Goal: Task Accomplishment & Management: Use online tool/utility

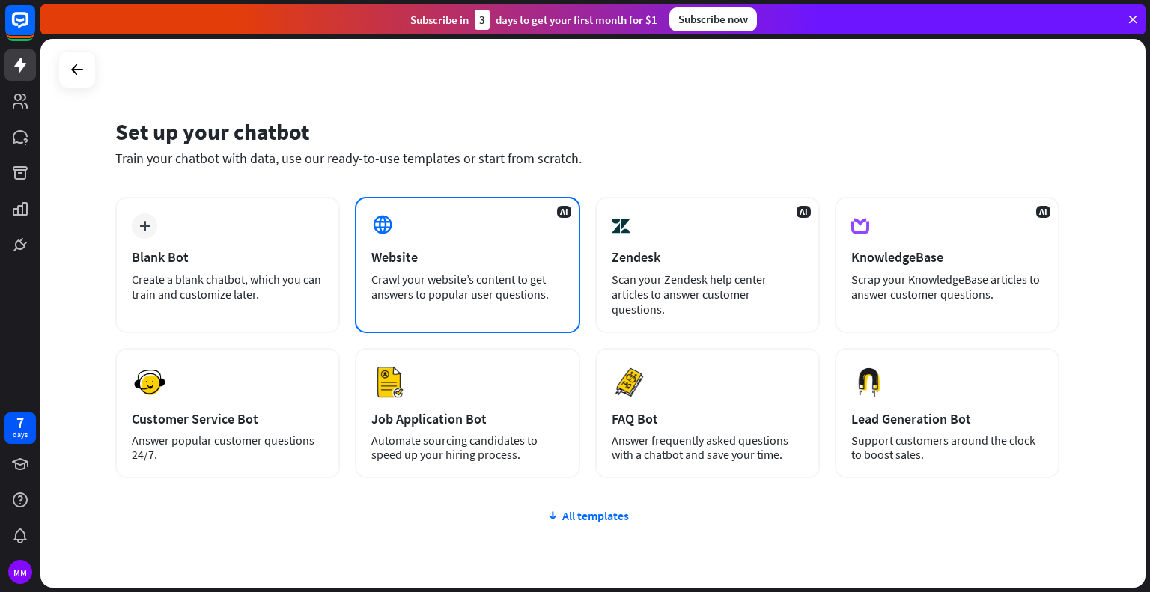
click at [398, 249] on div "Website" at bounding box center [467, 257] width 192 height 17
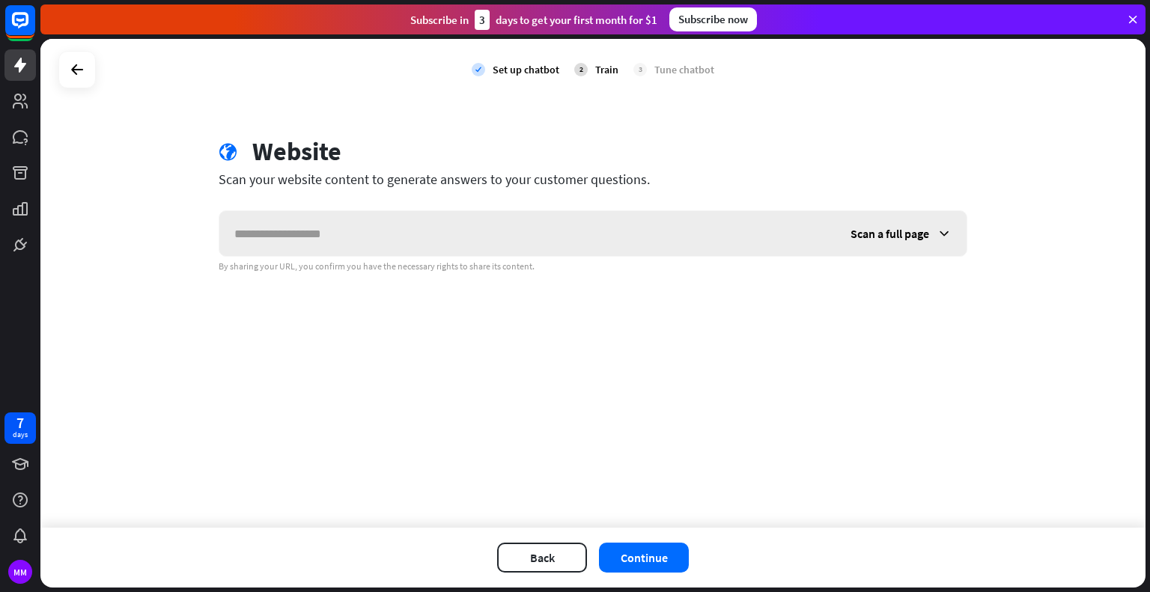
click at [386, 239] on input "text" at bounding box center [527, 233] width 616 height 45
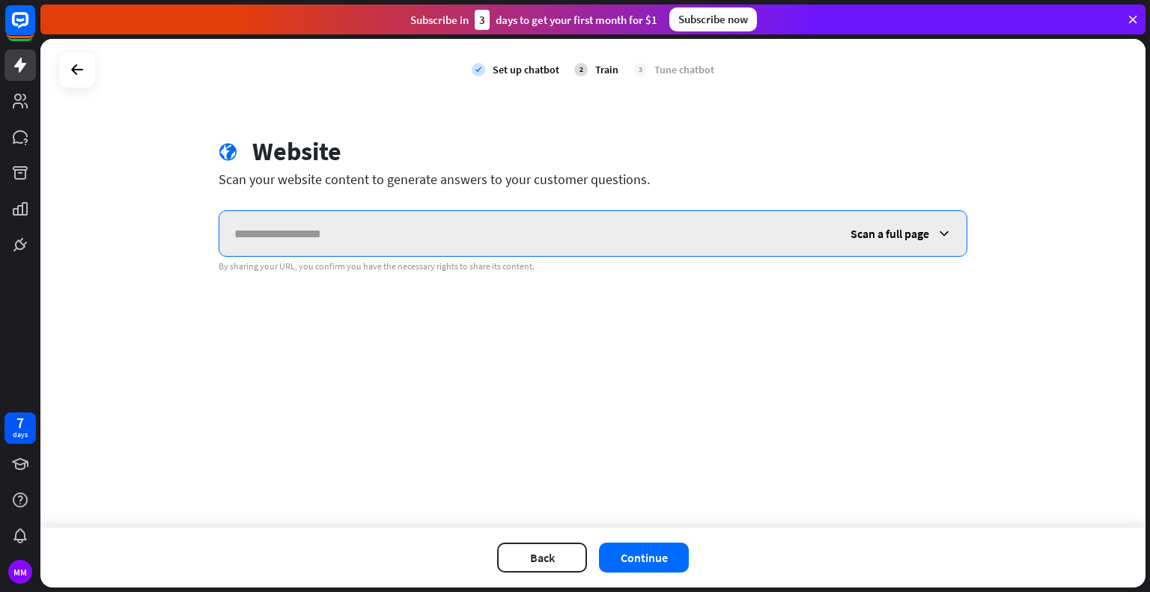
click at [380, 239] on input "text" at bounding box center [527, 233] width 616 height 45
paste input "**********"
type input "**********"
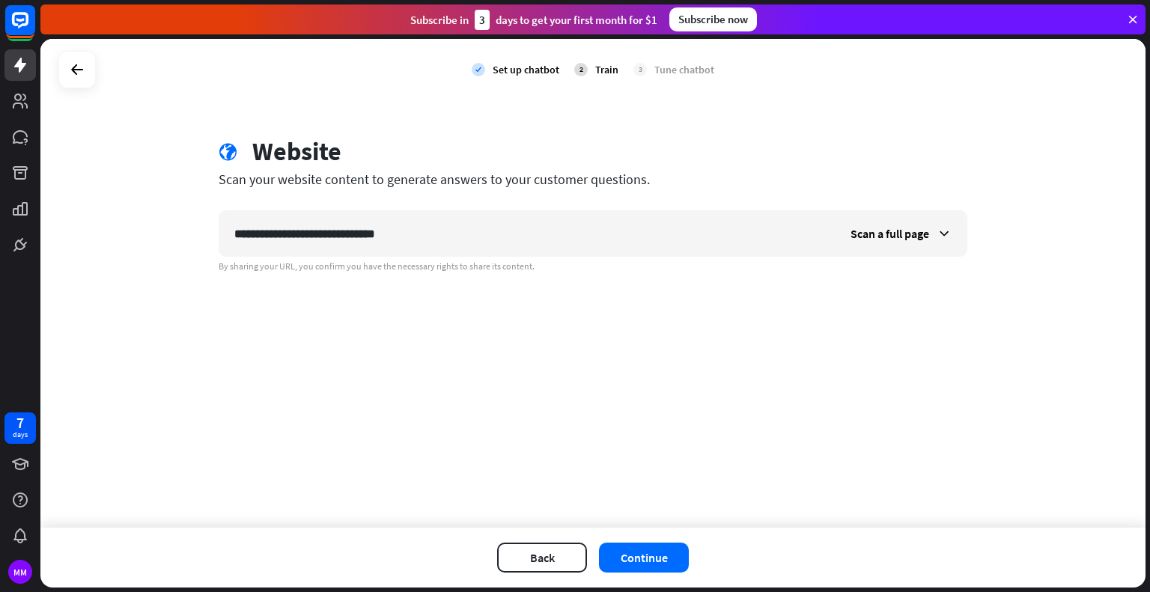
click at [661, 302] on div "**********" at bounding box center [592, 283] width 1105 height 489
click at [894, 226] on span "Scan a full page" at bounding box center [890, 233] width 79 height 15
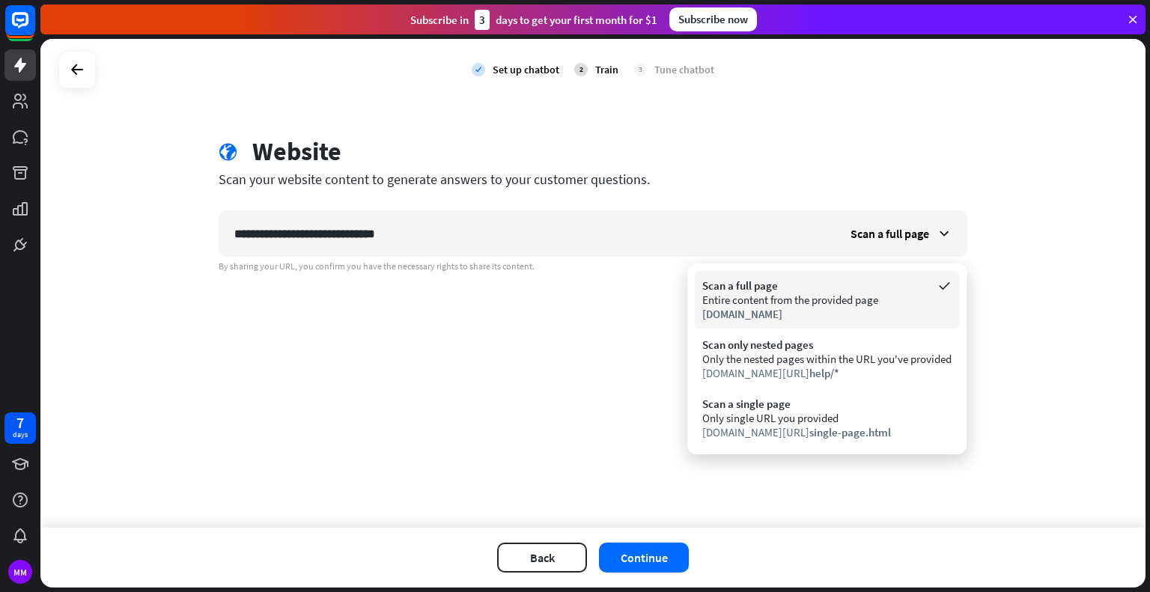
click at [800, 288] on div "Scan a full page" at bounding box center [826, 286] width 249 height 14
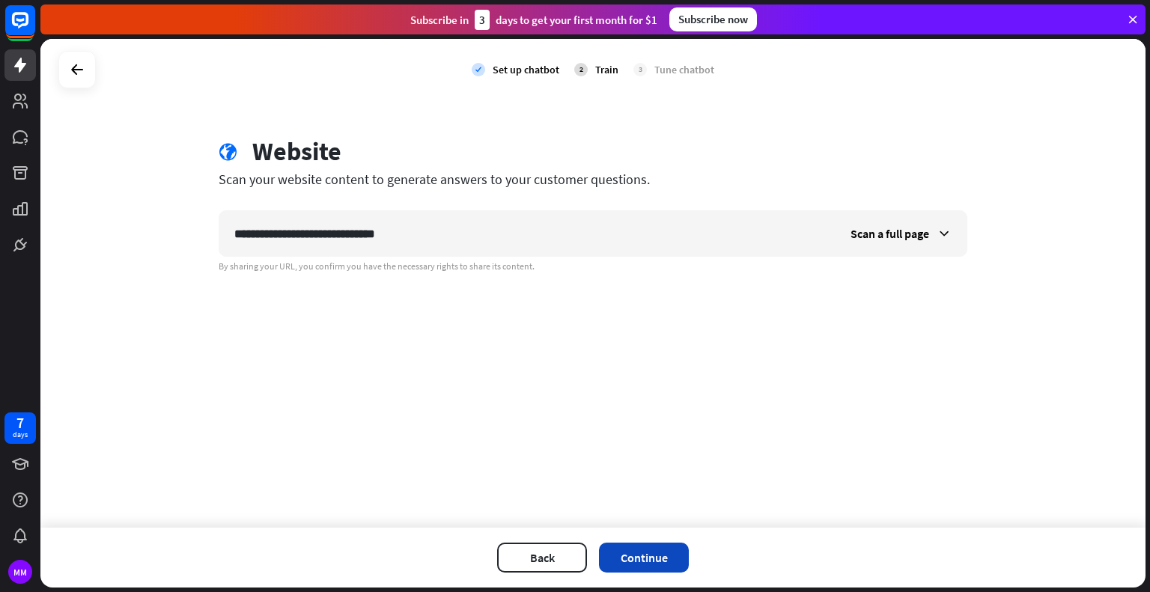
click at [628, 553] on button "Continue" at bounding box center [644, 558] width 90 height 30
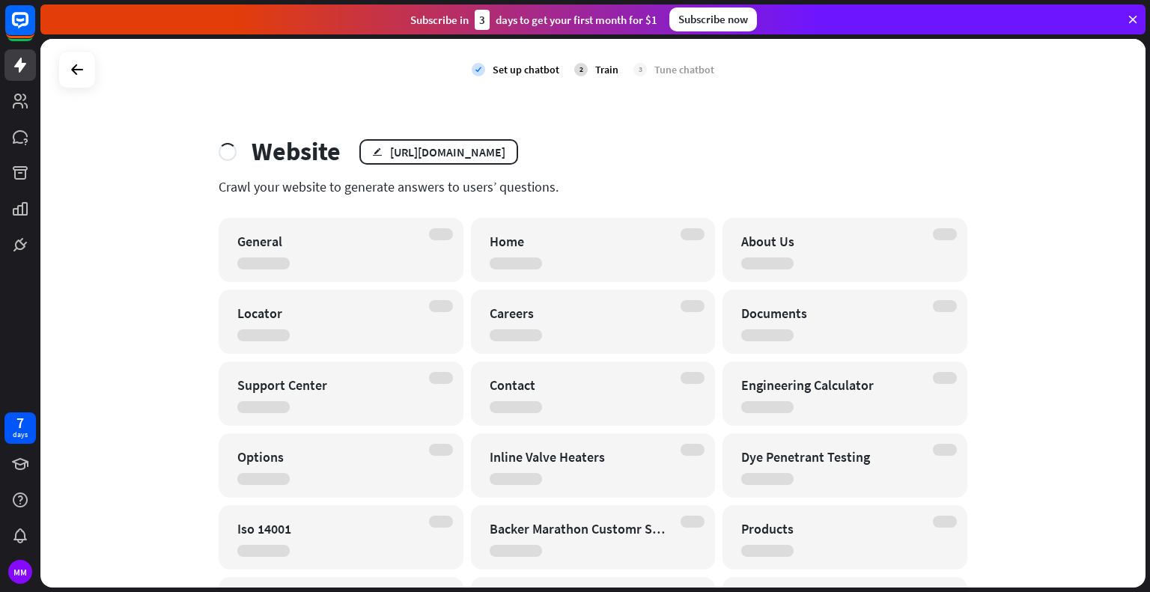
click at [142, 314] on div "check Set up chatbot 2 Train 3 Tune chatbot Website edit [URL][DOMAIN_NAME] Cra…" at bounding box center [592, 313] width 1105 height 549
click at [314, 249] on div "General" at bounding box center [327, 241] width 181 height 17
click at [505, 151] on div "[URL][DOMAIN_NAME]" at bounding box center [447, 152] width 115 height 15
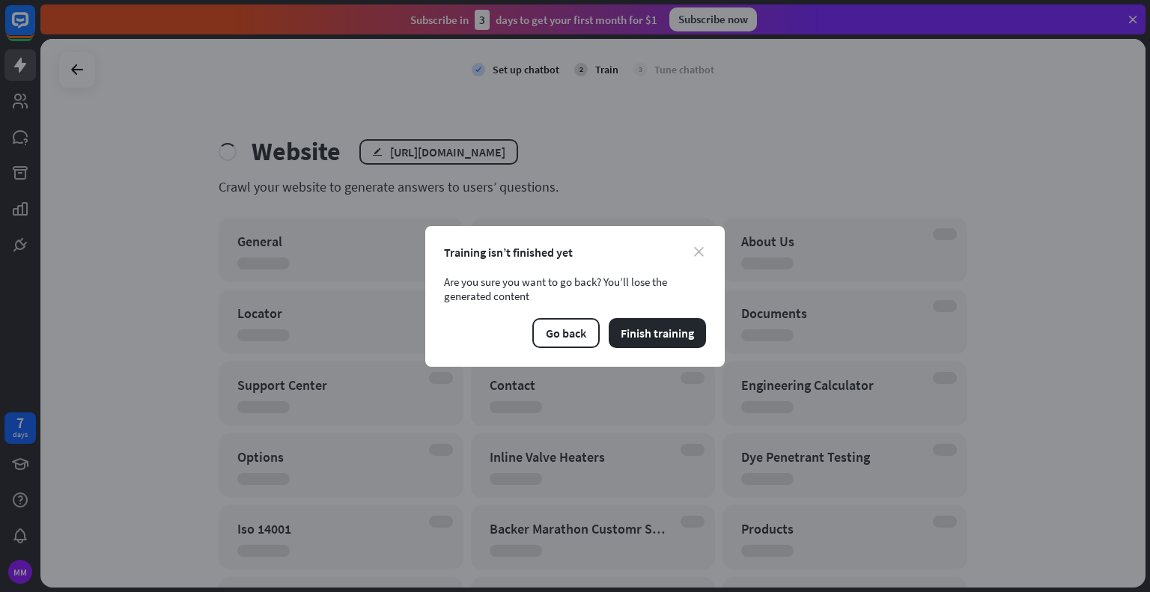
click at [698, 252] on icon "close" at bounding box center [699, 252] width 10 height 10
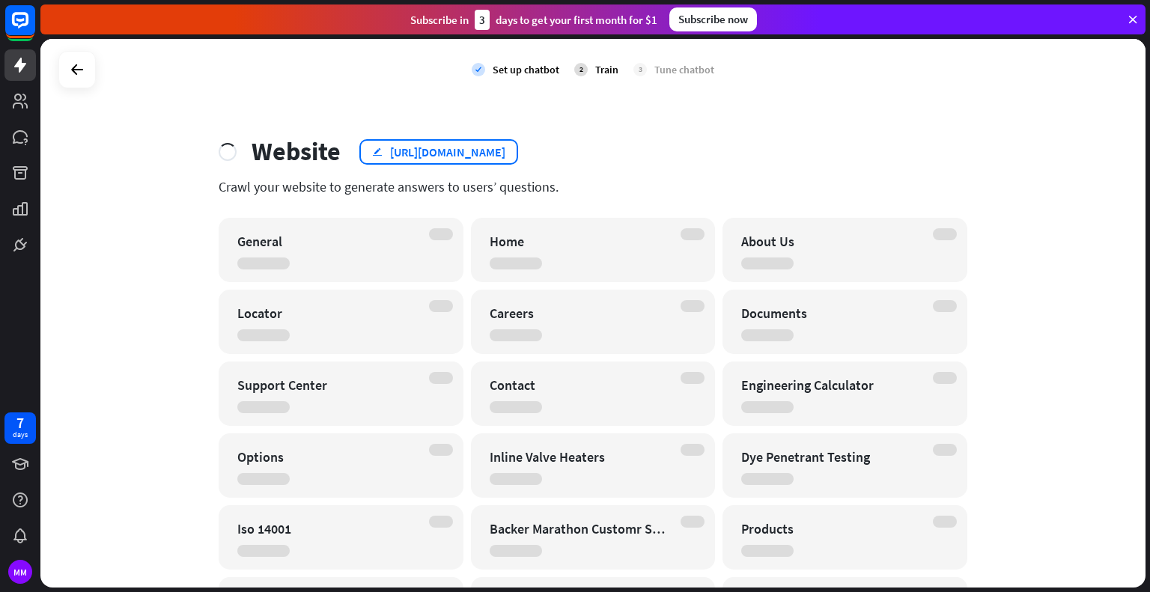
click at [455, 158] on div "[URL][DOMAIN_NAME]" at bounding box center [447, 152] width 115 height 15
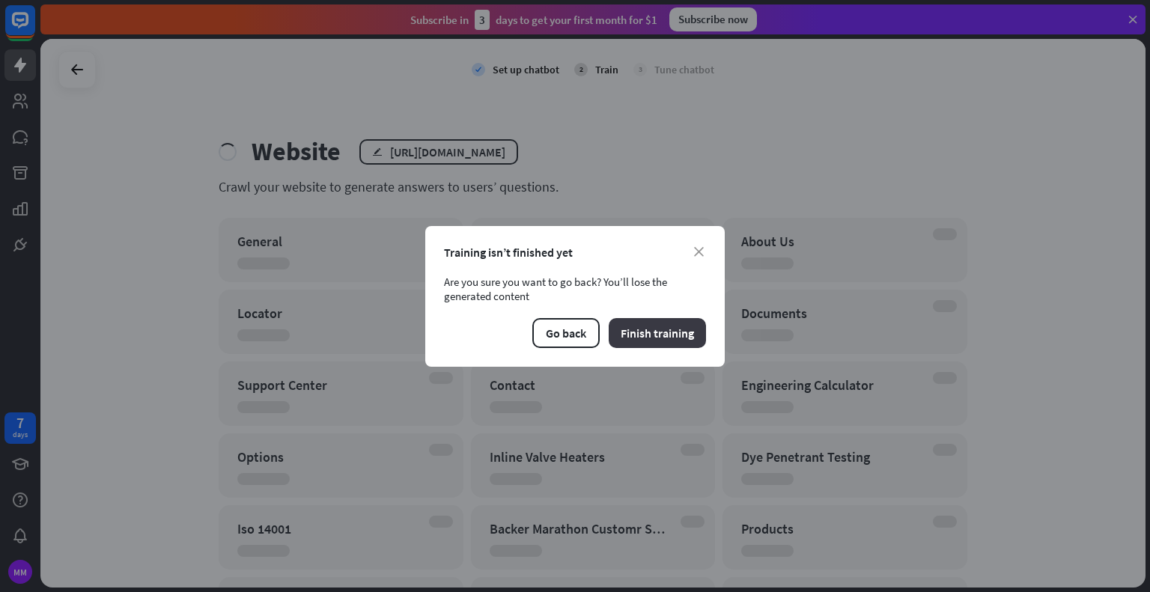
click at [635, 323] on button "Finish training" at bounding box center [657, 333] width 97 height 30
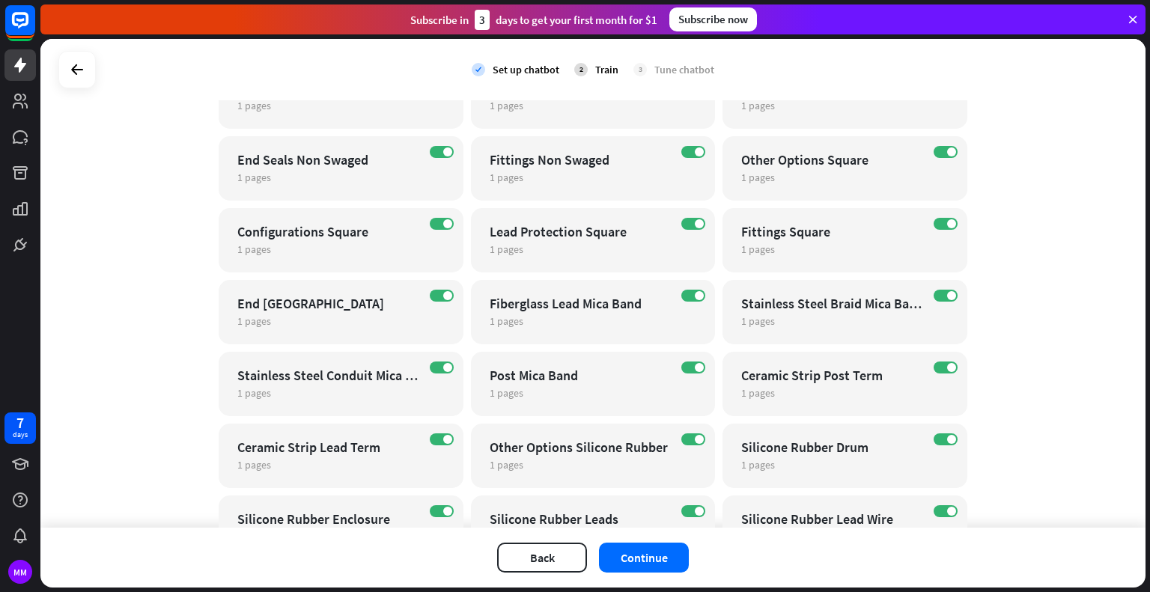
scroll to position [1041, 0]
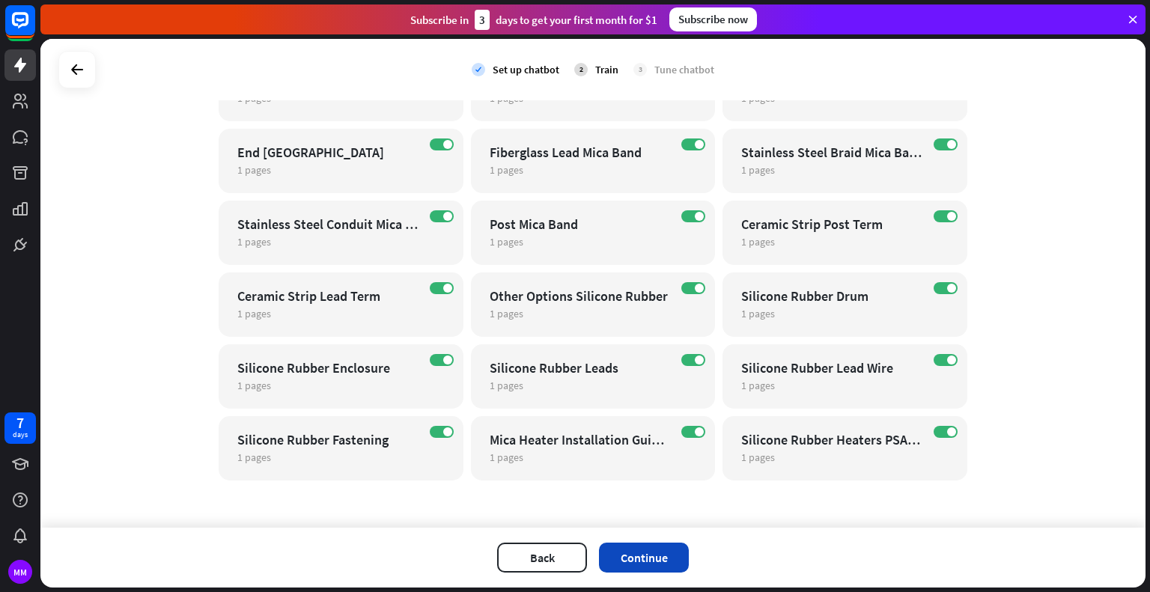
click at [632, 554] on button "Continue" at bounding box center [644, 558] width 90 height 30
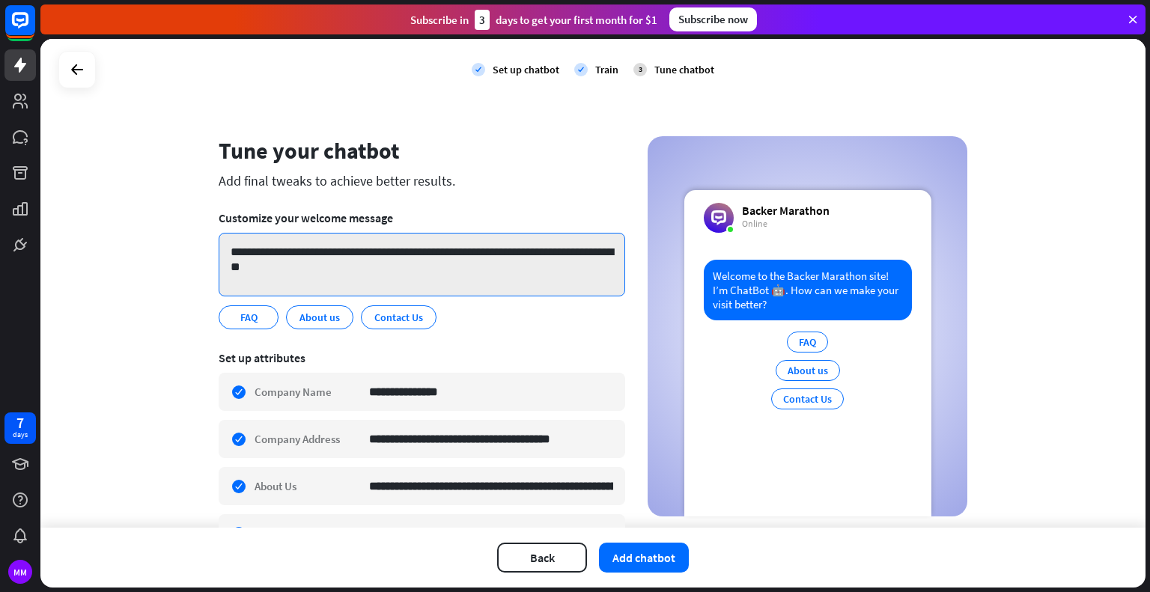
click at [298, 268] on textarea "**********" at bounding box center [422, 265] width 407 height 64
click at [320, 269] on textarea "**********" at bounding box center [422, 265] width 407 height 64
drag, startPoint x: 434, startPoint y: 251, endPoint x: 473, endPoint y: 259, distance: 39.8
click at [473, 259] on textarea "**********" at bounding box center [422, 265] width 407 height 64
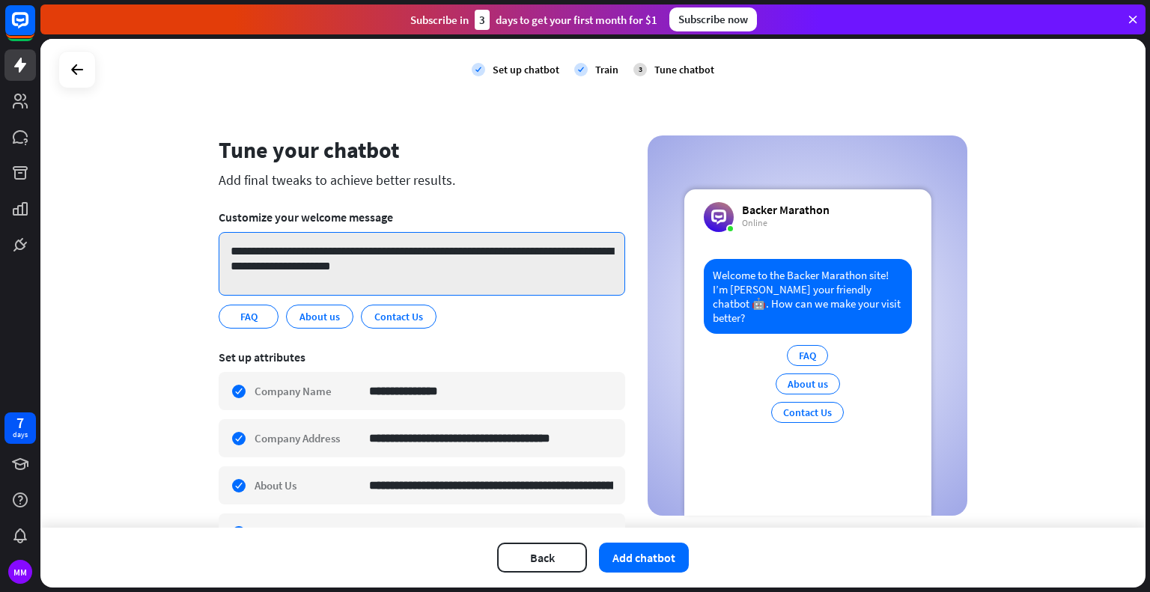
scroll to position [0, 0]
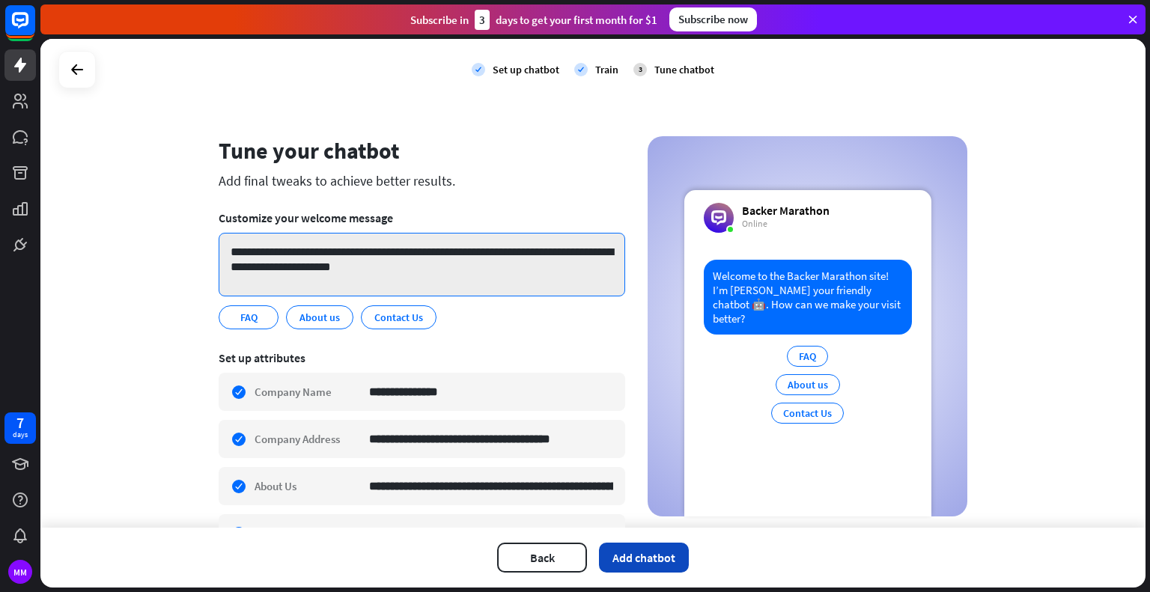
type textarea "**********"
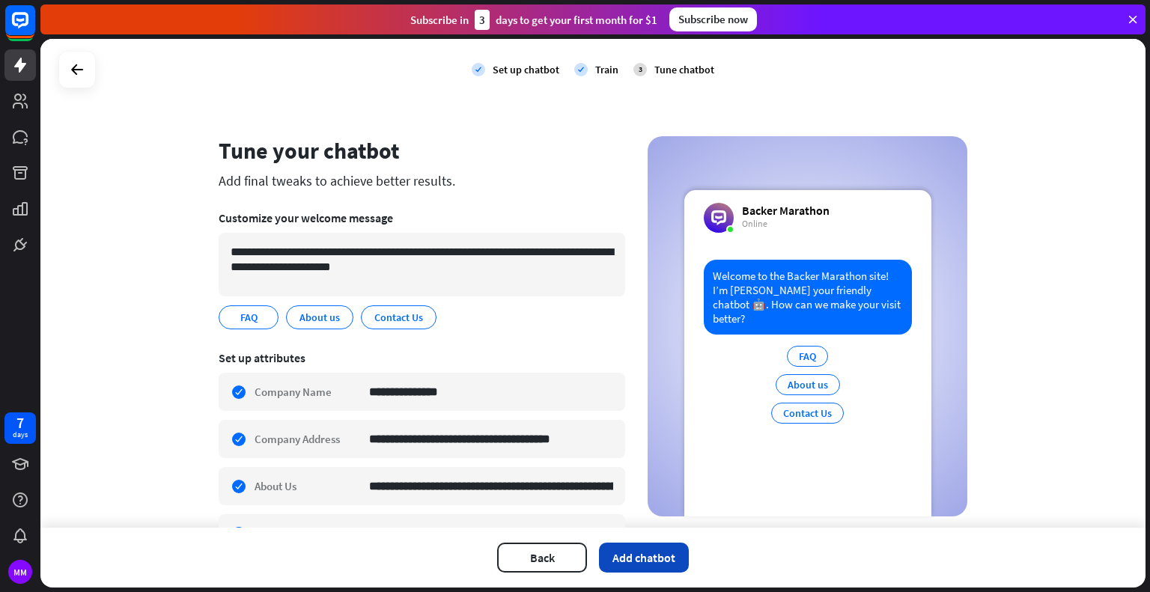
click at [649, 565] on button "Add chatbot" at bounding box center [644, 558] width 90 height 30
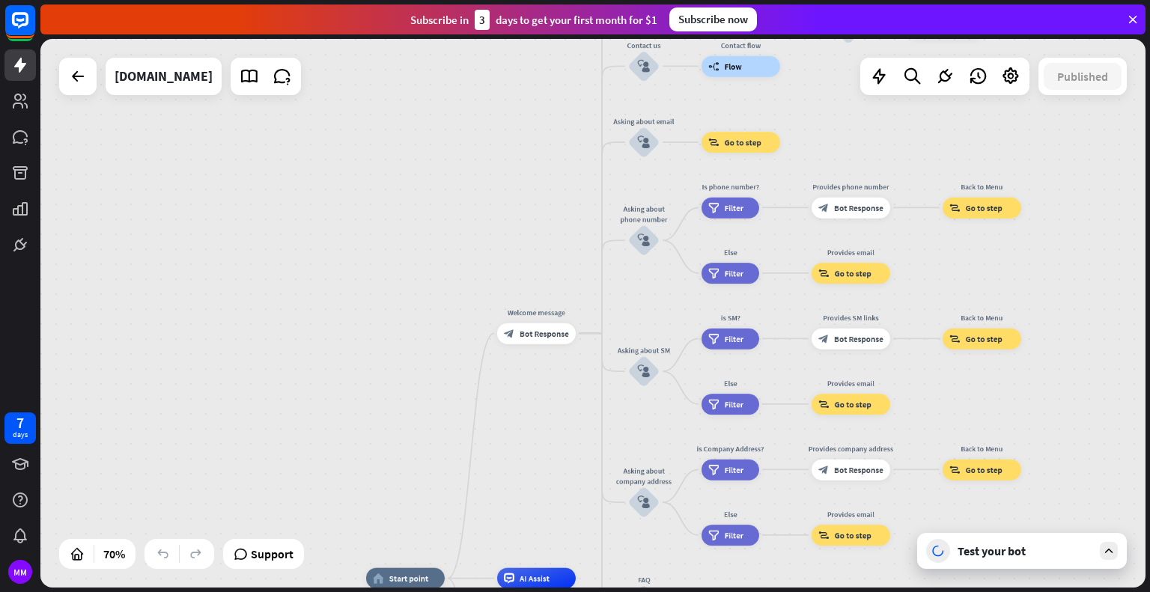
drag, startPoint x: 556, startPoint y: 195, endPoint x: 542, endPoint y: 436, distance: 241.5
click at [542, 436] on div "home_2 Start point Welcome message block_bot_response Bot Response About us blo…" at bounding box center [592, 313] width 1105 height 549
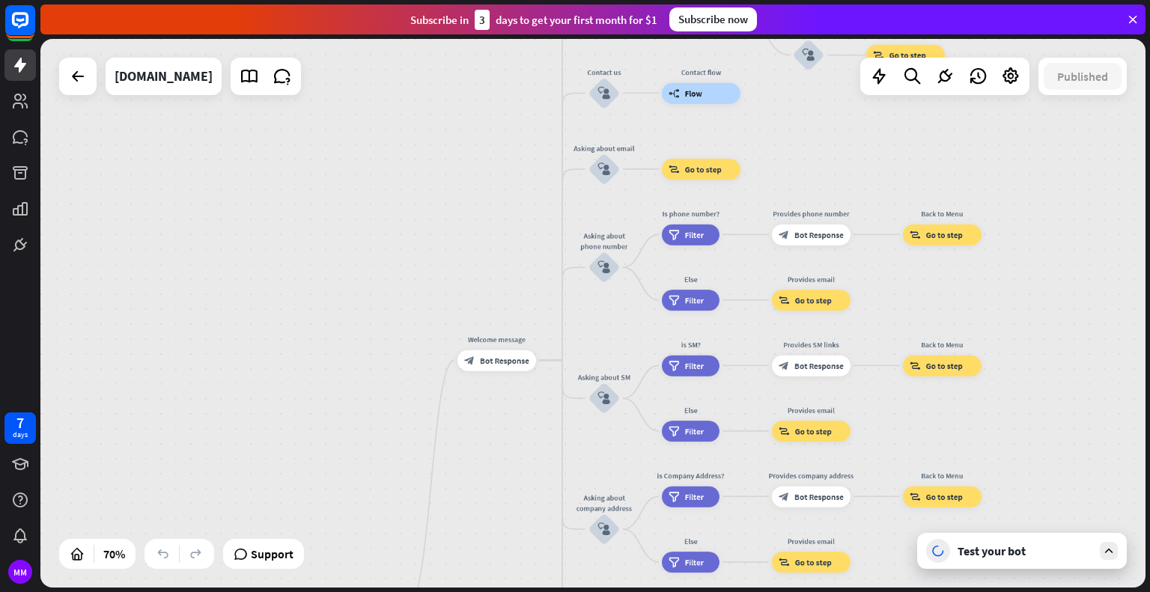
drag, startPoint x: 536, startPoint y: 133, endPoint x: 502, endPoint y: 185, distance: 62.7
click at [496, 159] on div "home_2 Start point Welcome message block_bot_response Bot Response About us blo…" at bounding box center [592, 313] width 1105 height 549
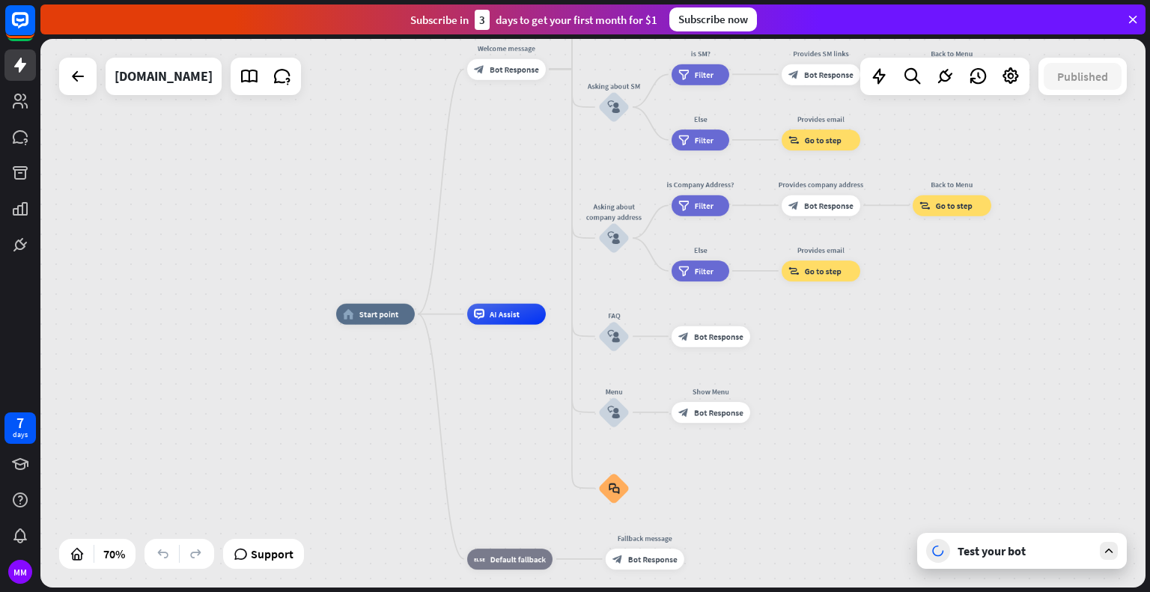
drag, startPoint x: 483, startPoint y: 489, endPoint x: 493, endPoint y: 198, distance: 291.4
click at [493, 198] on div "home_2 Start point Welcome message block_bot_response Bot Response About us blo…" at bounding box center [592, 313] width 1105 height 549
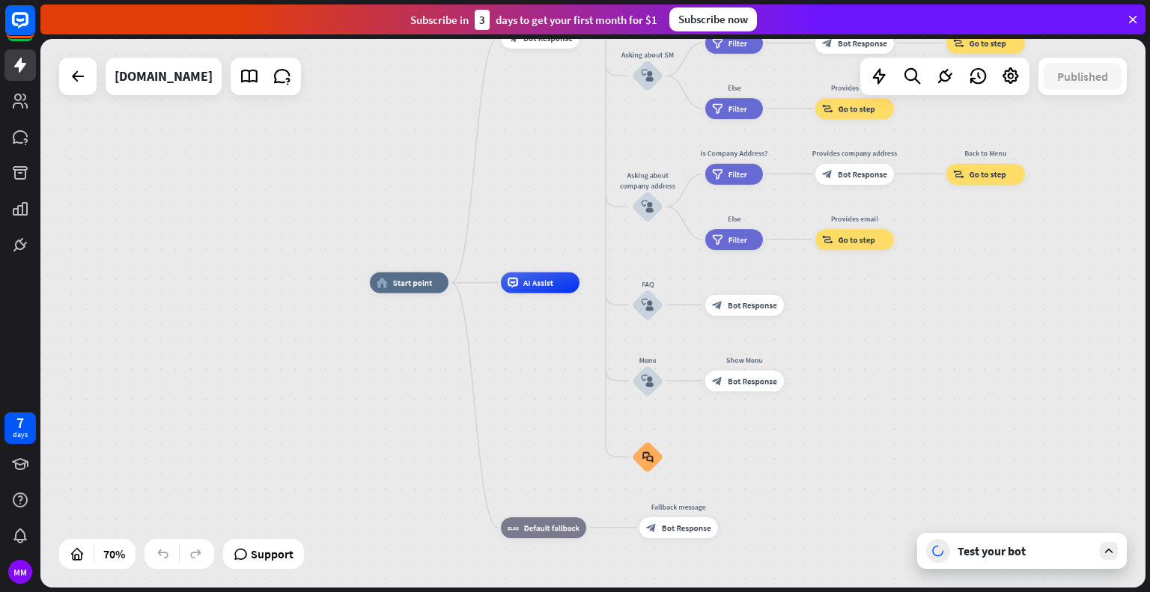
drag, startPoint x: 976, startPoint y: 465, endPoint x: 827, endPoint y: 369, distance: 177.2
click at [1009, 434] on div "home_2 Start point Welcome message block_bot_response Bot Response About us blo…" at bounding box center [757, 475] width 774 height 384
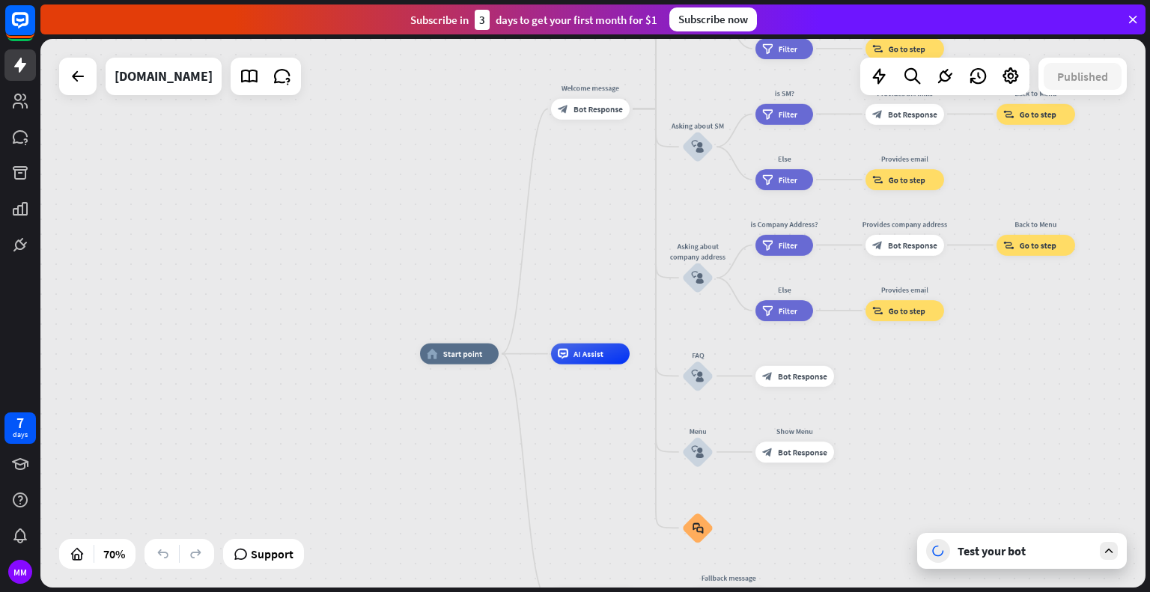
drag, startPoint x: 335, startPoint y: 168, endPoint x: 386, endPoint y: 240, distance: 88.1
click at [386, 240] on div "home_2 Start point Welcome message block_bot_response Bot Response About us blo…" at bounding box center [592, 313] width 1105 height 549
click at [1006, 550] on div "Test your bot" at bounding box center [1025, 551] width 135 height 15
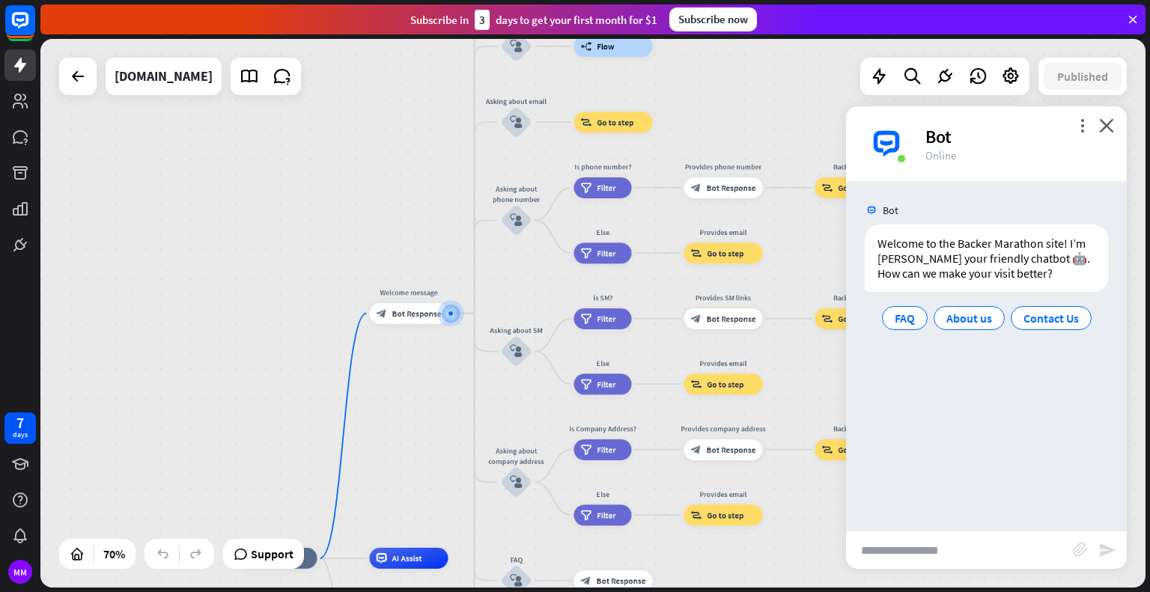
click at [897, 550] on input "text" at bounding box center [959, 550] width 227 height 37
type input "**********"
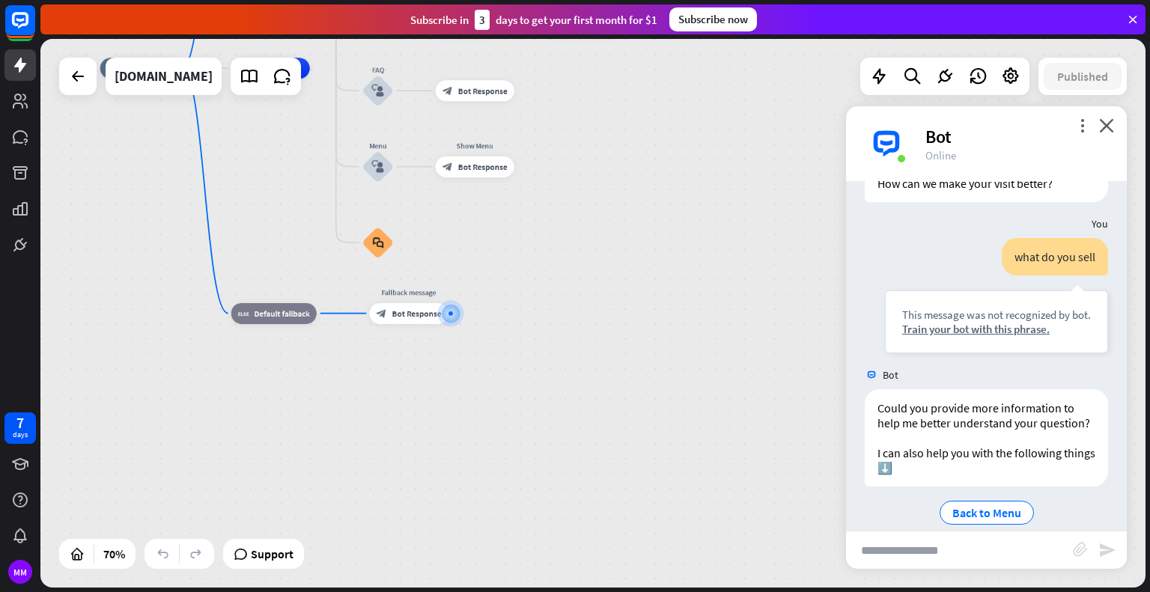
scroll to position [124, 0]
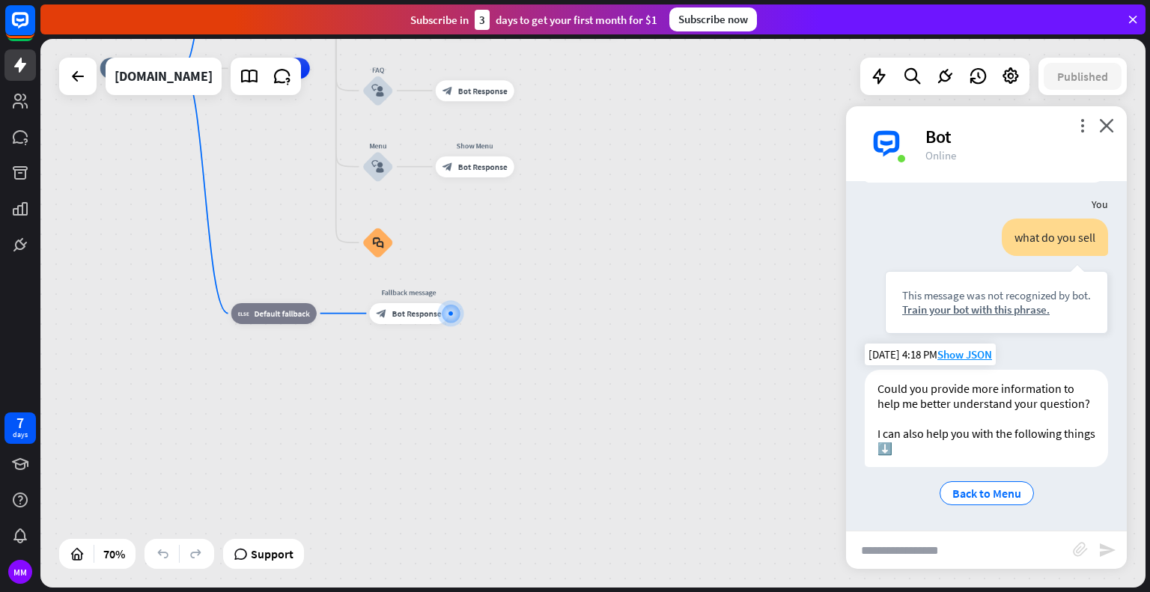
click at [917, 448] on div "Could you provide more information to help me better understand your question? …" at bounding box center [986, 418] width 243 height 97
click at [970, 491] on span "Back to Menu" at bounding box center [986, 493] width 69 height 15
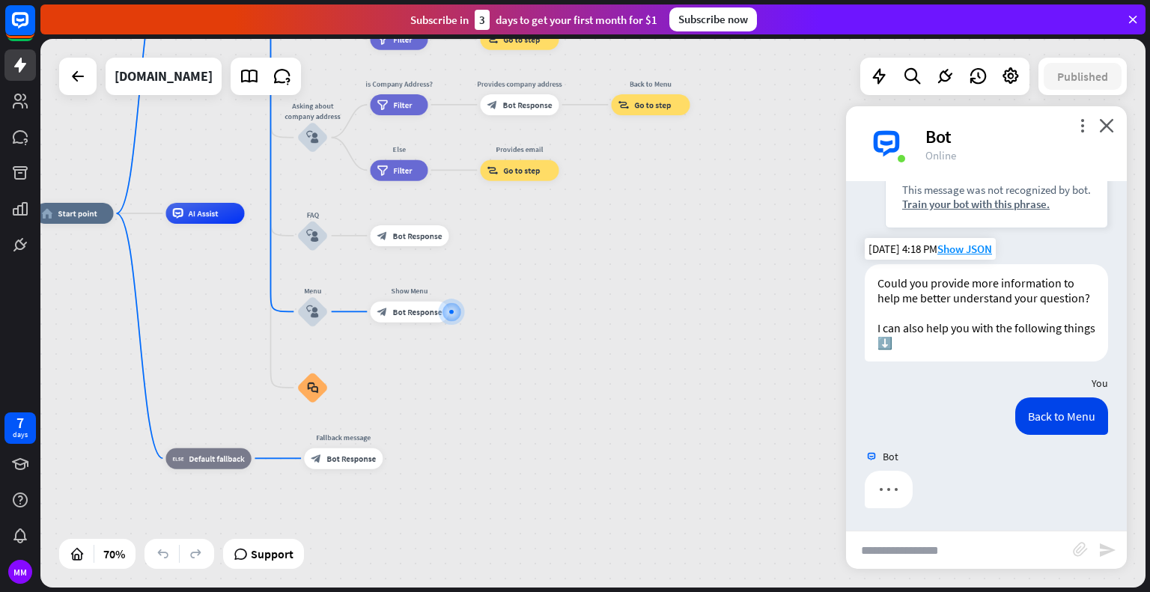
scroll to position [229, 0]
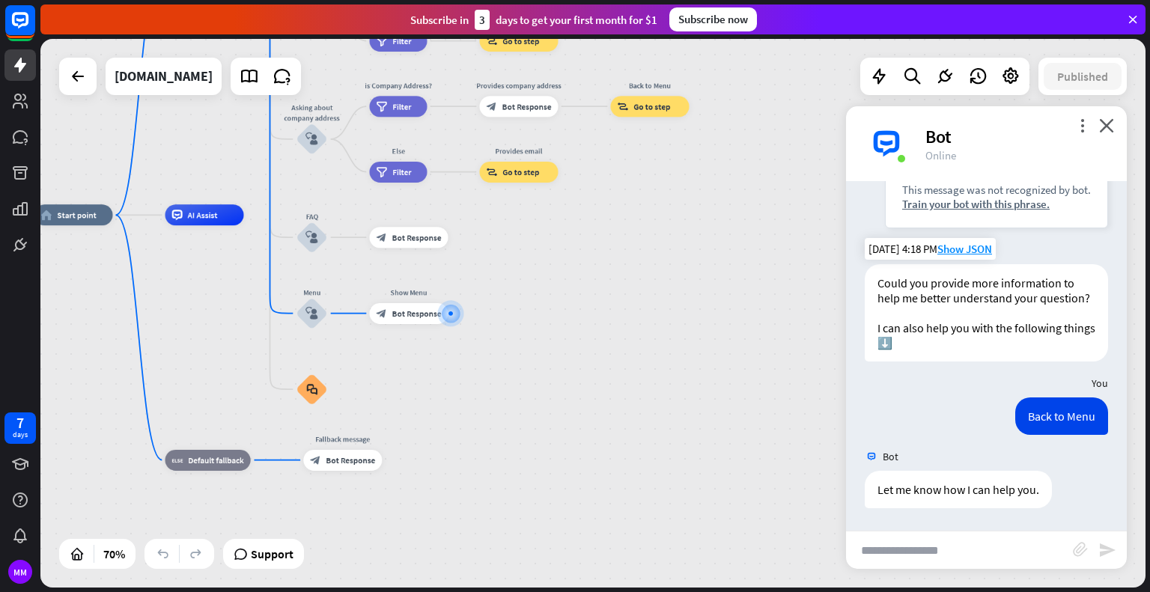
click at [943, 564] on input "text" at bounding box center [959, 550] width 227 height 37
type input "**********"
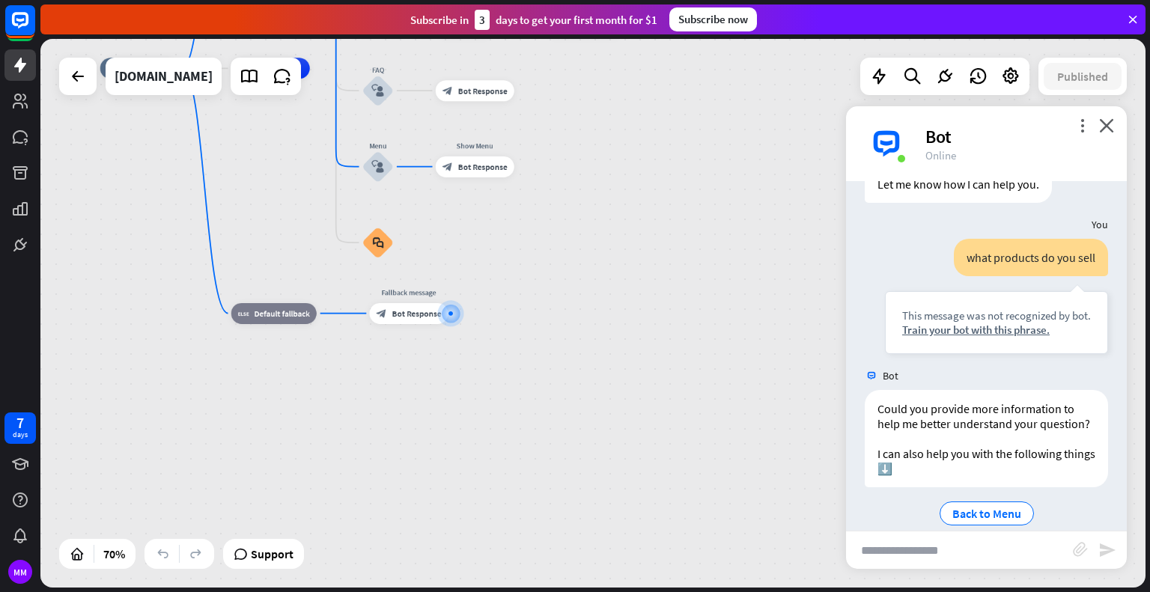
scroll to position [569, 0]
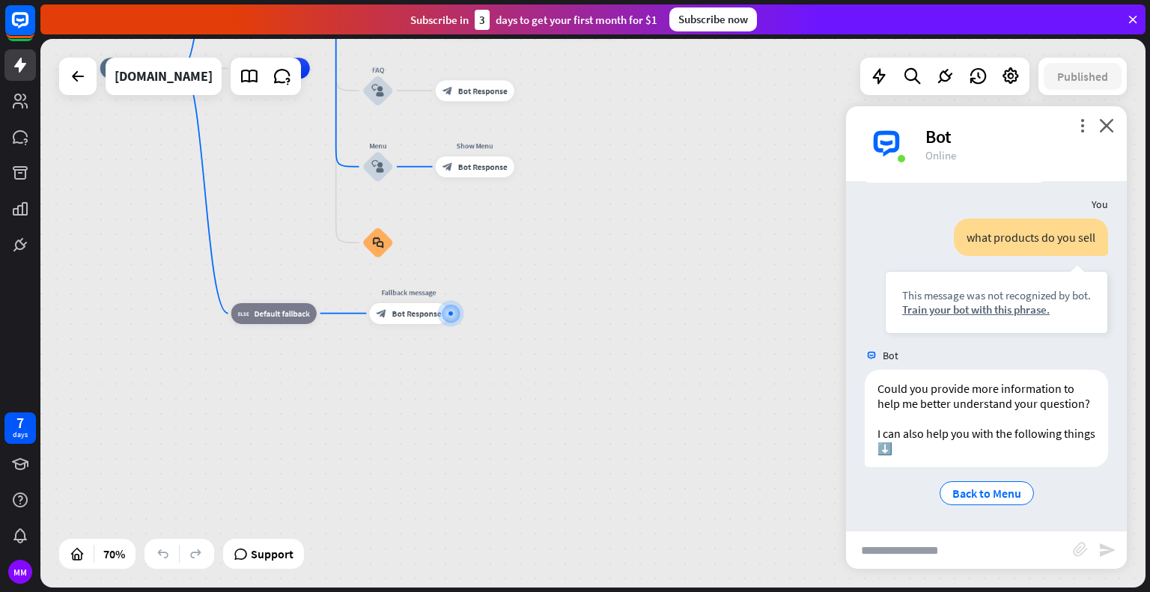
click at [920, 550] on input "text" at bounding box center [959, 550] width 227 height 37
type input "**********"
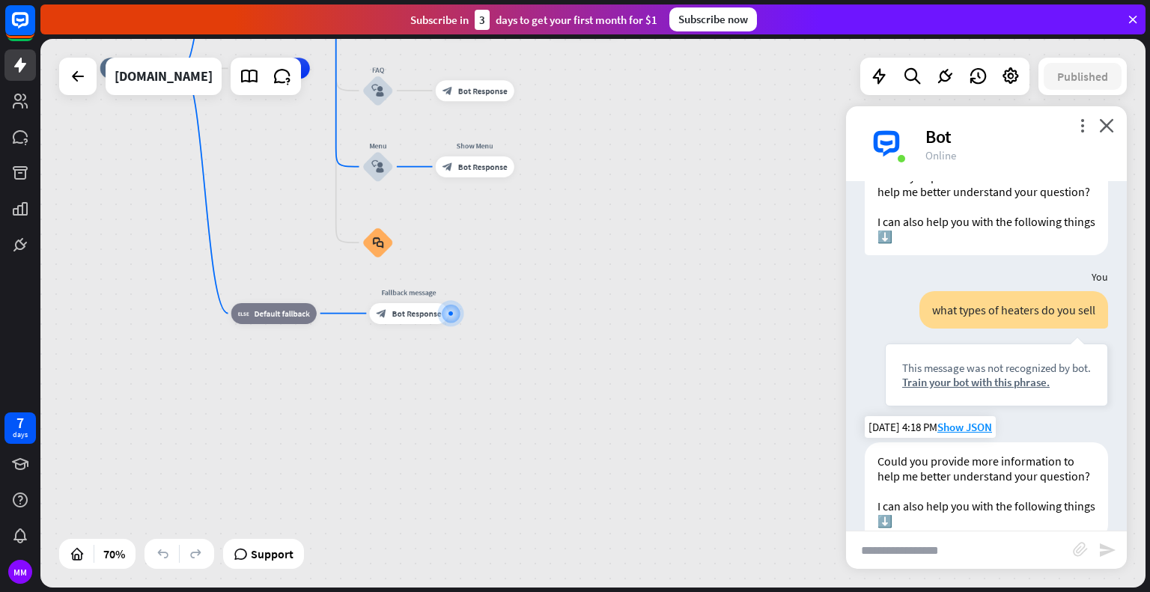
scroll to position [869, 0]
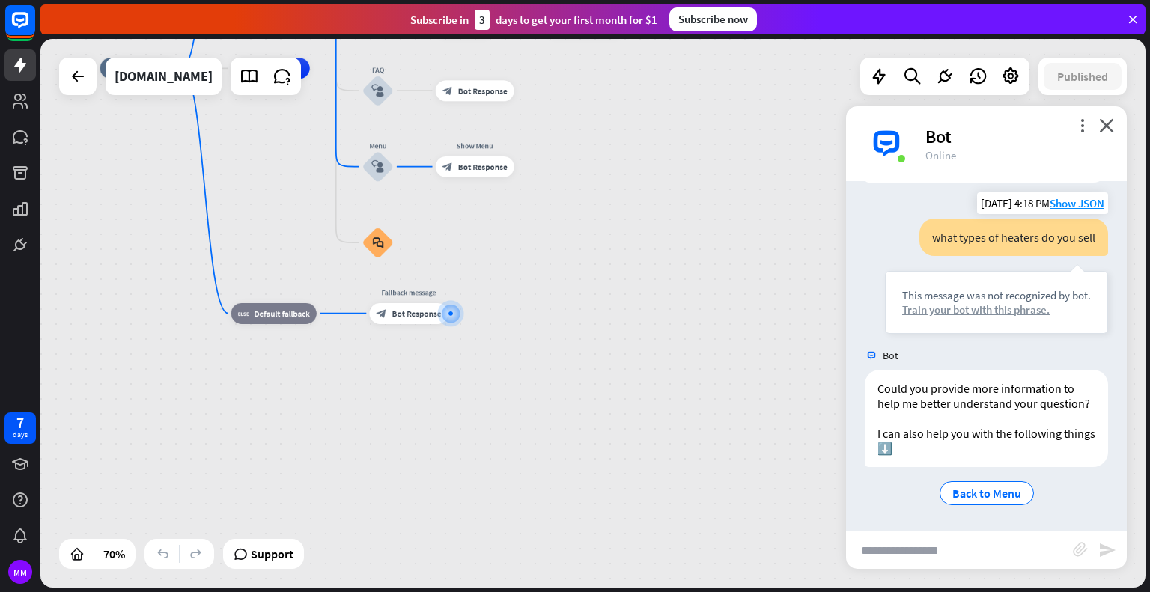
click at [970, 303] on div "Train your bot with this phrase." at bounding box center [996, 310] width 189 height 14
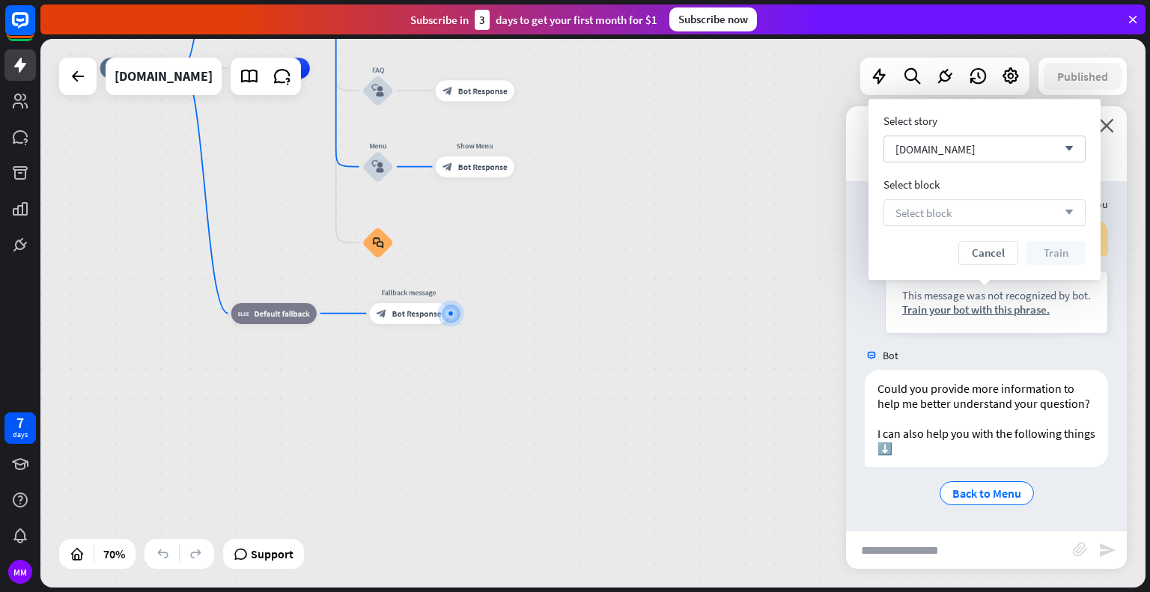
click at [965, 219] on div "Select block arrow_down" at bounding box center [985, 212] width 202 height 27
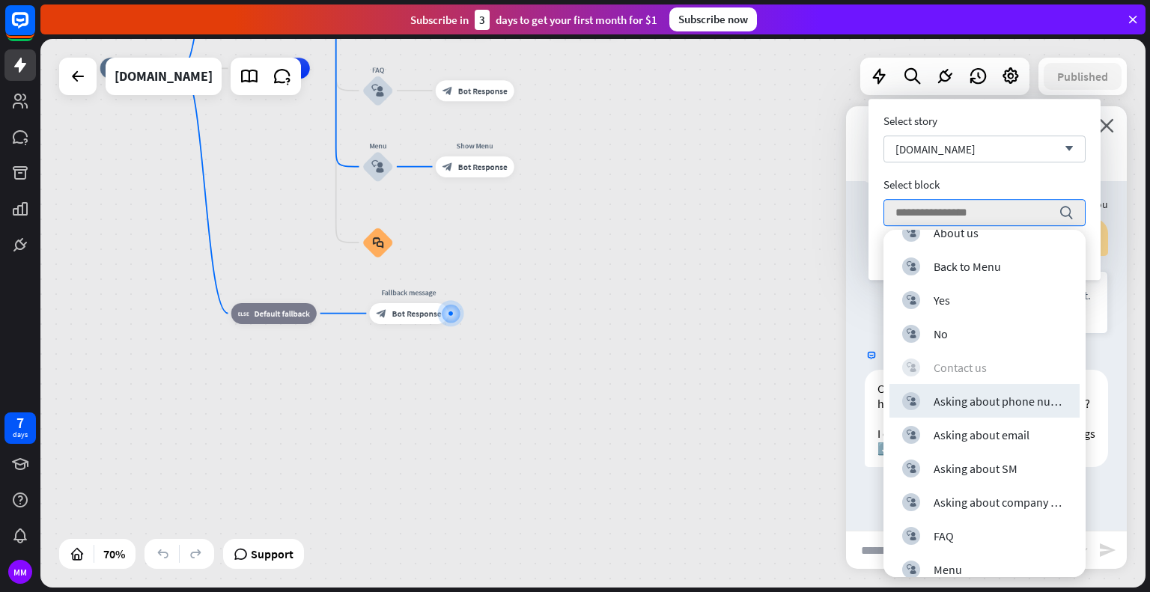
scroll to position [35, 0]
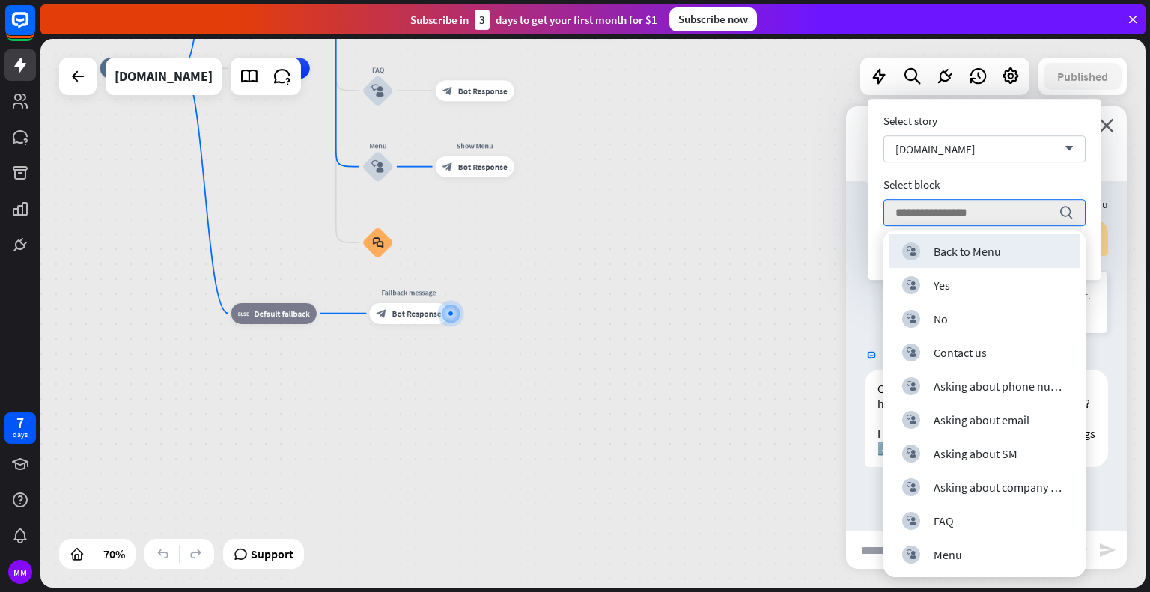
click at [704, 236] on div "home_2 Start point Welcome message block_bot_response Bot Response About us blo…" at bounding box center [487, 260] width 774 height 384
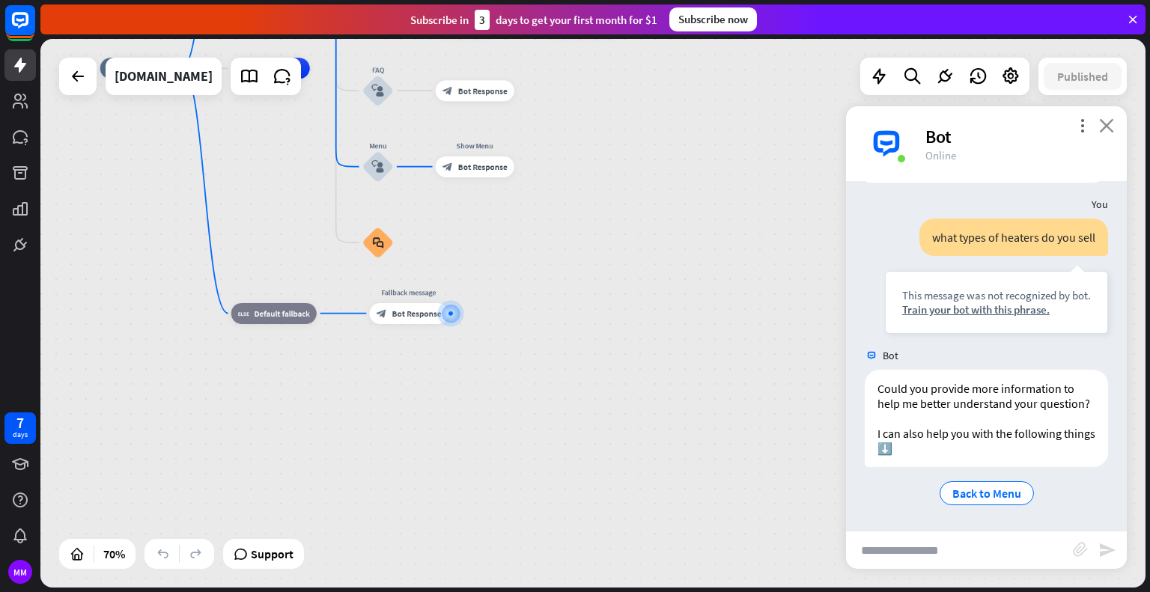
click at [1111, 126] on icon "close" at bounding box center [1106, 125] width 15 height 14
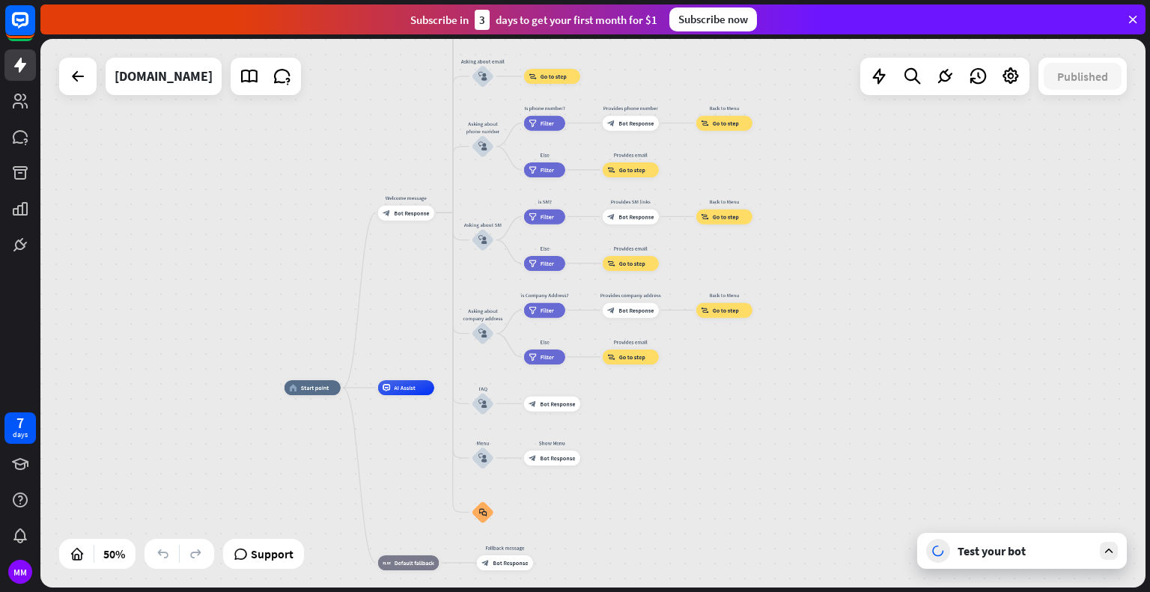
drag, startPoint x: 317, startPoint y: 177, endPoint x: 437, endPoint y: 460, distance: 306.7
click at [437, 460] on div "home_2 Start point Welcome message block_bot_response Bot Response About us blo…" at bounding box center [561, 525] width 553 height 275
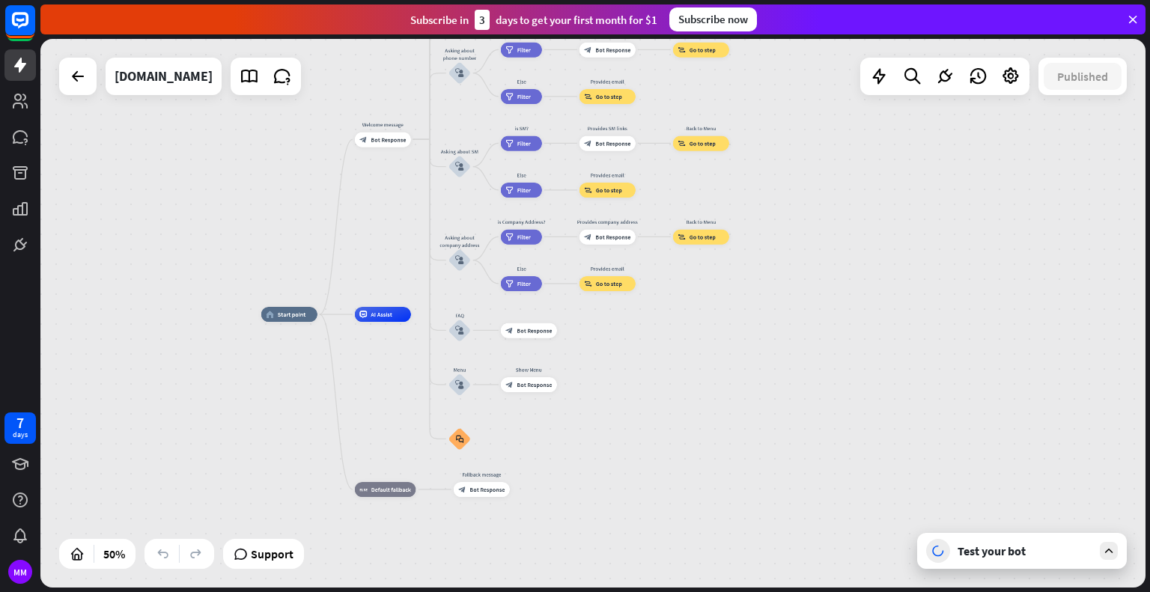
drag, startPoint x: 386, startPoint y: 302, endPoint x: 353, endPoint y: 180, distance: 126.4
click at [356, 188] on div "home_2 Start point Welcome message block_bot_response Bot Response About us blo…" at bounding box center [592, 313] width 1105 height 549
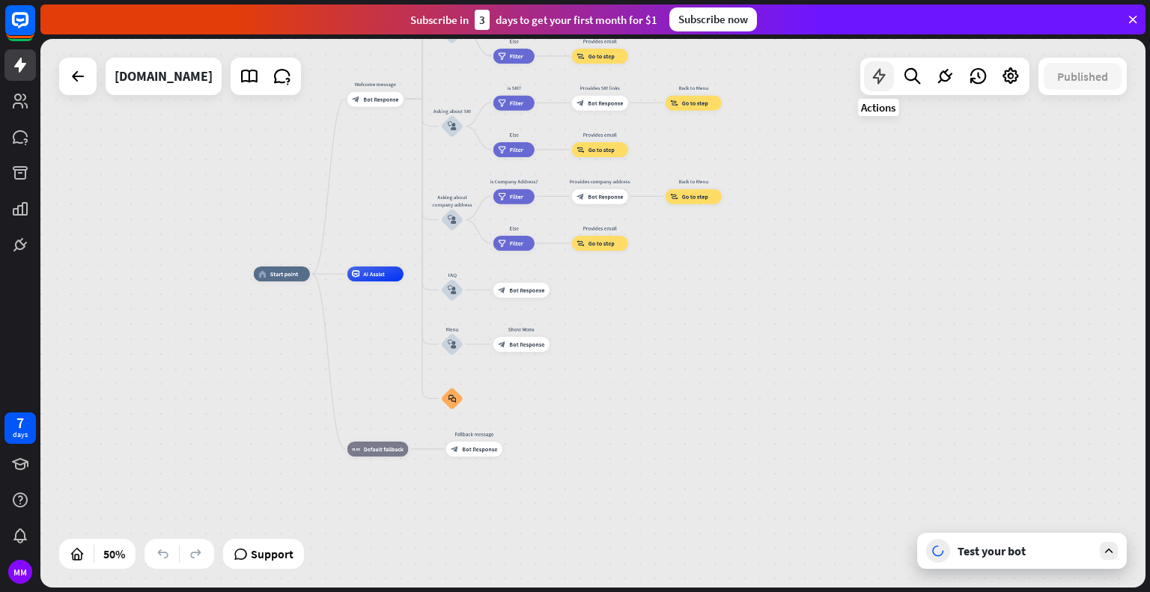
click at [877, 72] on icon at bounding box center [878, 76] width 19 height 19
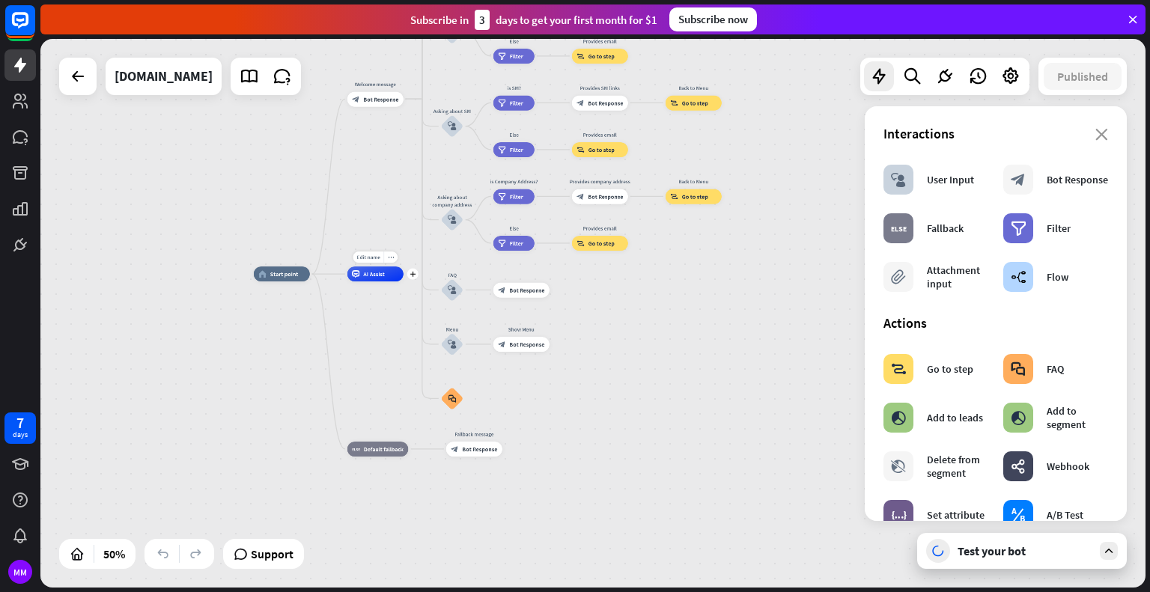
click at [374, 276] on span "AI Assist" at bounding box center [374, 273] width 22 height 7
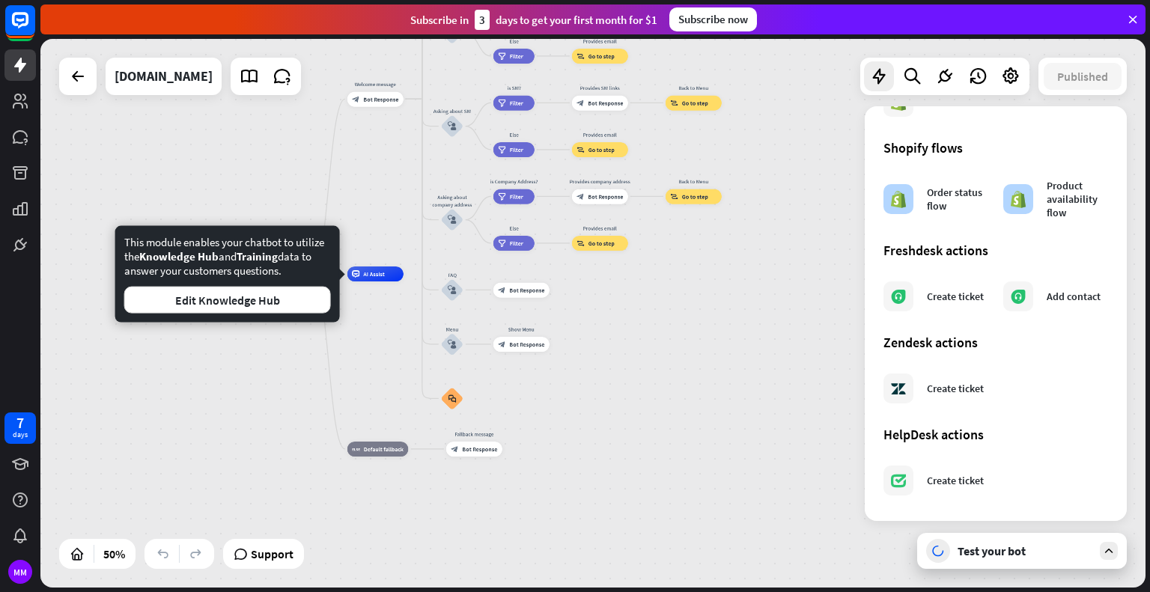
scroll to position [0, 0]
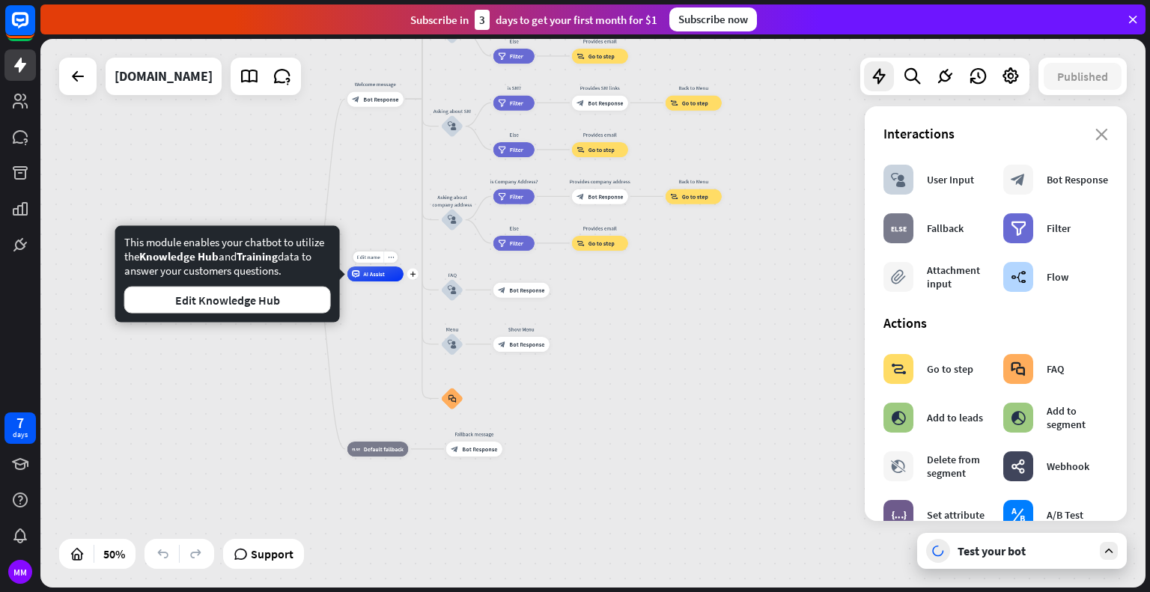
click at [377, 281] on div "AI Assist" at bounding box center [375, 274] width 56 height 15
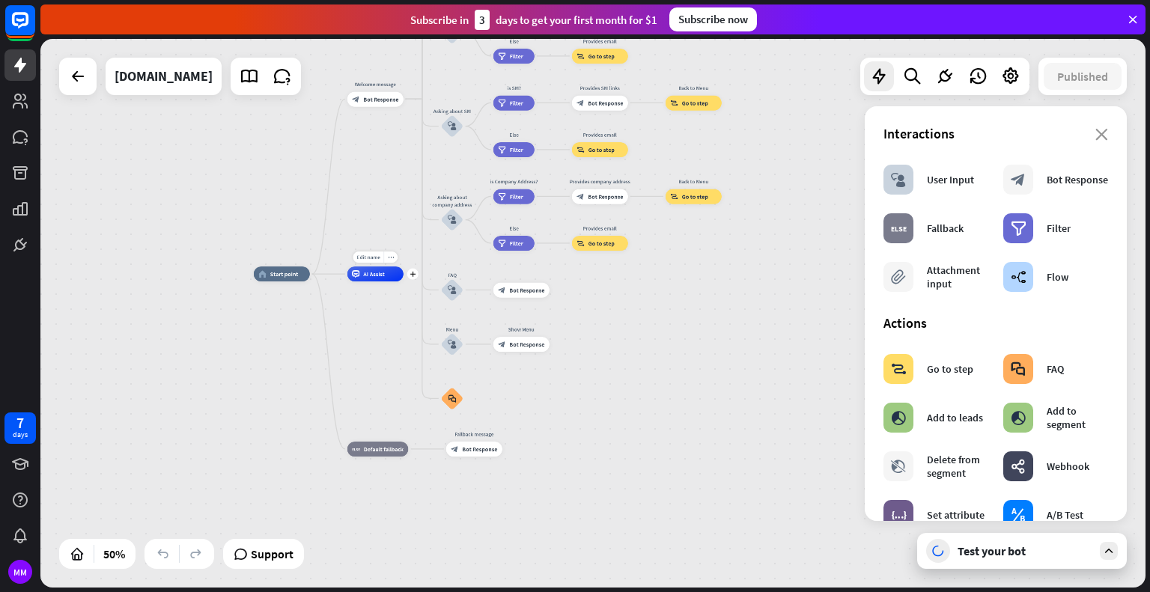
click at [377, 281] on div "AI Assist" at bounding box center [375, 274] width 56 height 15
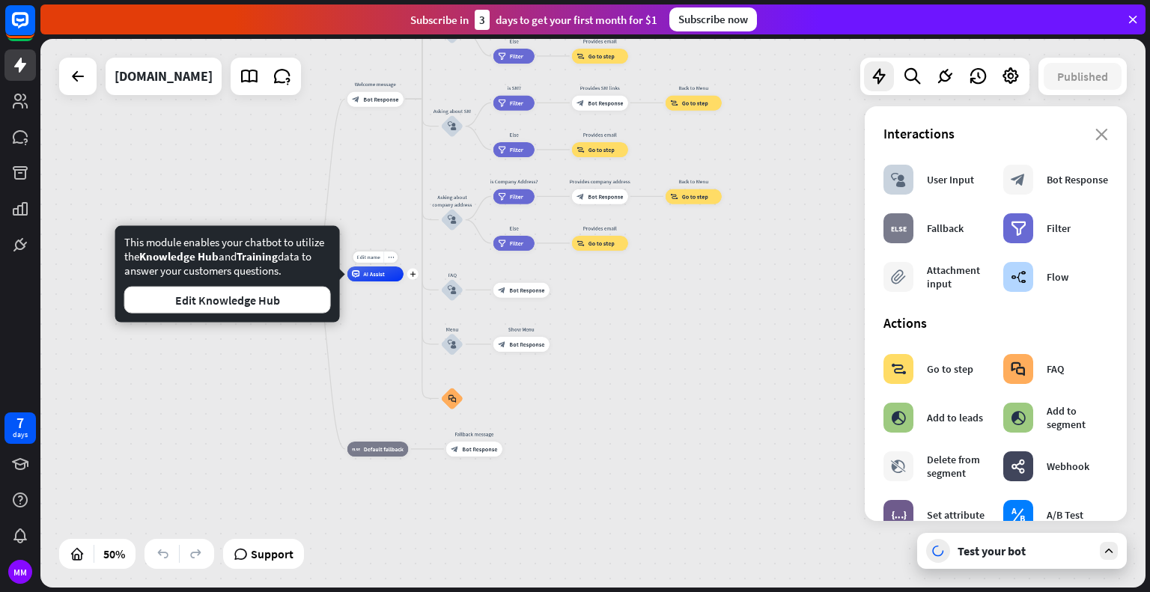
click at [377, 281] on div "AI Assist" at bounding box center [375, 274] width 56 height 15
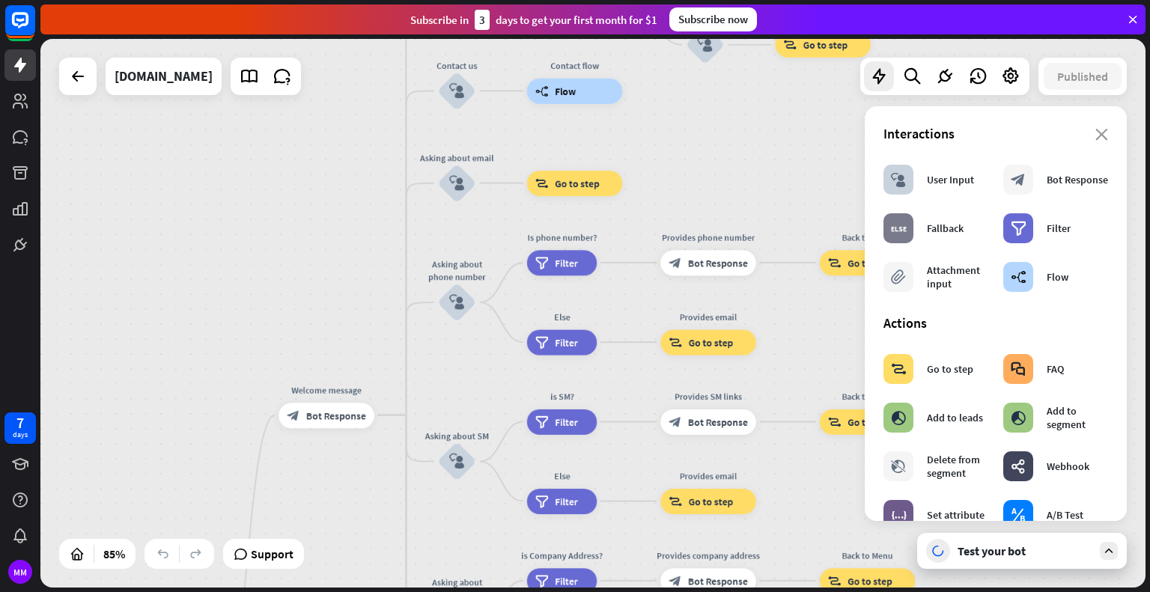
drag, startPoint x: 462, startPoint y: 152, endPoint x: 472, endPoint y: 520, distance: 368.5
click at [472, 520] on div "home_2 Start point Welcome message block_bot_response Bot Response About us blo…" at bounding box center [592, 313] width 1105 height 549
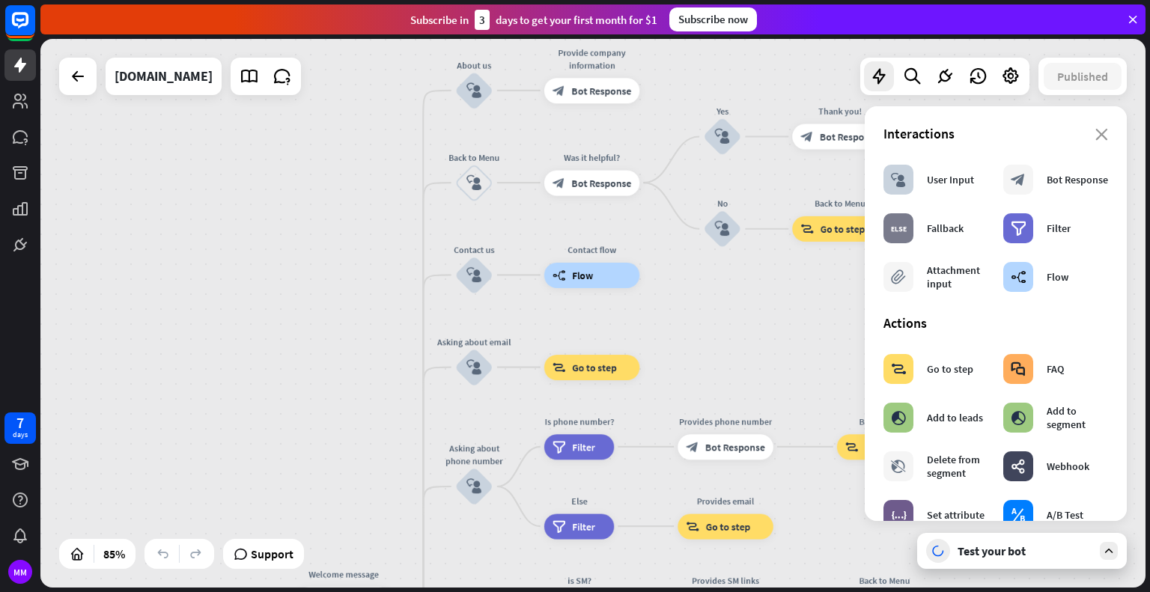
drag, startPoint x: 464, startPoint y: 368, endPoint x: 480, endPoint y: 542, distance: 175.2
click at [481, 550] on div "home_2 Start point Welcome message block_bot_response Bot Response About us blo…" at bounding box center [592, 313] width 1105 height 549
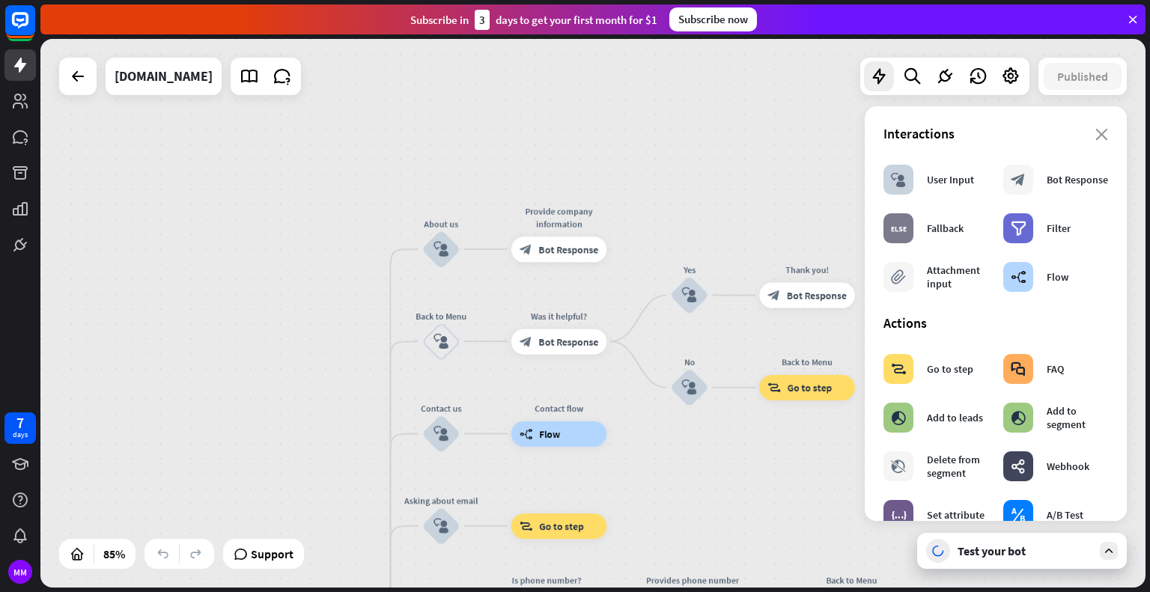
drag, startPoint x: 368, startPoint y: 232, endPoint x: 335, endPoint y: 393, distance: 164.3
click at [335, 393] on div "home_2 Start point Welcome message block_bot_response Bot Response About us blo…" at bounding box center [592, 313] width 1105 height 549
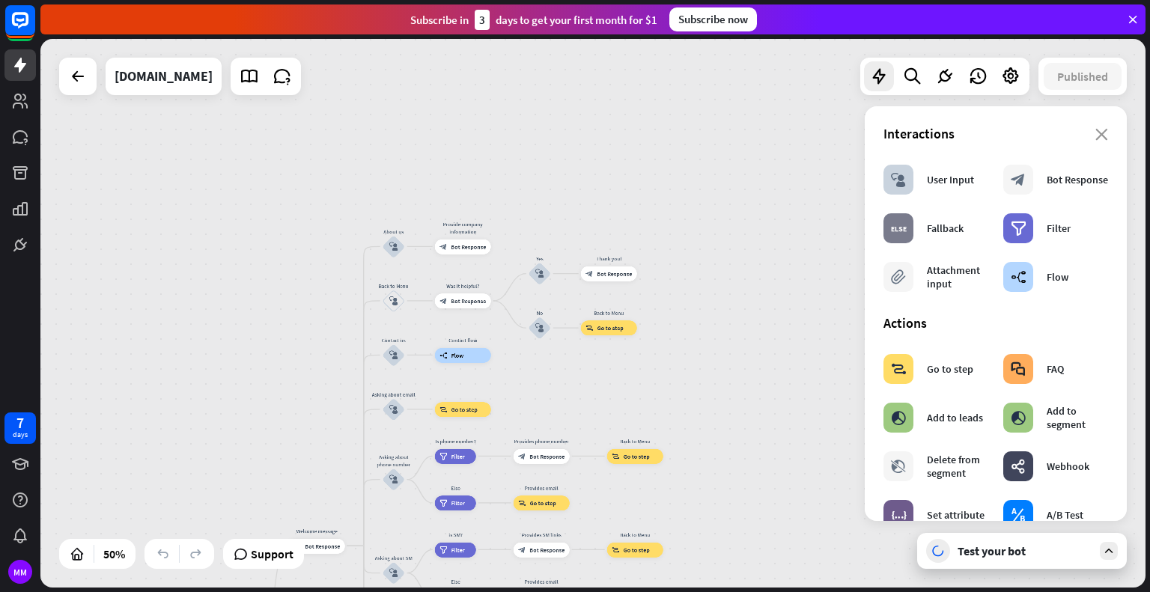
drag, startPoint x: 324, startPoint y: 322, endPoint x: 422, endPoint y: 155, distance: 193.3
click at [422, 155] on div "home_2 Start point Welcome message block_bot_response Bot Response About us blo…" at bounding box center [592, 313] width 1105 height 549
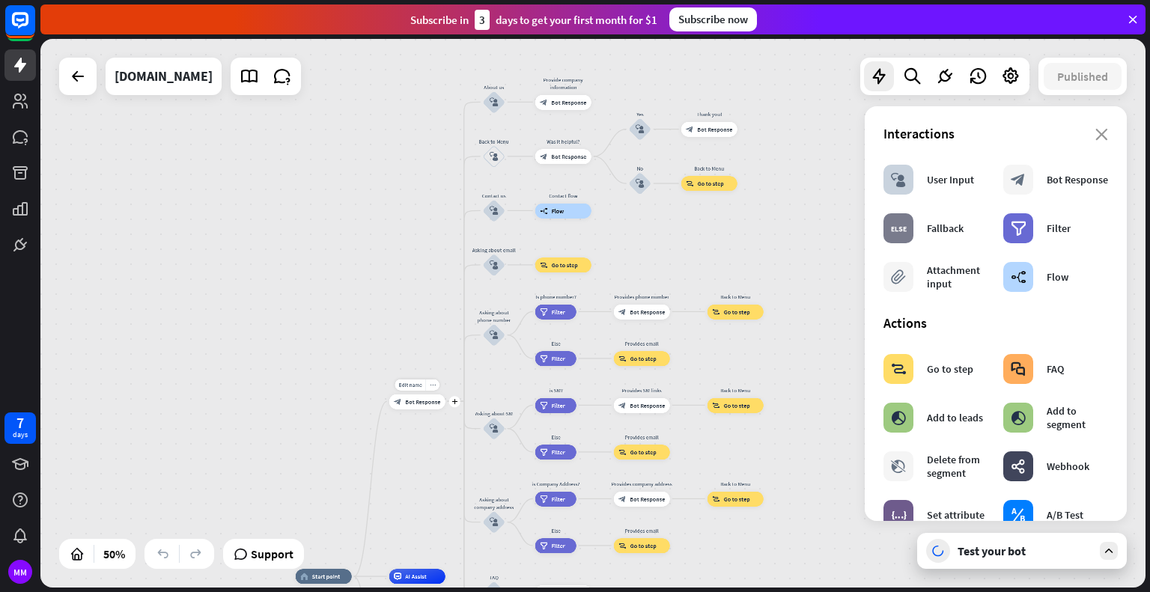
click at [420, 408] on div "block_bot_response Bot Response" at bounding box center [417, 401] width 56 height 15
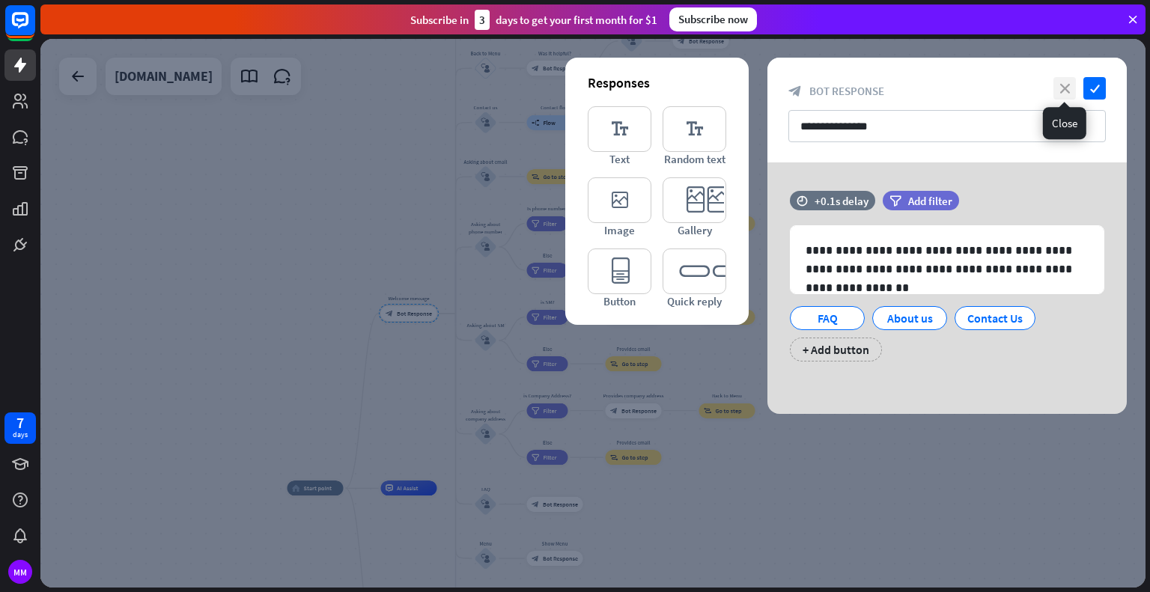
click at [1060, 90] on icon "close" at bounding box center [1065, 88] width 22 height 22
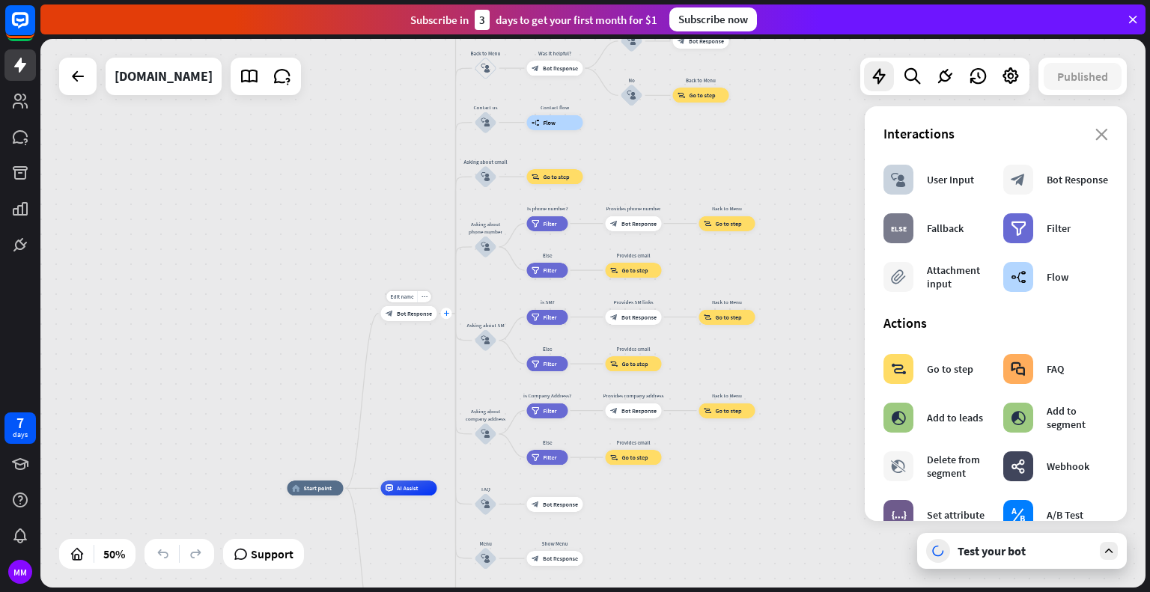
click at [443, 317] on div "plus" at bounding box center [446, 313] width 11 height 11
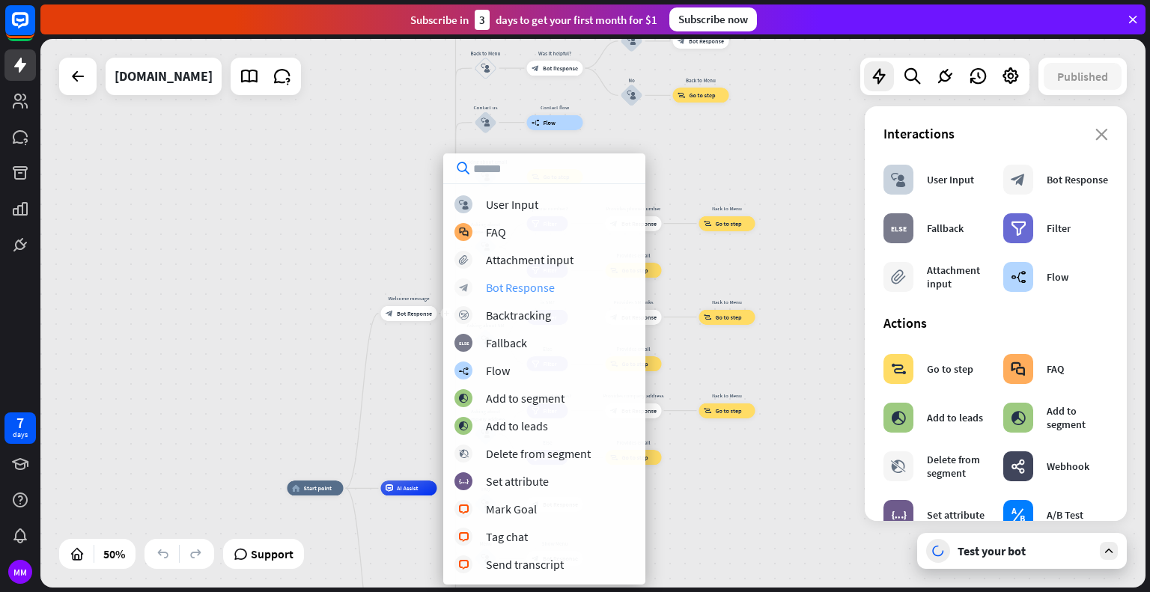
click at [520, 290] on div "Bot Response" at bounding box center [520, 287] width 69 height 15
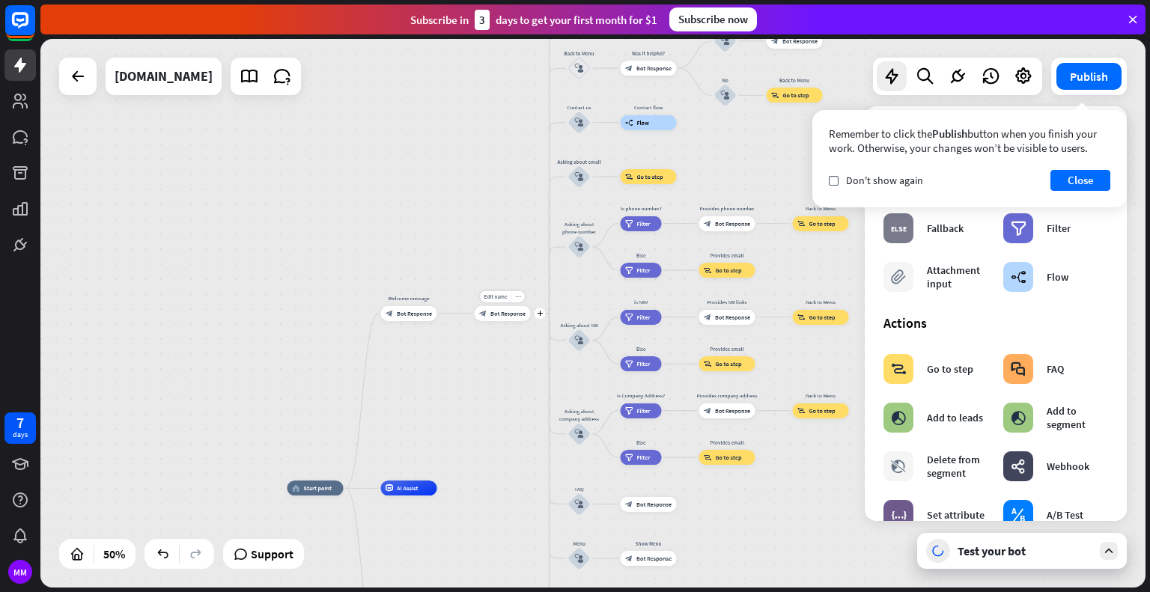
click at [515, 299] on icon "more_horiz" at bounding box center [518, 297] width 6 height 6
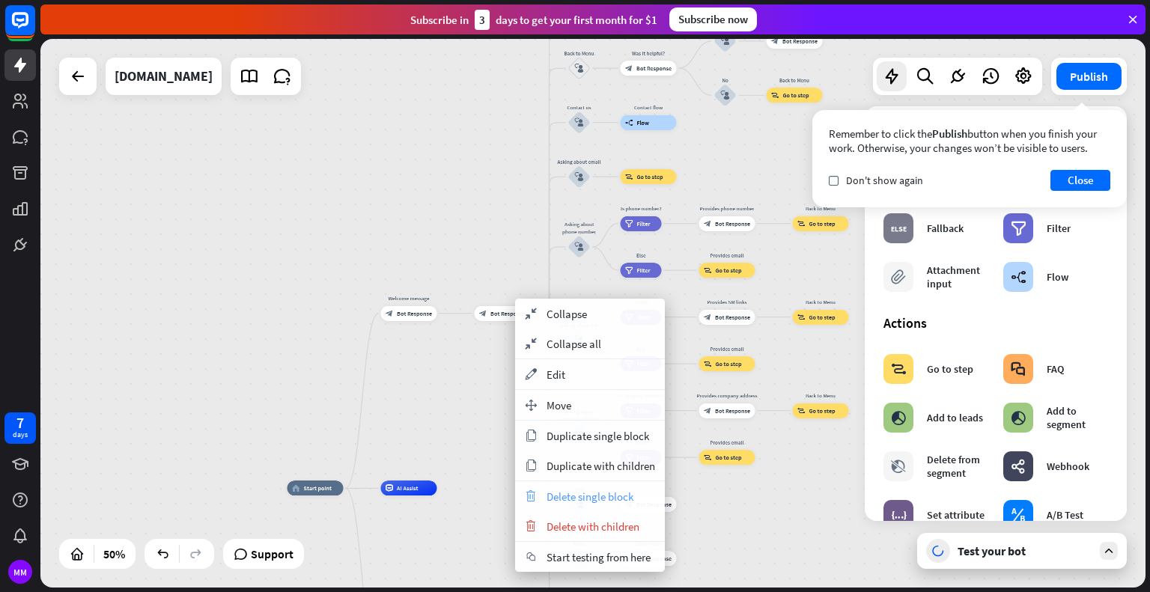
click at [562, 499] on span "Delete single block" at bounding box center [590, 497] width 87 height 14
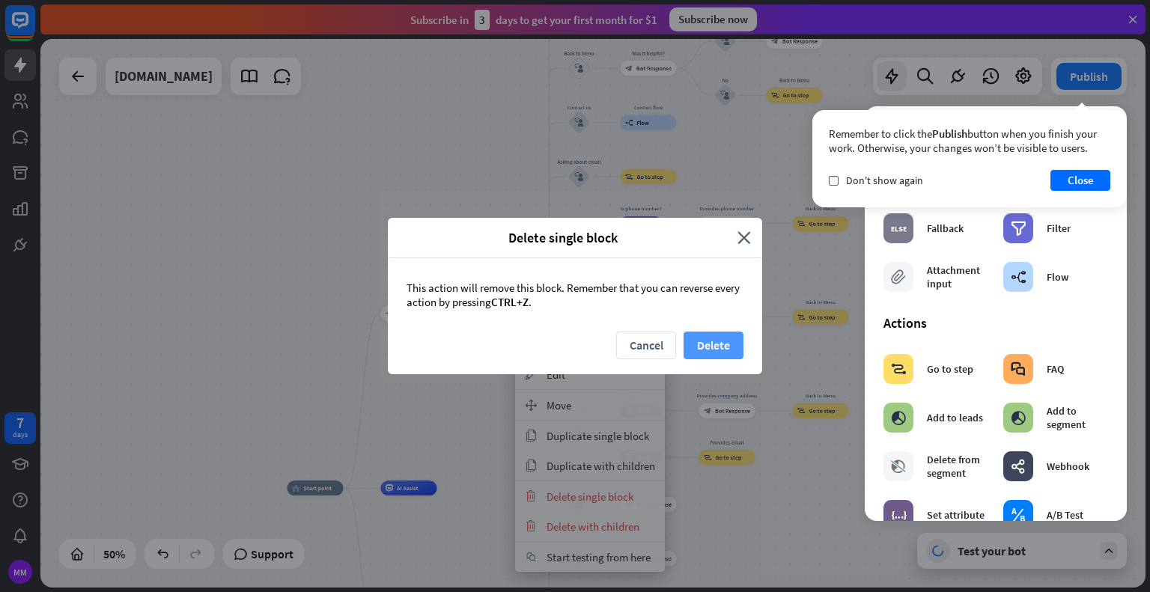
click at [704, 344] on button "Delete" at bounding box center [714, 346] width 60 height 28
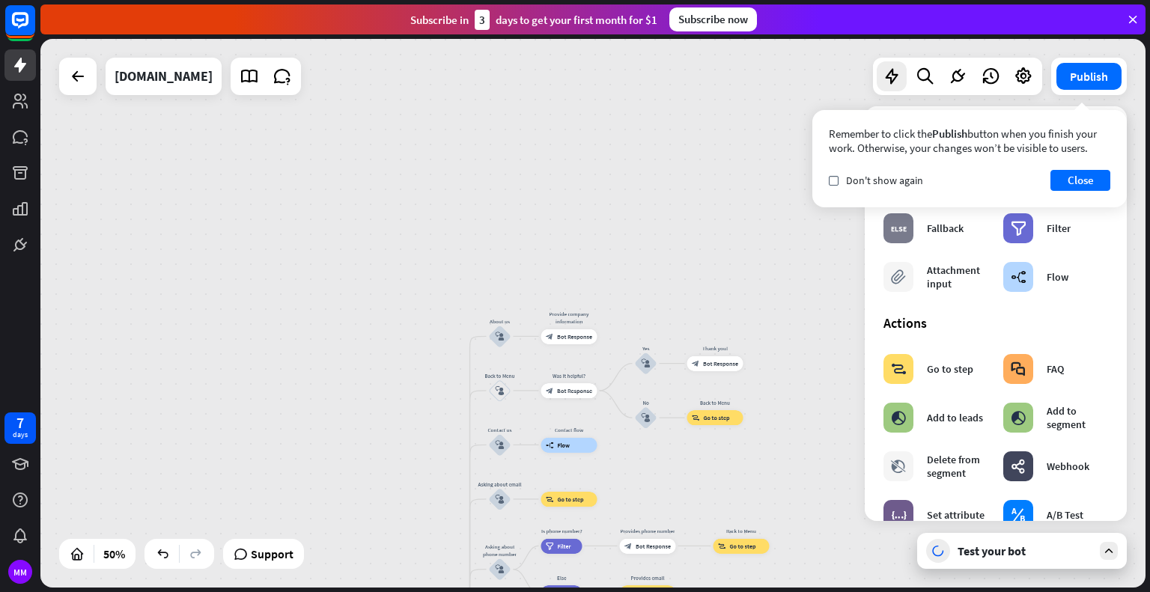
drag, startPoint x: 502, startPoint y: 195, endPoint x: 517, endPoint y: 518, distance: 323.0
click at [511, 511] on div "Edit name more_horiz plus Asking about email block_user_input" at bounding box center [500, 499] width 22 height 22
click at [520, 334] on div "plus" at bounding box center [520, 337] width 11 height 11
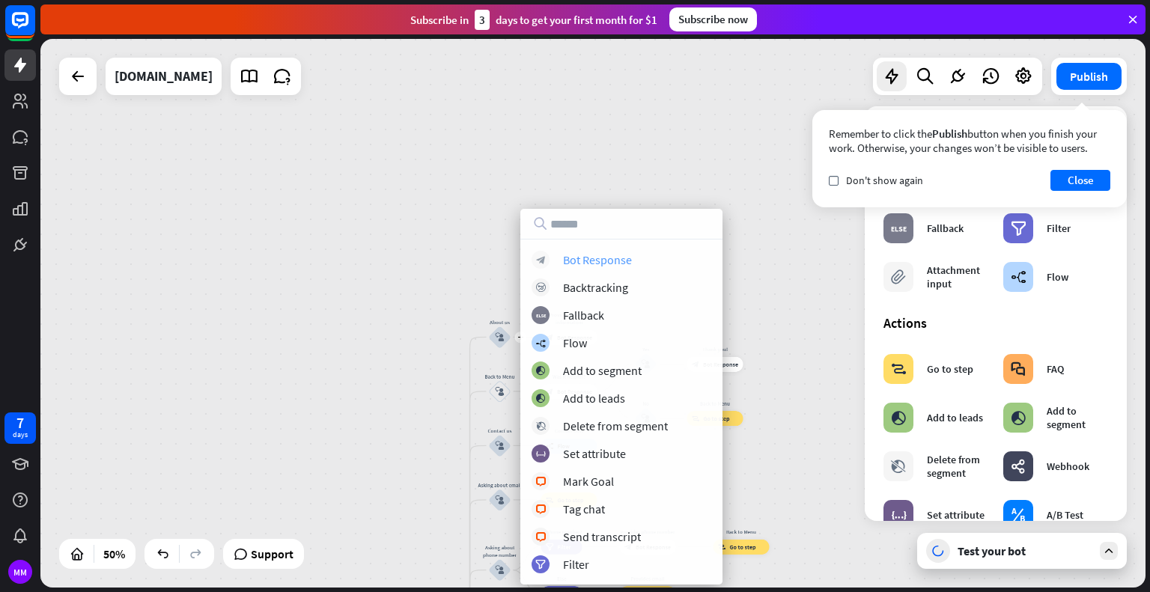
click at [563, 265] on div "Bot Response" at bounding box center [597, 259] width 69 height 15
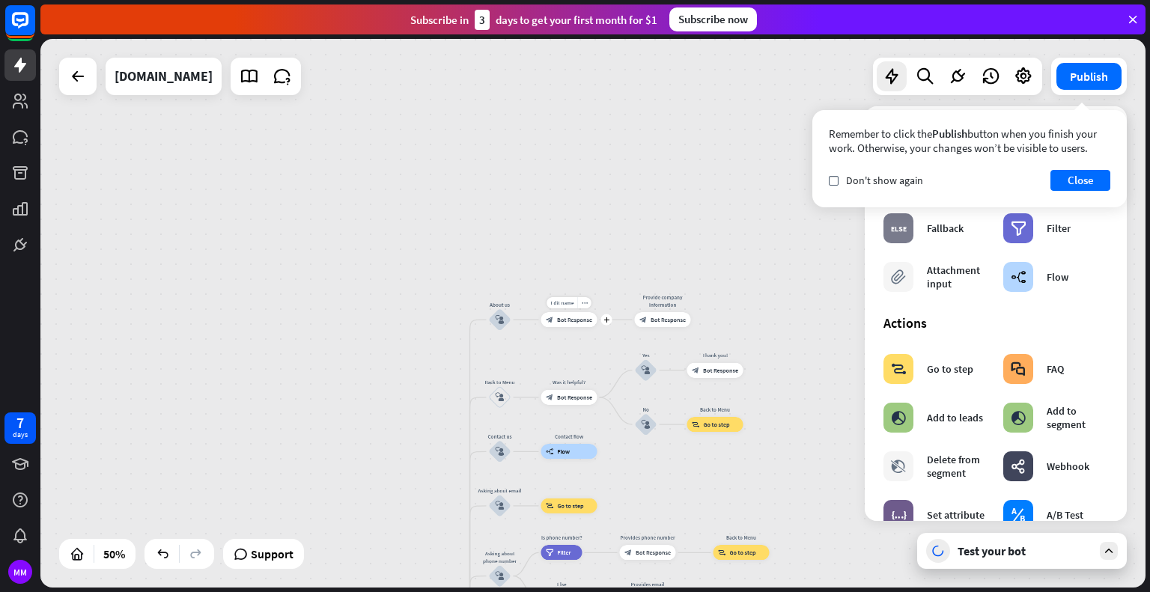
click at [586, 312] on div "Edit name more_horiz plus block_bot_response Bot Response" at bounding box center [569, 319] width 56 height 15
click at [583, 305] on icon "more_horiz" at bounding box center [585, 303] width 6 height 6
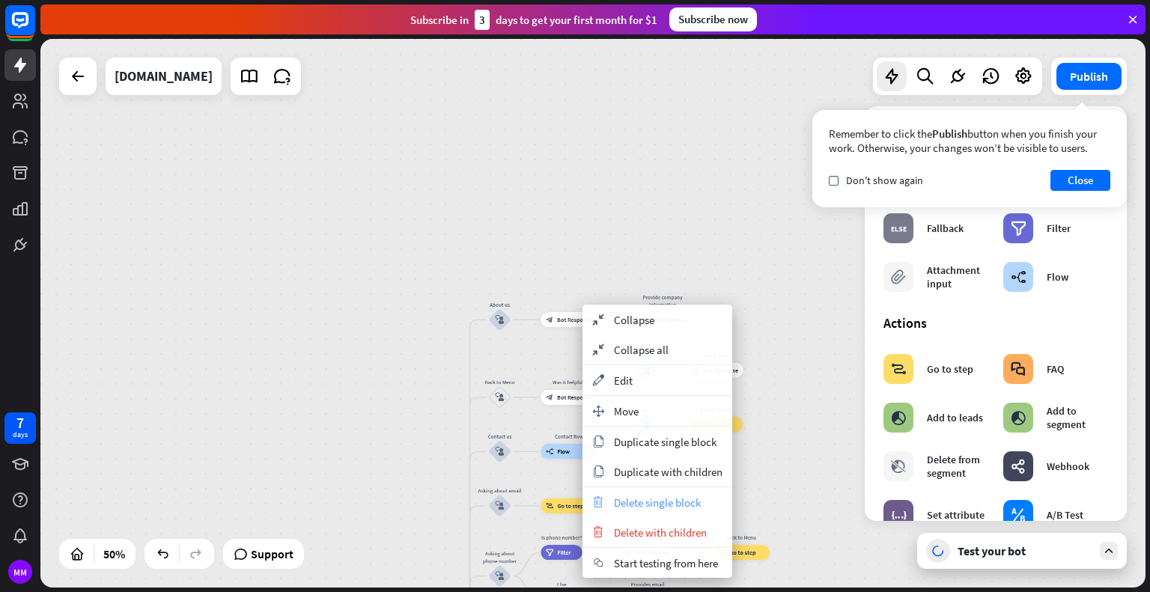
click at [653, 496] on span "Delete single block" at bounding box center [657, 503] width 87 height 14
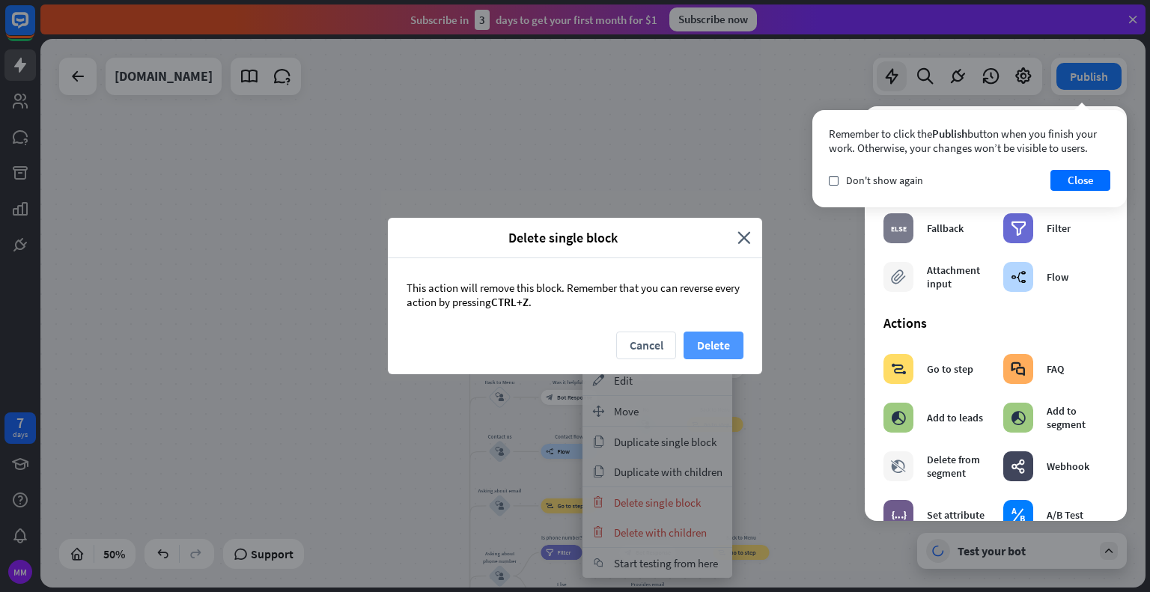
click at [730, 344] on button "Delete" at bounding box center [714, 346] width 60 height 28
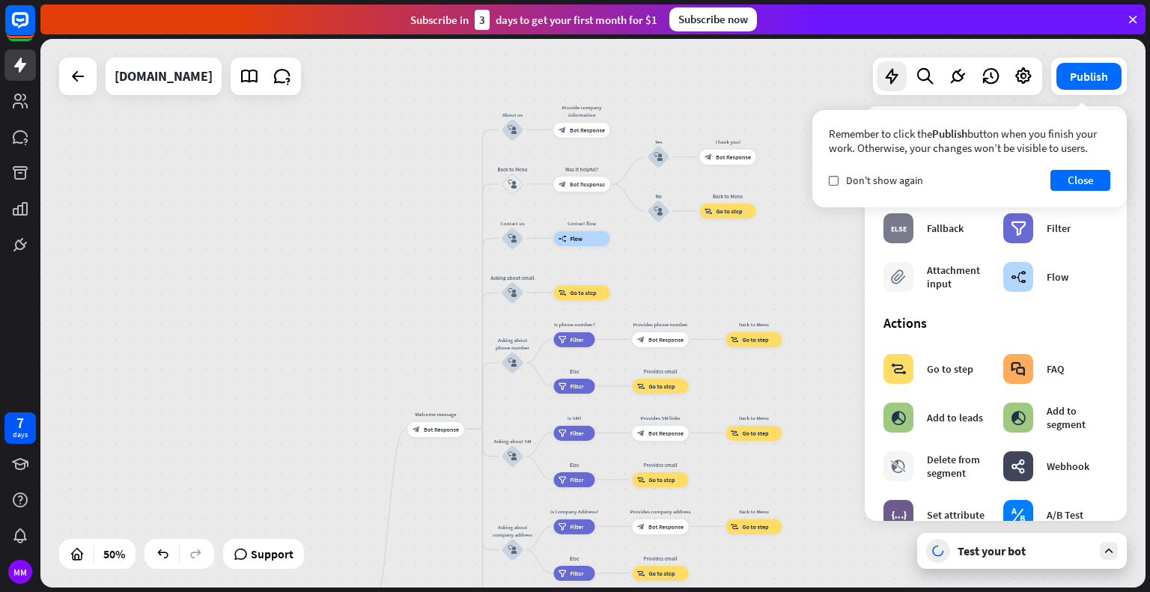
drag, startPoint x: 409, startPoint y: 392, endPoint x: 419, endPoint y: 186, distance: 206.9
click at [419, 186] on div "home_2 Start point Welcome message block_bot_response Bot Response About us blo…" at bounding box center [592, 313] width 1105 height 549
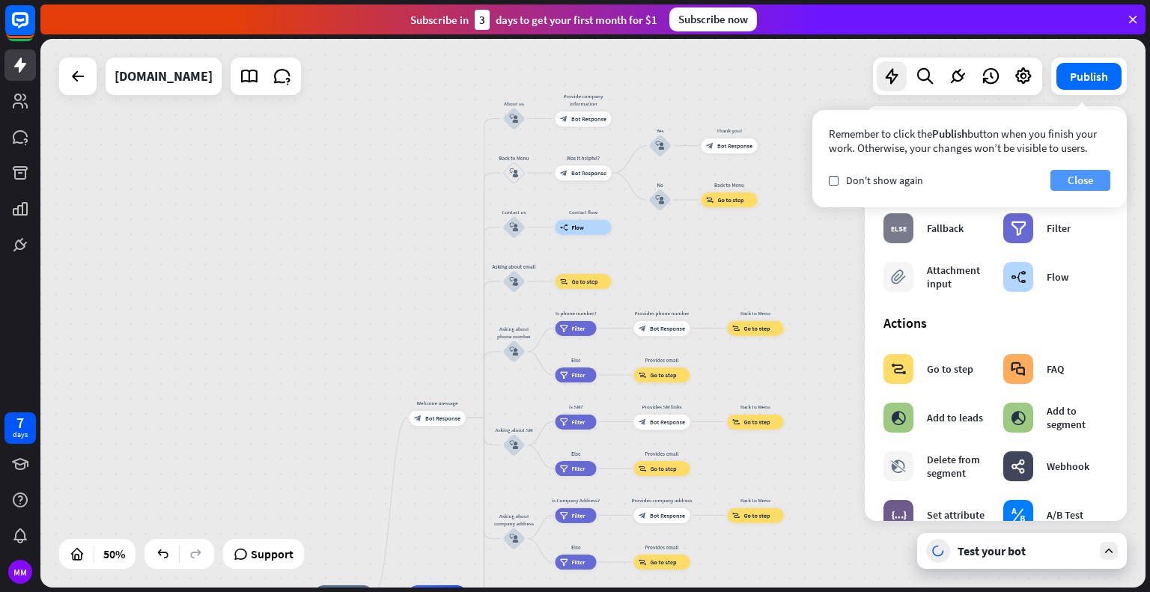
click at [1068, 177] on button "Close" at bounding box center [1081, 180] width 60 height 21
click at [1087, 193] on div "Remember to click the Publish button when you finish your work. Otherwise, your…" at bounding box center [969, 158] width 314 height 97
click at [1084, 180] on button "Close" at bounding box center [1081, 180] width 60 height 21
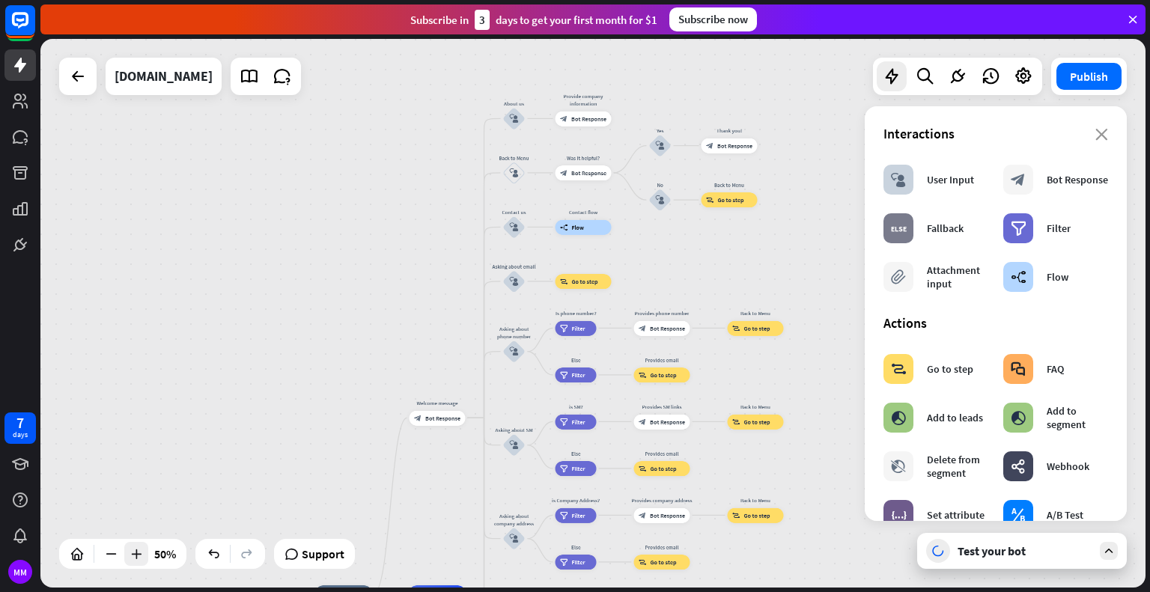
click at [135, 551] on icon at bounding box center [136, 554] width 15 height 15
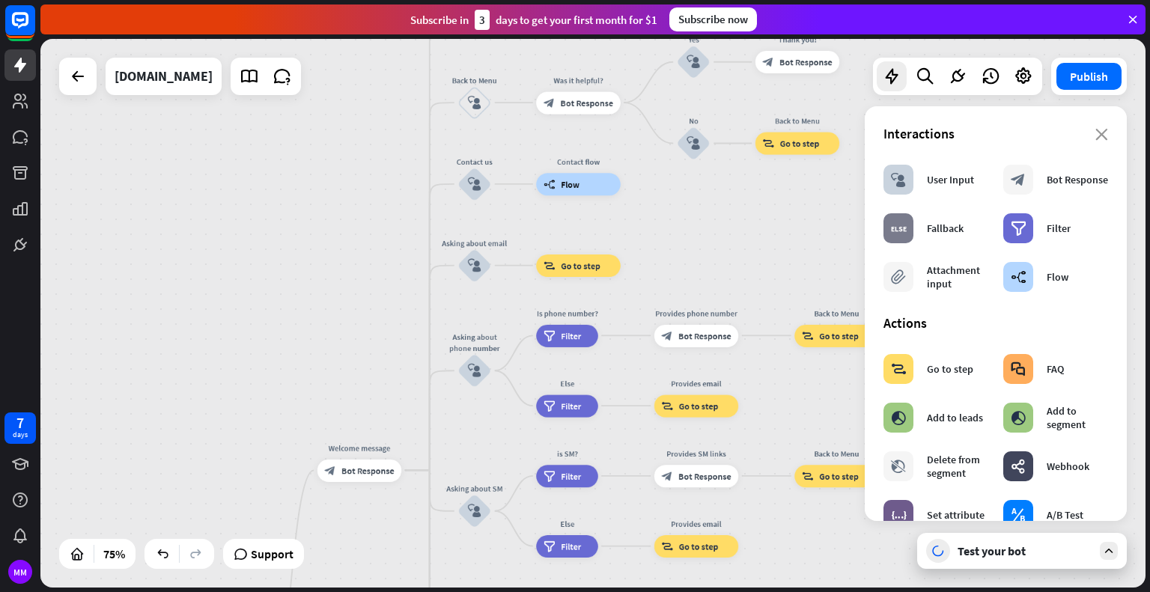
click at [1105, 547] on icon at bounding box center [1108, 550] width 13 height 13
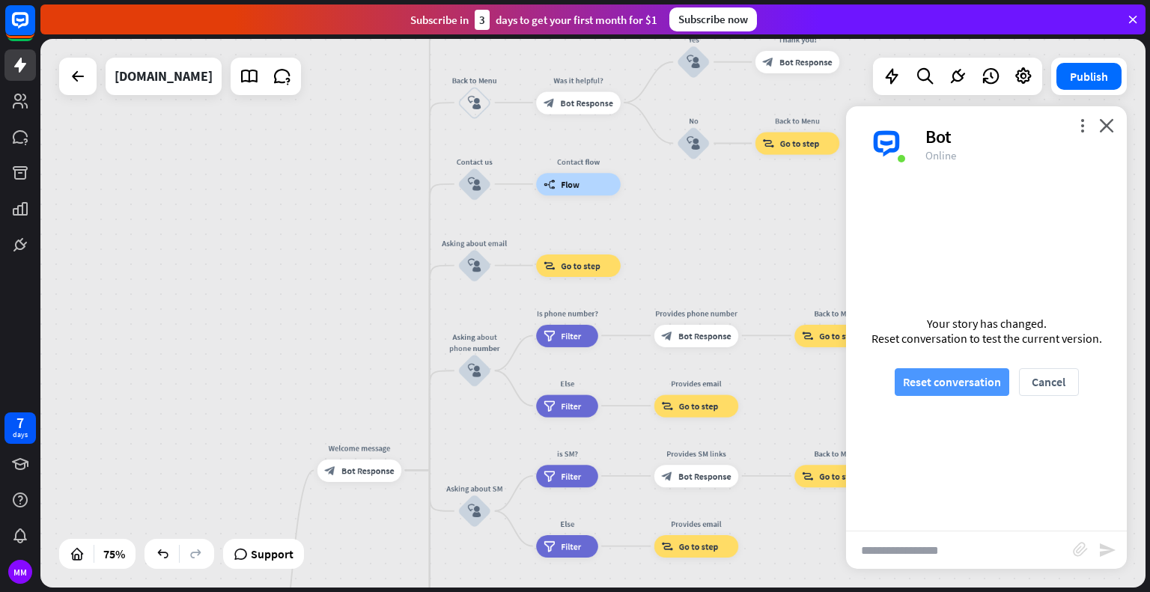
click at [960, 382] on button "Reset conversation" at bounding box center [952, 382] width 115 height 28
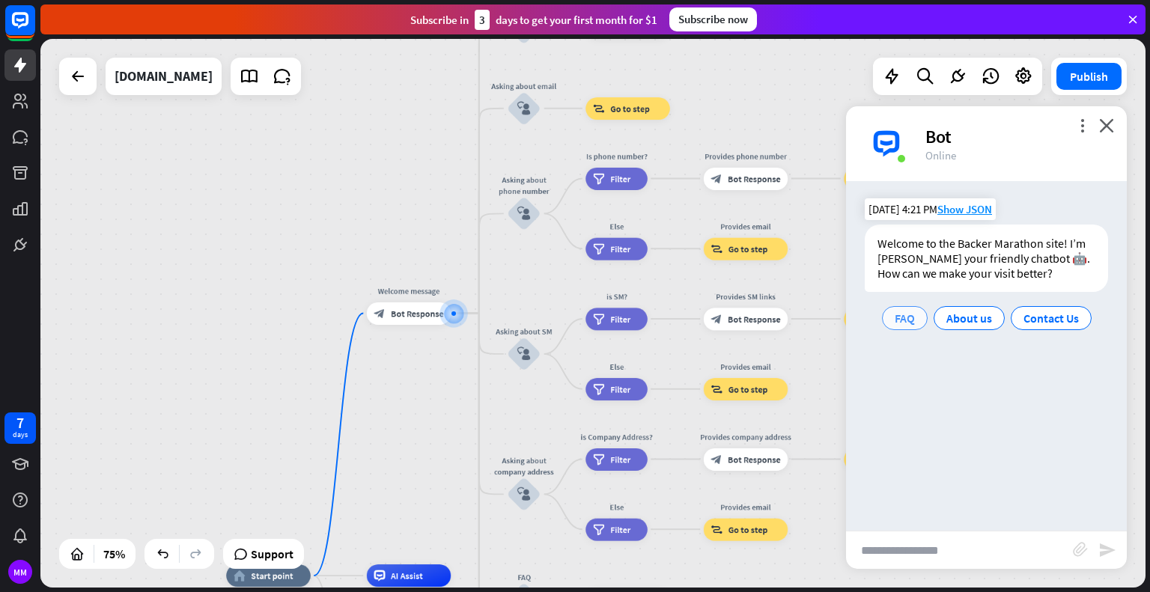
click at [890, 317] on div "FAQ" at bounding box center [905, 318] width 46 height 24
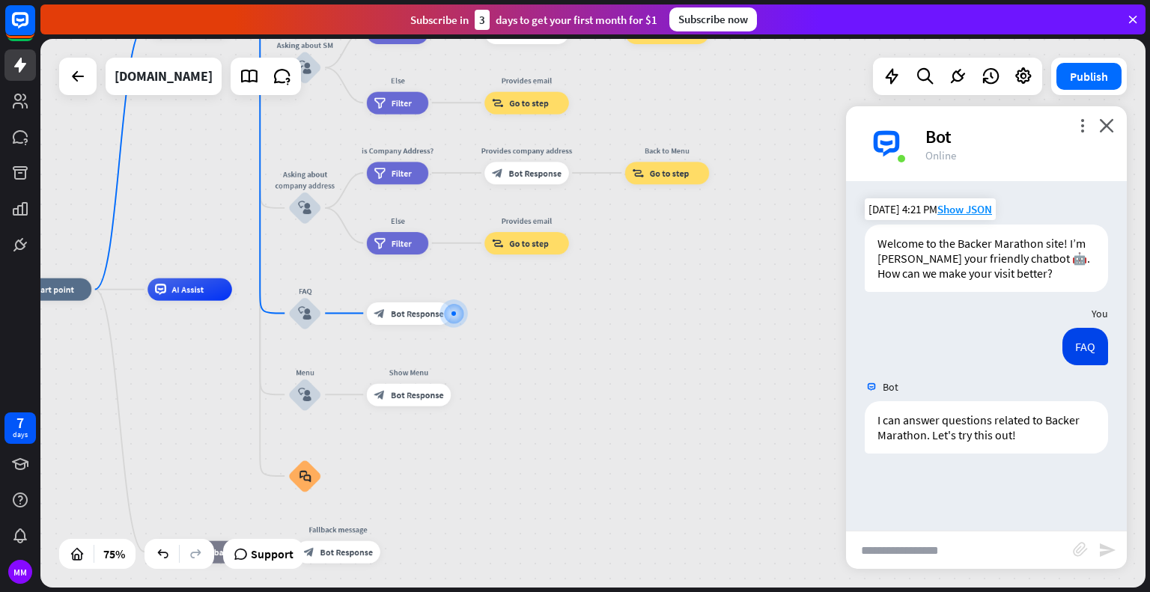
click at [951, 550] on input "text" at bounding box center [959, 550] width 227 height 37
type input "**********"
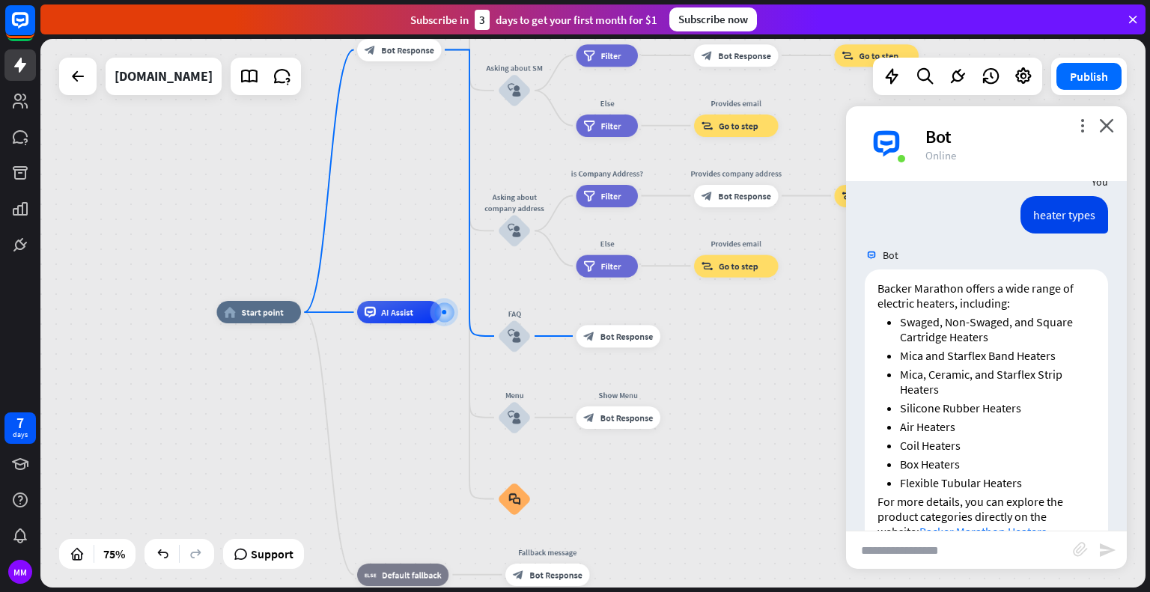
scroll to position [335, 0]
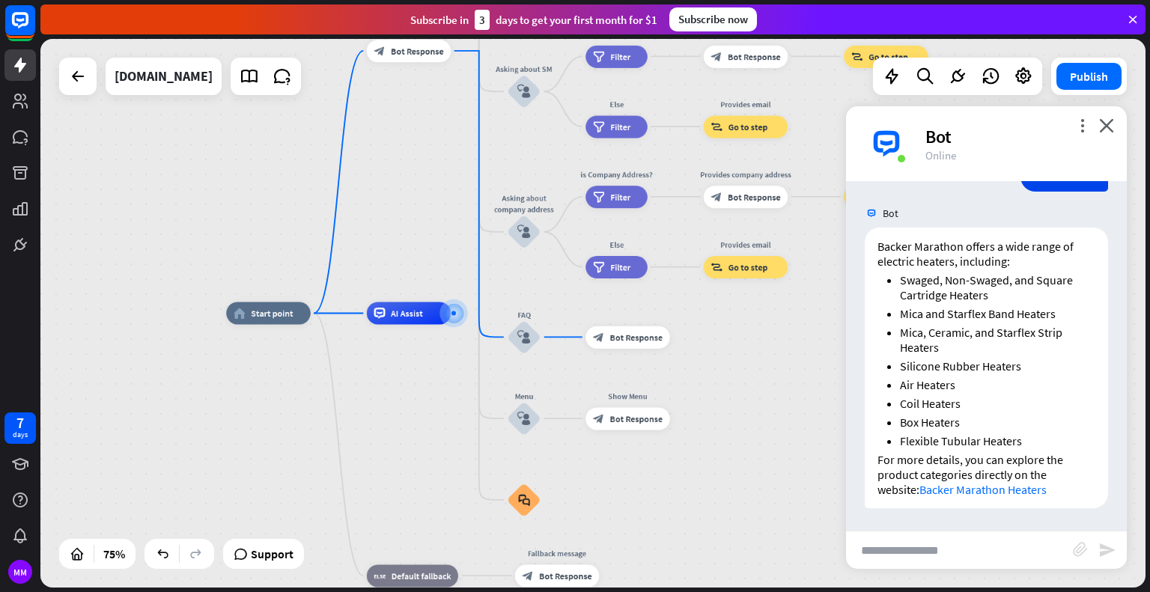
click at [935, 559] on input "text" at bounding box center [959, 550] width 227 height 37
type input "**********"
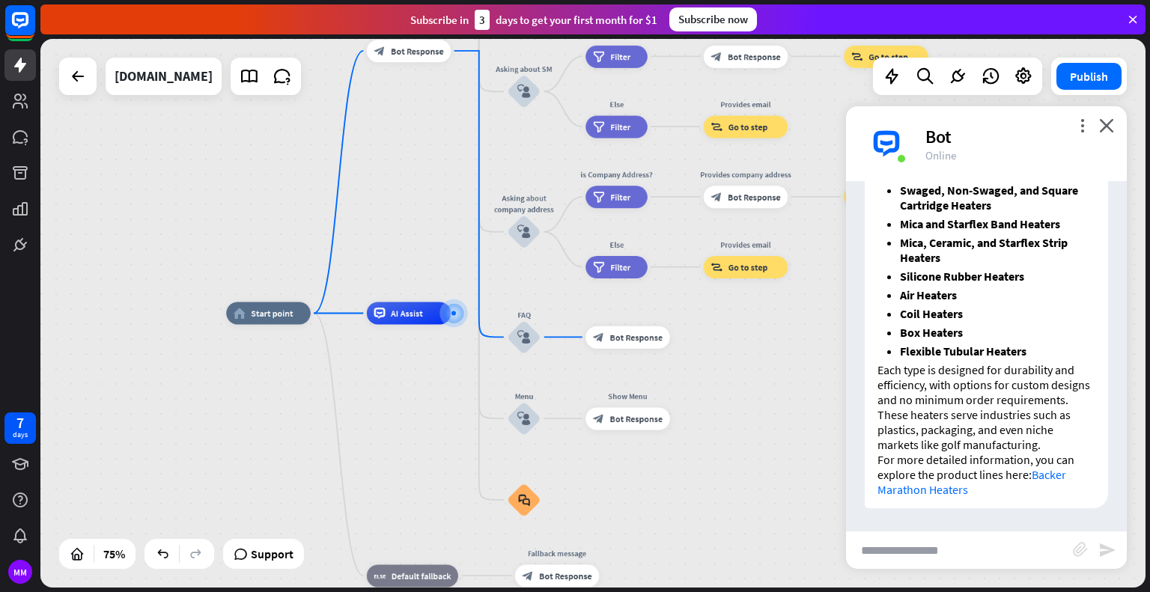
scroll to position [875, 0]
click at [914, 551] on input "text" at bounding box center [959, 550] width 227 height 37
type input "**********"
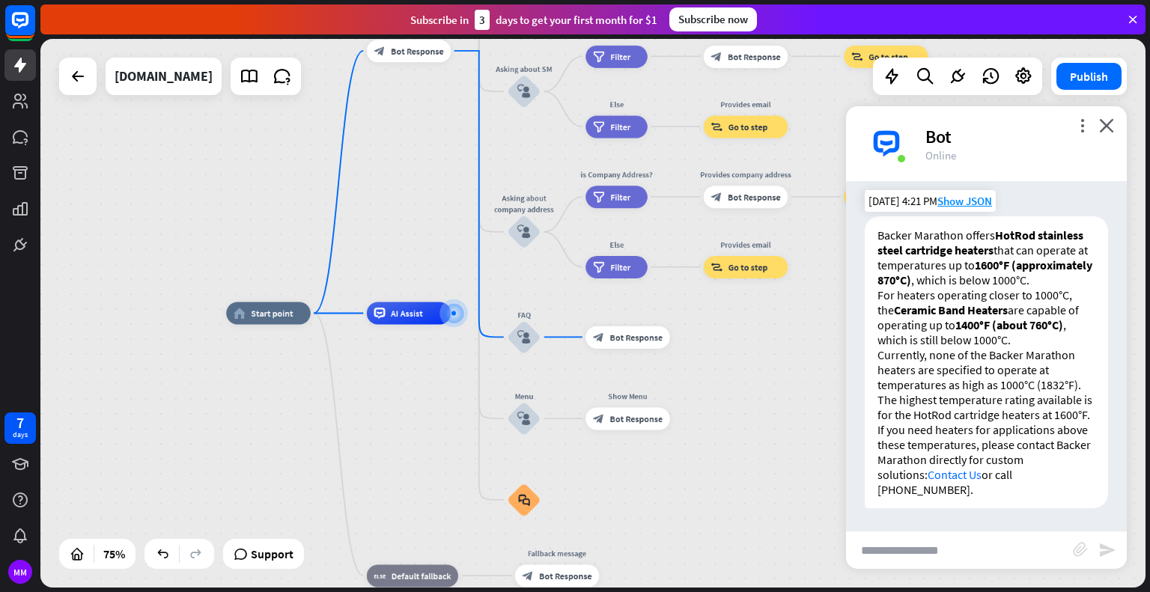
scroll to position [1321, 0]
click at [966, 567] on input "text" at bounding box center [959, 550] width 227 height 37
click at [961, 547] on input "text" at bounding box center [959, 550] width 227 height 37
type input "**********"
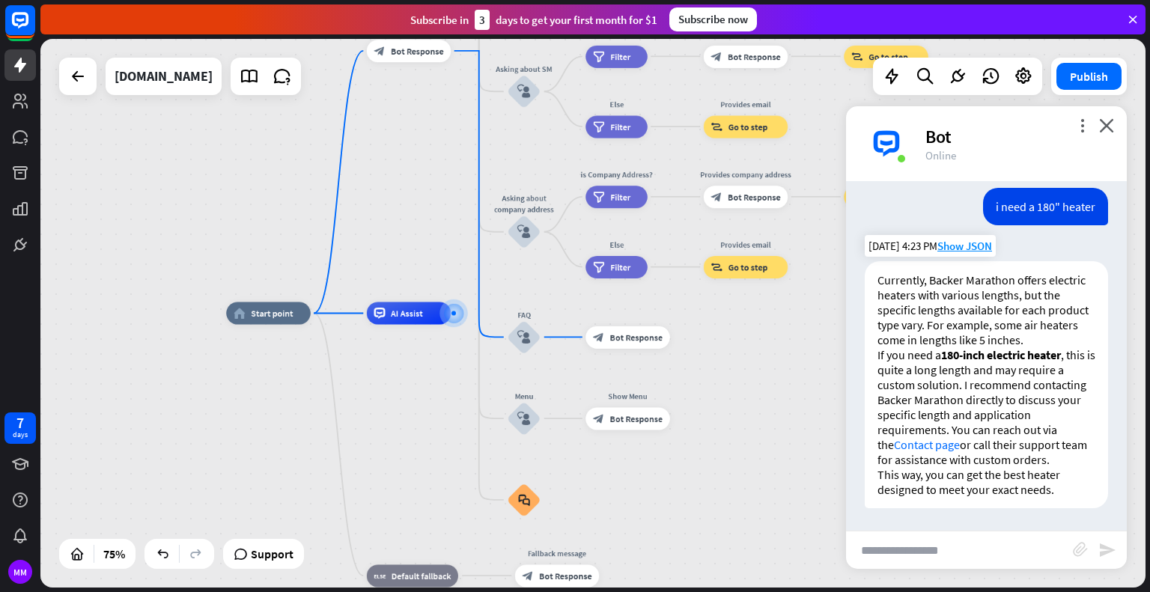
scroll to position [1692, 0]
click at [976, 562] on input "text" at bounding box center [959, 550] width 227 height 37
type input "**********"
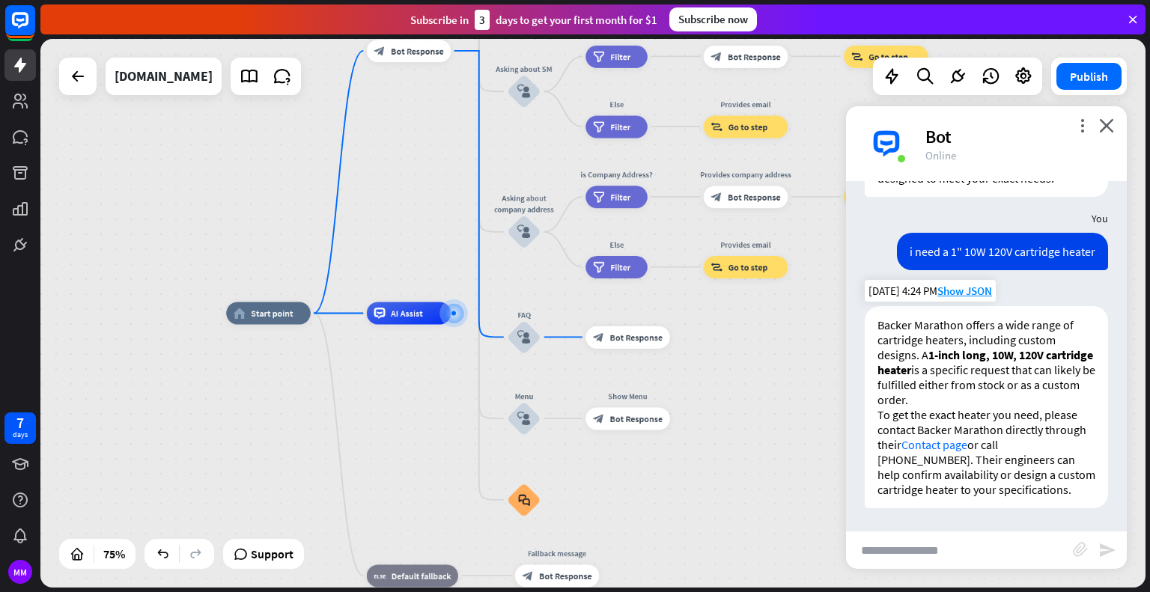
scroll to position [2004, 0]
click at [973, 552] on input "text" at bounding box center [959, 550] width 227 height 37
type input "**********"
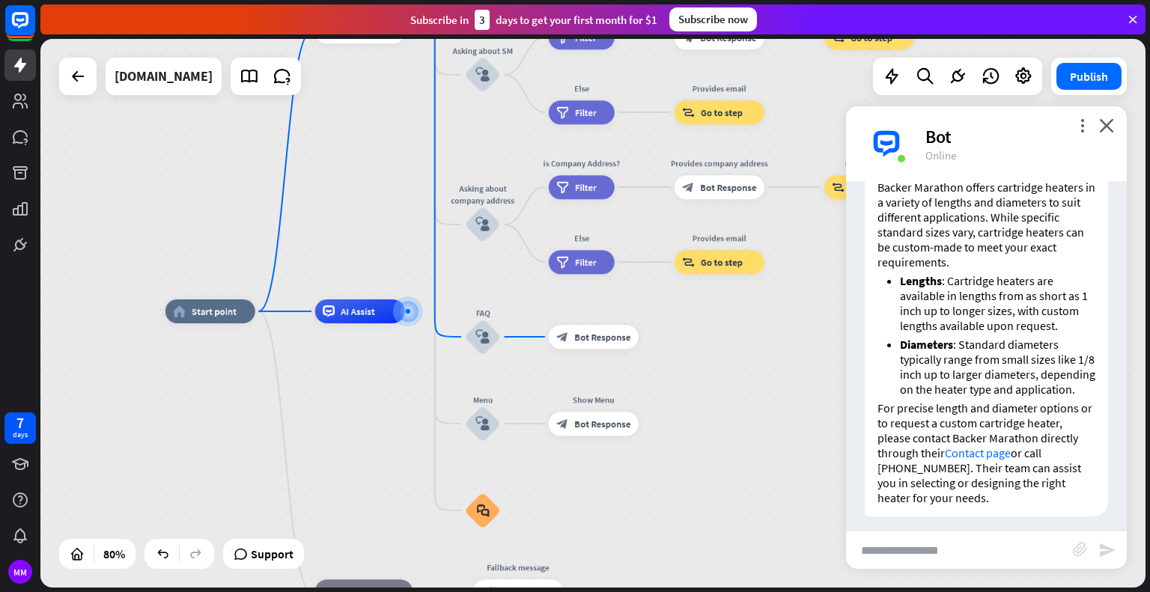
scroll to position [2356, 0]
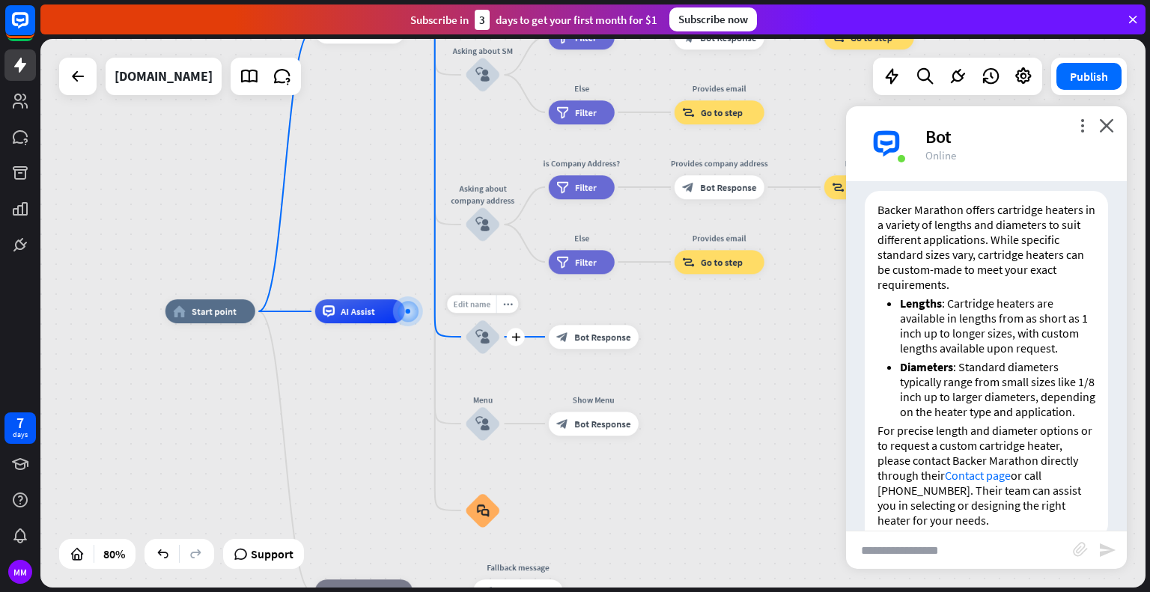
click at [480, 311] on div "Edit name" at bounding box center [471, 304] width 49 height 18
click at [492, 309] on input "***" at bounding box center [483, 305] width 84 height 16
type input "*"
type input "**********"
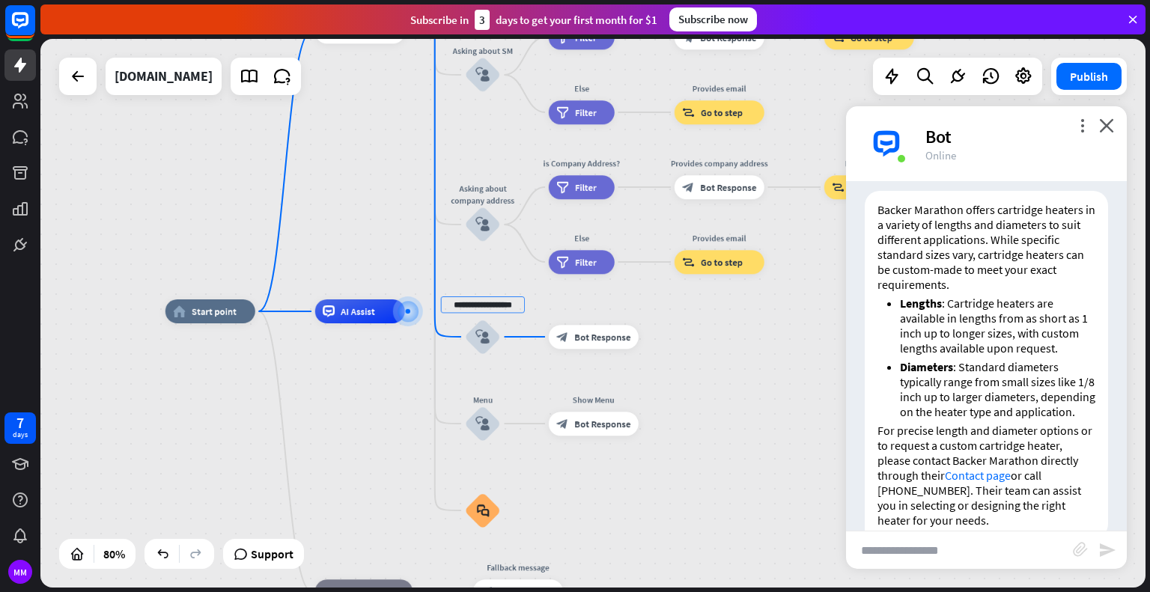
click at [685, 350] on div "home_2 Start point Welcome message block_bot_response Bot Response About us blo…" at bounding box center [592, 313] width 1105 height 549
click at [476, 416] on icon "block_user_input" at bounding box center [482, 423] width 14 height 14
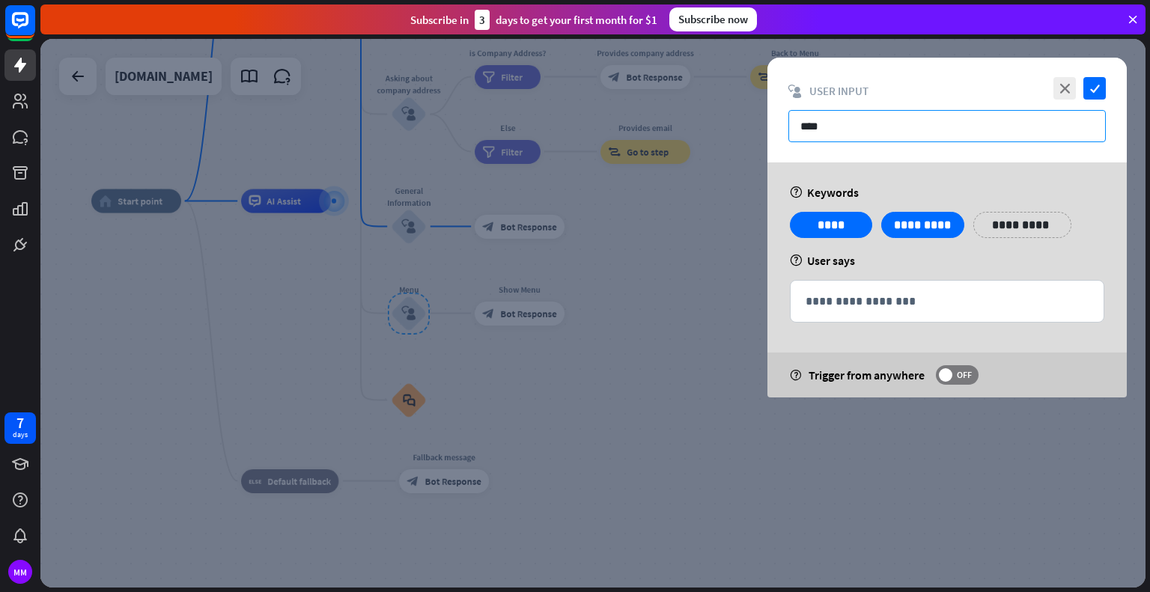
click at [853, 122] on input "****" at bounding box center [946, 126] width 317 height 32
drag, startPoint x: 818, startPoint y: 126, endPoint x: 786, endPoint y: 124, distance: 32.2
click at [786, 124] on div "close check block_user_input User Input ****" at bounding box center [947, 110] width 359 height 105
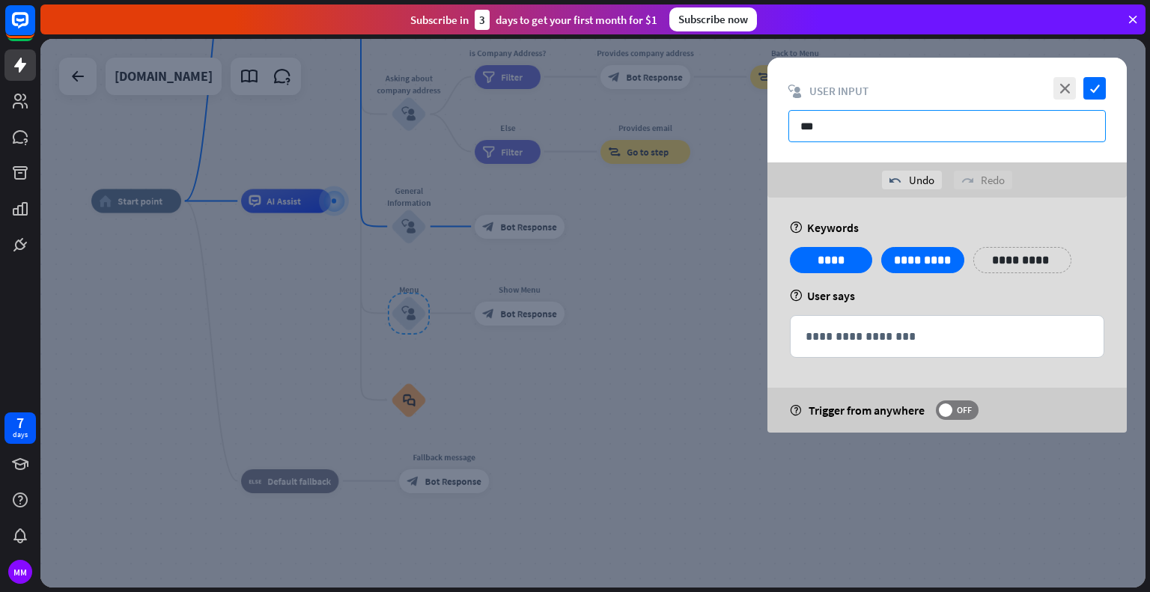
drag, startPoint x: 917, startPoint y: 125, endPoint x: 766, endPoint y: 139, distance: 151.9
click at [766, 139] on div "**********" at bounding box center [592, 313] width 1105 height 549
type input "****"
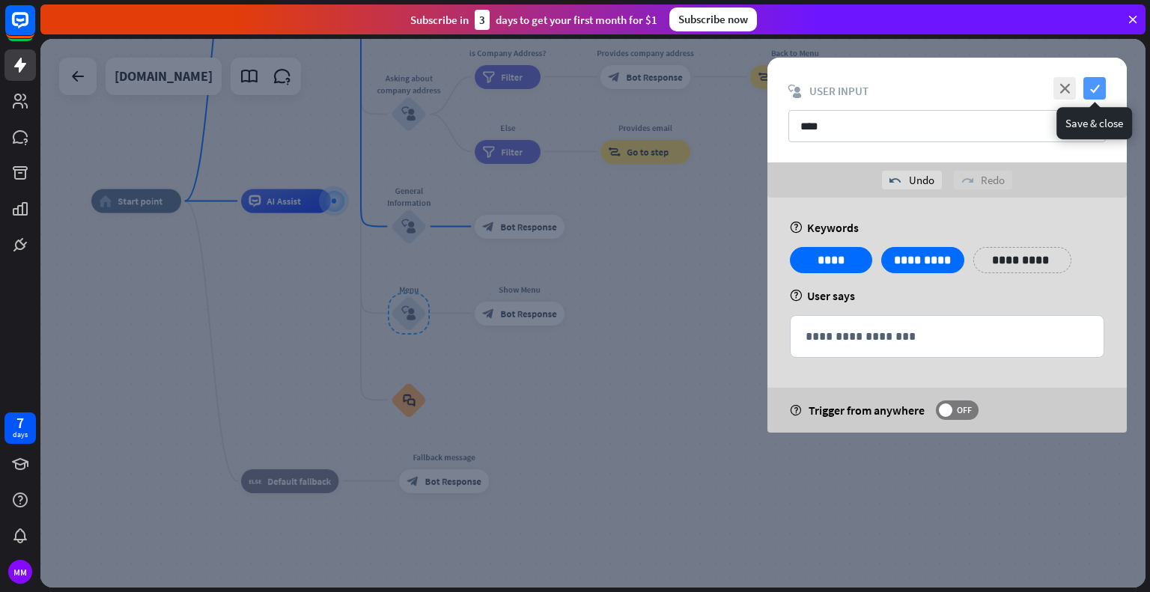
click at [1087, 90] on icon "check" at bounding box center [1095, 88] width 22 height 22
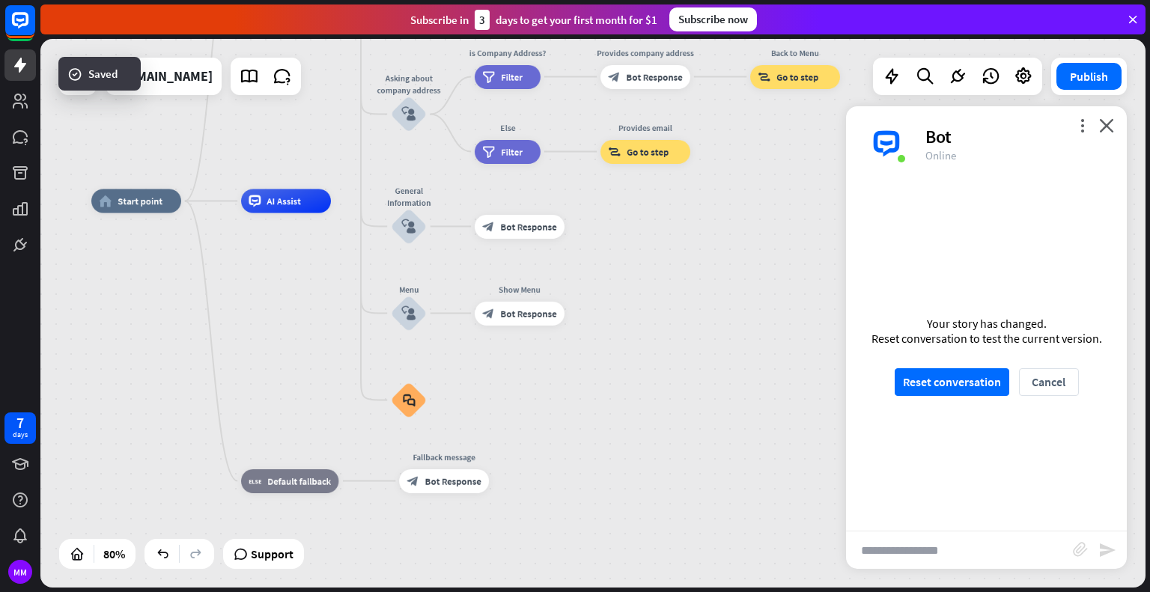
scroll to position [2446, 0]
click at [405, 200] on div "Edit name" at bounding box center [397, 194] width 49 height 18
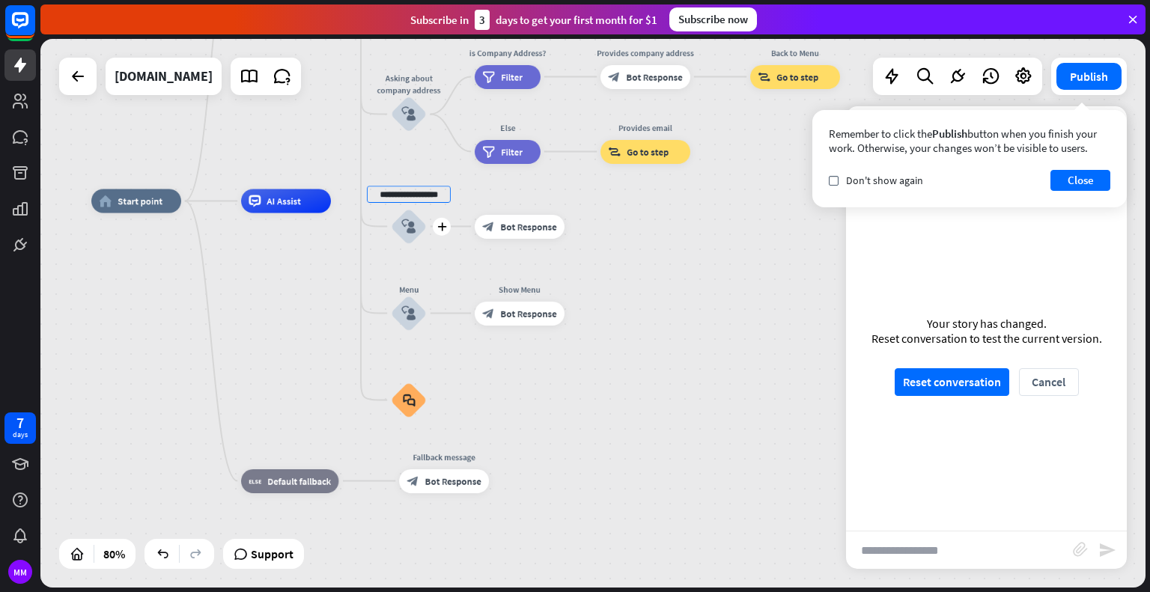
scroll to position [0, 2]
click at [1090, 174] on button "Close" at bounding box center [1081, 180] width 60 height 21
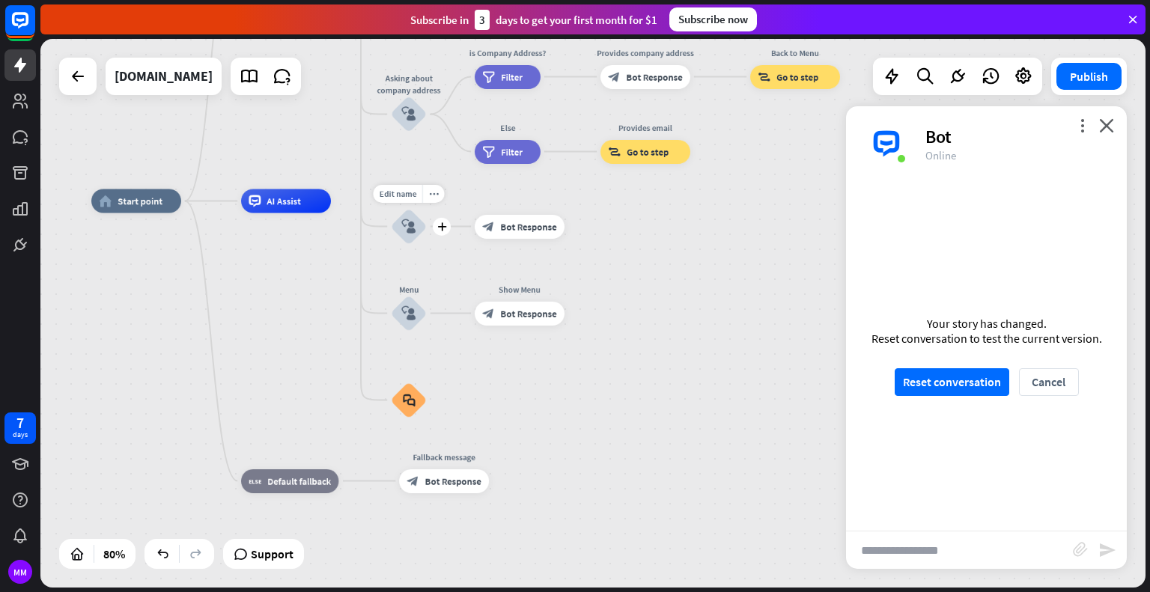
click at [405, 245] on div "Edit name more_horiz plus General Information block_user_input" at bounding box center [409, 227] width 36 height 36
click at [407, 231] on icon "block_user_input" at bounding box center [408, 226] width 14 height 14
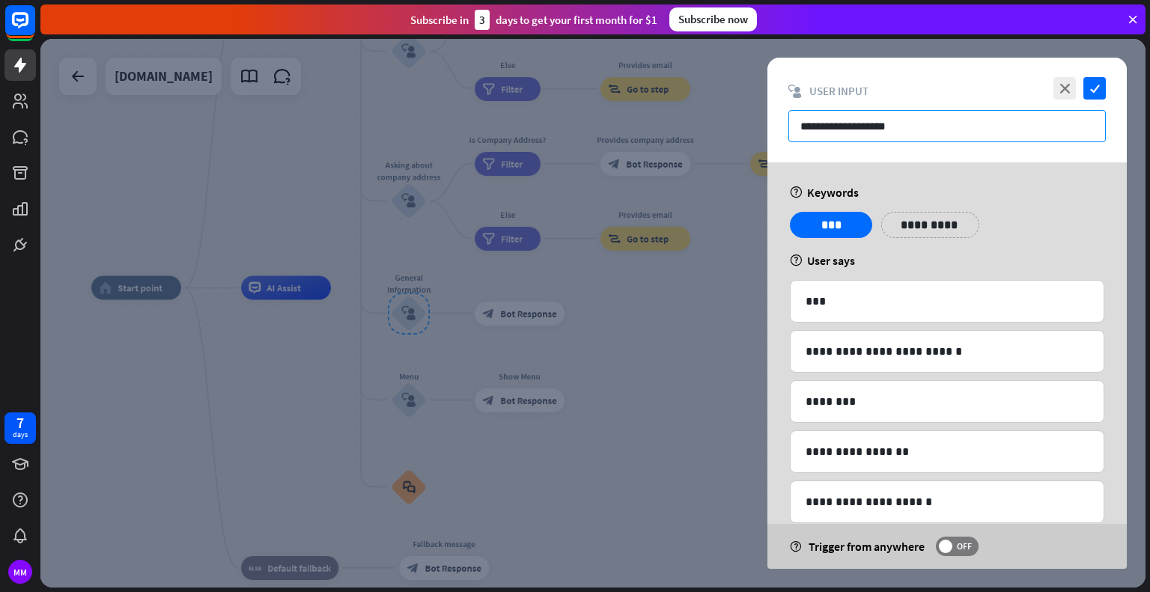
drag, startPoint x: 920, startPoint y: 131, endPoint x: 779, endPoint y: 129, distance: 140.0
click at [779, 129] on div "**********" at bounding box center [947, 110] width 359 height 105
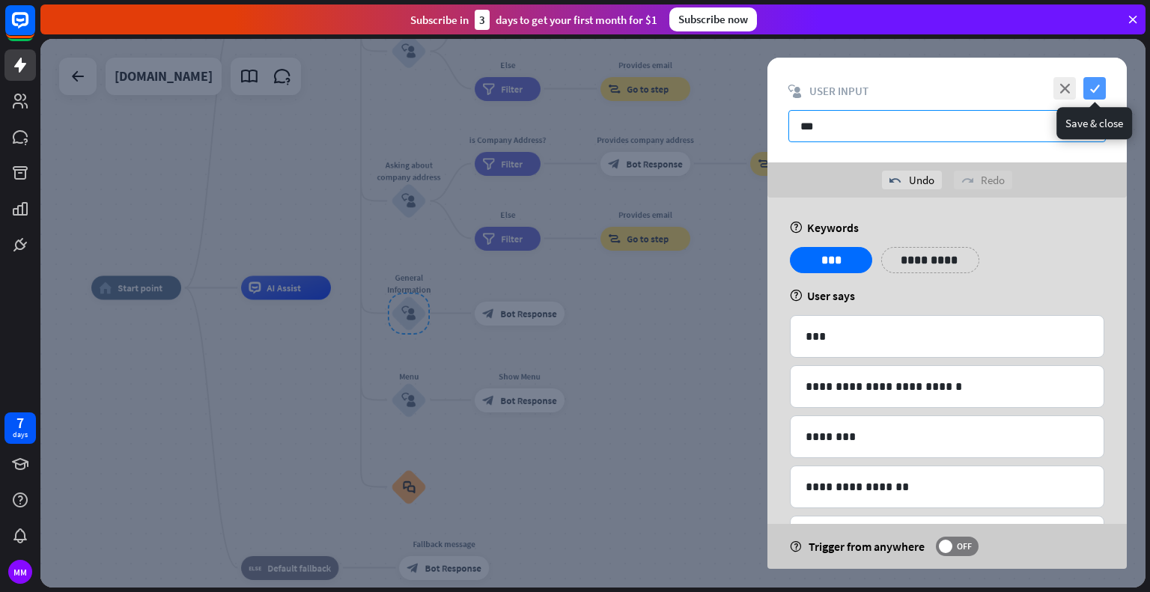
type input "***"
click at [1096, 83] on icon "check" at bounding box center [1095, 88] width 22 height 22
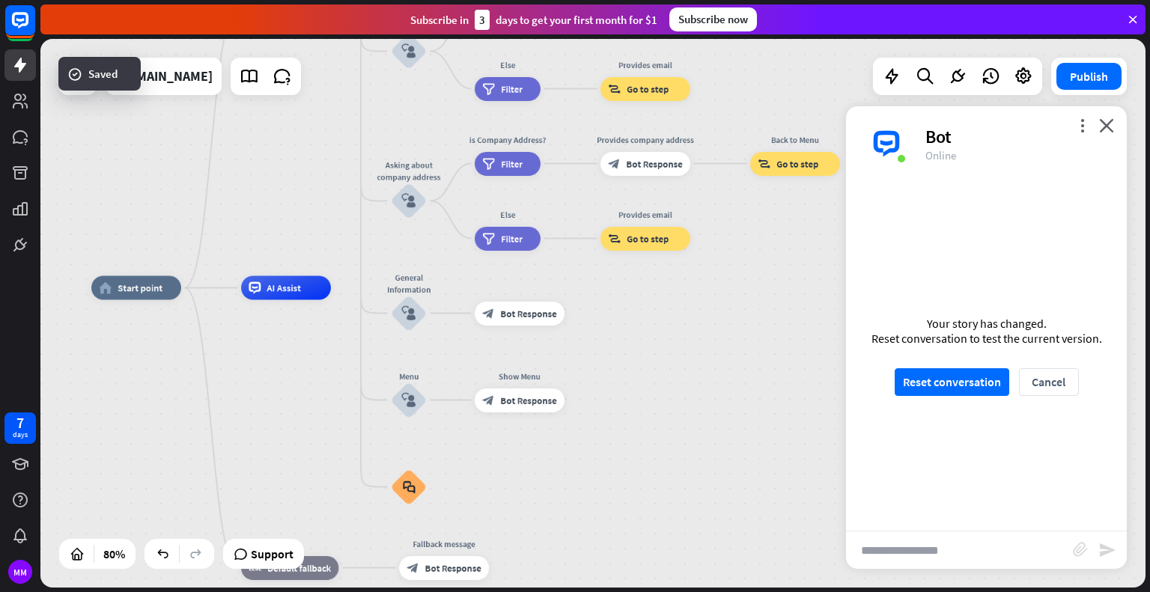
scroll to position [2507, 0]
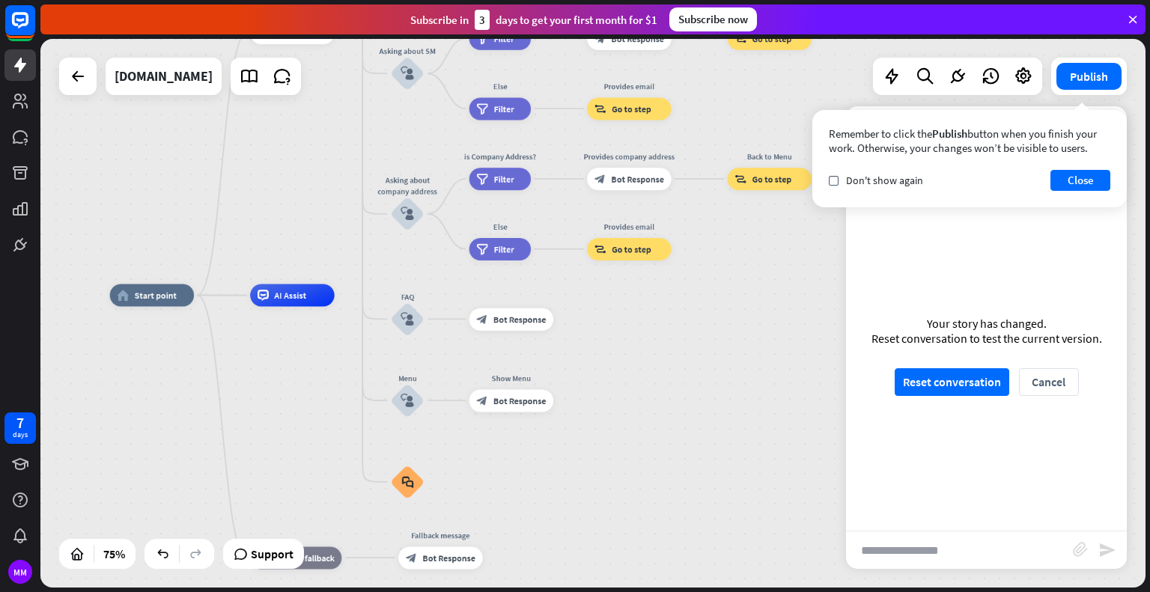
click at [362, 323] on div "home_2 Start point Welcome message block_bot_response Bot Response About us blo…" at bounding box center [524, 501] width 829 height 412
click at [362, 354] on div "home_2 Start point Welcome message block_bot_response Bot Response About us blo…" at bounding box center [524, 502] width 829 height 412
click at [391, 466] on div "Edit name more_horiz plus block_faq" at bounding box center [408, 483] width 34 height 34
click at [404, 481] on icon "block_faq" at bounding box center [407, 483] width 12 height 13
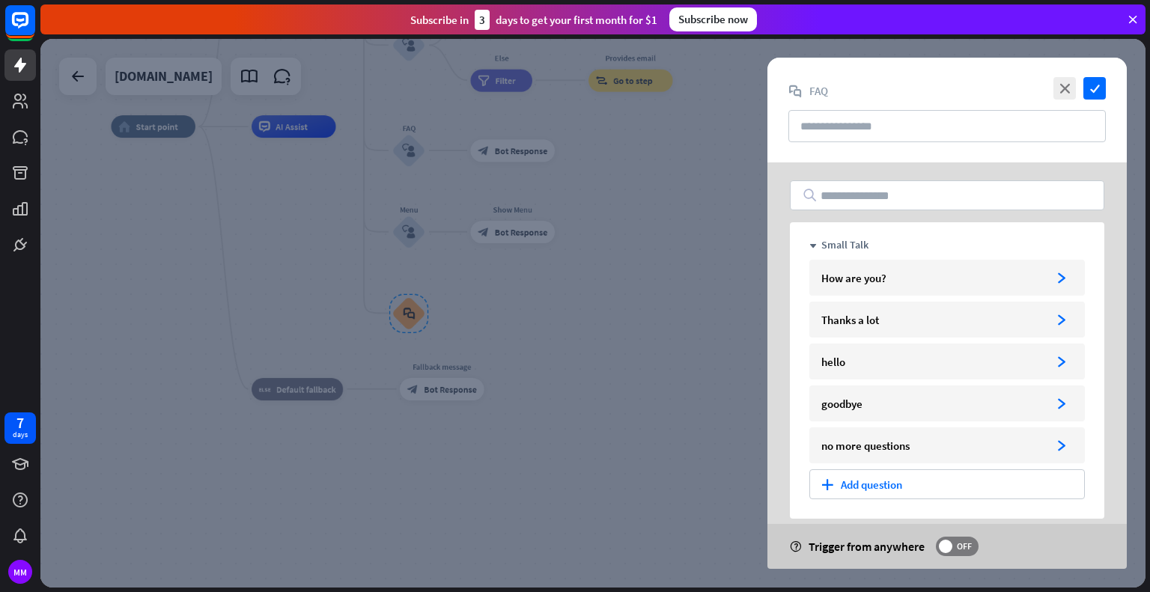
click at [359, 329] on div at bounding box center [592, 313] width 1105 height 549
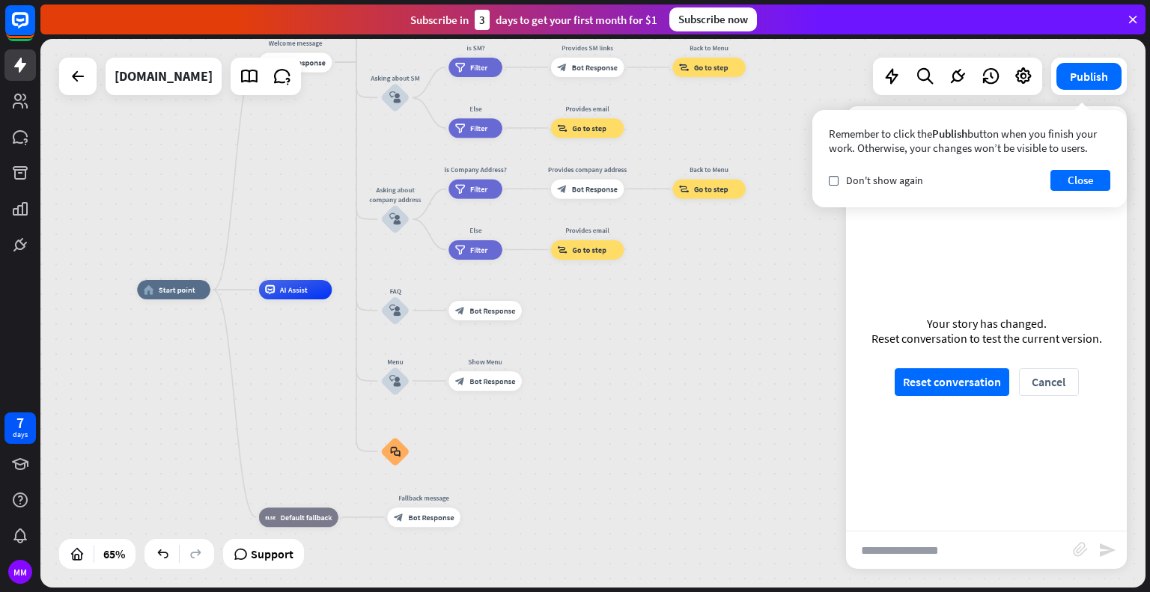
drag, startPoint x: 327, startPoint y: 226, endPoint x: 320, endPoint y: 362, distance: 136.4
click at [320, 362] on div "home_2 Start point Welcome message block_bot_response Bot Response About us blo…" at bounding box center [496, 468] width 718 height 356
click at [902, 179] on span "Don't show again" at bounding box center [884, 180] width 77 height 13
click at [1078, 186] on button "Close" at bounding box center [1081, 180] width 60 height 21
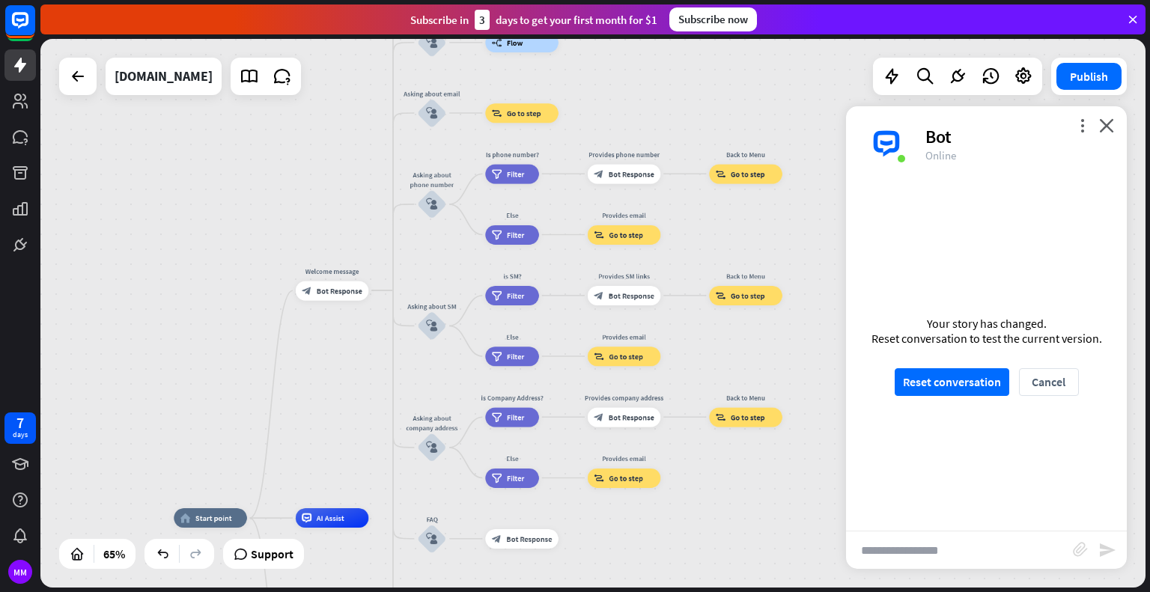
drag, startPoint x: 647, startPoint y: 313, endPoint x: 622, endPoint y: 466, distance: 154.7
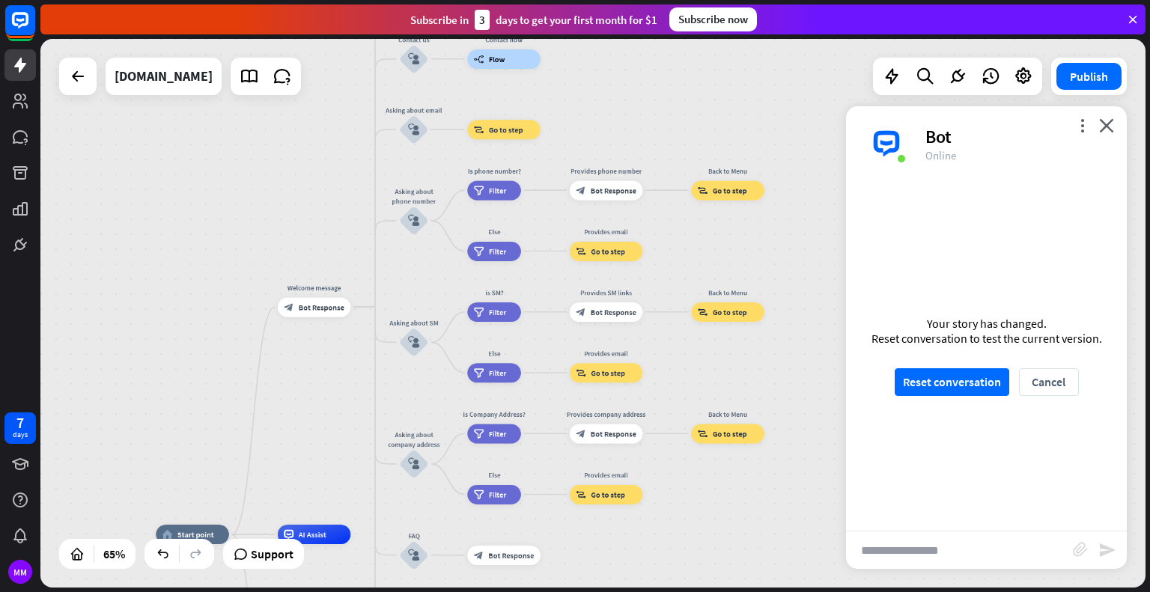
drag, startPoint x: 422, startPoint y: 363, endPoint x: 407, endPoint y: 383, distance: 24.1
click at [407, 383] on div "home_2 Start point Welcome message block_bot_response Bot Response About us blo…" at bounding box center [592, 313] width 1105 height 549
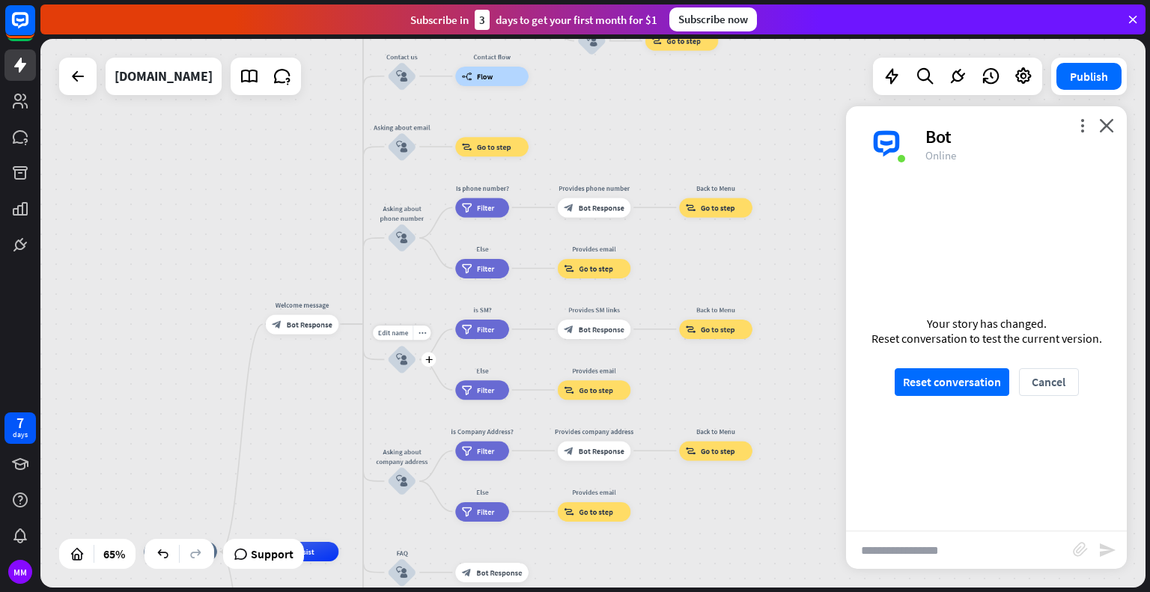
drag, startPoint x: 430, startPoint y: 371, endPoint x: 416, endPoint y: 389, distance: 21.9
click at [416, 374] on div "Edit name more_horiz plus Asking about SM block_user_input" at bounding box center [401, 359] width 29 height 29
click at [398, 352] on div "block_user_input" at bounding box center [400, 359] width 29 height 29
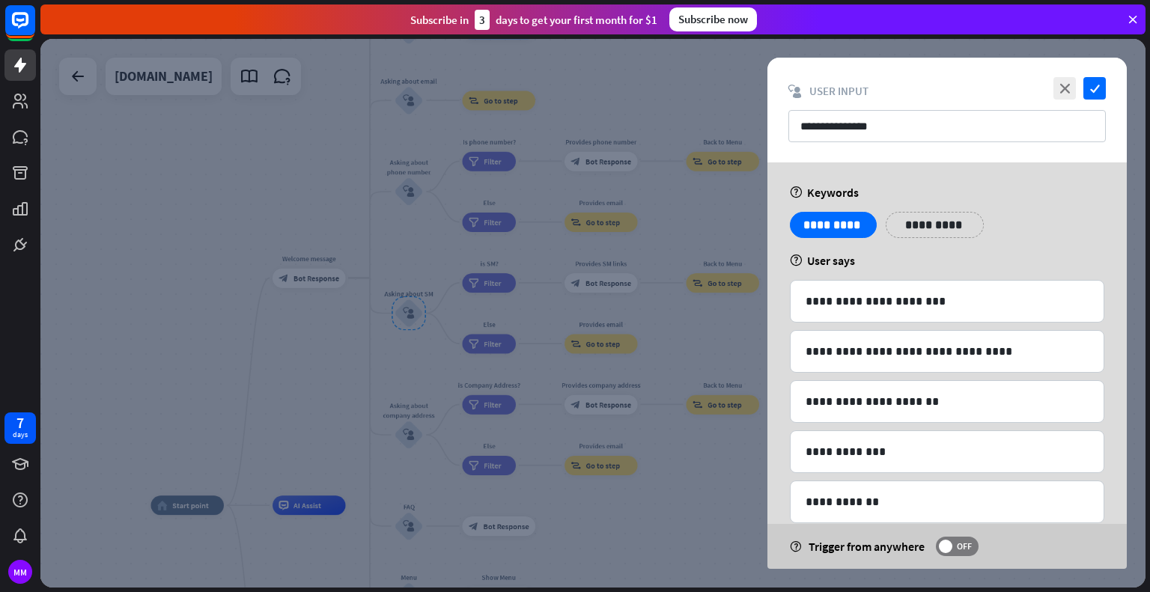
click at [336, 198] on div at bounding box center [592, 313] width 1105 height 549
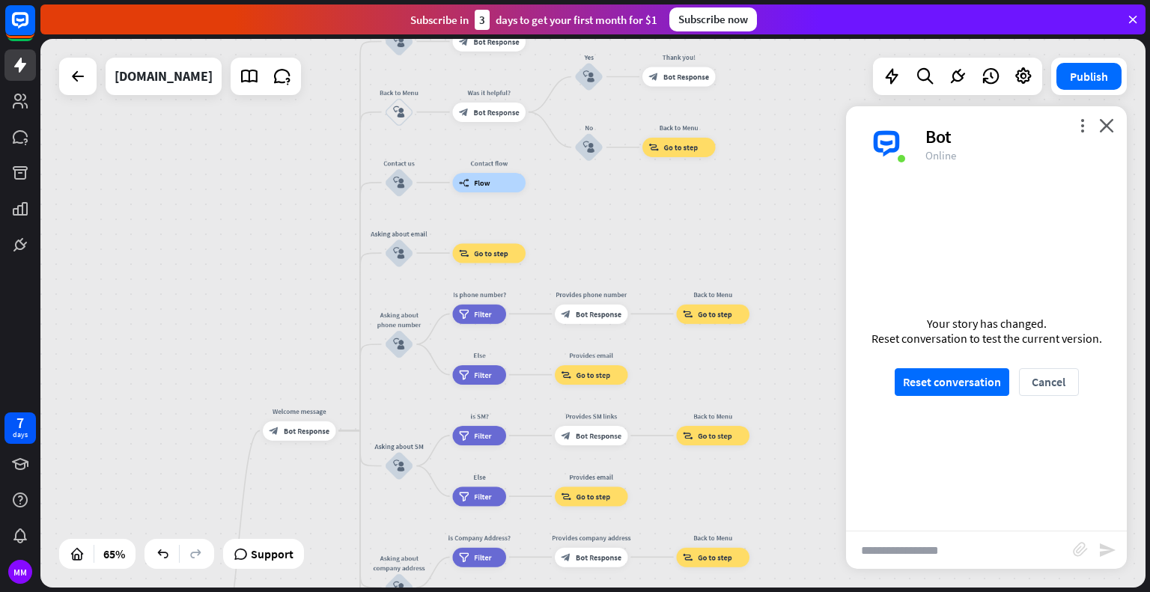
drag, startPoint x: 320, startPoint y: 228, endPoint x: 311, endPoint y: 368, distance: 139.5
click at [311, 368] on div "home_2 Start point Welcome message block_bot_response Bot Response About us blo…" at bounding box center [592, 313] width 1105 height 549
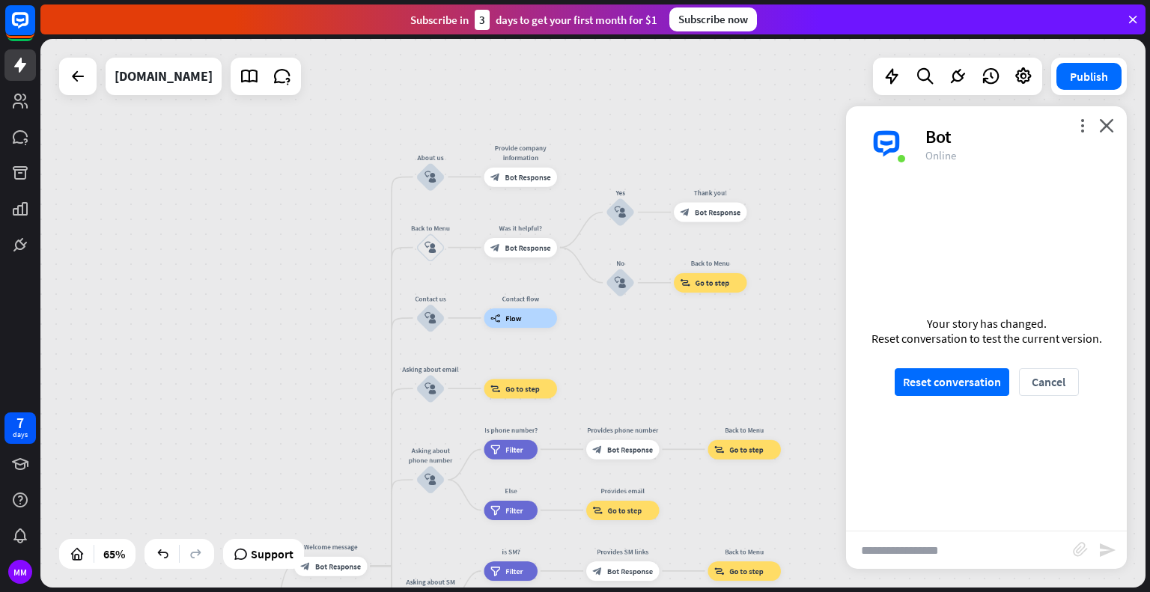
drag, startPoint x: 283, startPoint y: 200, endPoint x: 314, endPoint y: 335, distance: 138.4
click at [314, 335] on div "home_2 Start point Welcome message block_bot_response Bot Response About us blo…" at bounding box center [592, 313] width 1105 height 549
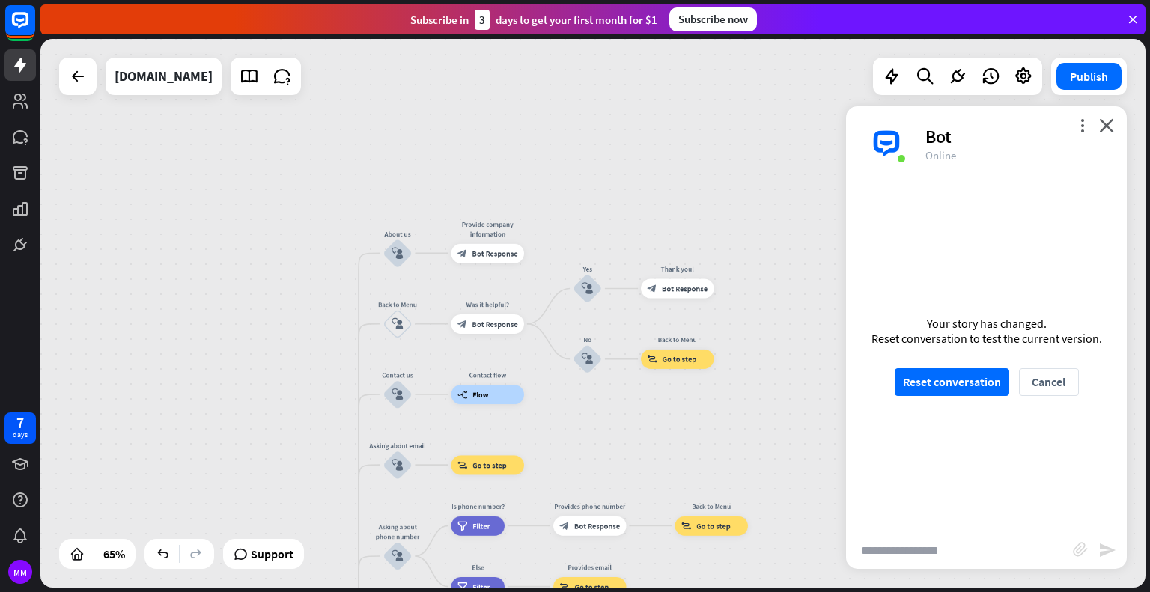
drag, startPoint x: 353, startPoint y: 225, endPoint x: 320, endPoint y: 302, distance: 83.2
click at [320, 302] on div "home_2 Start point Welcome message block_bot_response Bot Response About us blo…" at bounding box center [592, 313] width 1105 height 549
click at [270, 202] on div "home_2 Start point Welcome message block_bot_response Bot Response About us blo…" at bounding box center [592, 313] width 1105 height 549
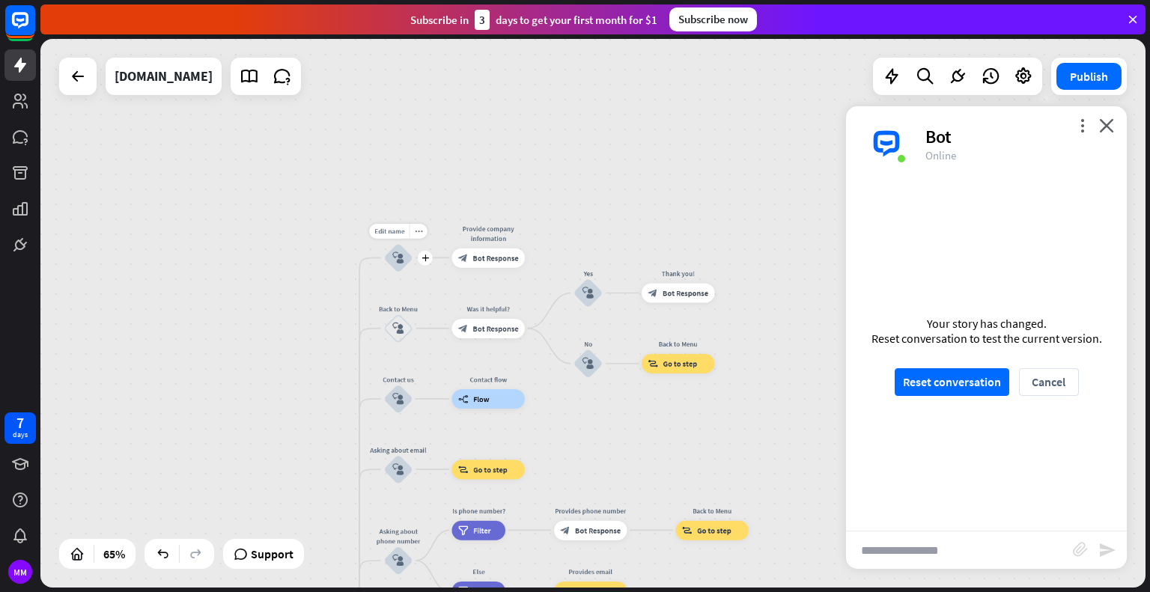
click at [384, 263] on div "Edit name more_horiz plus block_user_input" at bounding box center [398, 257] width 29 height 29
click at [358, 290] on div "home_2 Start point Welcome message block_bot_response Bot Response Edit name mo…" at bounding box center [592, 313] width 1105 height 549
drag, startPoint x: 303, startPoint y: 362, endPoint x: 270, endPoint y: 131, distance: 233.8
click at [270, 131] on div "home_2 Start point Welcome message block_bot_response Bot Response About us blo…" at bounding box center [592, 313] width 1105 height 549
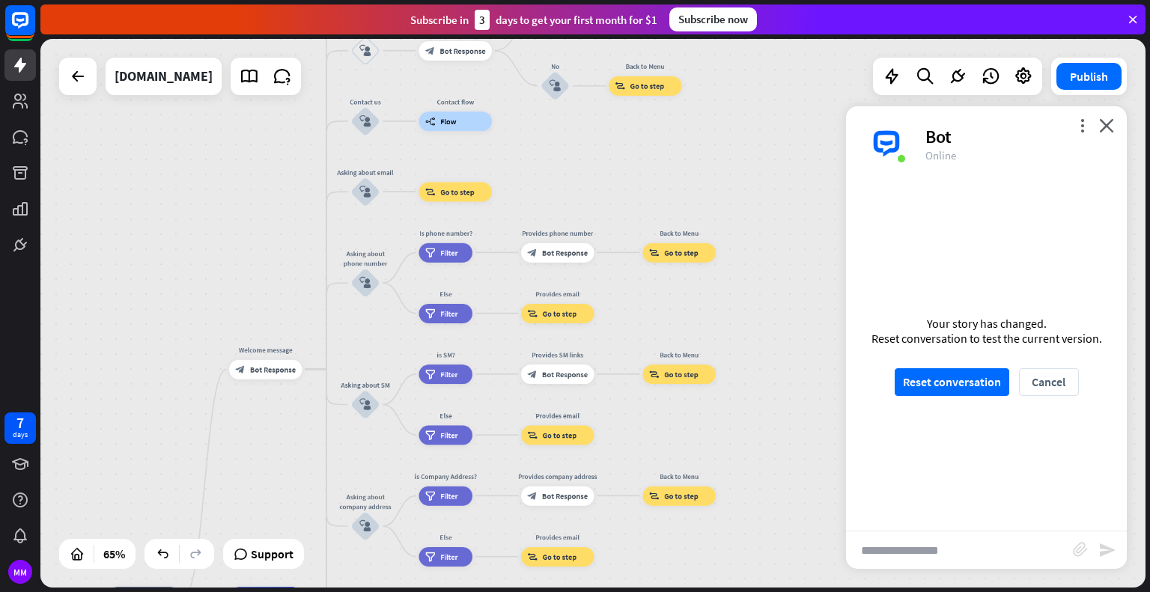
drag, startPoint x: 237, startPoint y: 356, endPoint x: 236, endPoint y: 311, distance: 45.0
click at [237, 311] on div "home_2 Start point Welcome message block_bot_response Bot Response About us blo…" at bounding box center [592, 313] width 1105 height 549
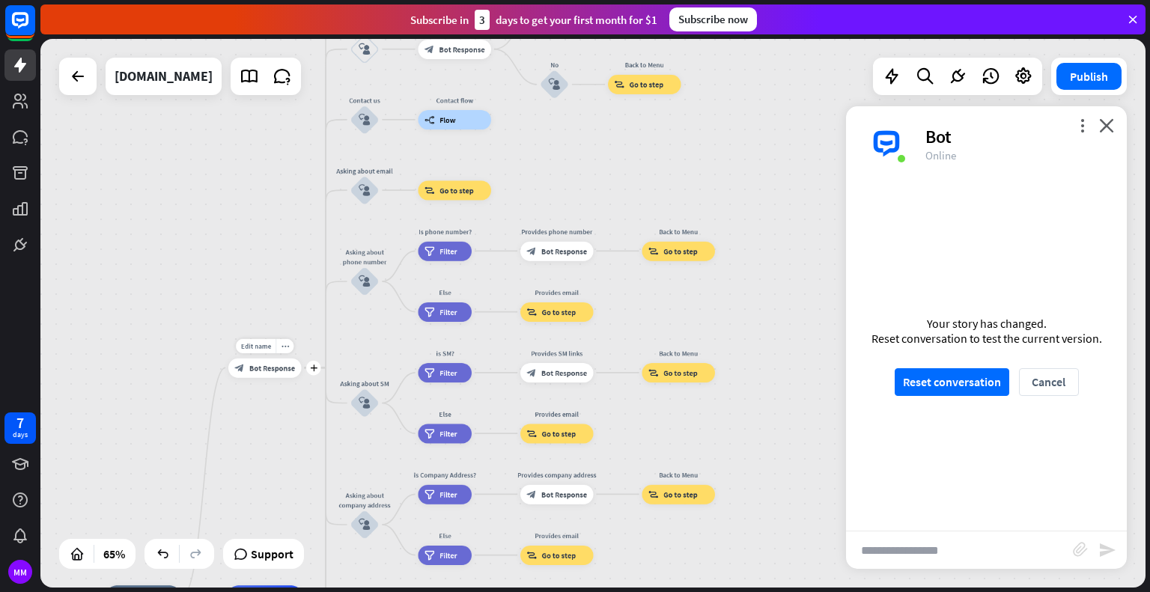
click at [276, 358] on div "Edit name more_horiz plus Welcome message block_bot_response Bot Response" at bounding box center [264, 367] width 73 height 19
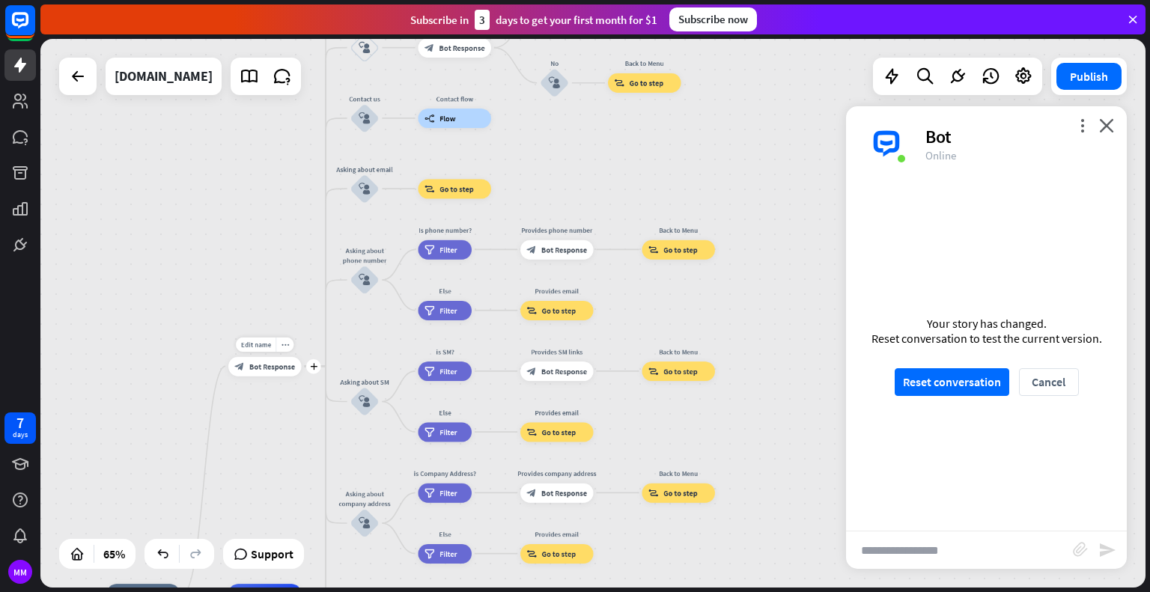
click at [298, 365] on div "block_bot_response Bot Response" at bounding box center [264, 365] width 73 height 19
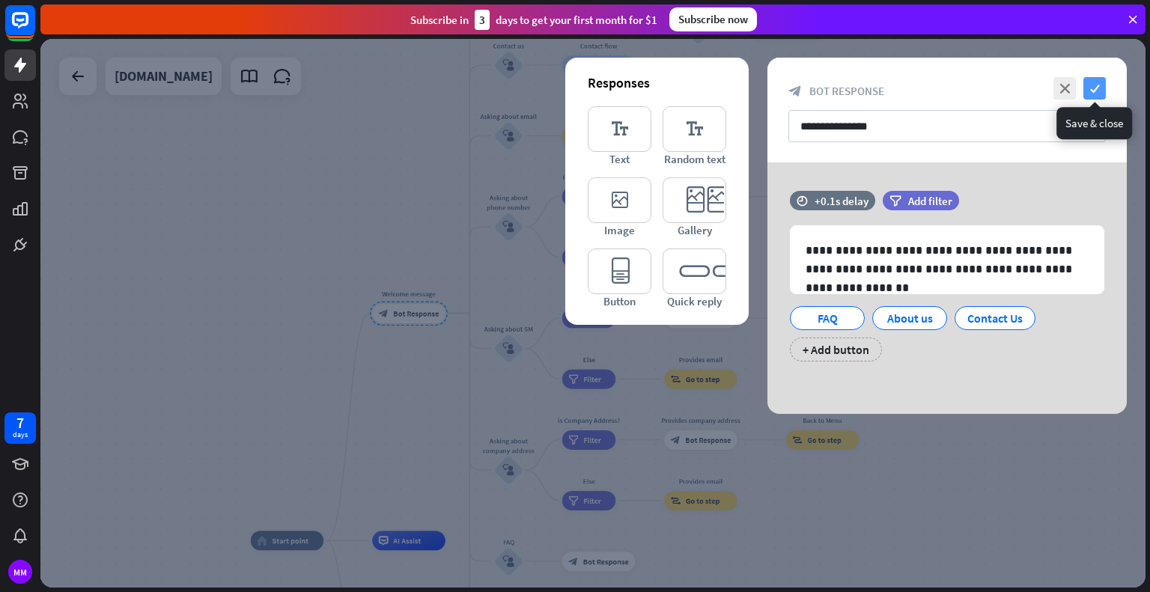
click at [1101, 83] on icon "check" at bounding box center [1095, 88] width 22 height 22
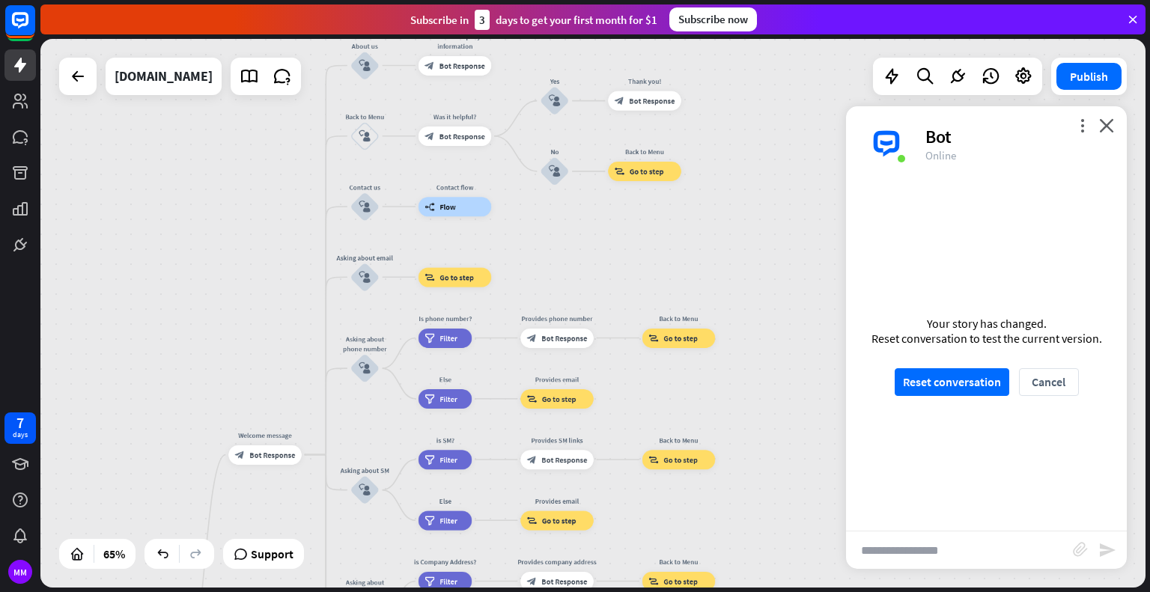
drag, startPoint x: 443, startPoint y: 189, endPoint x: 300, endPoint y: 330, distance: 201.7
click at [300, 330] on div "home_2 Start point Welcome message block_bot_response Bot Response About us blo…" at bounding box center [592, 313] width 1105 height 549
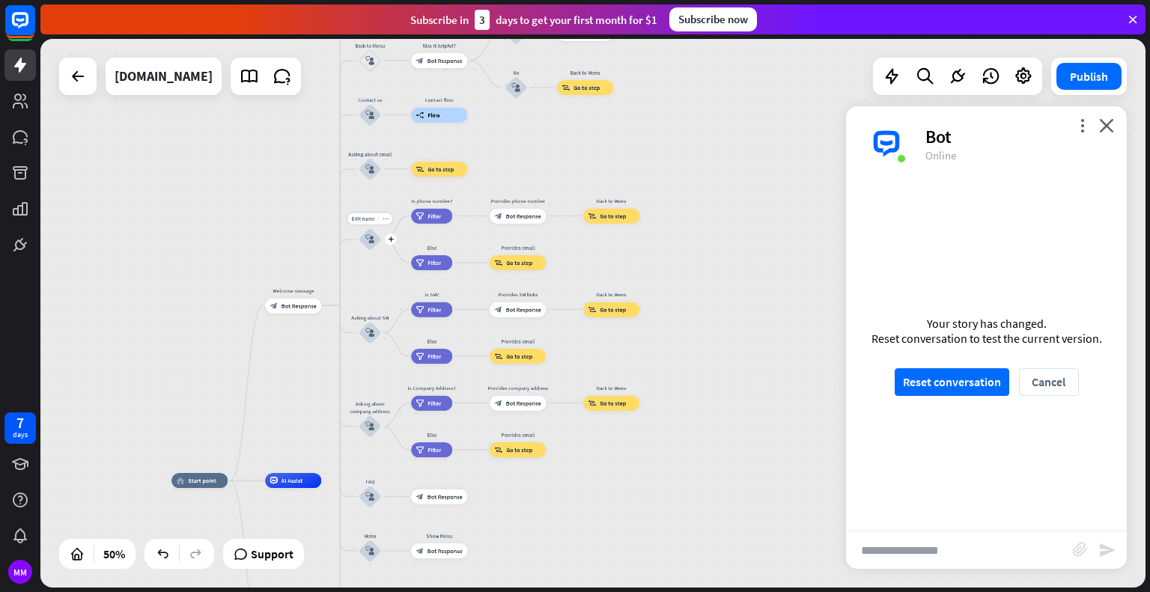
drag, startPoint x: 362, startPoint y: 353, endPoint x: 381, endPoint y: 231, distance: 124.3
click at [381, 231] on div "home_2 Start point Welcome message block_bot_response Bot Response About us blo…" at bounding box center [592, 313] width 1105 height 549
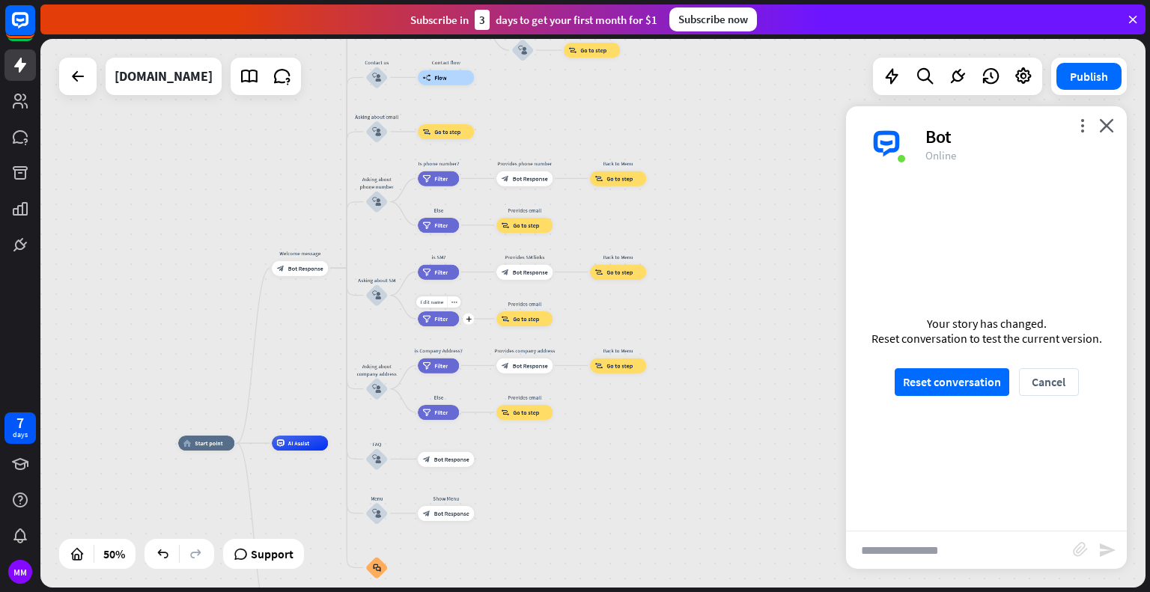
drag, startPoint x: 442, startPoint y: 520, endPoint x: 420, endPoint y: 308, distance: 213.8
click at [421, 443] on div "home_2 Start point Welcome message block_bot_response Bot Response About us blo…" at bounding box center [454, 580] width 553 height 275
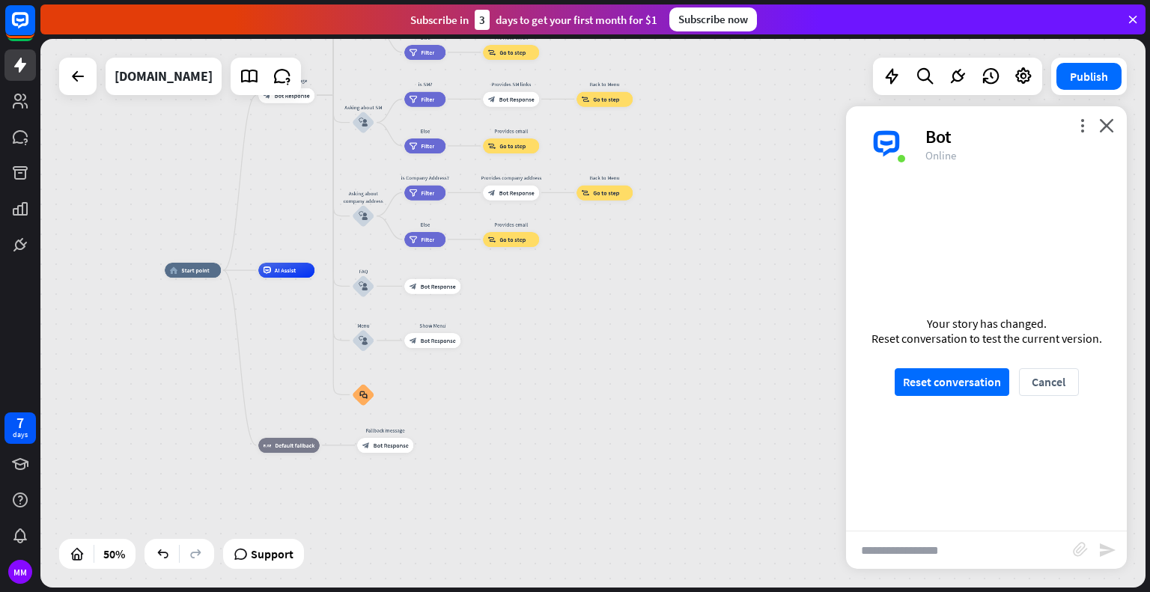
drag, startPoint x: 346, startPoint y: 333, endPoint x: 332, endPoint y: 160, distance: 173.5
click at [332, 160] on div "home_2 Start point Welcome message block_bot_response Bot Response About us blo…" at bounding box center [592, 313] width 1105 height 549
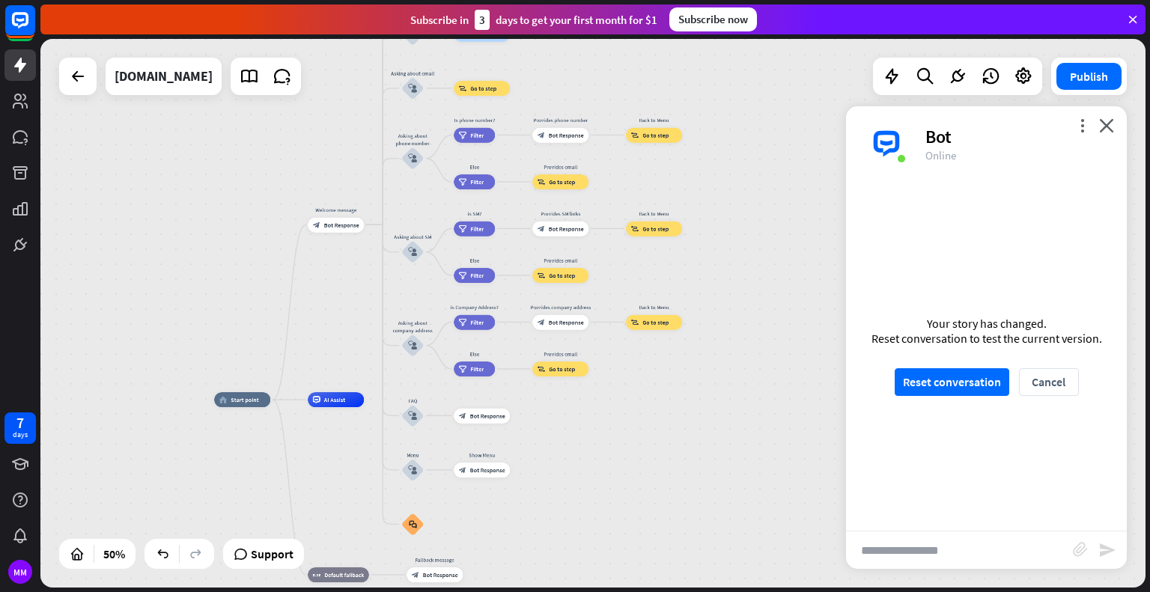
drag, startPoint x: 485, startPoint y: 419, endPoint x: 535, endPoint y: 548, distance: 138.6
click at [535, 548] on div "home_2 Start point Welcome message block_bot_response Bot Response About us blo…" at bounding box center [490, 537] width 553 height 275
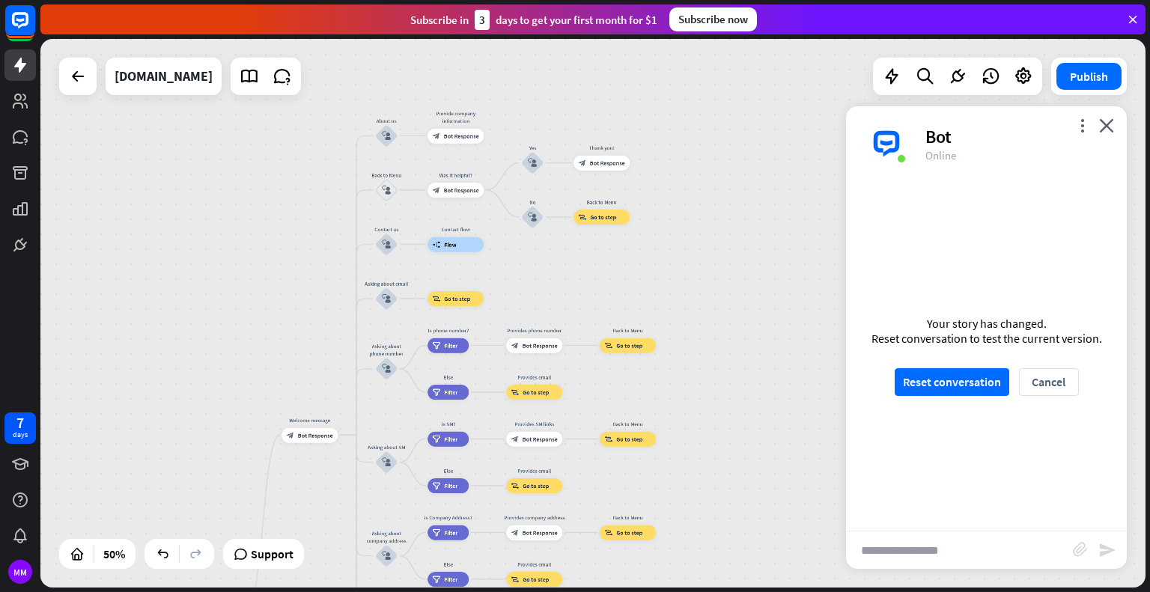
drag, startPoint x: 306, startPoint y: 179, endPoint x: 289, endPoint y: 384, distance: 205.9
click at [289, 384] on div "home_2 Start point Welcome message block_bot_response Bot Response About us blo…" at bounding box center [592, 313] width 1105 height 549
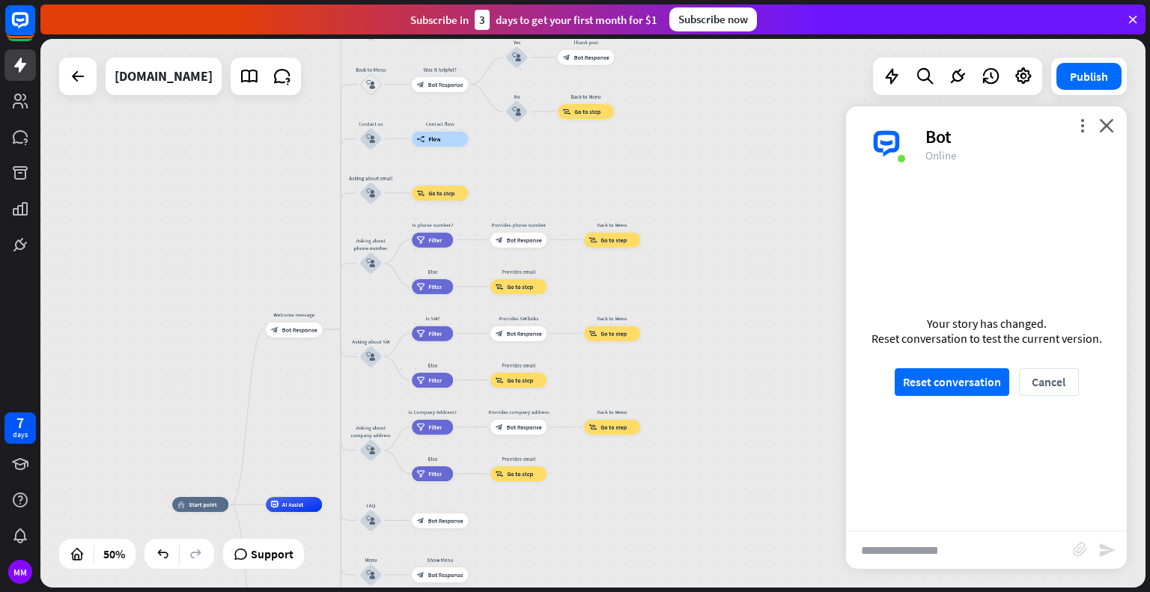
drag, startPoint x: 325, startPoint y: 297, endPoint x: 303, endPoint y: 165, distance: 134.4
click at [303, 165] on div "home_2 Start point Welcome message block_bot_response Bot Response About us blo…" at bounding box center [592, 313] width 1105 height 549
click at [329, 329] on icon "plus" at bounding box center [332, 328] width 6 height 5
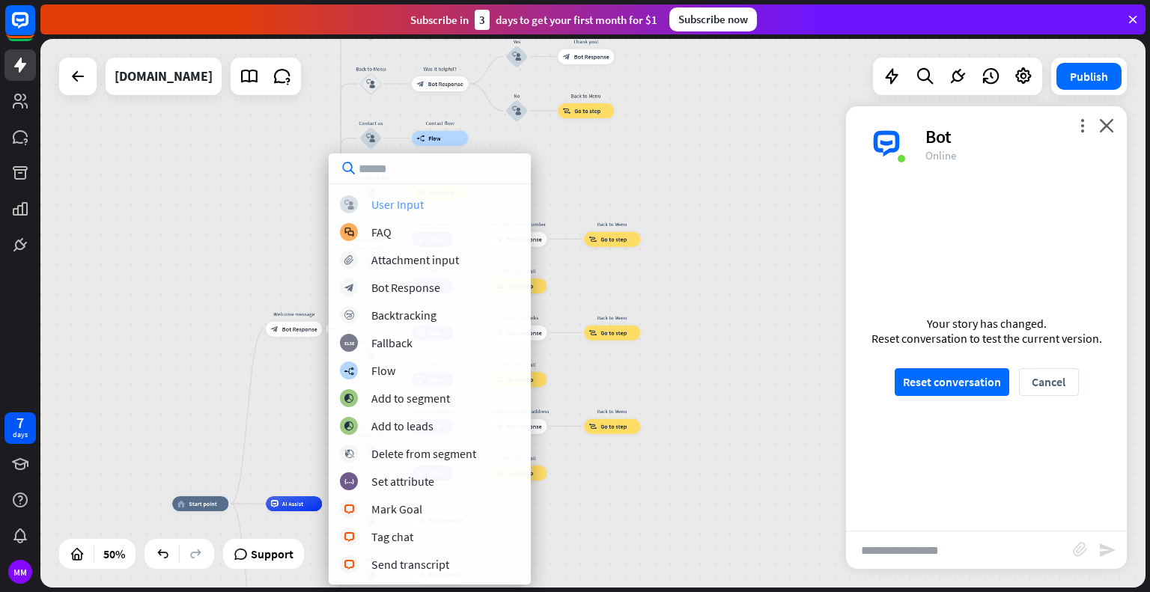
click at [398, 207] on div "User Input" at bounding box center [397, 204] width 52 height 15
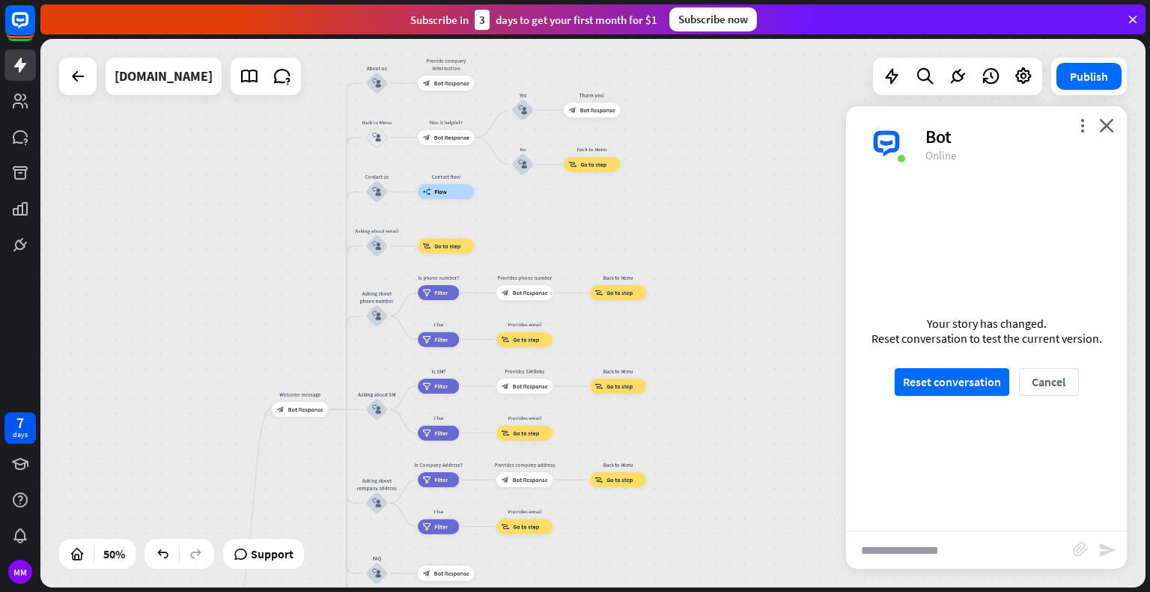
drag, startPoint x: 386, startPoint y: 252, endPoint x: 374, endPoint y: 271, distance: 21.8
click at [390, 346] on div "home_2 Start point Welcome message block_bot_response Bot Response About us blo…" at bounding box center [592, 313] width 1105 height 549
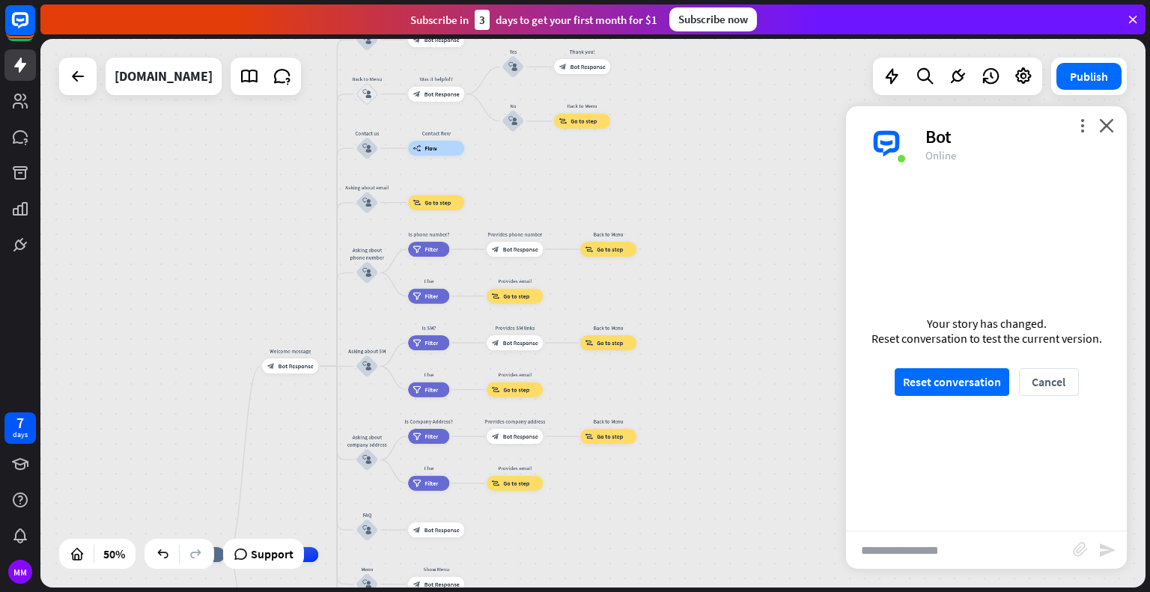
drag, startPoint x: 310, startPoint y: 338, endPoint x: 301, endPoint y: 295, distance: 43.6
click at [301, 295] on div "home_2 Start point Welcome message block_bot_response Bot Response About us blo…" at bounding box center [592, 313] width 1105 height 549
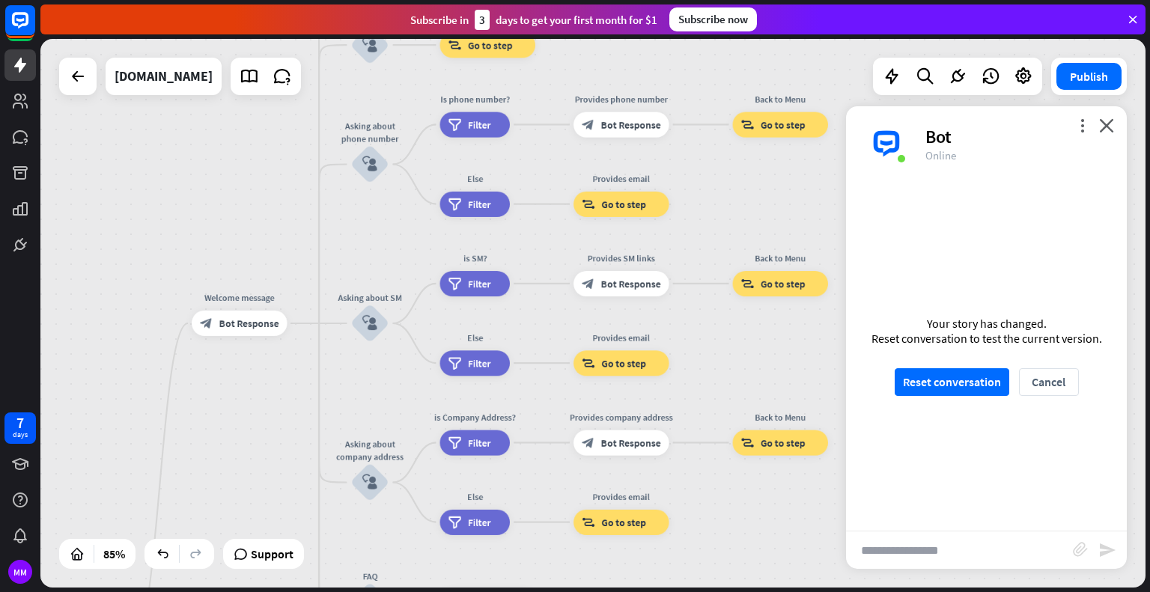
drag, startPoint x: 264, startPoint y: 306, endPoint x: 258, endPoint y: 142, distance: 164.8
click at [258, 142] on div "home_2 Start point Welcome message block_bot_response Bot Response About us blo…" at bounding box center [592, 313] width 1105 height 549
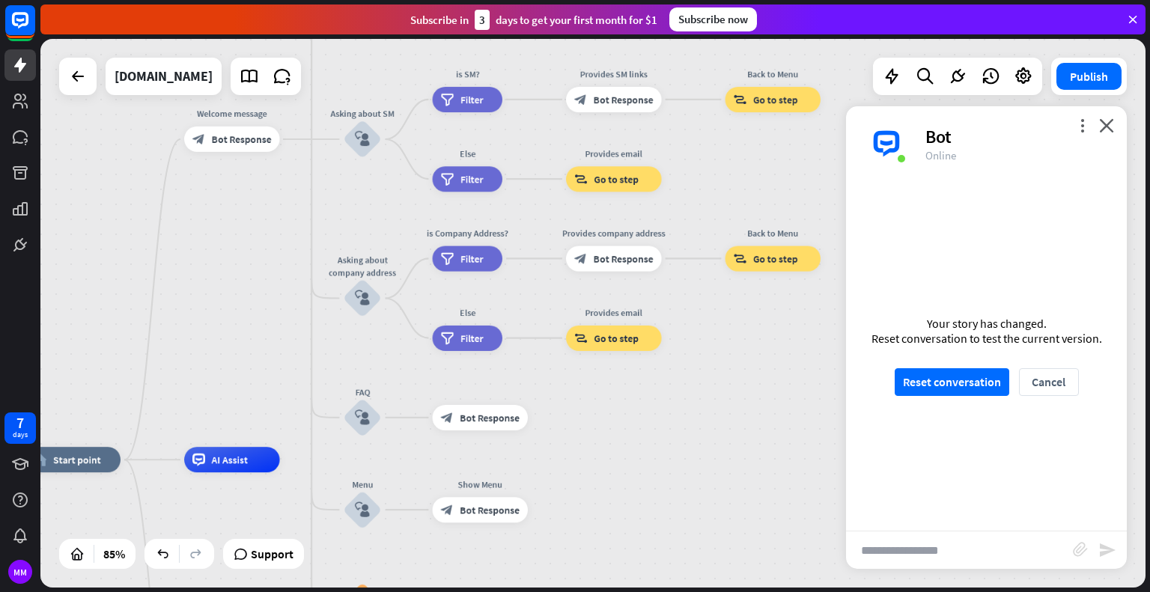
drag, startPoint x: 264, startPoint y: 386, endPoint x: 256, endPoint y: 198, distance: 188.1
click at [257, 198] on div "home_2 Start point Welcome message block_bot_response Bot Response About us blo…" at bounding box center [592, 313] width 1105 height 549
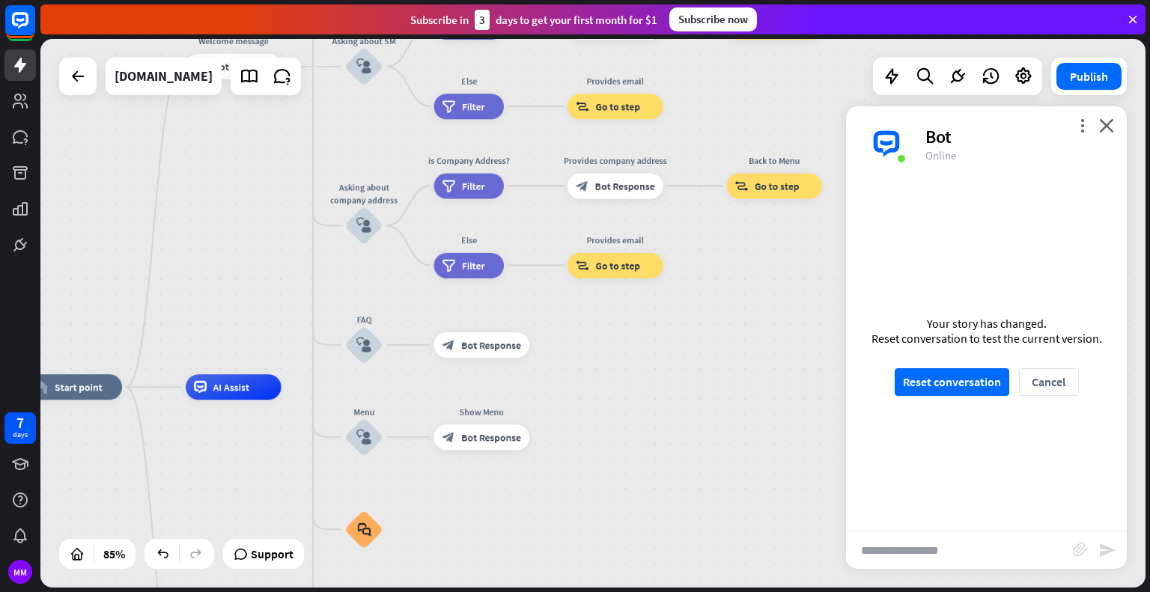
drag, startPoint x: 246, startPoint y: 371, endPoint x: 255, endPoint y: 213, distance: 157.5
click at [255, 213] on div "home_2 Start point Welcome message block_bot_response Bot Response About us blo…" at bounding box center [592, 313] width 1105 height 549
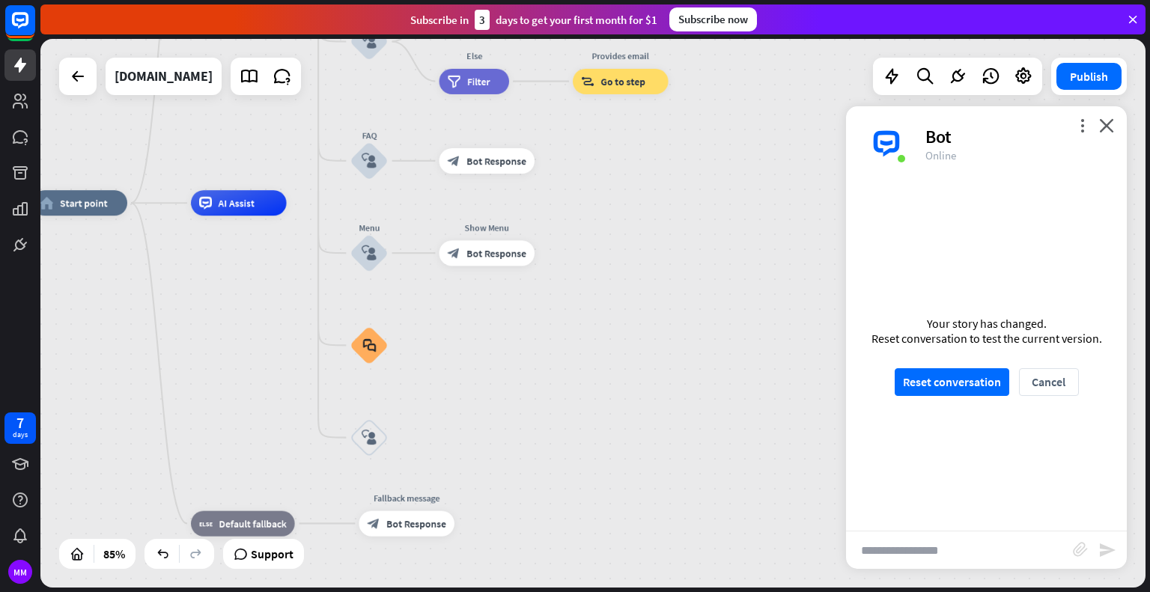
drag, startPoint x: 259, startPoint y: 440, endPoint x: 258, endPoint y: 344, distance: 95.9
click at [258, 344] on div "home_2 Start point Welcome message block_bot_response Bot Response About us blo…" at bounding box center [502, 436] width 940 height 467
click at [365, 344] on icon "block_faq" at bounding box center [368, 345] width 13 height 14
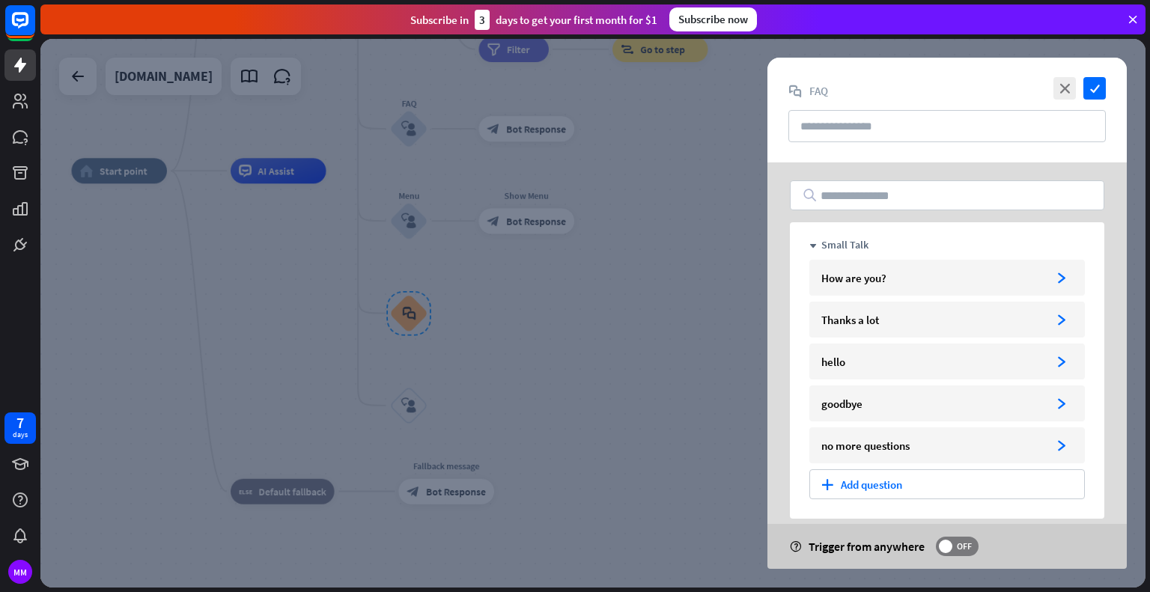
click at [319, 327] on div at bounding box center [592, 313] width 1105 height 549
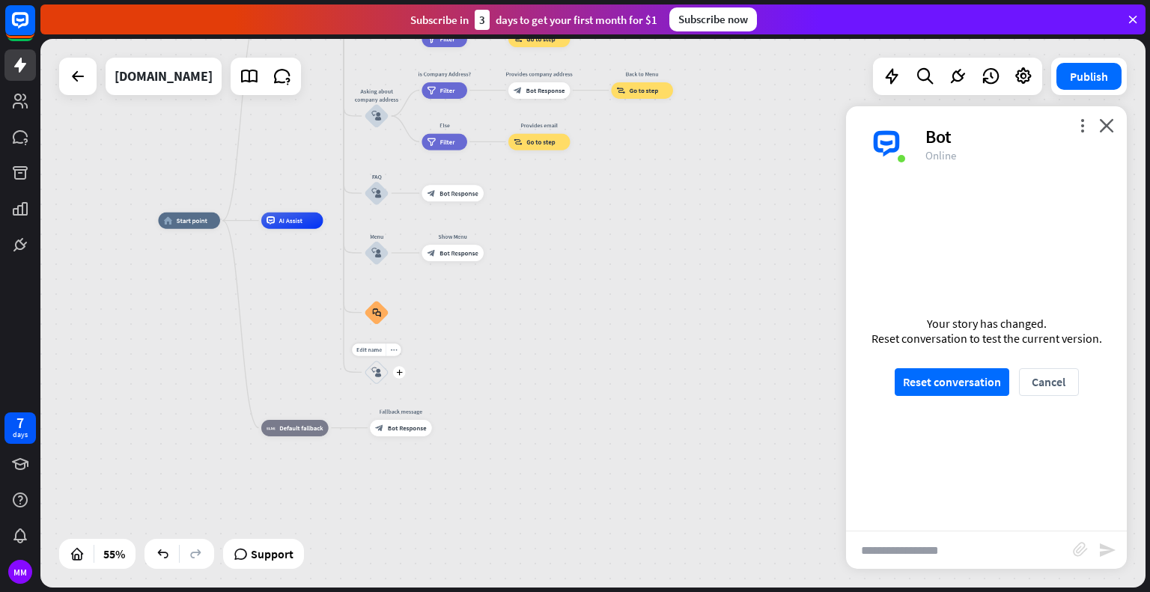
click at [369, 376] on div "block_user_input" at bounding box center [376, 372] width 25 height 25
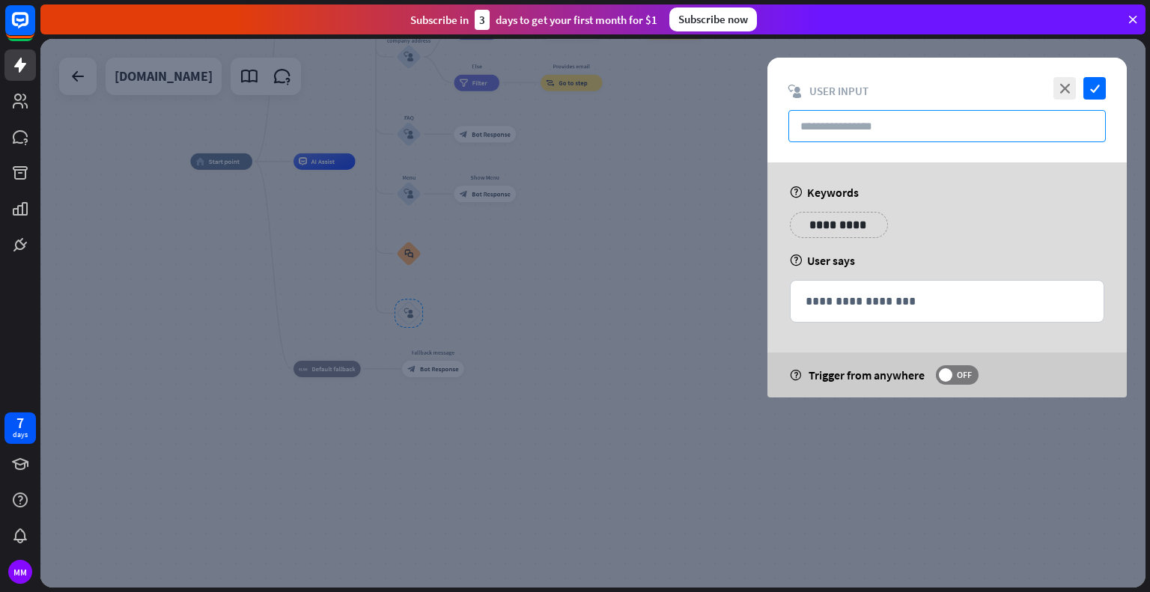
click at [932, 122] on input "text" at bounding box center [946, 126] width 317 height 32
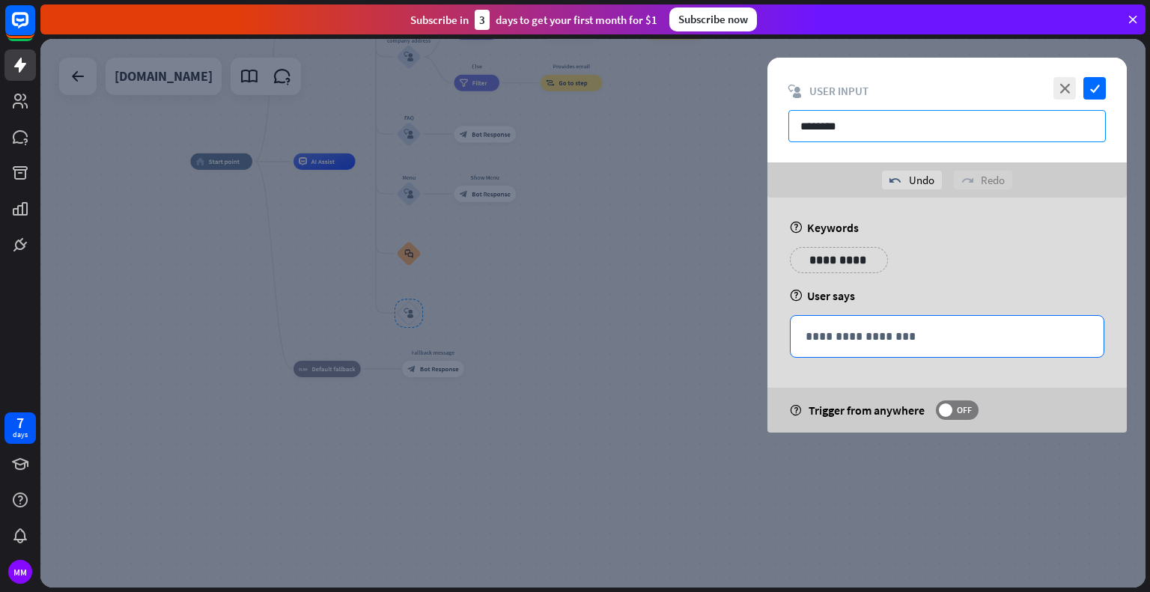
type input "********"
click at [856, 341] on p "**********" at bounding box center [947, 336] width 283 height 19
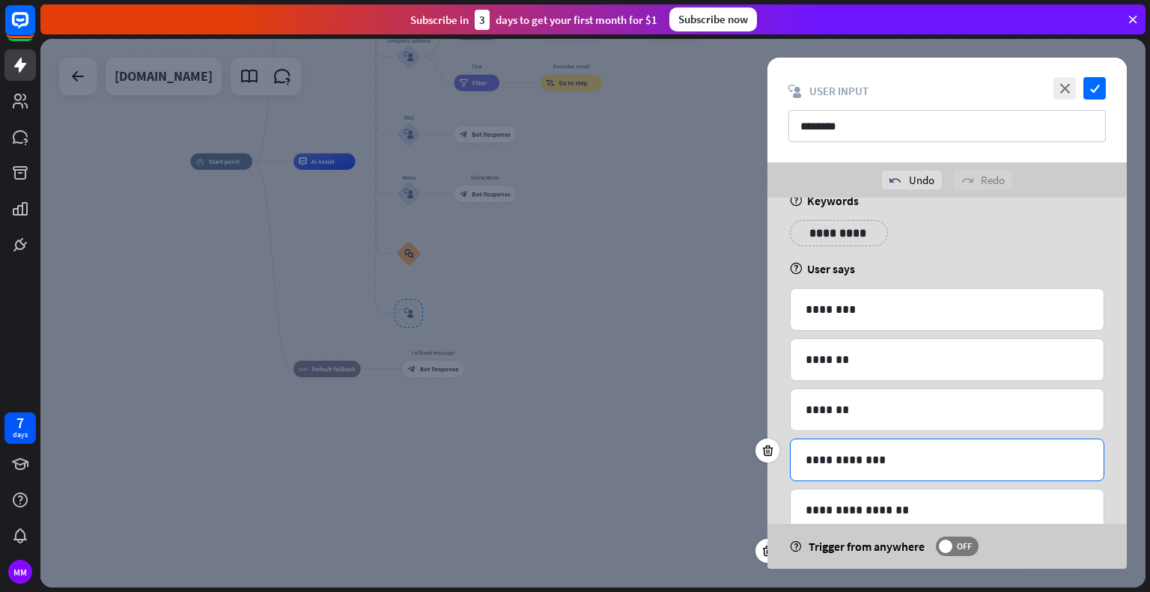
scroll to position [162, 0]
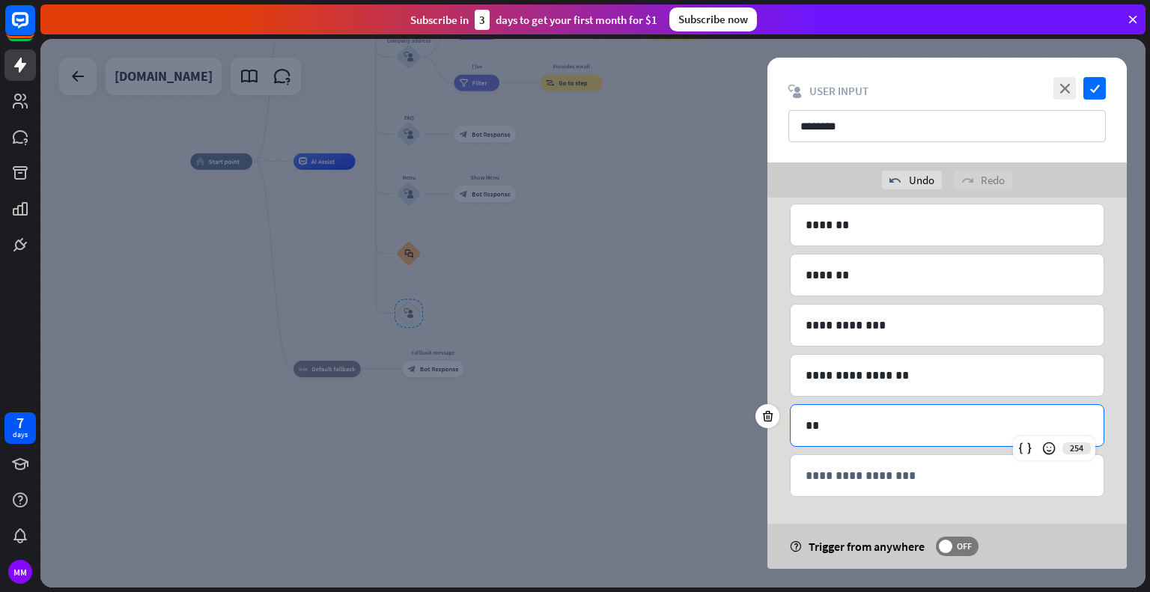
click at [833, 431] on p "**" at bounding box center [947, 425] width 283 height 19
click at [961, 548] on span "OFF" at bounding box center [963, 547] width 23 height 12
click at [1096, 85] on icon "check" at bounding box center [1095, 88] width 22 height 22
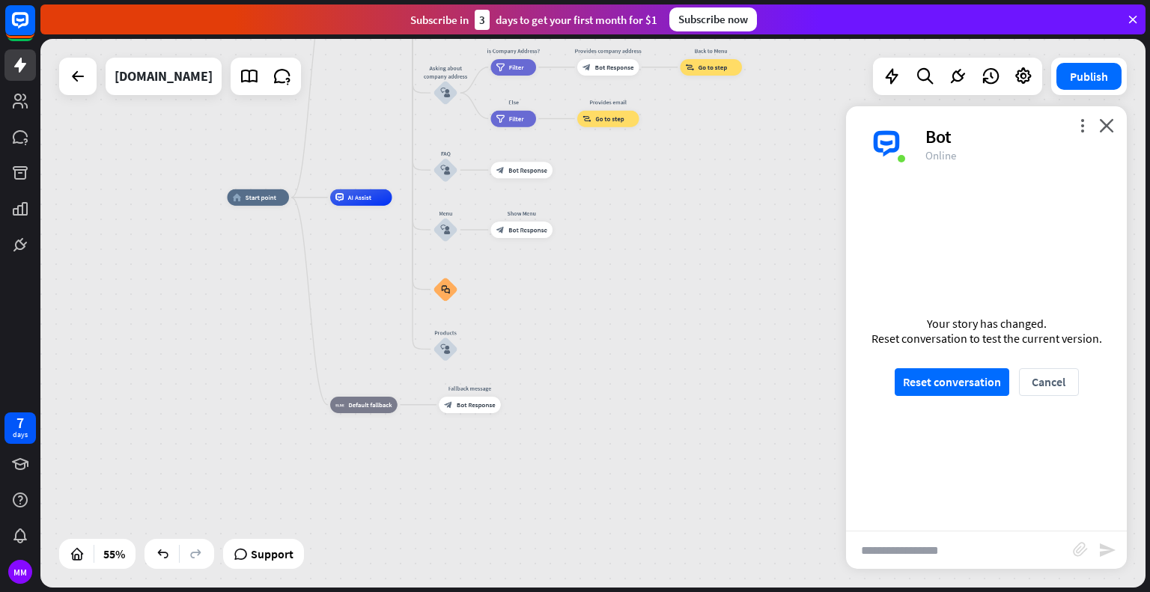
drag, startPoint x: 482, startPoint y: 301, endPoint x: 507, endPoint y: 320, distance: 31.5
click at [507, 320] on div "home_2 Start point Welcome message block_bot_response Bot Response About us blo…" at bounding box center [532, 349] width 608 height 302
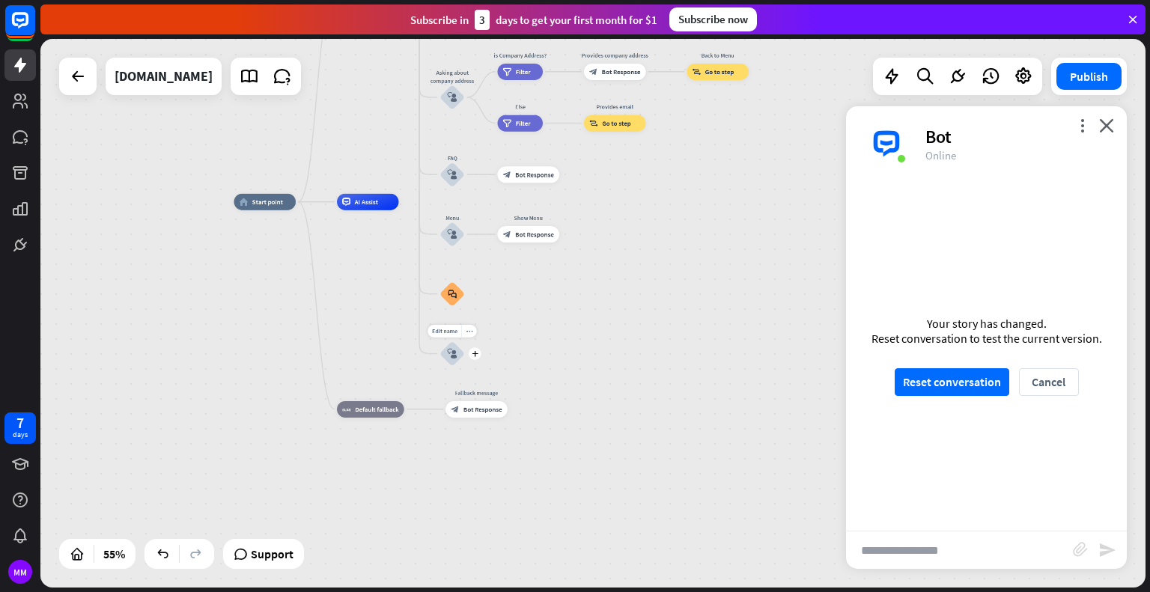
click at [446, 352] on div "block_user_input" at bounding box center [452, 353] width 25 height 25
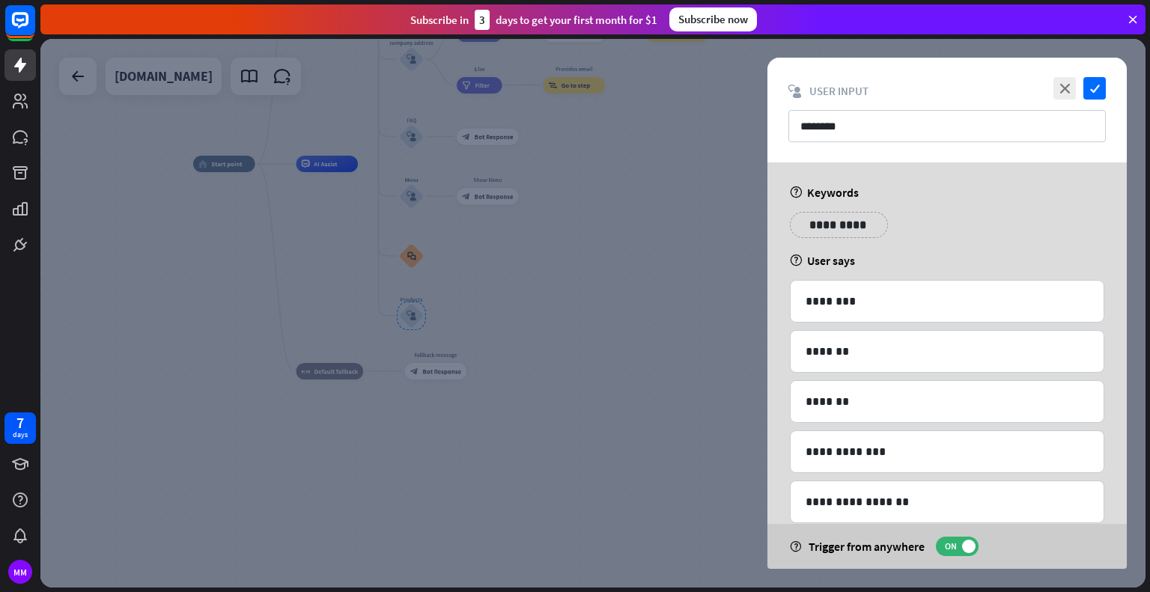
click at [476, 330] on div at bounding box center [592, 313] width 1105 height 549
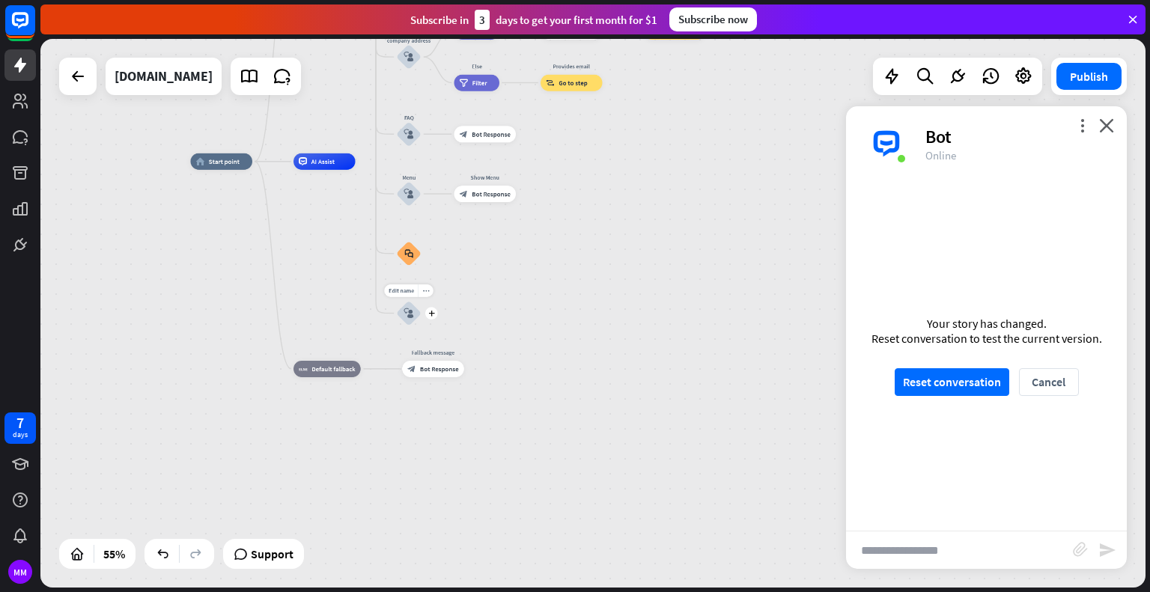
click at [422, 319] on div "Edit name more_horiz plus Products block_user_input" at bounding box center [409, 313] width 25 height 25
click at [431, 314] on icon "plus" at bounding box center [431, 314] width 6 height 6
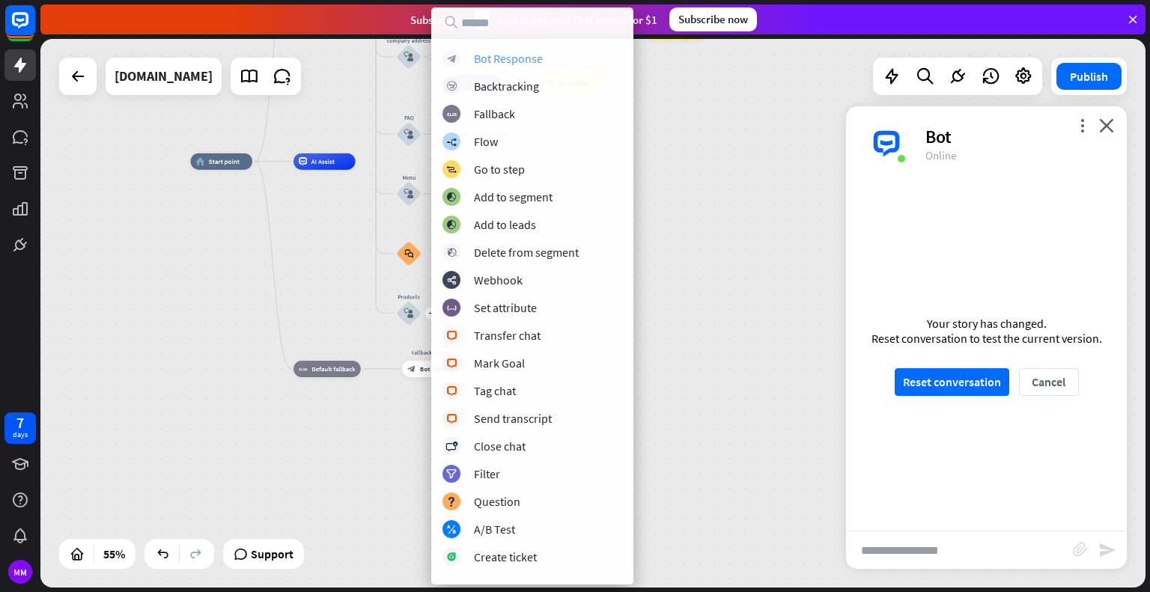
click at [508, 56] on div "Bot Response" at bounding box center [508, 58] width 69 height 15
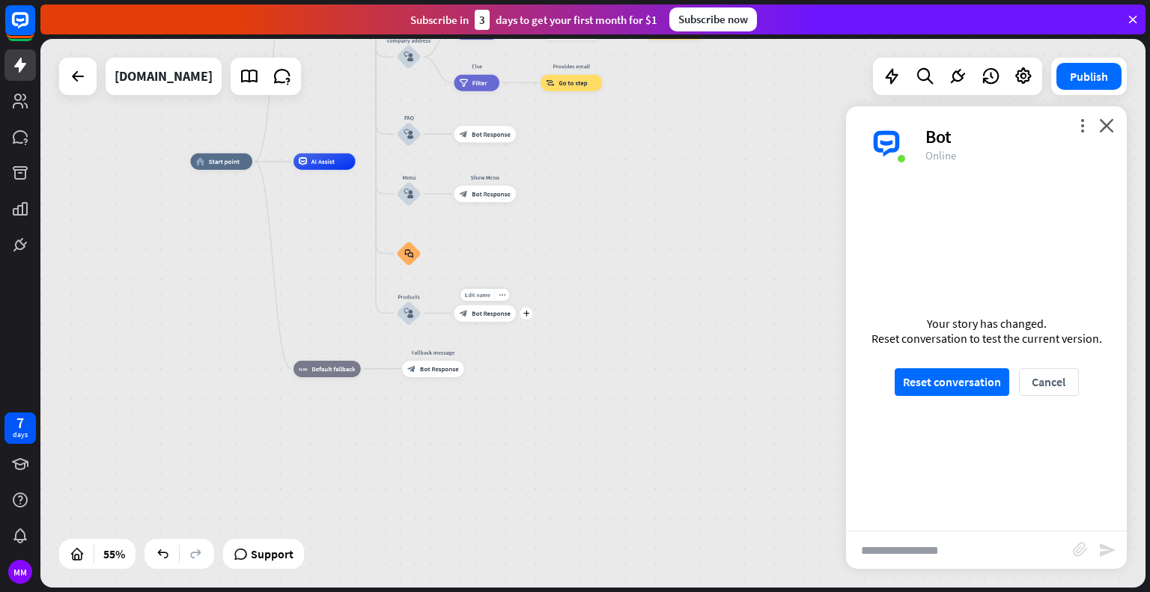
click at [501, 316] on span "Bot Response" at bounding box center [491, 313] width 39 height 8
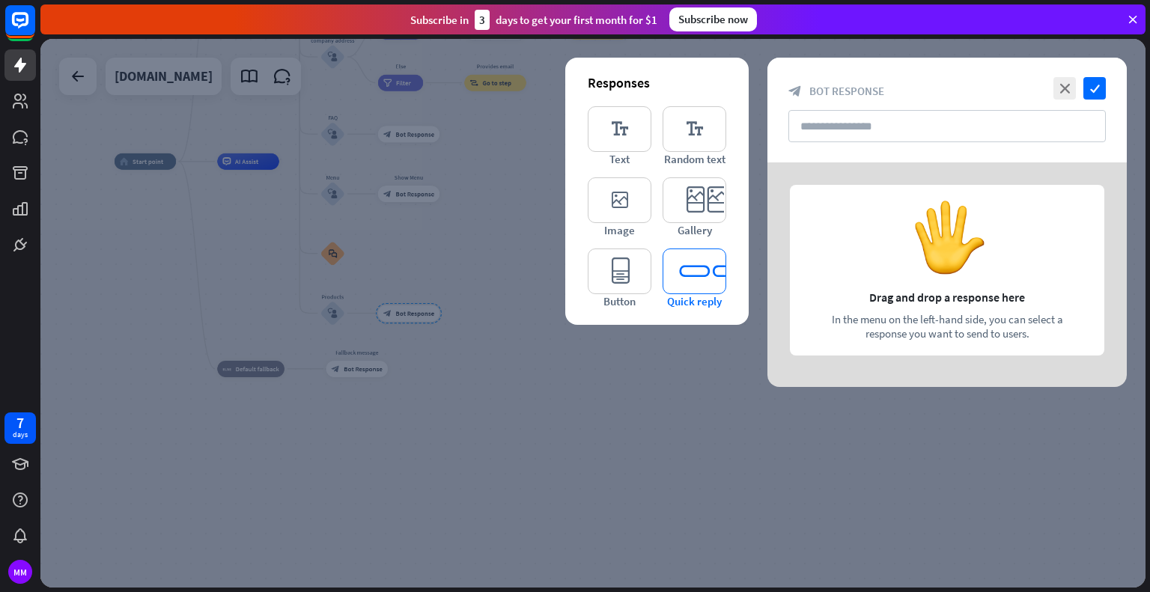
click at [695, 273] on icon "editor_quick_replies" at bounding box center [695, 272] width 64 height 46
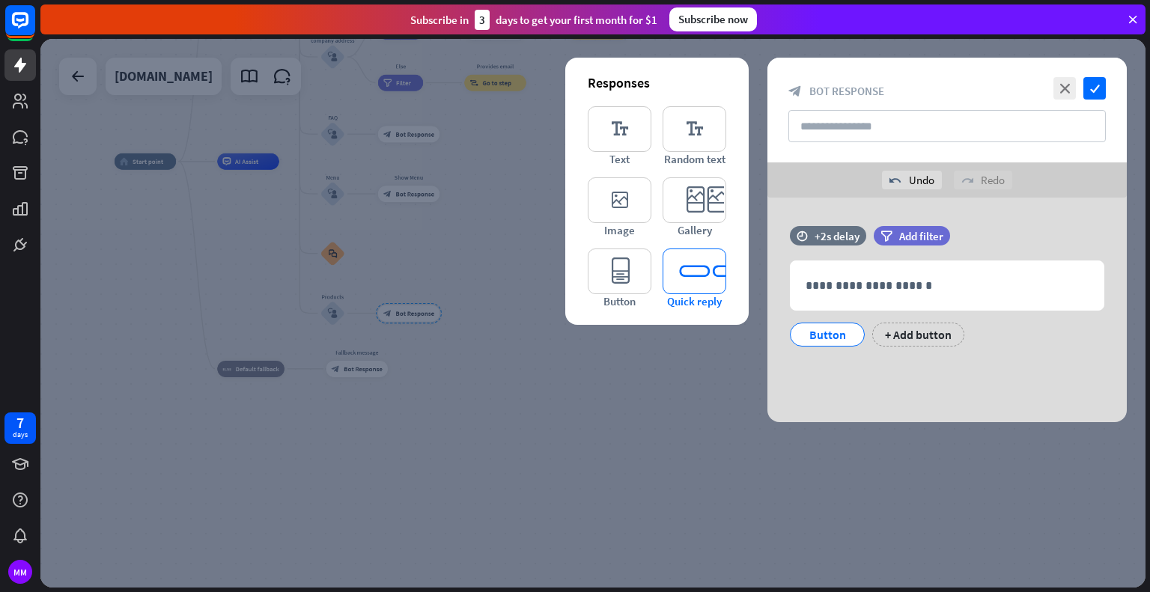
click at [695, 273] on icon "editor_quick_replies" at bounding box center [695, 272] width 64 height 46
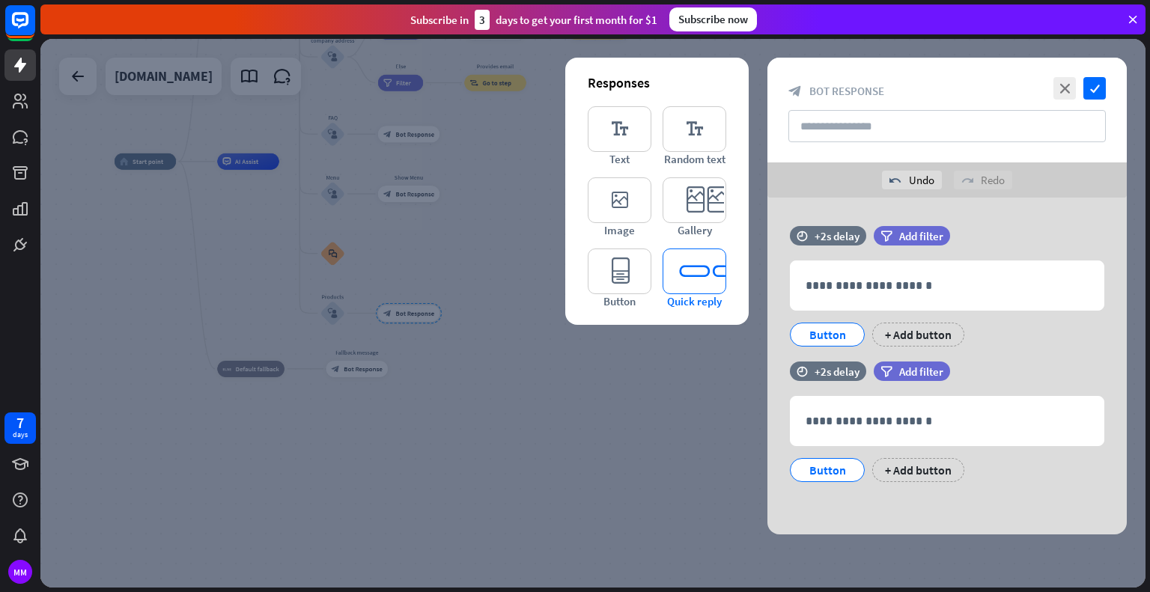
click at [695, 273] on icon "editor_quick_replies" at bounding box center [695, 272] width 64 height 46
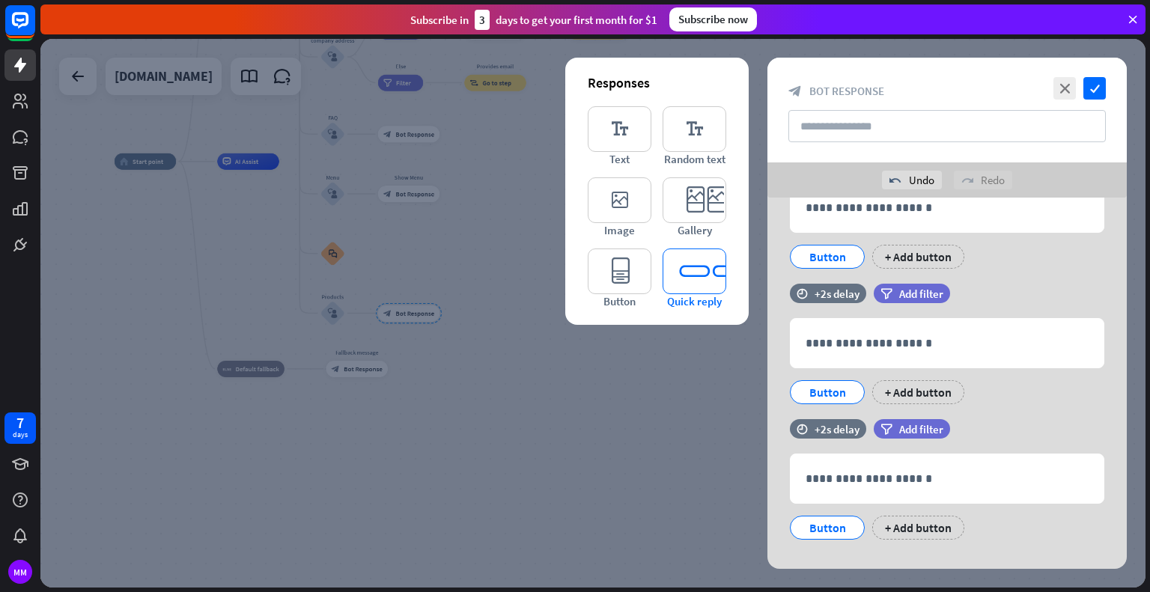
click at [695, 273] on icon "editor_quick_replies" at bounding box center [695, 272] width 64 height 46
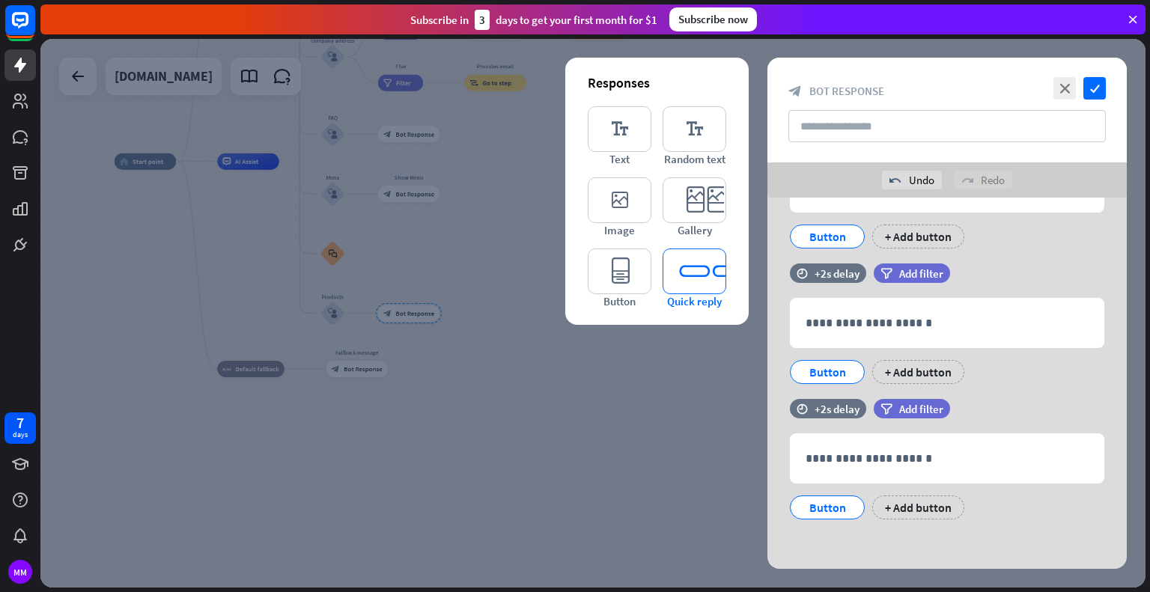
scroll to position [235, 0]
click at [1066, 86] on icon "close" at bounding box center [1065, 88] width 22 height 22
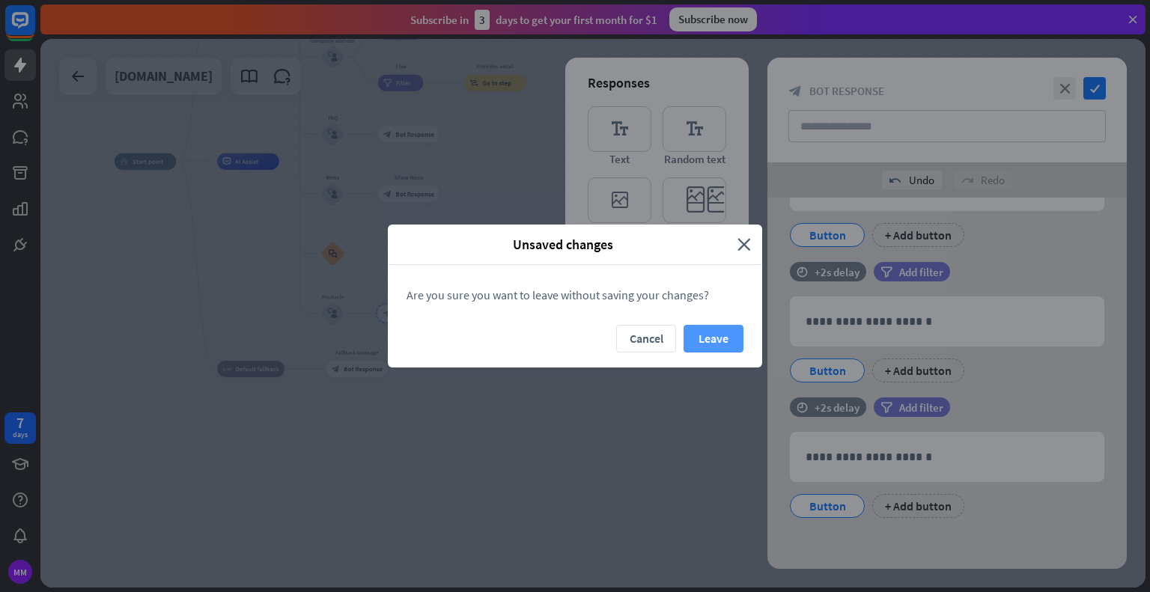
click at [698, 335] on button "Leave" at bounding box center [714, 339] width 60 height 28
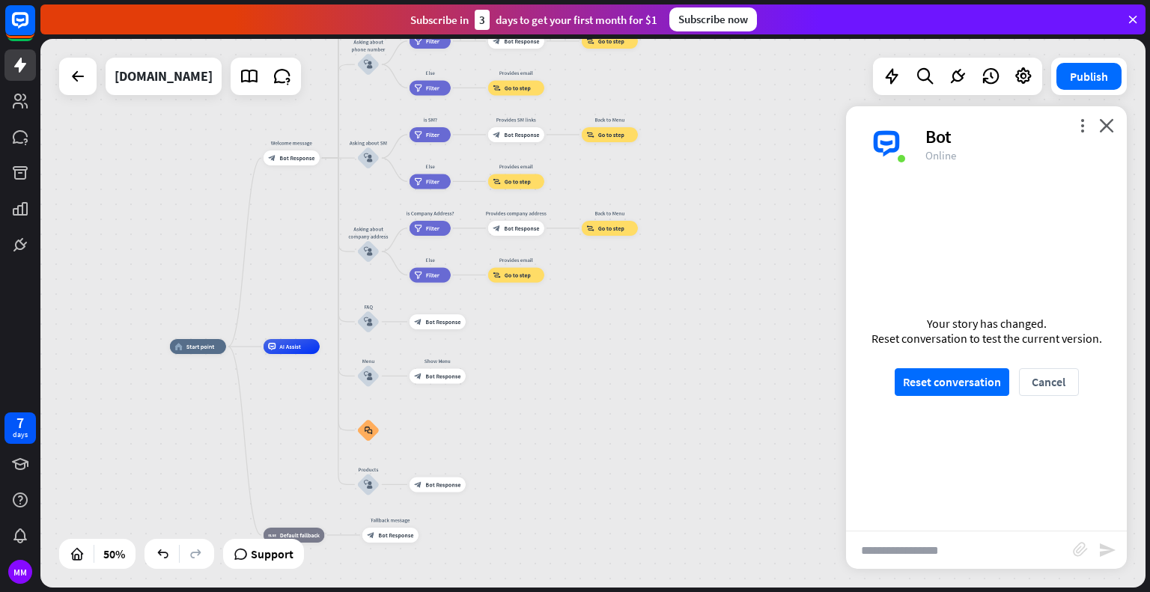
drag, startPoint x: 246, startPoint y: 218, endPoint x: 290, endPoint y: 420, distance: 206.9
click at [294, 431] on div "home_2 Start point Welcome message block_bot_response Bot Response About us blo…" at bounding box center [446, 484] width 553 height 275
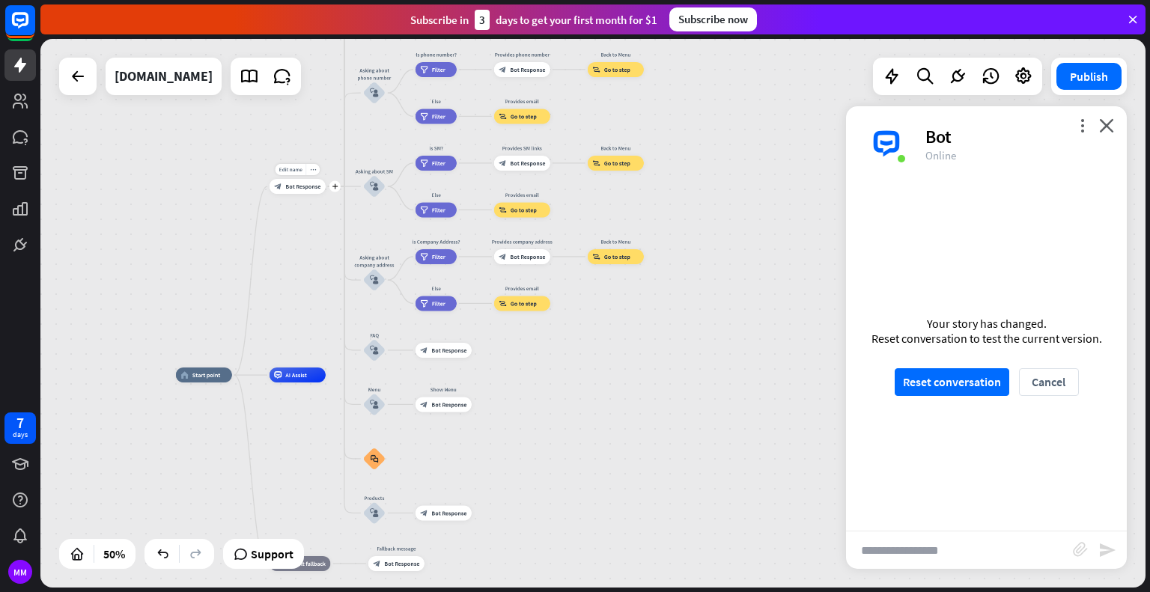
click at [300, 191] on div "block_bot_response Bot Response" at bounding box center [298, 186] width 56 height 15
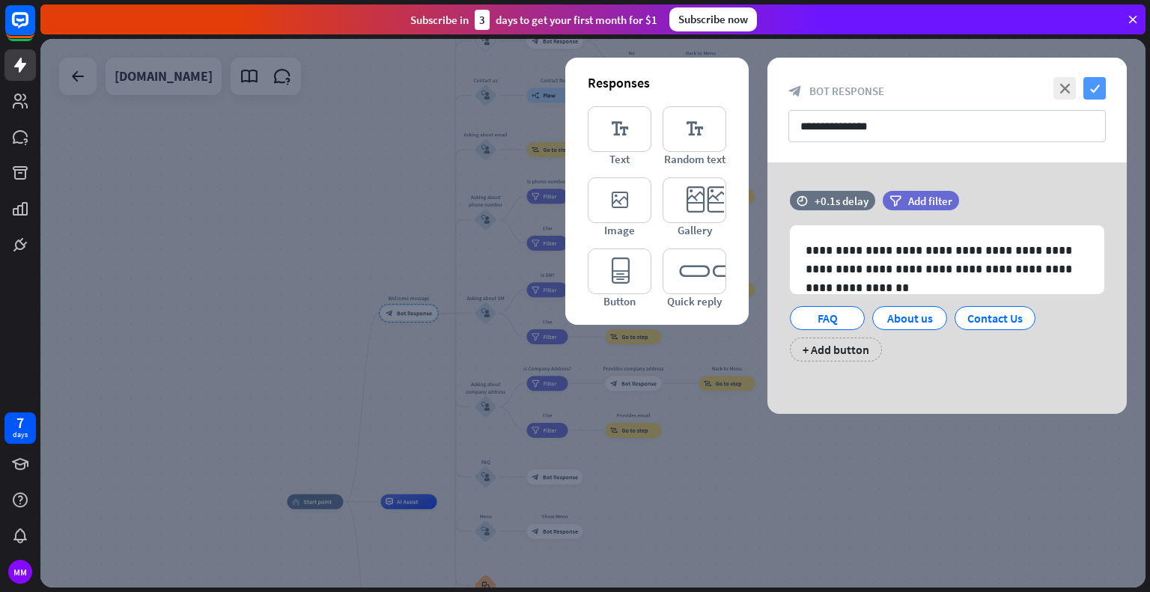
click at [1102, 83] on icon "check" at bounding box center [1095, 88] width 22 height 22
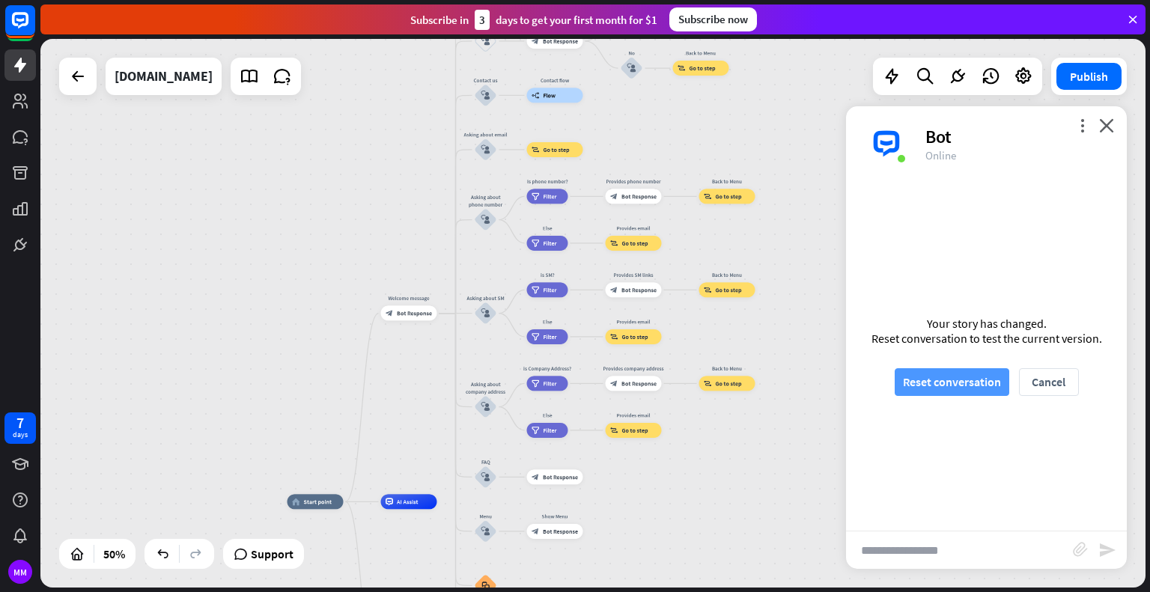
click at [944, 387] on button "Reset conversation" at bounding box center [952, 382] width 115 height 28
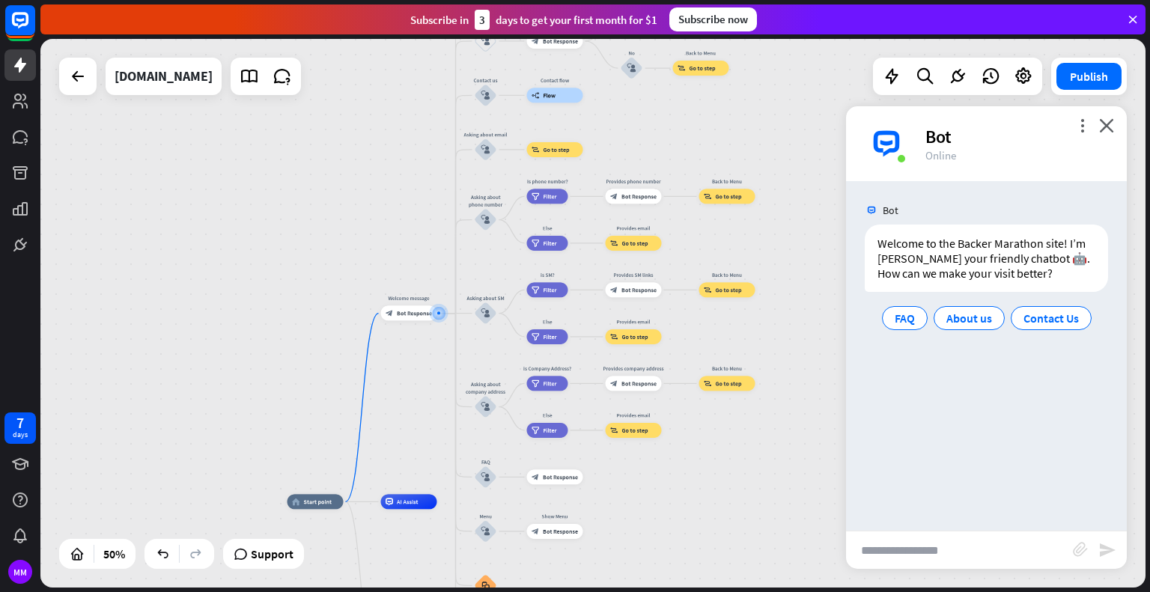
click at [398, 311] on span "Bot Response" at bounding box center [414, 313] width 35 height 7
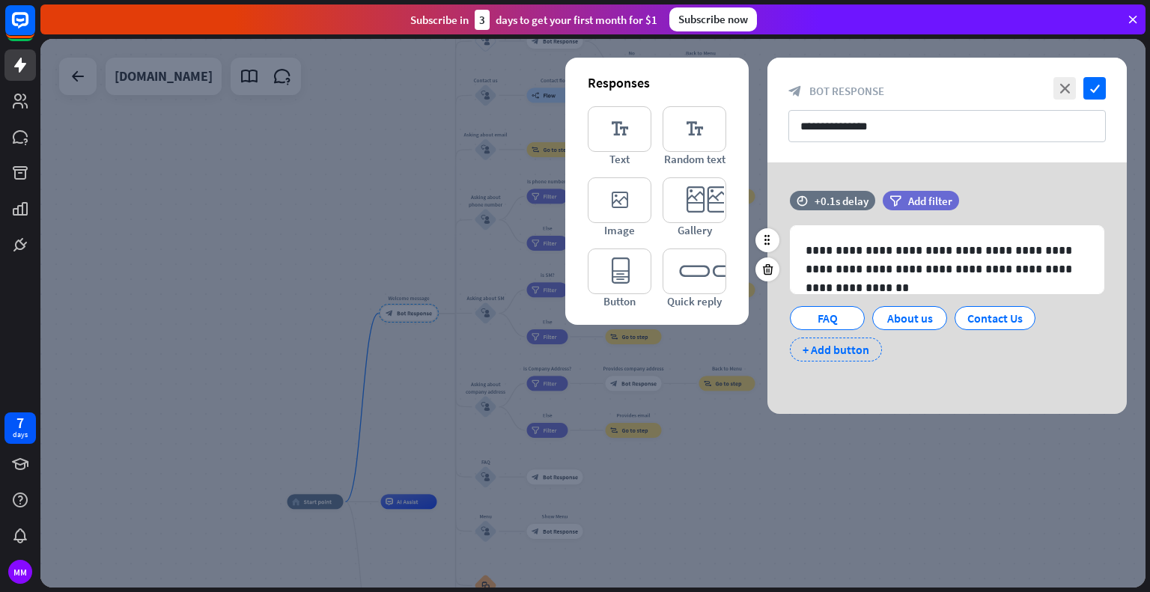
click at [836, 356] on div "+ Add button" at bounding box center [836, 350] width 92 height 24
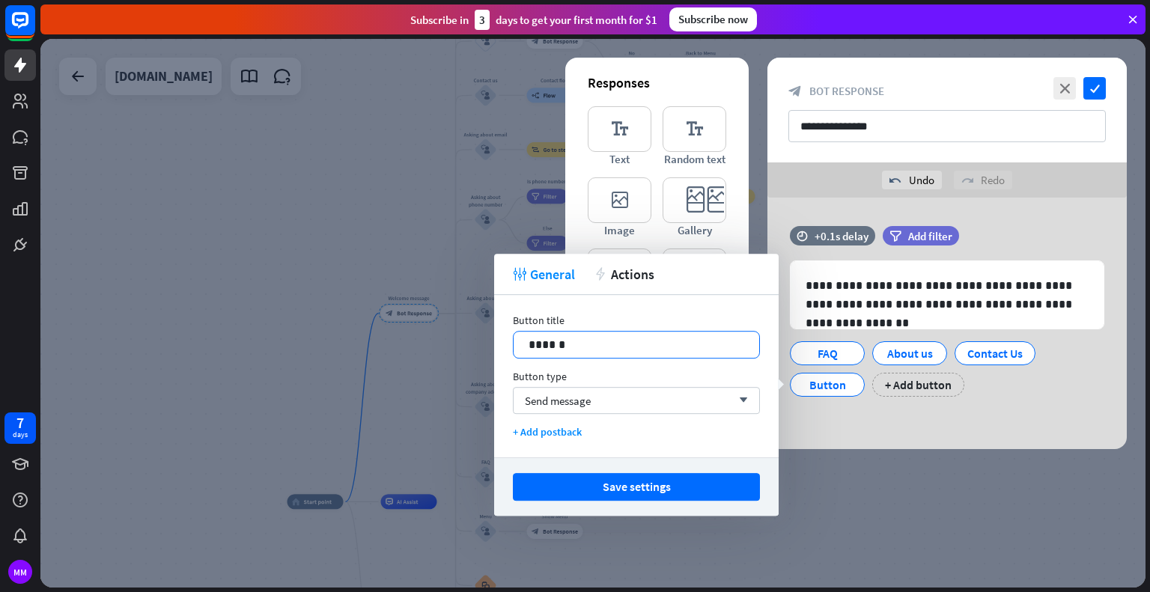
click at [535, 347] on p "******" at bounding box center [637, 344] width 216 height 19
click at [595, 403] on div "Send message arrow_down" at bounding box center [636, 400] width 247 height 27
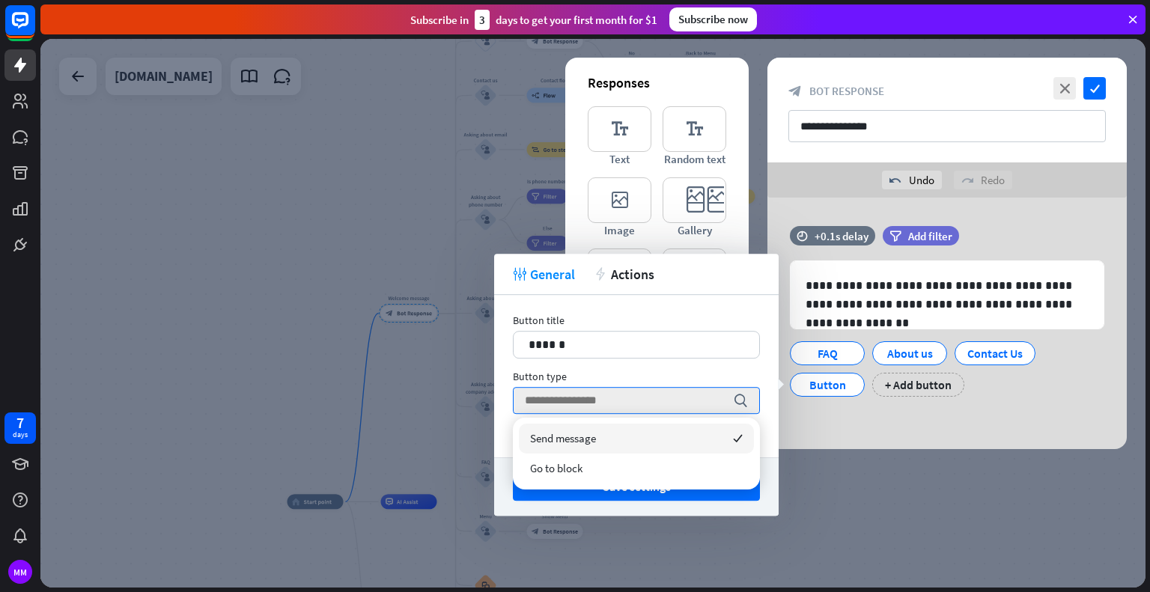
click at [646, 314] on div "Button title 14 ****** Button type search + Add postback" at bounding box center [636, 376] width 285 height 162
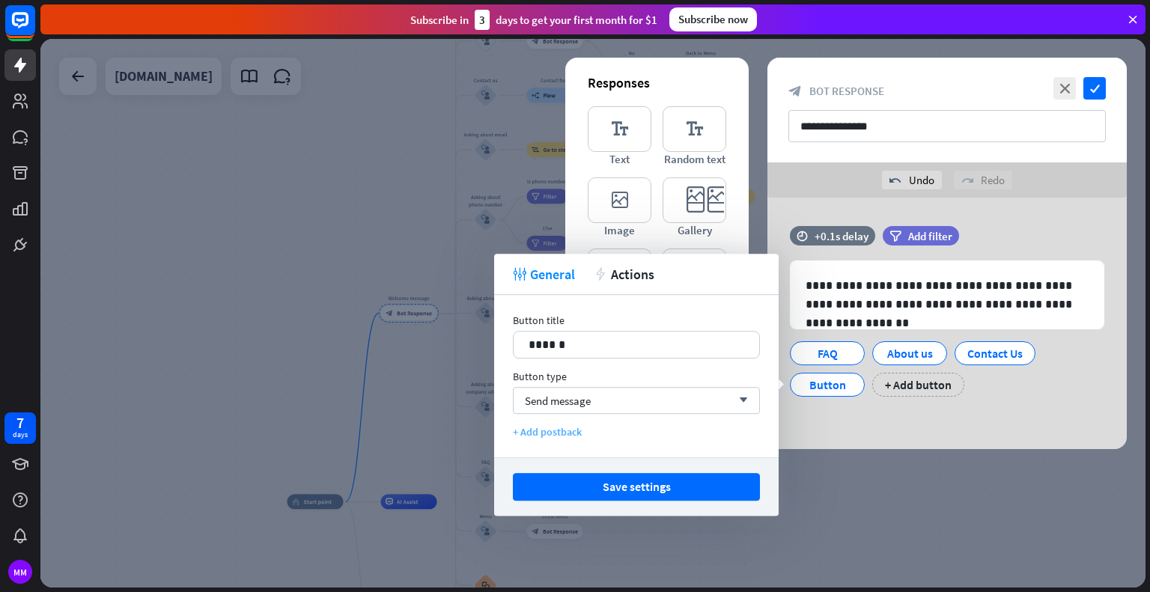
click at [554, 434] on div "+ Add postback" at bounding box center [636, 431] width 247 height 13
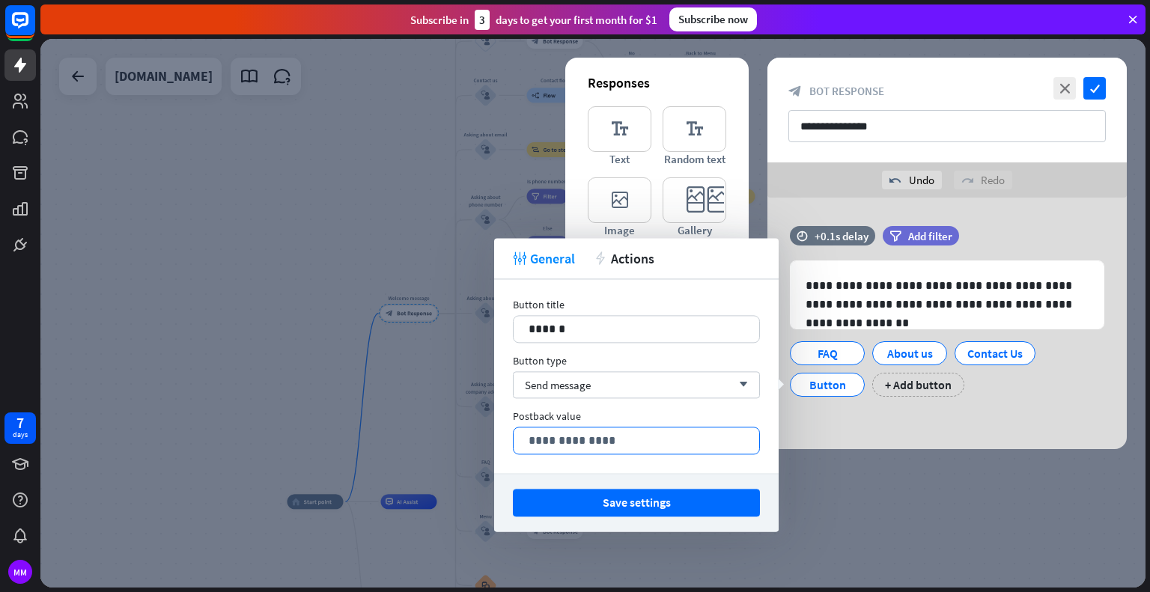
click at [589, 438] on p "**********" at bounding box center [637, 440] width 216 height 19
click at [711, 416] on div "Postback value" at bounding box center [636, 416] width 247 height 13
click at [630, 394] on div "Send message arrow_down" at bounding box center [636, 384] width 247 height 27
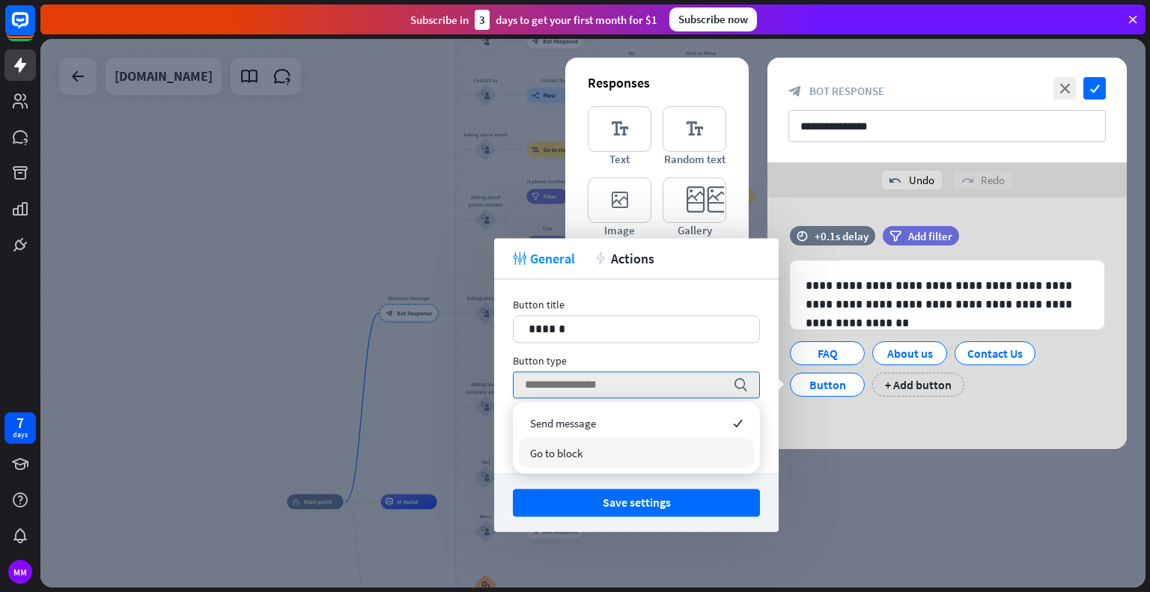
click at [611, 451] on div "Go to block" at bounding box center [636, 453] width 235 height 30
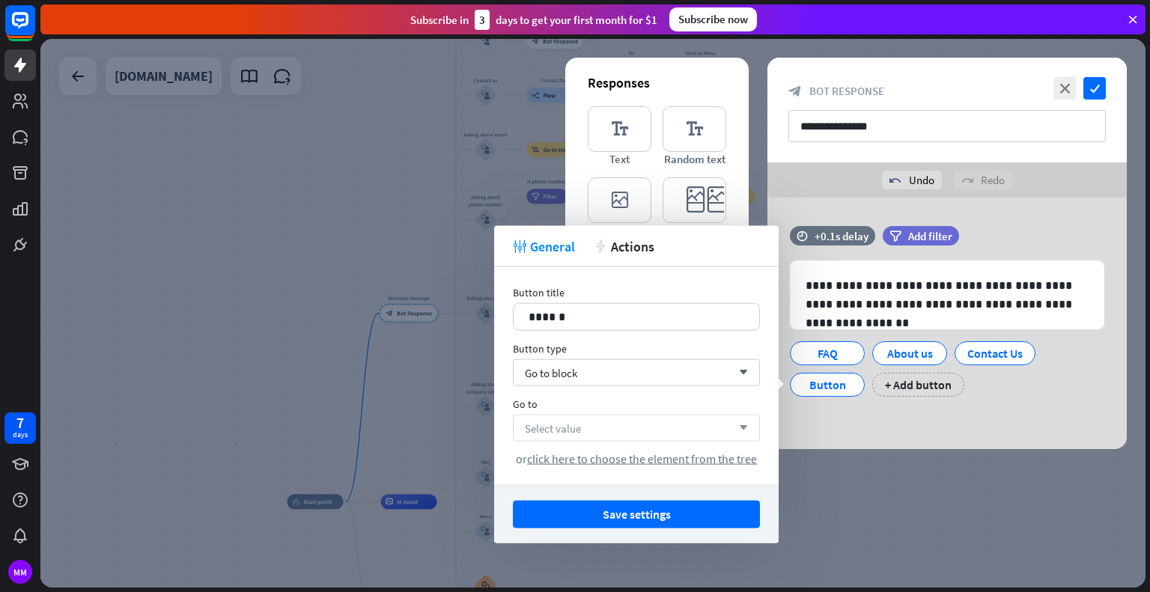
click at [620, 425] on div "Select value arrow_down" at bounding box center [636, 428] width 247 height 27
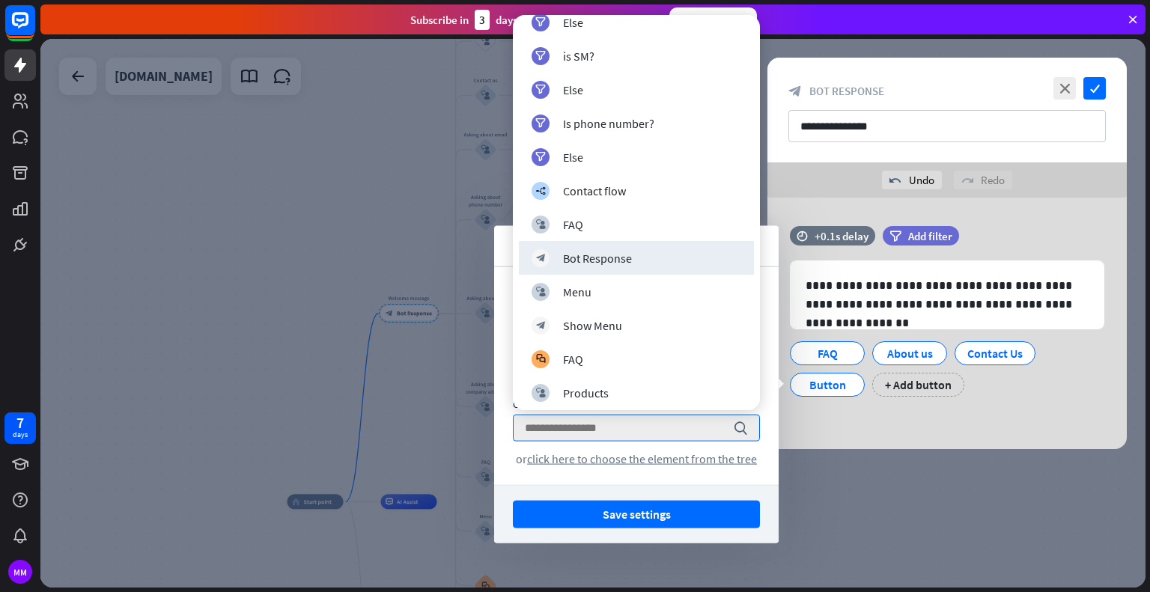
scroll to position [1233, 0]
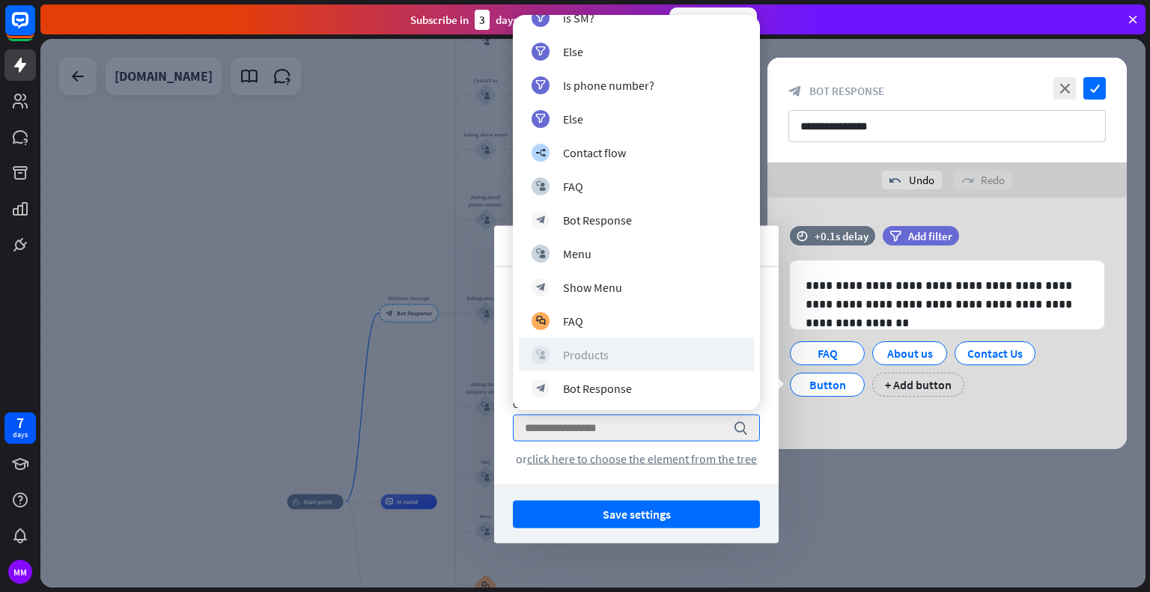
click at [647, 350] on div "block_user_input Products" at bounding box center [637, 355] width 210 height 18
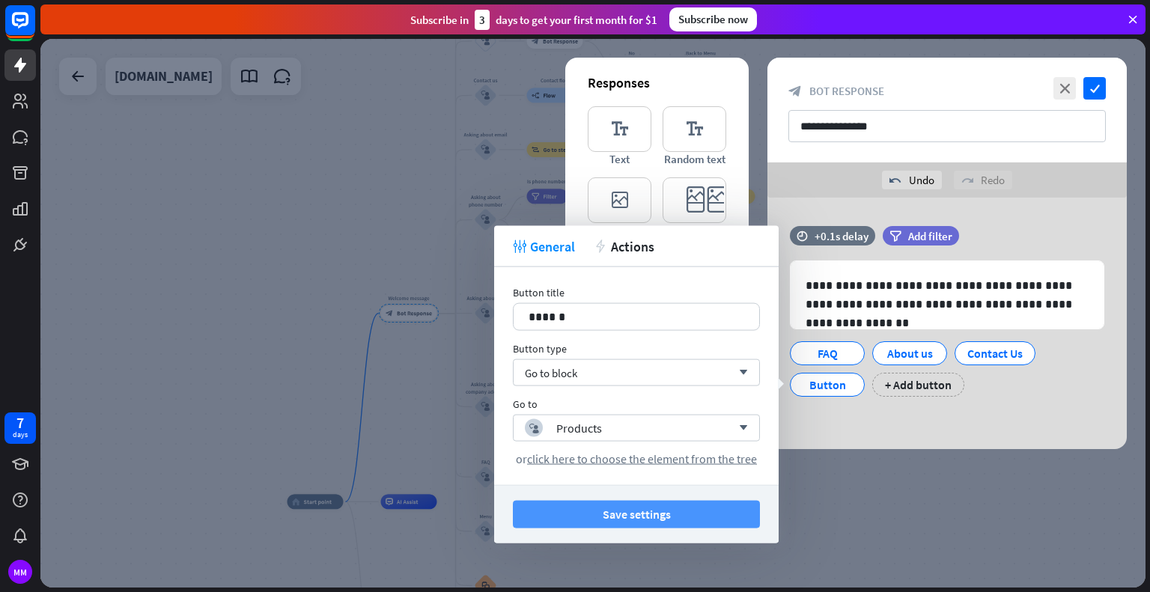
click at [651, 509] on button "Save settings" at bounding box center [636, 515] width 247 height 28
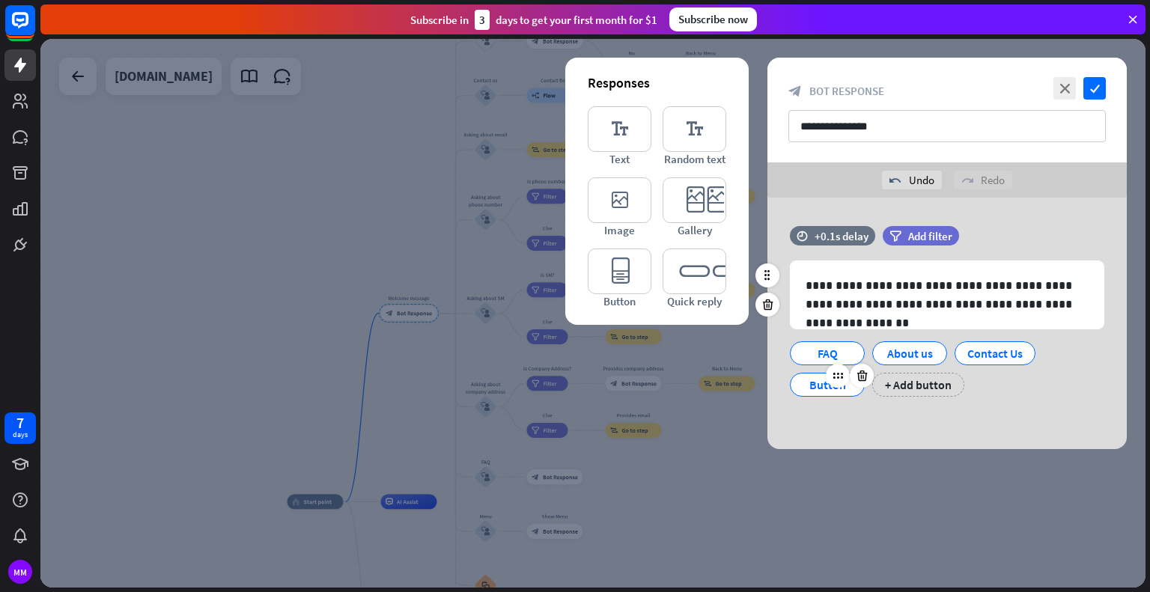
click at [821, 387] on div "Button" at bounding box center [827, 385] width 49 height 22
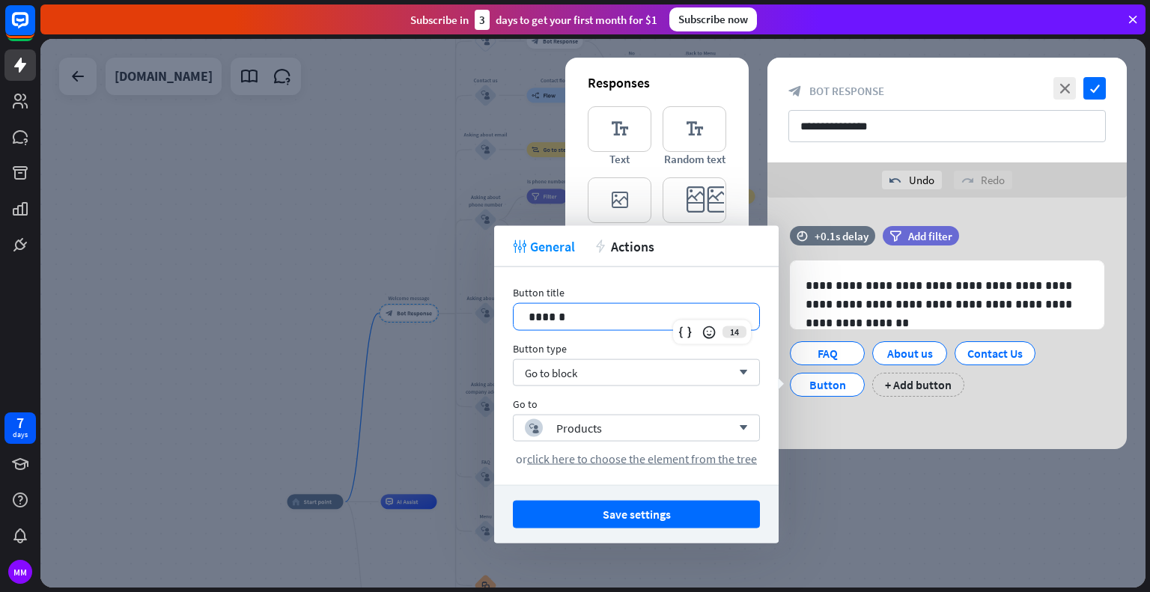
drag, startPoint x: 598, startPoint y: 315, endPoint x: 479, endPoint y: 324, distance: 119.4
click at [479, 324] on body "7 days MM close Product Help First steps Get started with ChatBot Help Center F…" at bounding box center [575, 296] width 1150 height 592
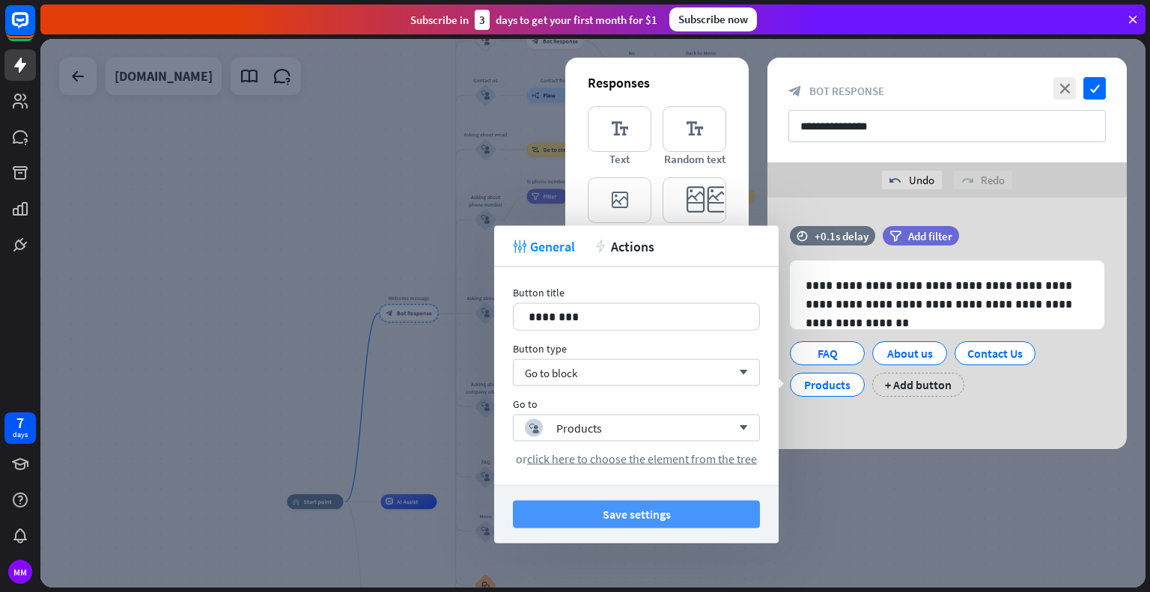
click at [628, 508] on button "Save settings" at bounding box center [636, 515] width 247 height 28
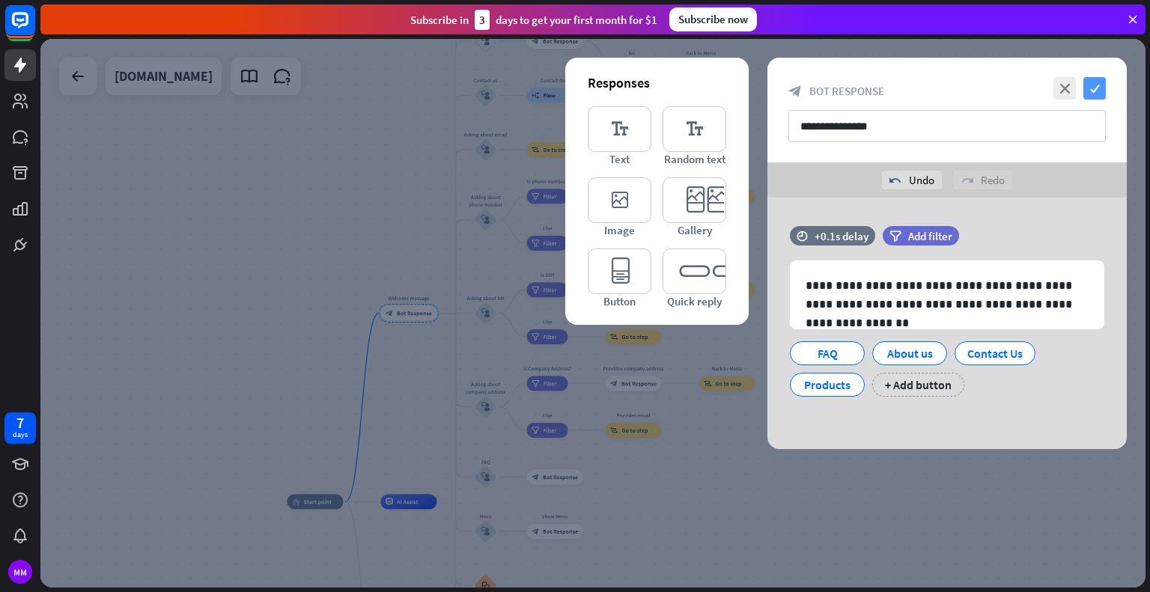
click at [1104, 89] on icon "check" at bounding box center [1095, 88] width 22 height 22
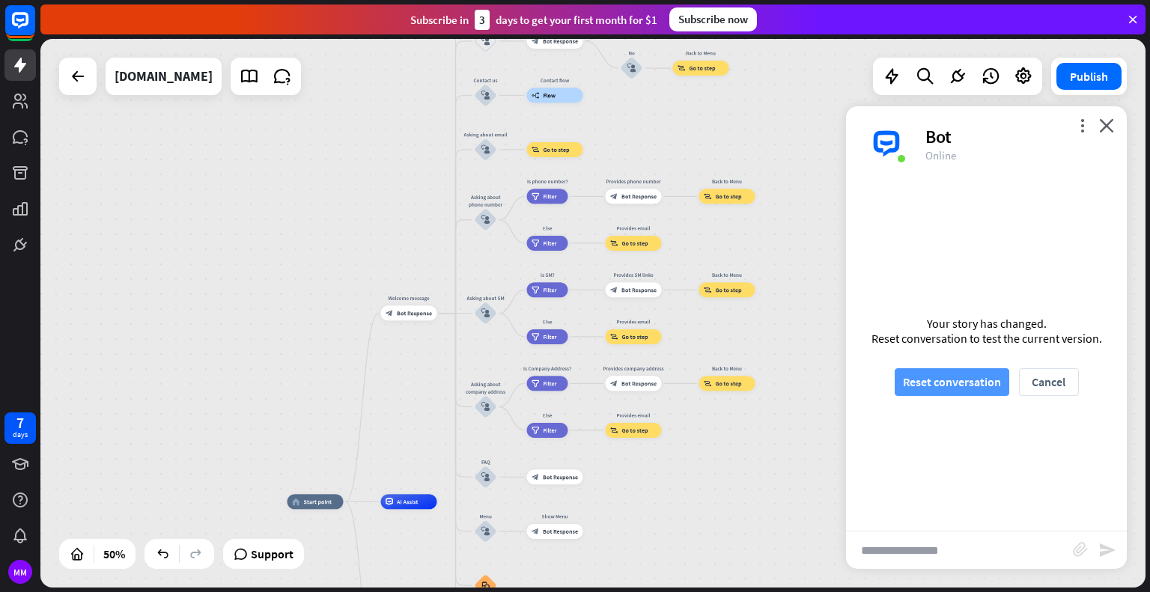
click at [940, 372] on button "Reset conversation" at bounding box center [952, 382] width 115 height 28
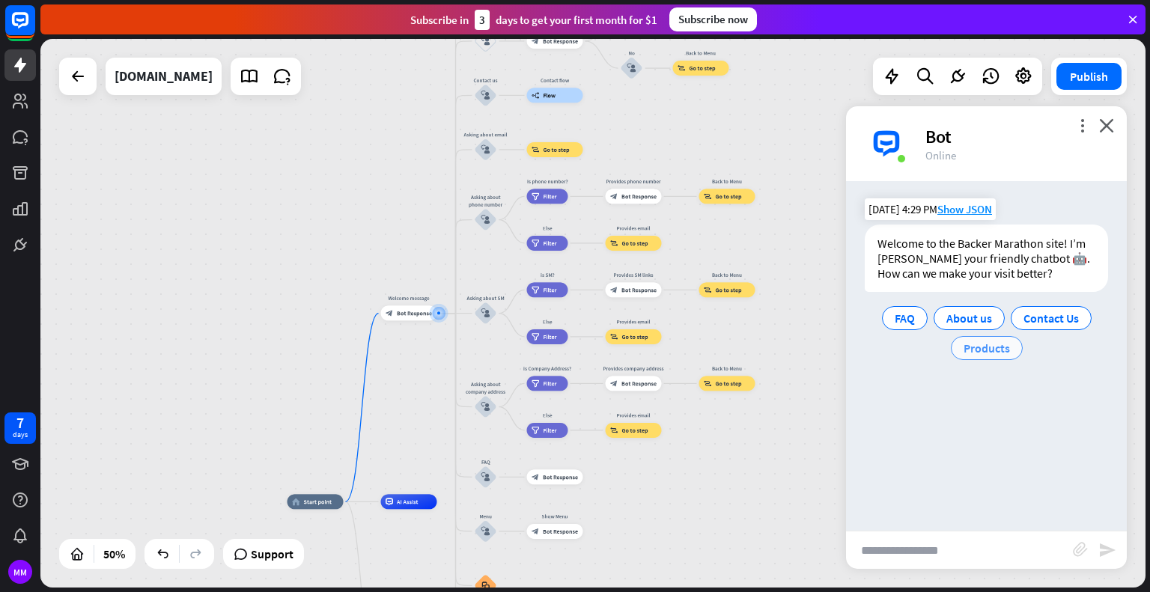
click at [967, 348] on span "Products" at bounding box center [987, 348] width 46 height 15
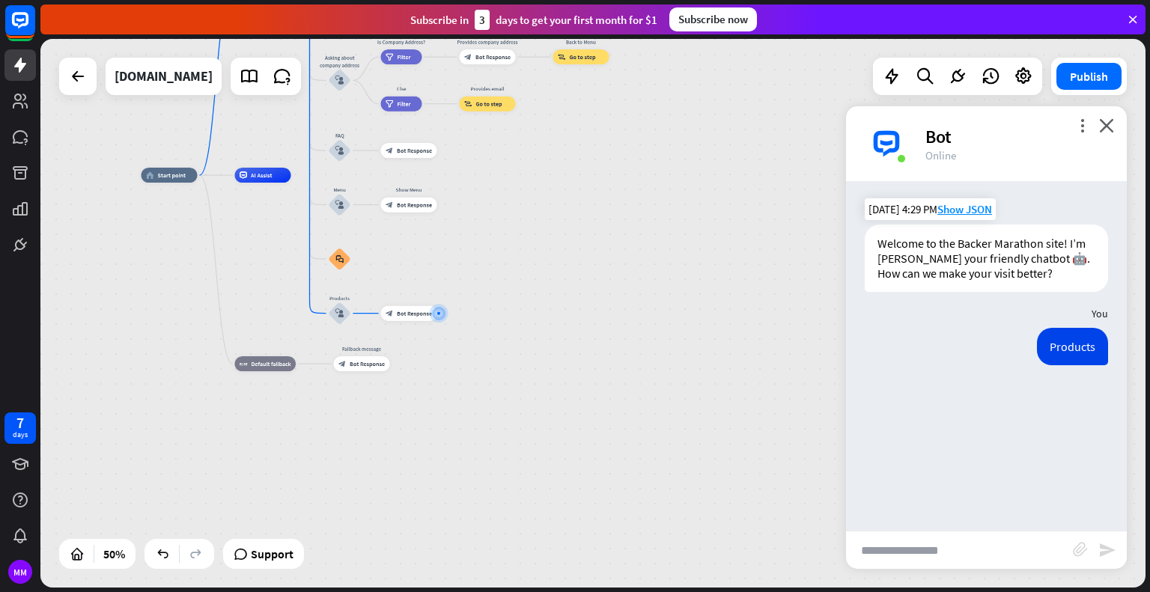
click at [920, 556] on input "text" at bounding box center [959, 550] width 227 height 37
type input "**********"
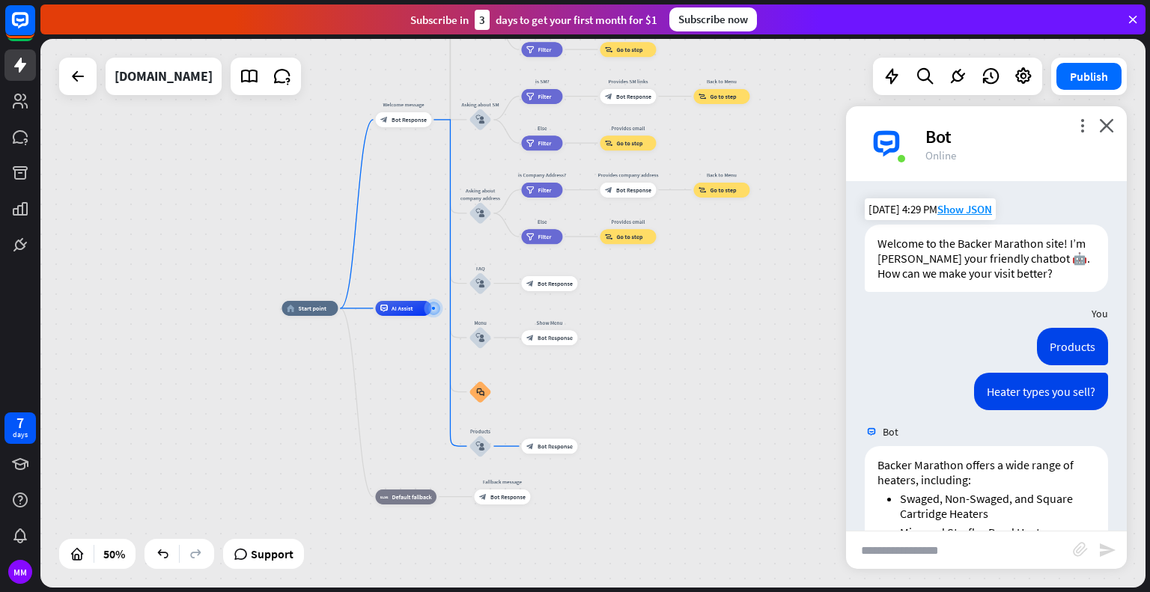
scroll to position [249, 0]
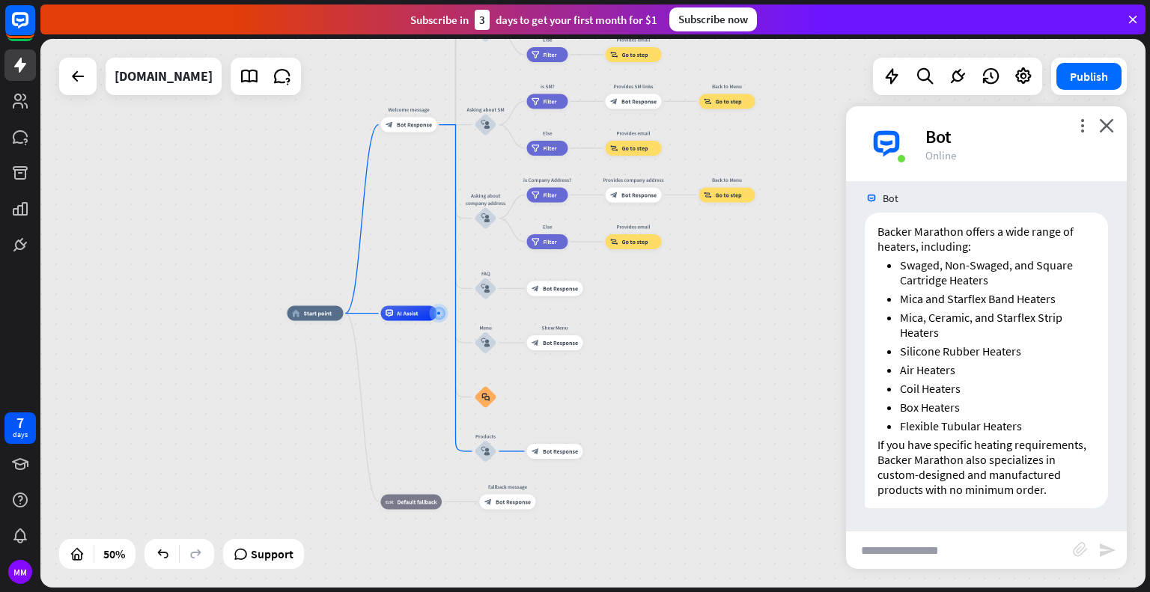
click at [986, 557] on input "text" at bounding box center [959, 550] width 227 height 37
type input "**********"
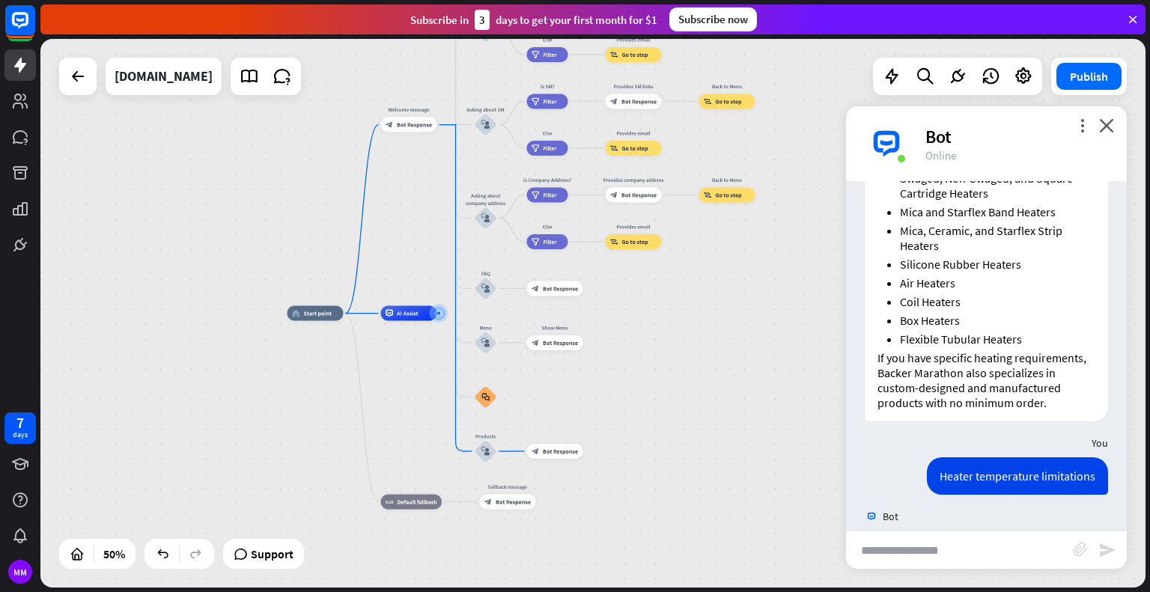
scroll to position [698, 0]
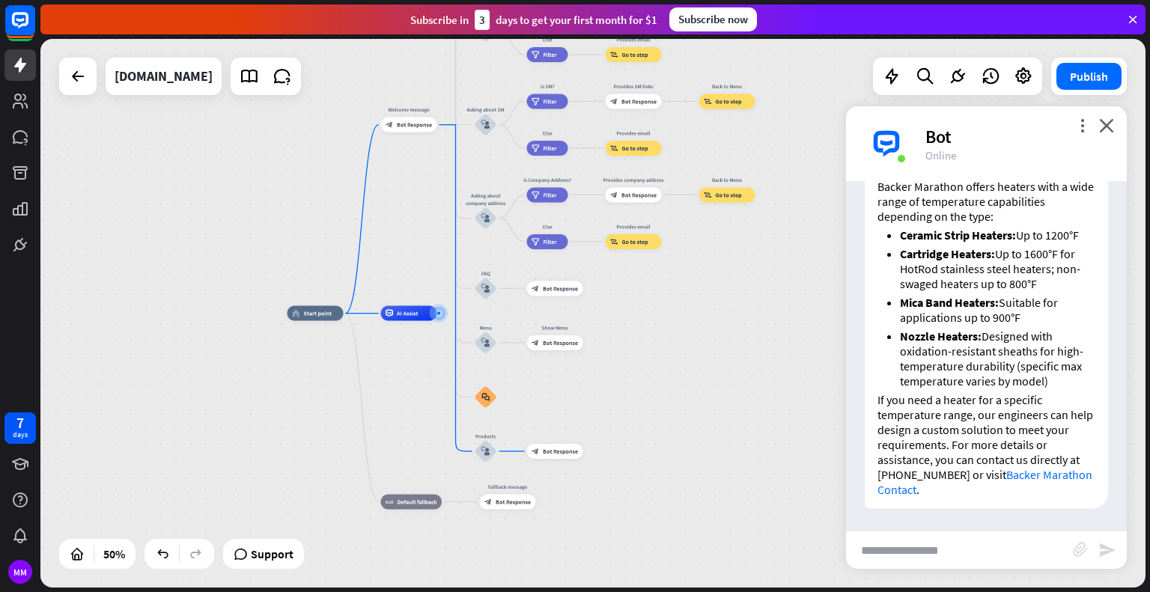
click at [960, 549] on input "text" at bounding box center [959, 550] width 227 height 37
type input "**********"
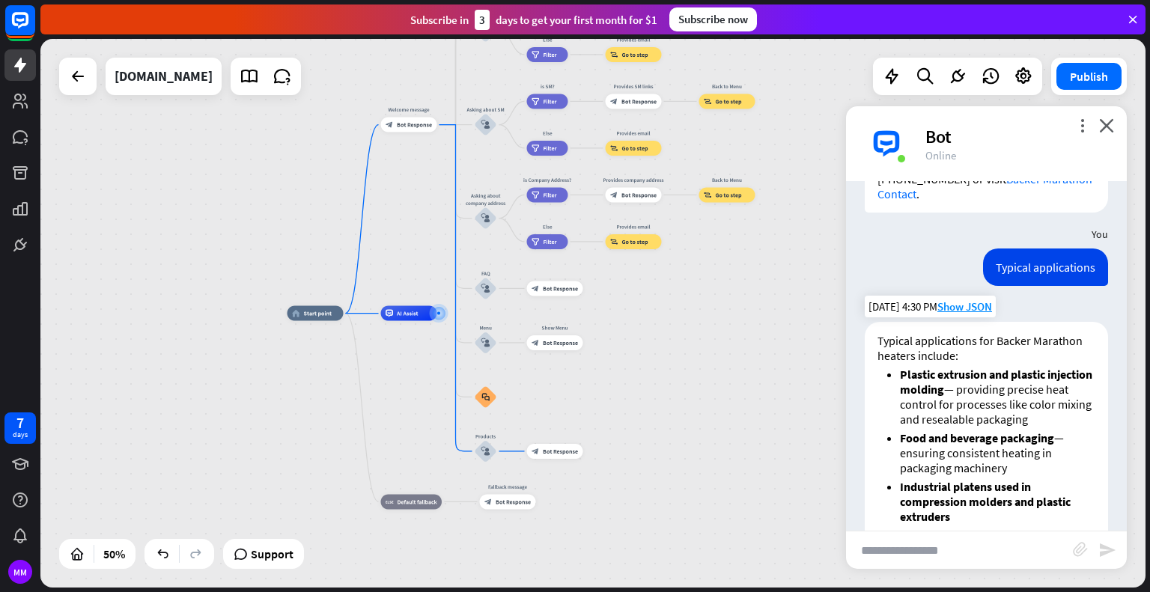
scroll to position [1118, 0]
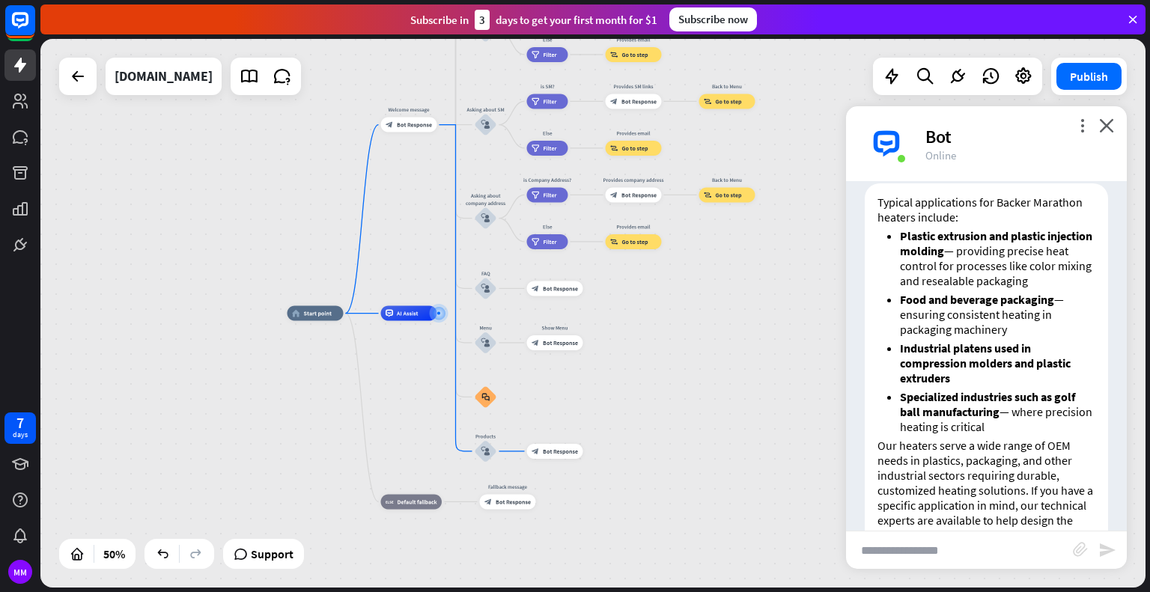
click at [783, 428] on div "home_2 Start point Welcome message block_bot_response Bot Response About us blo…" at bounding box center [564, 451] width 553 height 275
click at [446, 125] on icon "plus" at bounding box center [446, 124] width 6 height 5
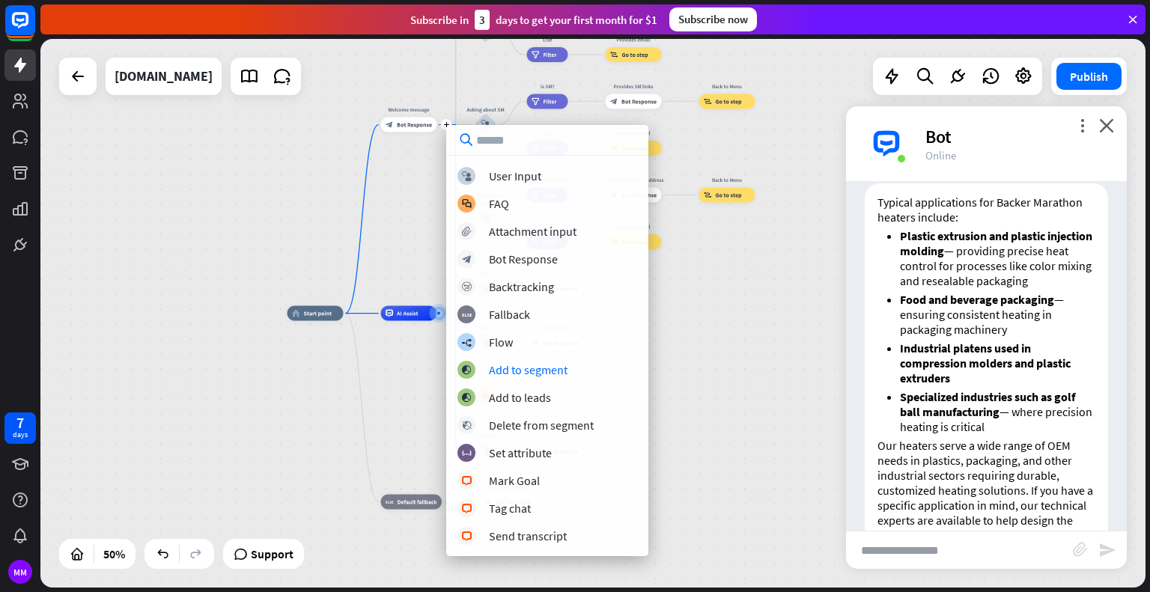
click at [401, 379] on div "home_2 Start point plus Welcome message block_bot_response Bot Response About u…" at bounding box center [564, 451] width 553 height 275
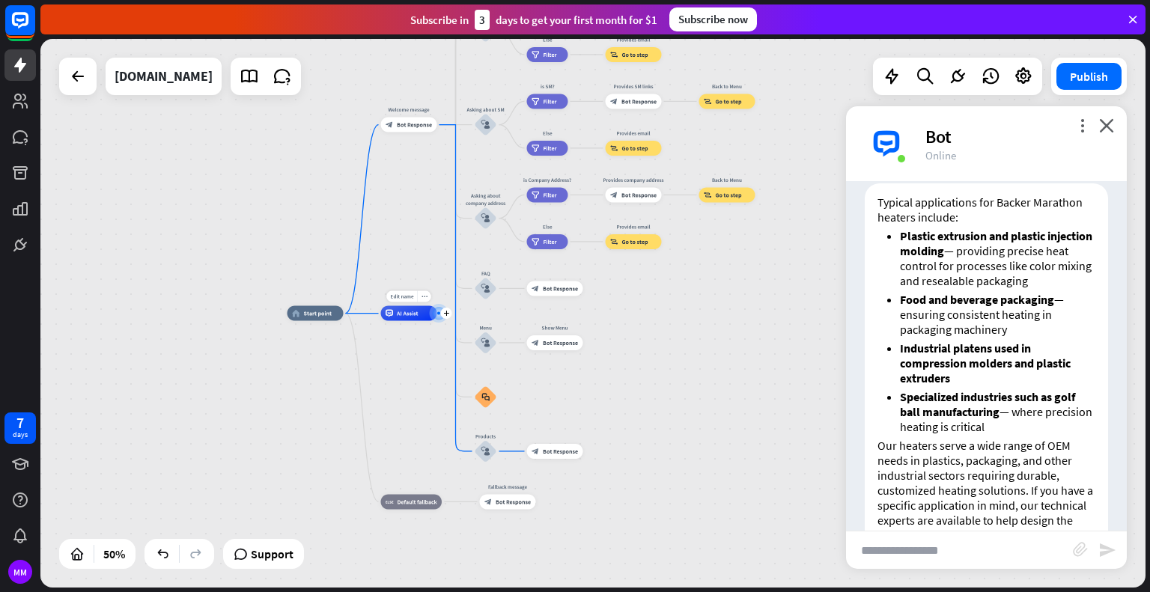
click at [401, 316] on span "AI Assist" at bounding box center [408, 313] width 22 height 7
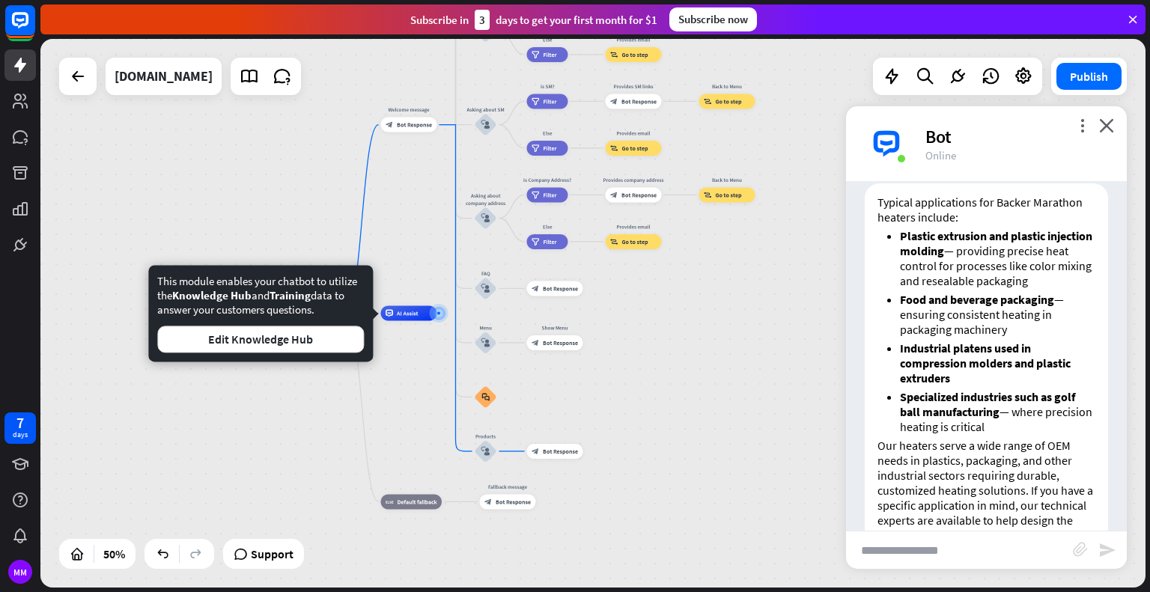
click at [412, 367] on div "home_2 Start point Welcome message block_bot_response Bot Response About us blo…" at bounding box center [564, 451] width 553 height 275
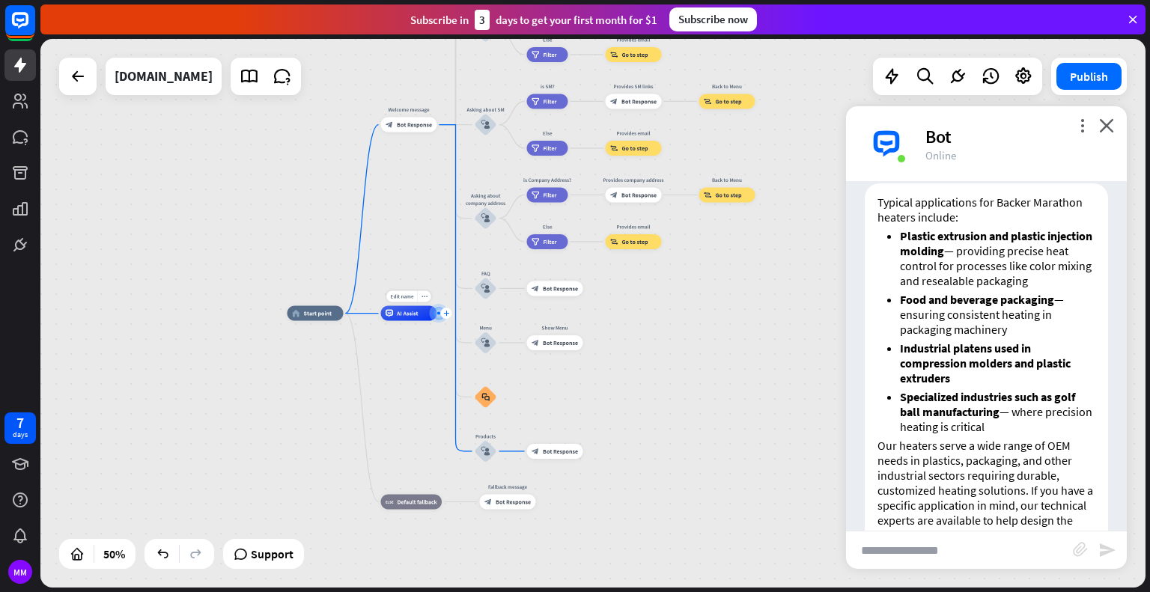
click at [443, 311] on div "plus" at bounding box center [446, 313] width 11 height 11
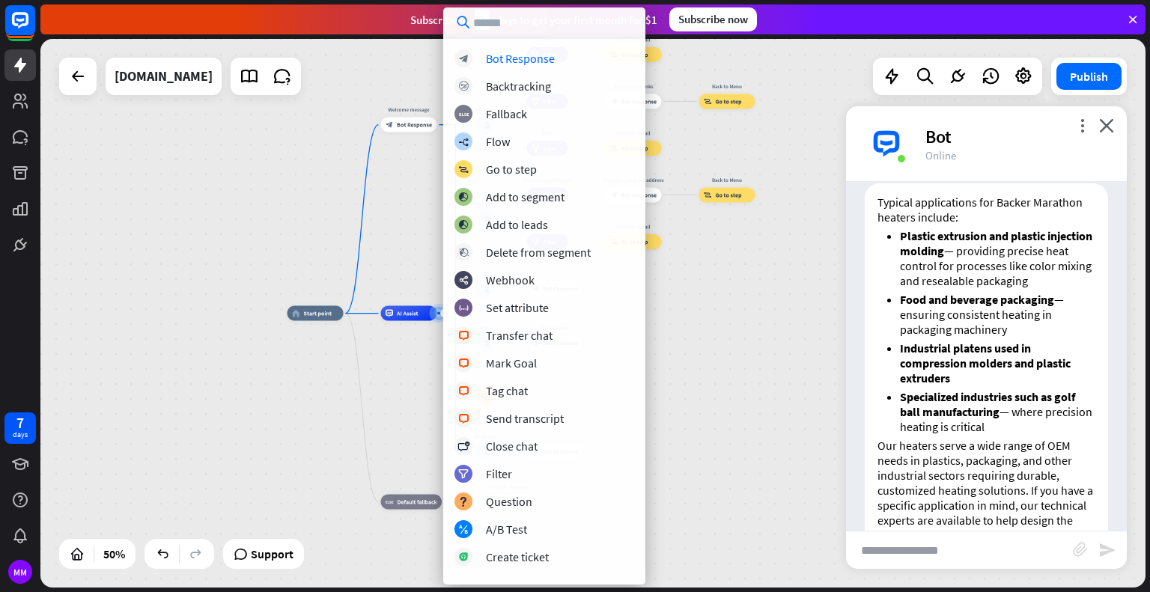
click at [412, 341] on div "home_2 Start point Welcome message block_bot_response Bot Response About us blo…" at bounding box center [564, 451] width 553 height 275
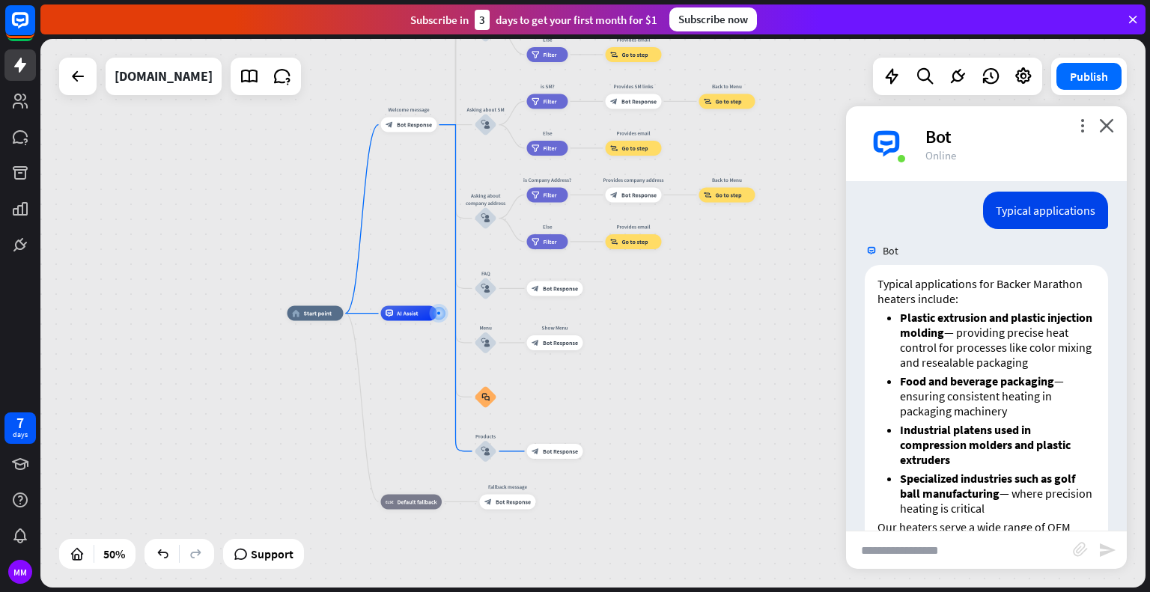
scroll to position [968, 0]
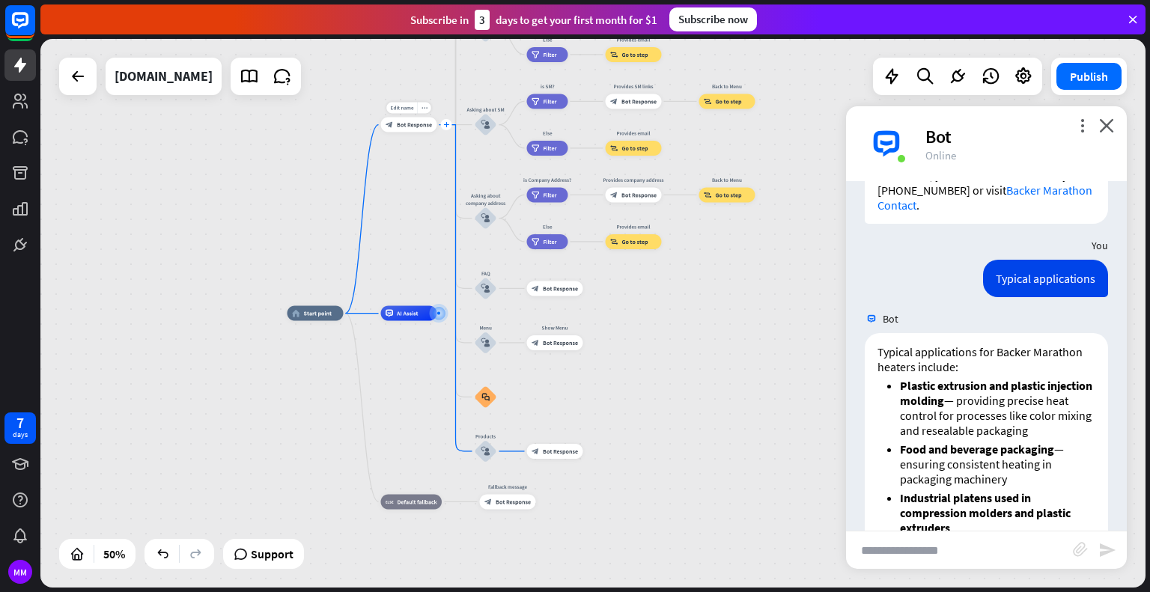
click at [446, 125] on icon "plus" at bounding box center [446, 124] width 6 height 5
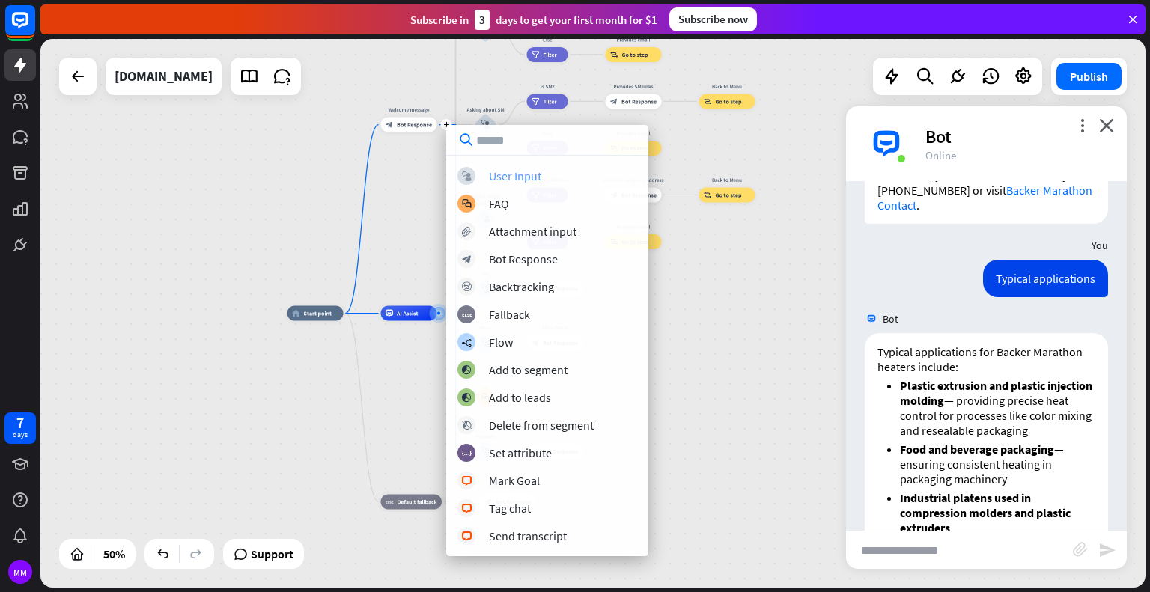
click at [511, 178] on div "User Input" at bounding box center [515, 175] width 52 height 15
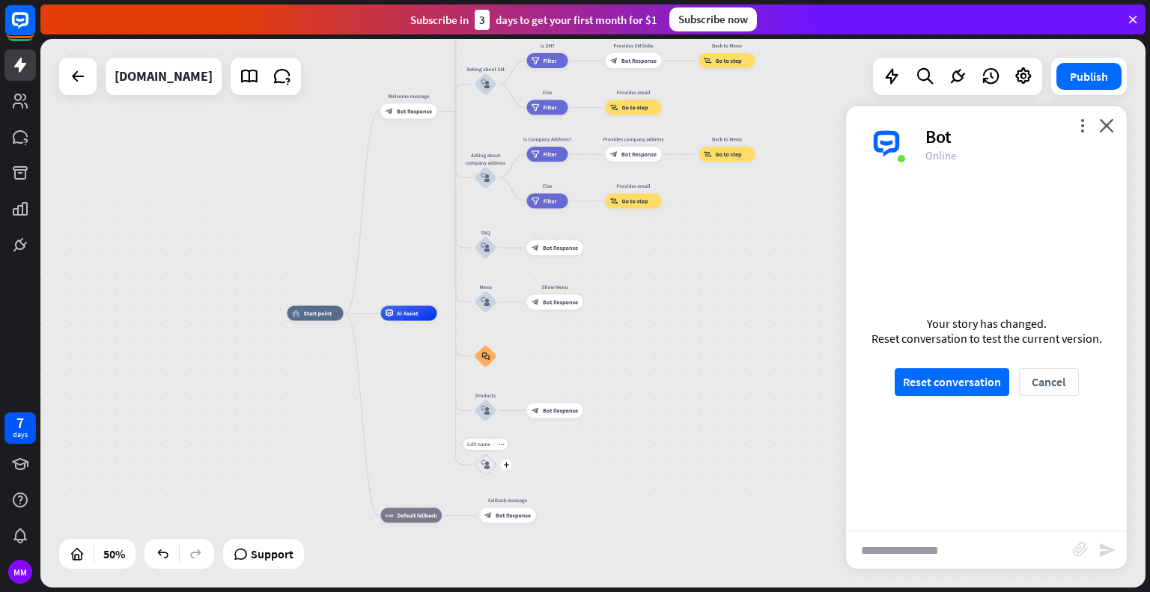
click at [497, 472] on div "Edit name more_horiz plus block_user_input" at bounding box center [486, 465] width 22 height 22
click at [508, 464] on icon "plus" at bounding box center [506, 466] width 6 height 5
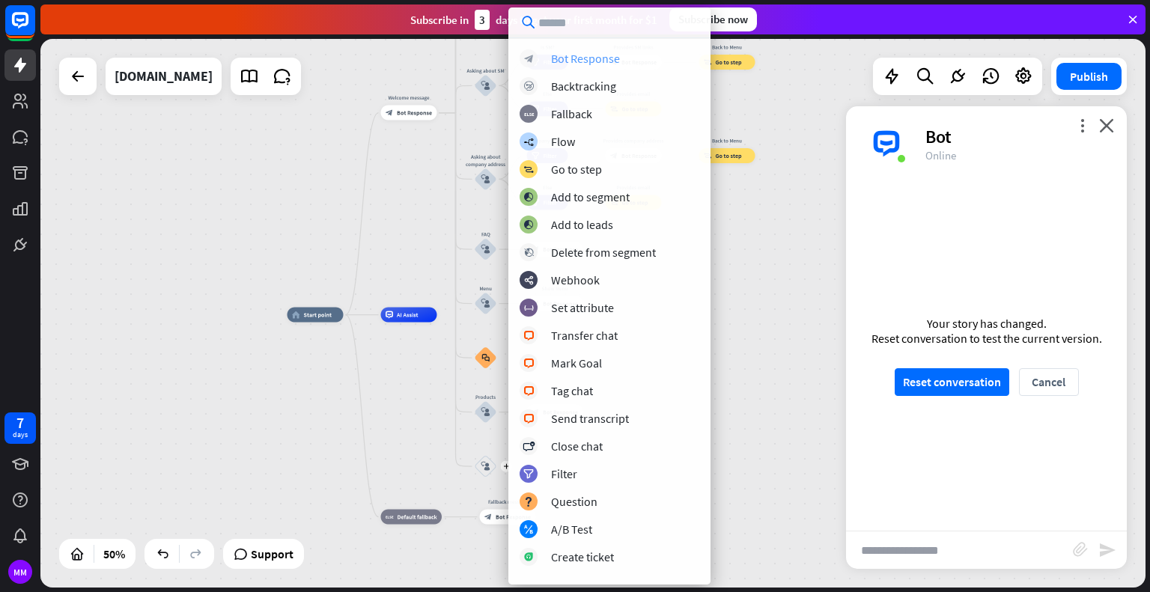
click at [602, 61] on div "Bot Response" at bounding box center [585, 58] width 69 height 15
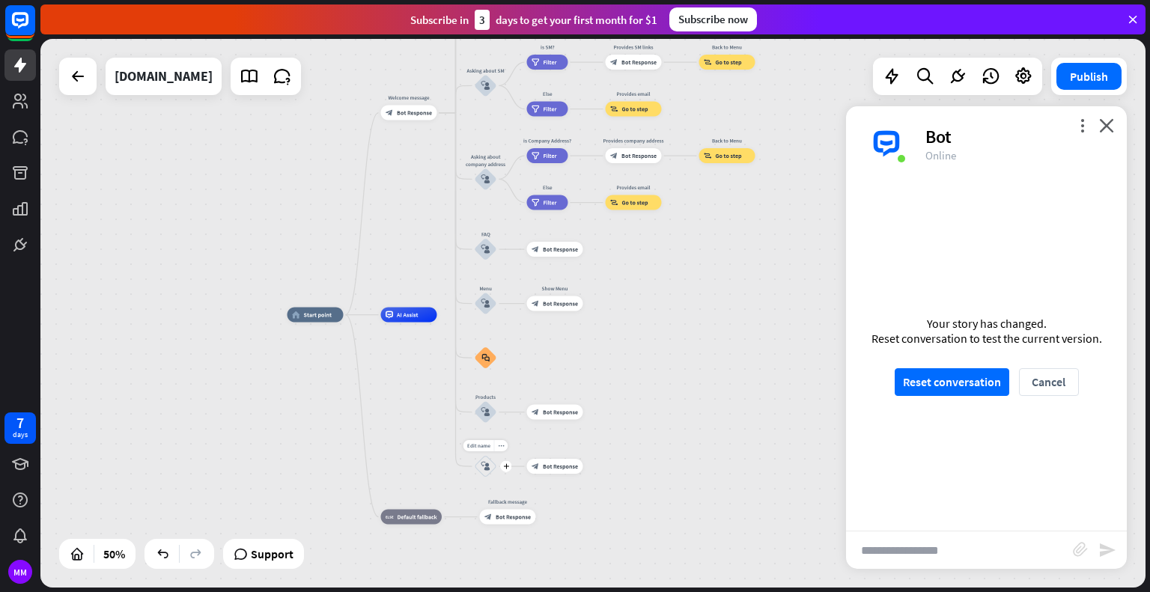
click at [479, 467] on div "block_user_input" at bounding box center [486, 466] width 22 height 22
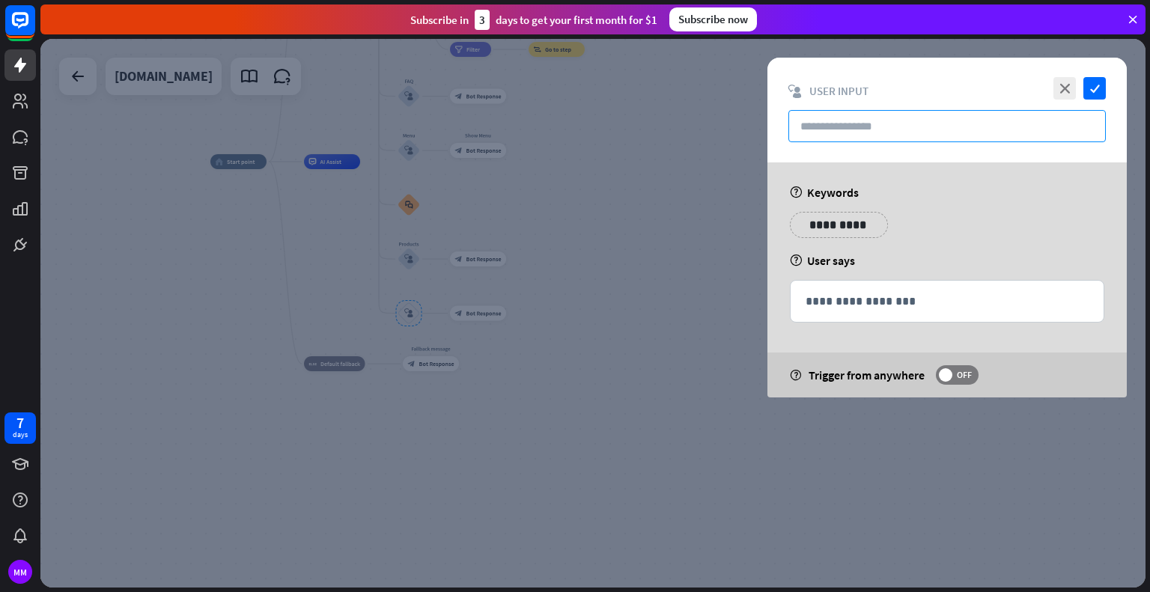
click at [908, 129] on input "text" at bounding box center [946, 126] width 317 height 32
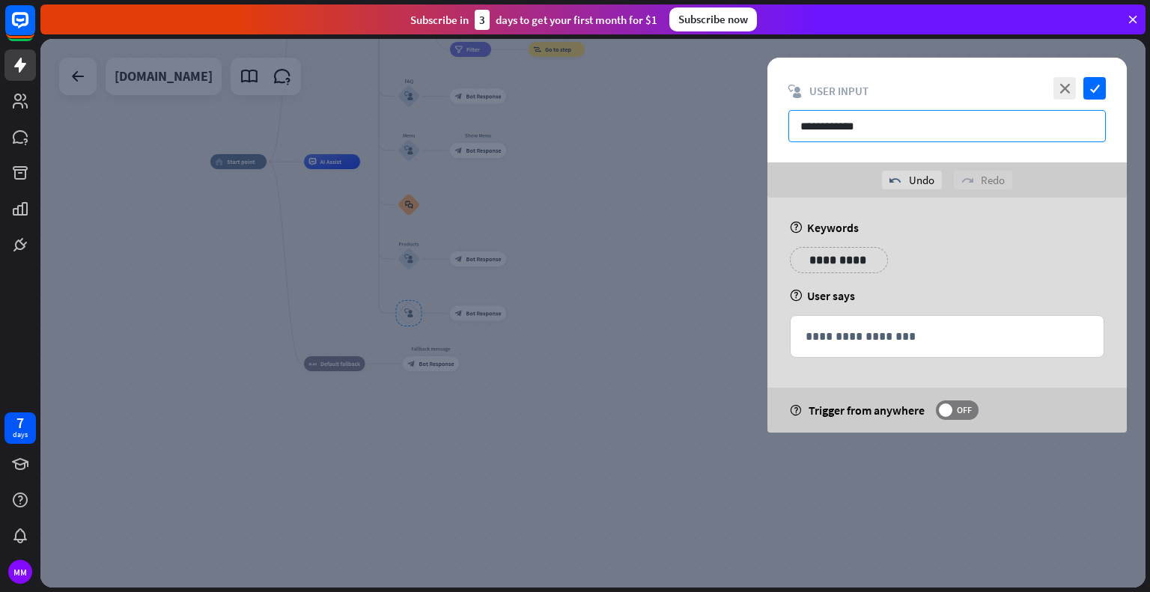
type input "**********"
click at [857, 255] on p "**********" at bounding box center [831, 260] width 60 height 19
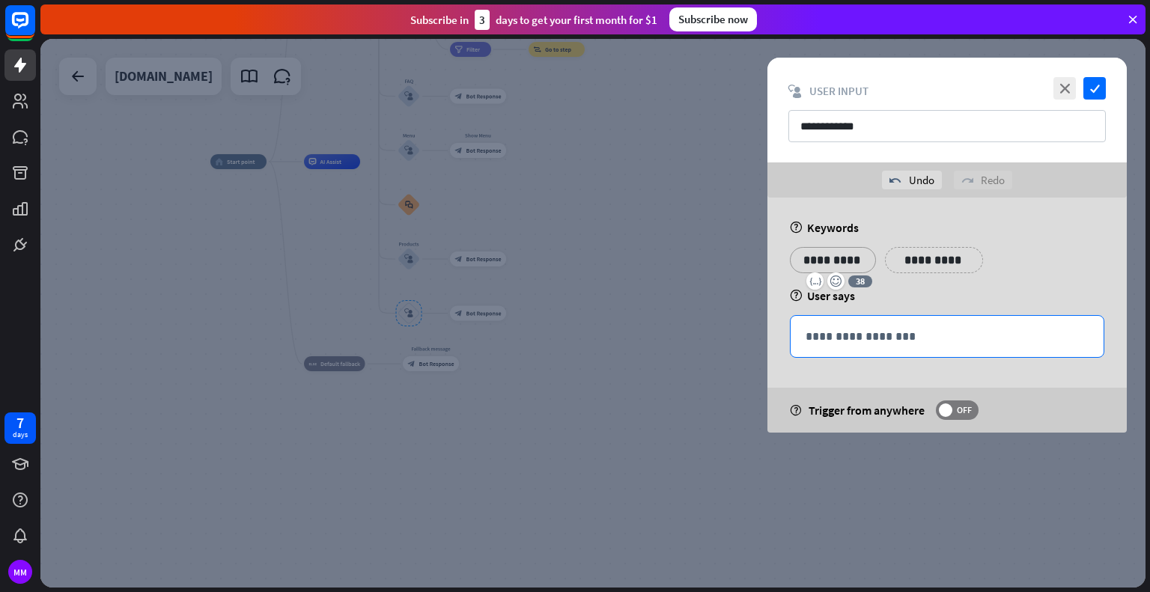
click at [827, 340] on p "**********" at bounding box center [947, 336] width 283 height 19
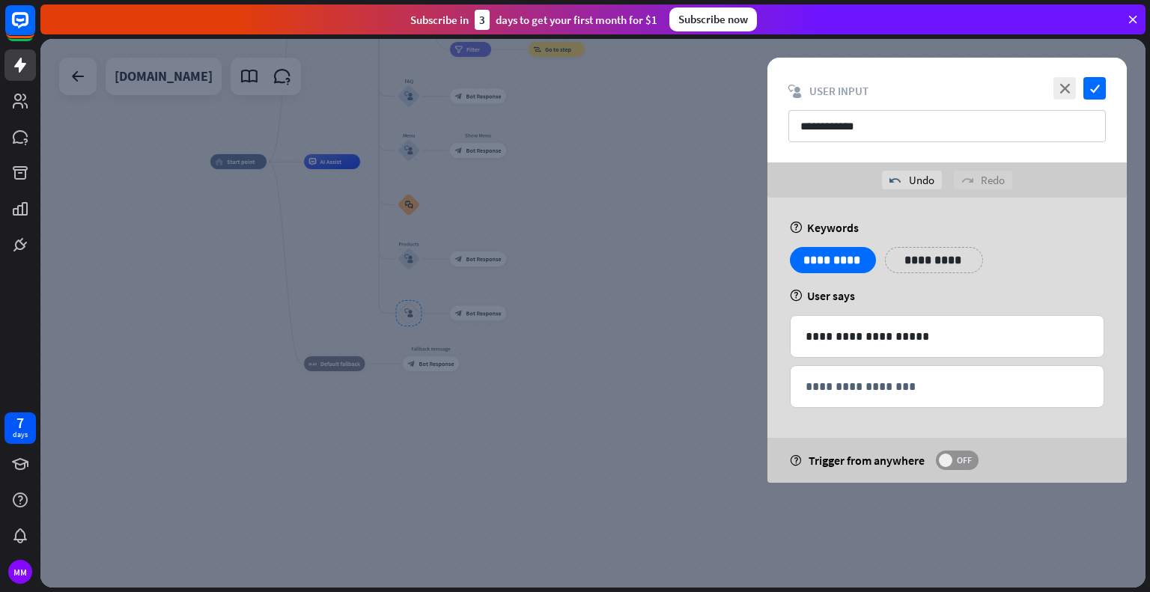
click at [962, 455] on span "OFF" at bounding box center [963, 461] width 23 height 12
click at [1098, 78] on icon "check" at bounding box center [1095, 88] width 22 height 22
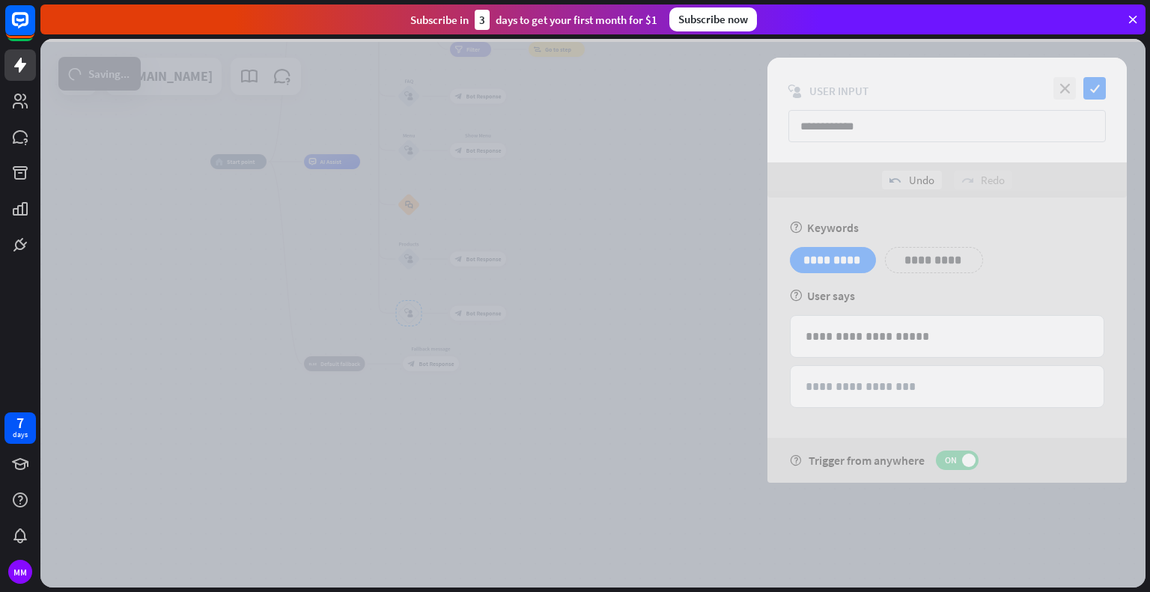
scroll to position [983, 0]
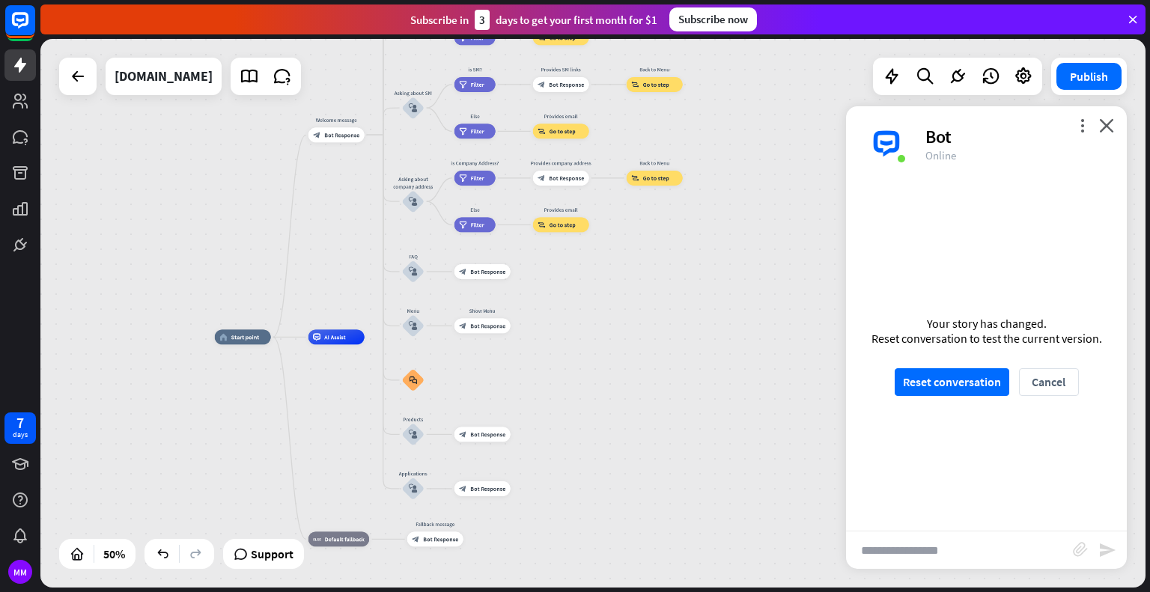
drag, startPoint x: 336, startPoint y: 202, endPoint x: 338, endPoint y: 392, distance: 190.2
click at [338, 392] on div "home_2 Start point Welcome message block_bot_response Bot Response About us blo…" at bounding box center [491, 474] width 553 height 275
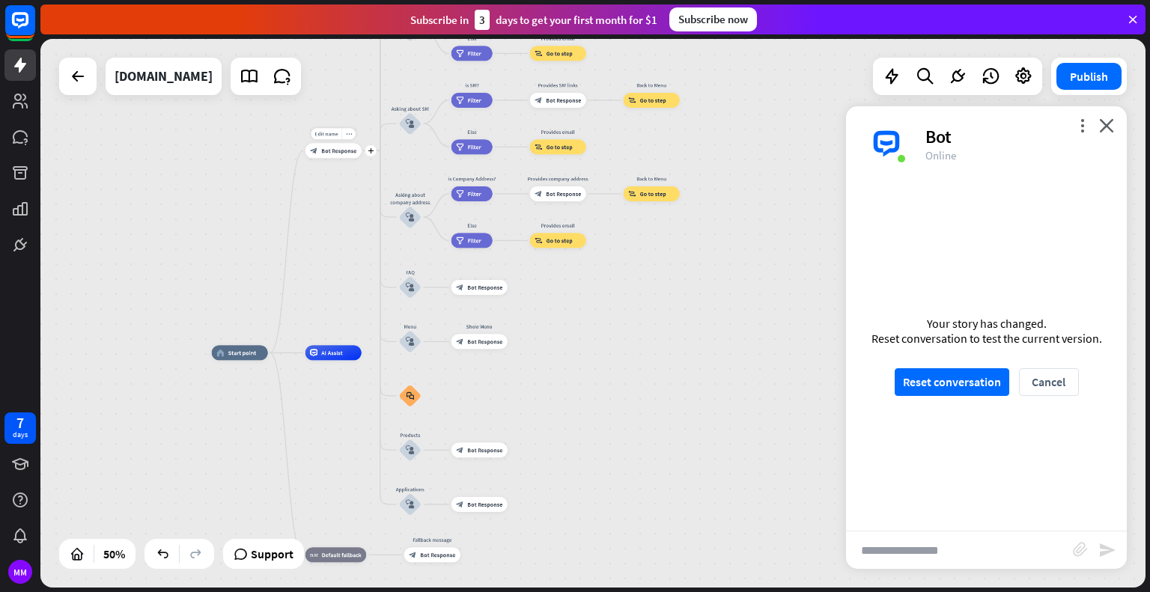
click at [328, 158] on div "block_bot_response Bot Response" at bounding box center [334, 150] width 56 height 15
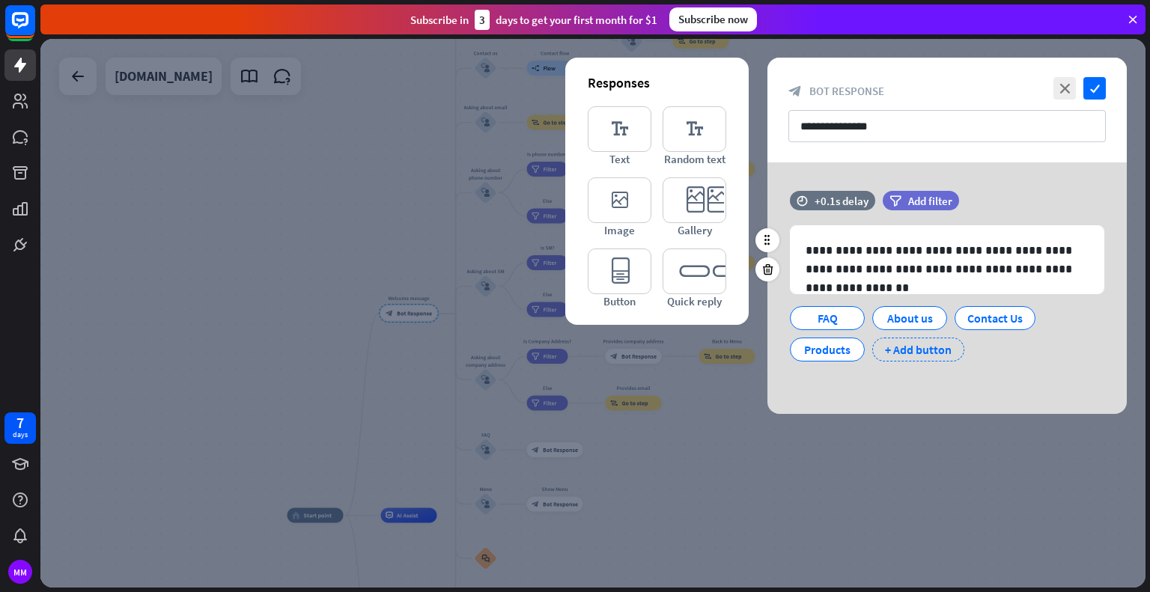
click at [921, 345] on div "+ Add button" at bounding box center [918, 350] width 92 height 24
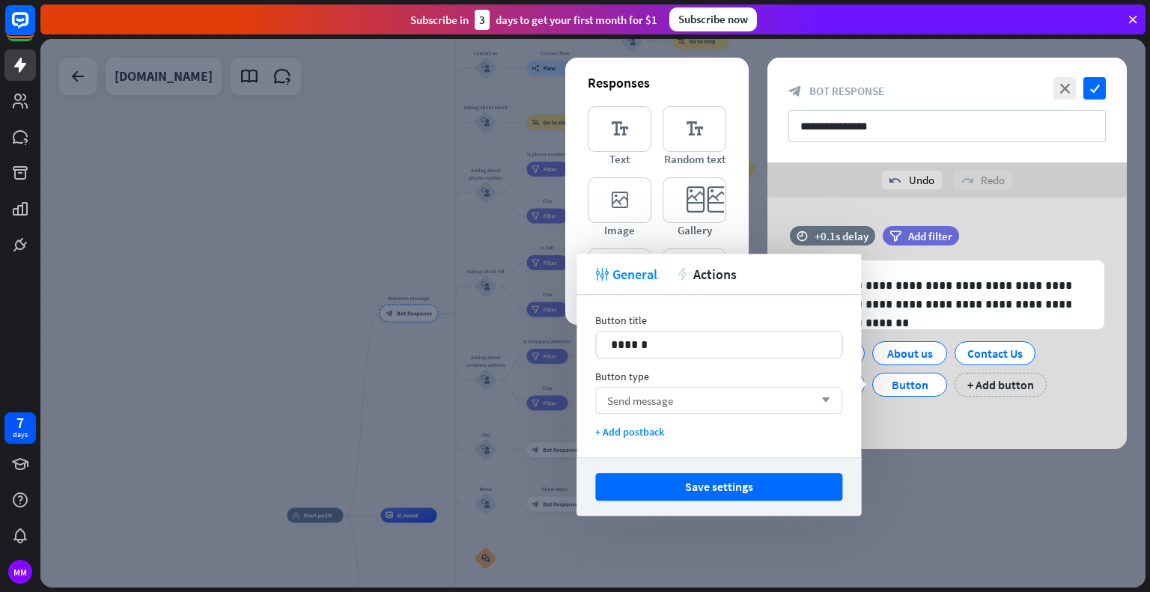
click at [661, 395] on span "Send message" at bounding box center [640, 401] width 66 height 14
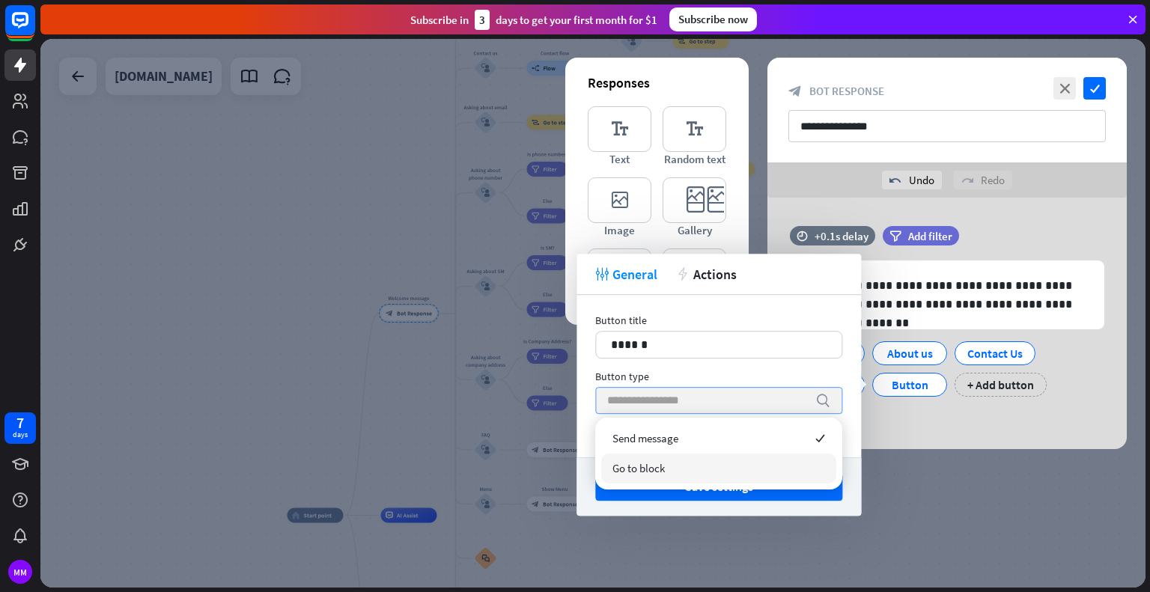
click at [642, 470] on span "Go to block" at bounding box center [639, 468] width 52 height 14
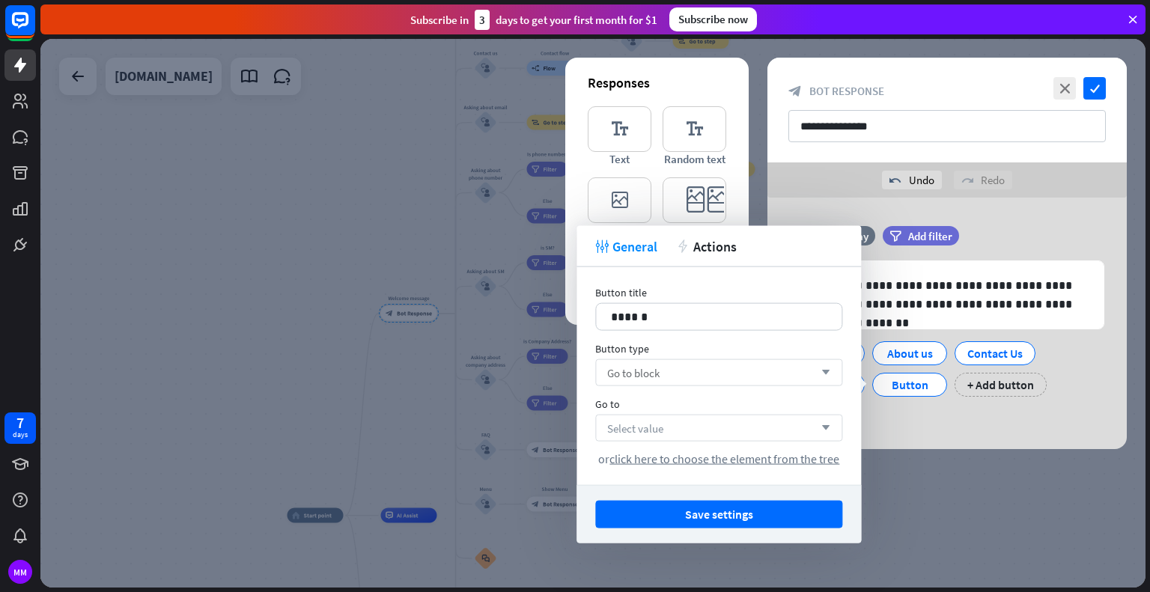
click at [660, 431] on span "Select value" at bounding box center [635, 428] width 56 height 14
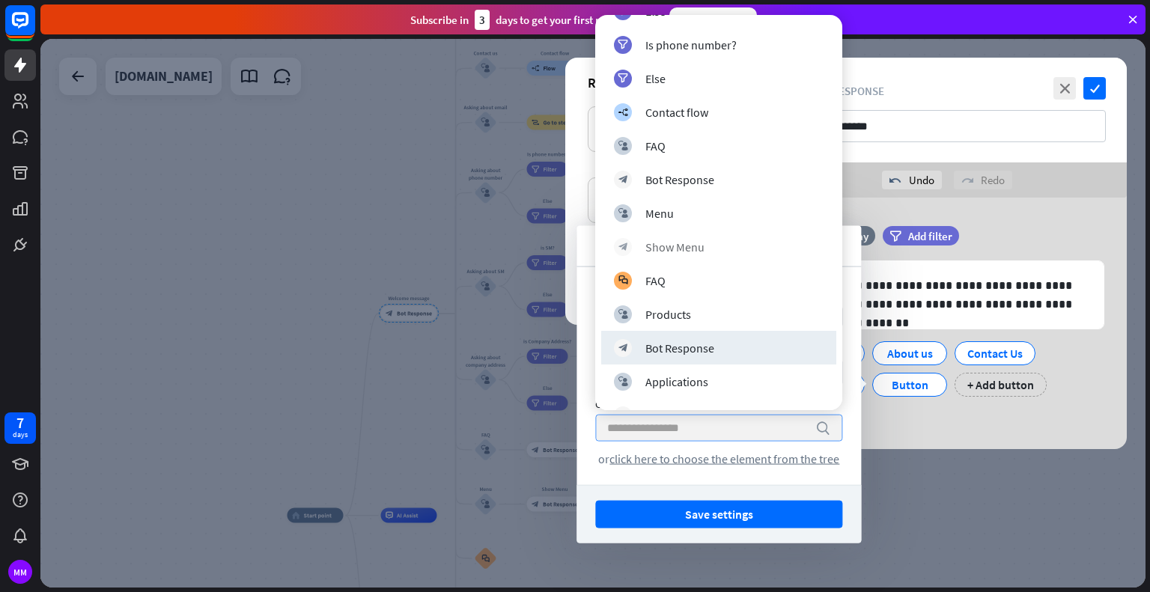
scroll to position [1301, 0]
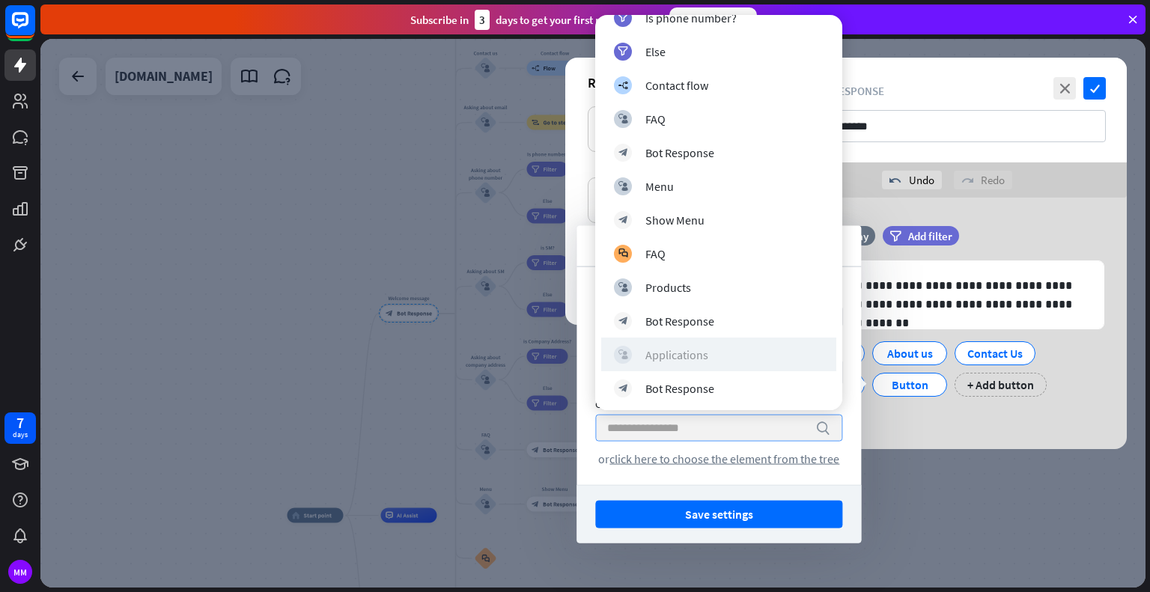
click at [732, 354] on div "block_user_input Applications" at bounding box center [719, 355] width 210 height 18
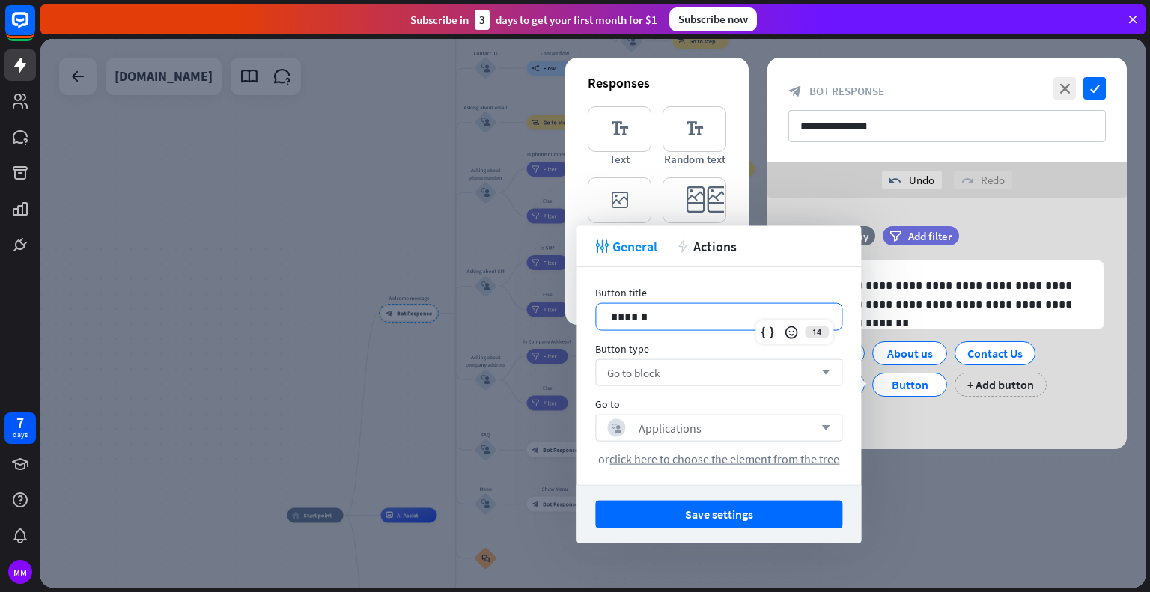
drag, startPoint x: 701, startPoint y: 306, endPoint x: 571, endPoint y: 326, distance: 131.9
click at [565, 330] on body "7 days MM close Product Help First steps Get started with ChatBot Help Center F…" at bounding box center [575, 296] width 1150 height 592
drag, startPoint x: 645, startPoint y: 309, endPoint x: 611, endPoint y: 311, distance: 33.7
click at [611, 311] on p "******" at bounding box center [719, 317] width 216 height 19
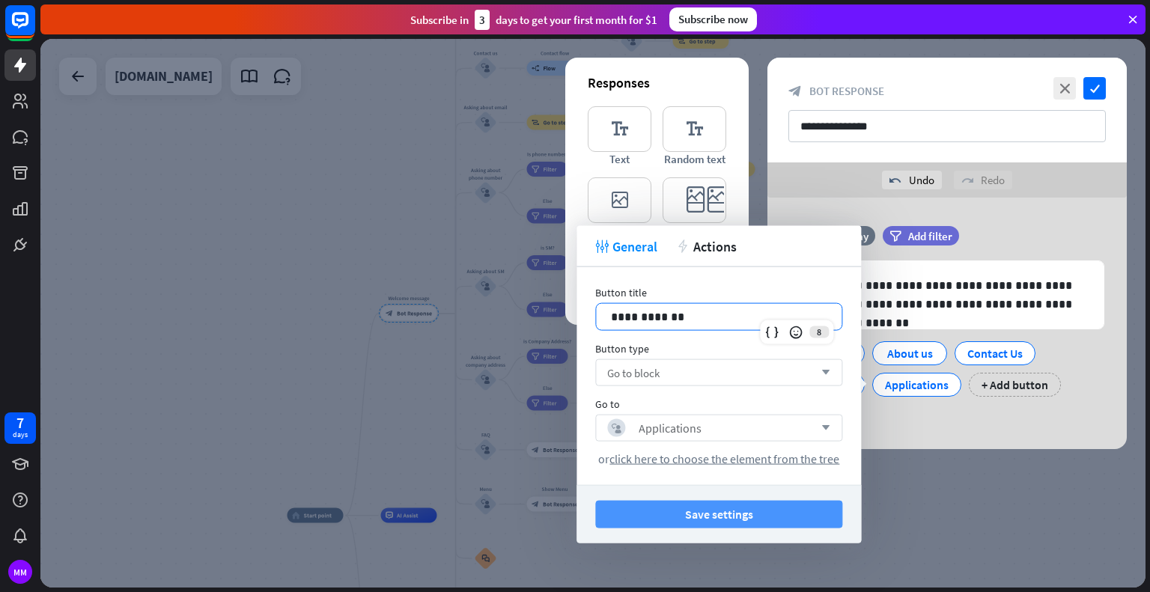
click at [654, 511] on button "Save settings" at bounding box center [718, 515] width 247 height 28
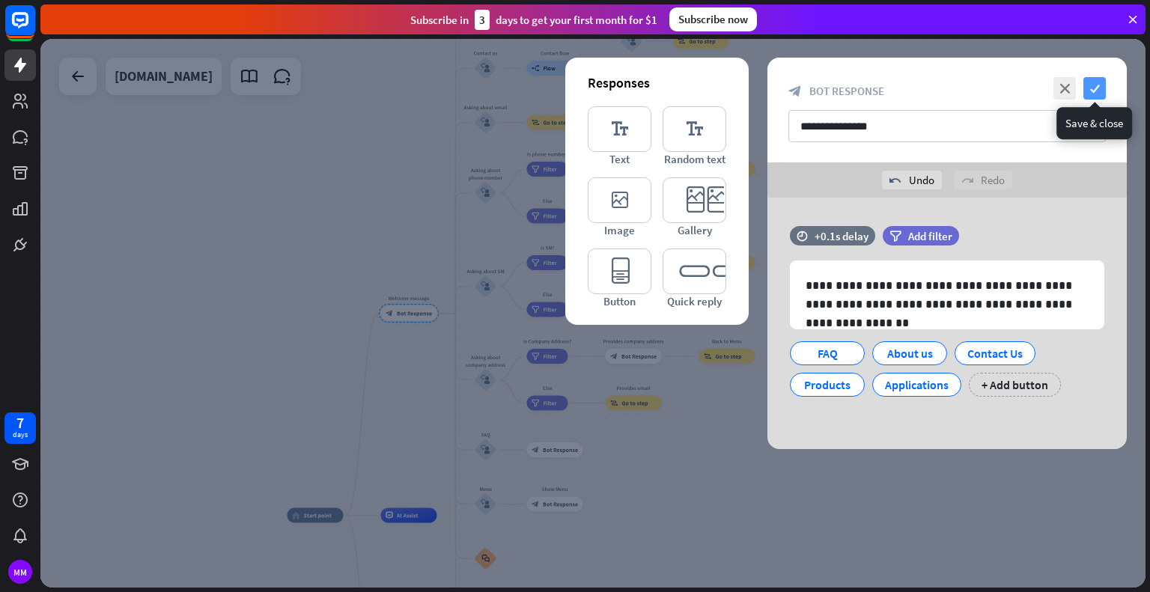
click at [1099, 86] on icon "check" at bounding box center [1095, 88] width 22 height 22
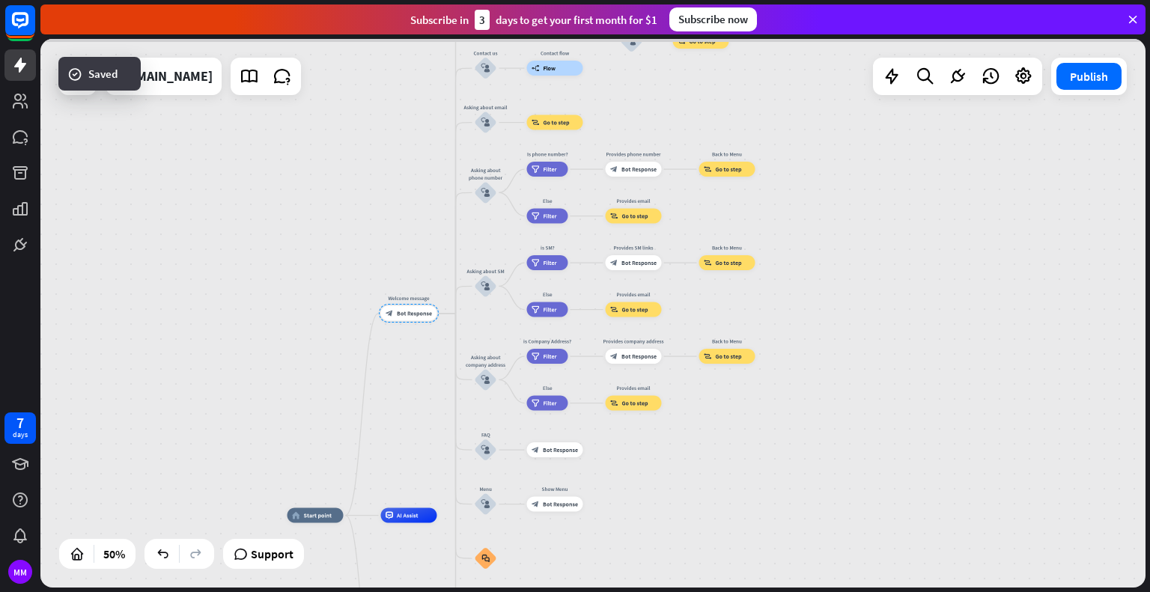
scroll to position [998, 0]
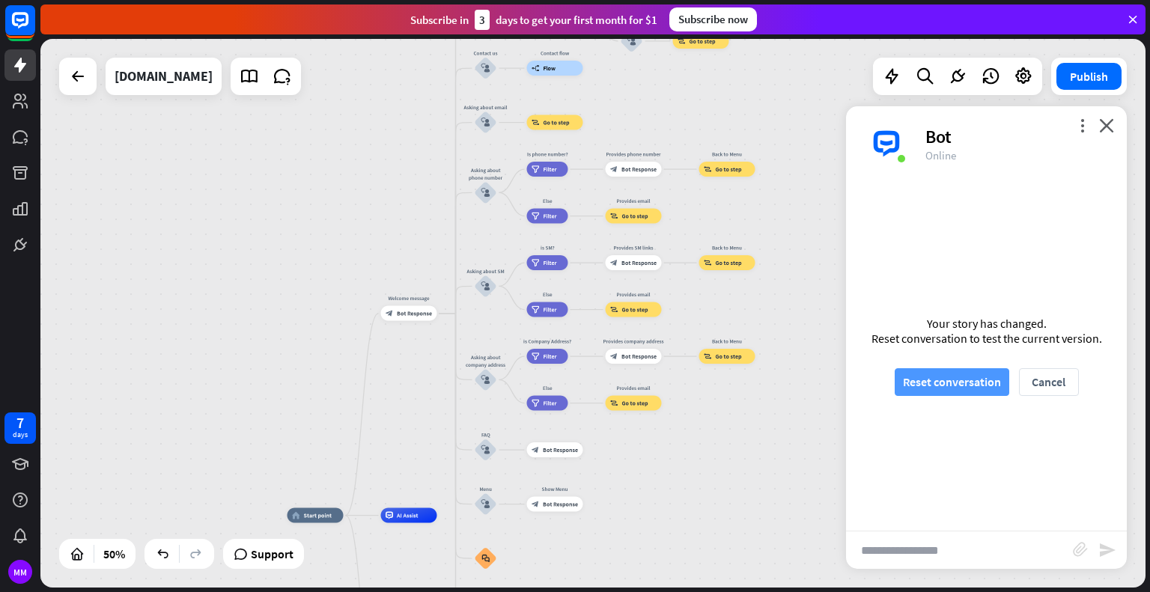
click at [941, 389] on button "Reset conversation" at bounding box center [952, 382] width 115 height 28
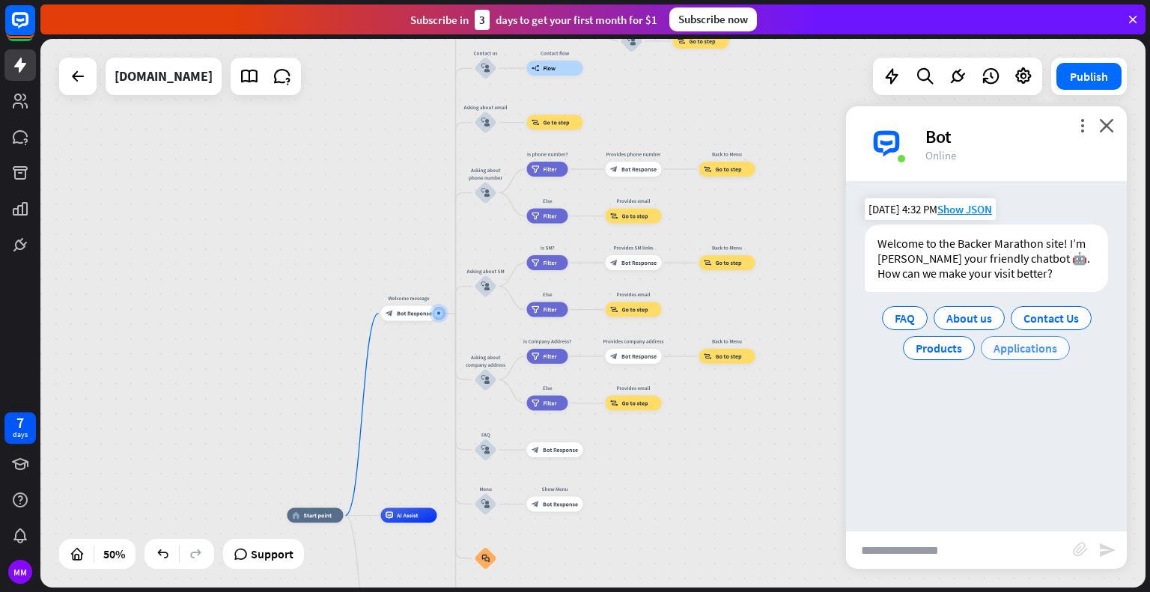
click at [1021, 348] on span "Applications" at bounding box center [1026, 348] width 64 height 15
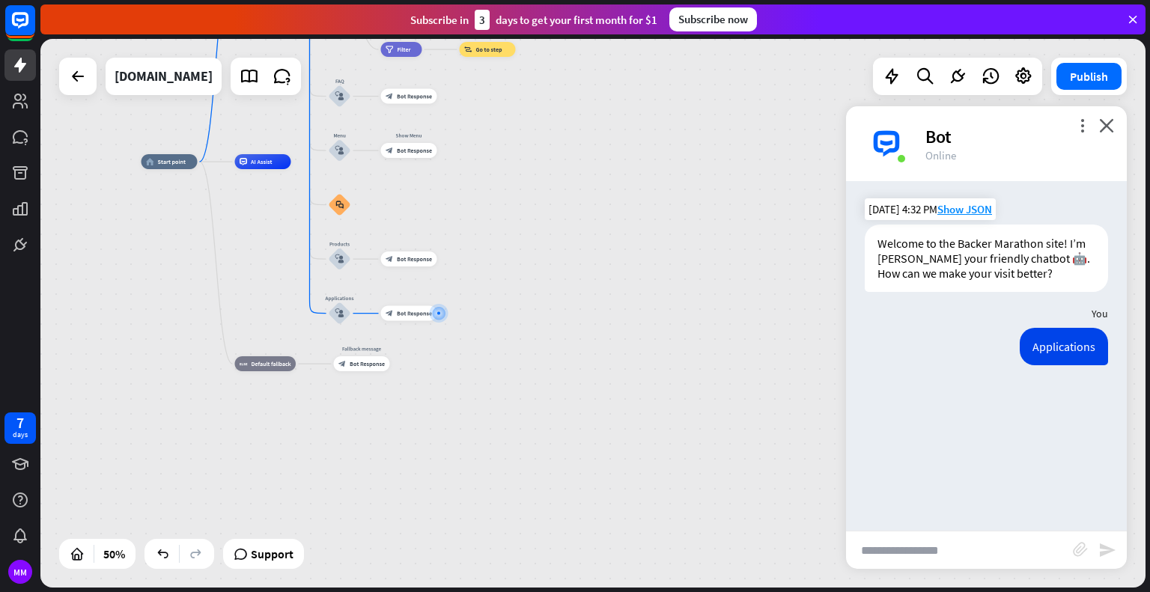
click at [920, 549] on input "text" at bounding box center [959, 550] width 227 height 37
type input "**********"
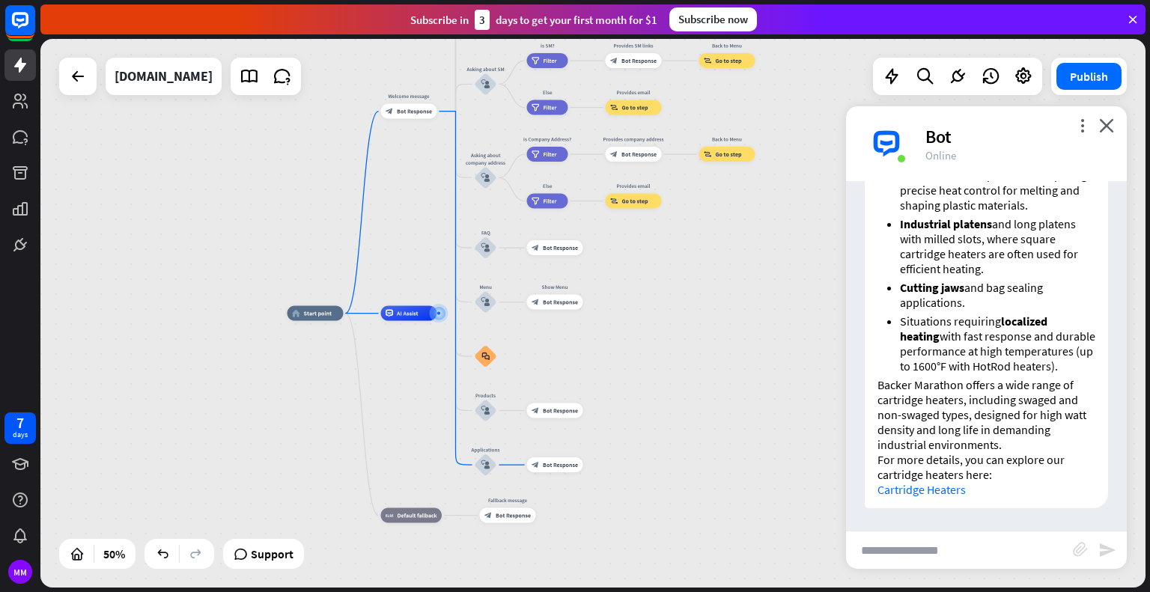
scroll to position [510, 0]
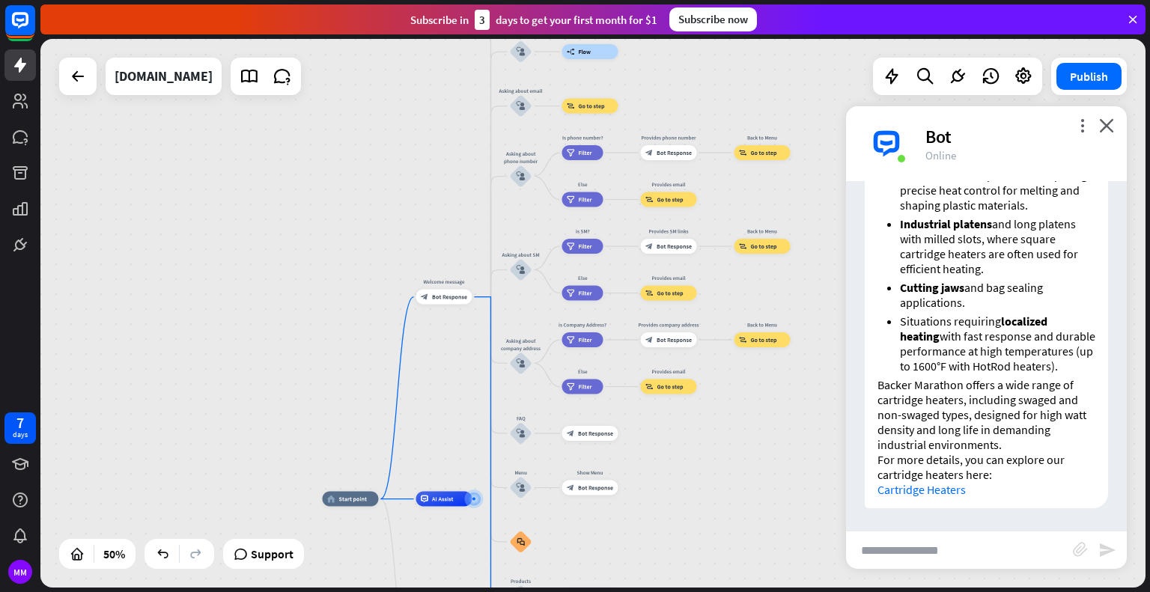
drag, startPoint x: 225, startPoint y: 118, endPoint x: 260, endPoint y: 303, distance: 189.0
click at [260, 303] on div "home_2 Start point Welcome message block_bot_response Bot Response About us blo…" at bounding box center [592, 313] width 1105 height 549
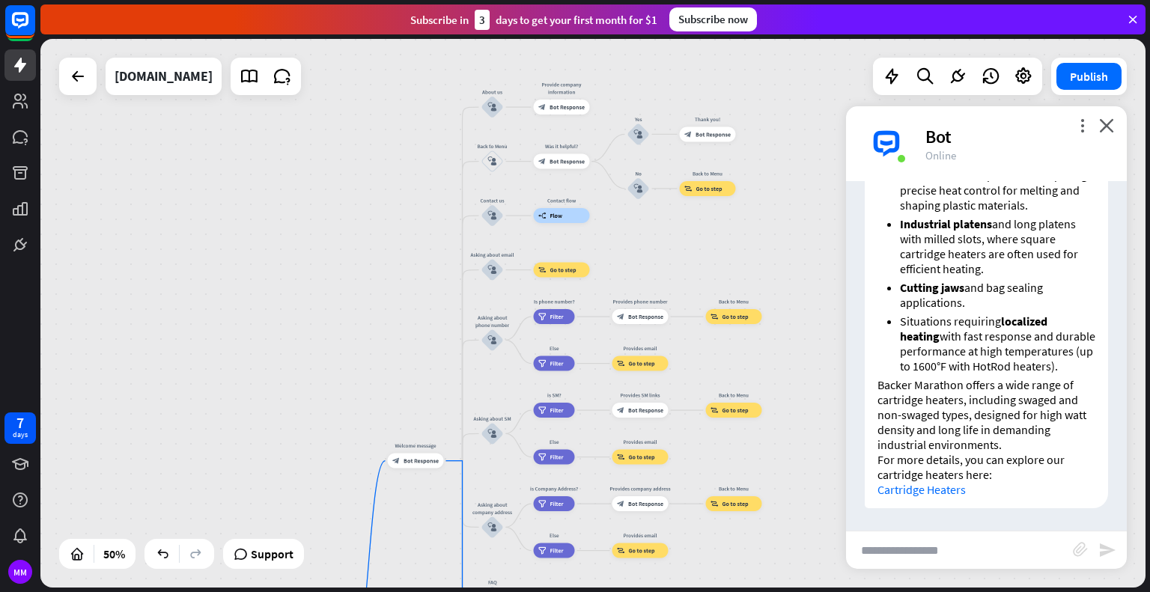
drag, startPoint x: 303, startPoint y: 266, endPoint x: 283, endPoint y: 347, distance: 83.2
click at [273, 428] on div "home_2 Start point Welcome message block_bot_response Bot Response About us blo…" at bounding box center [592, 313] width 1105 height 549
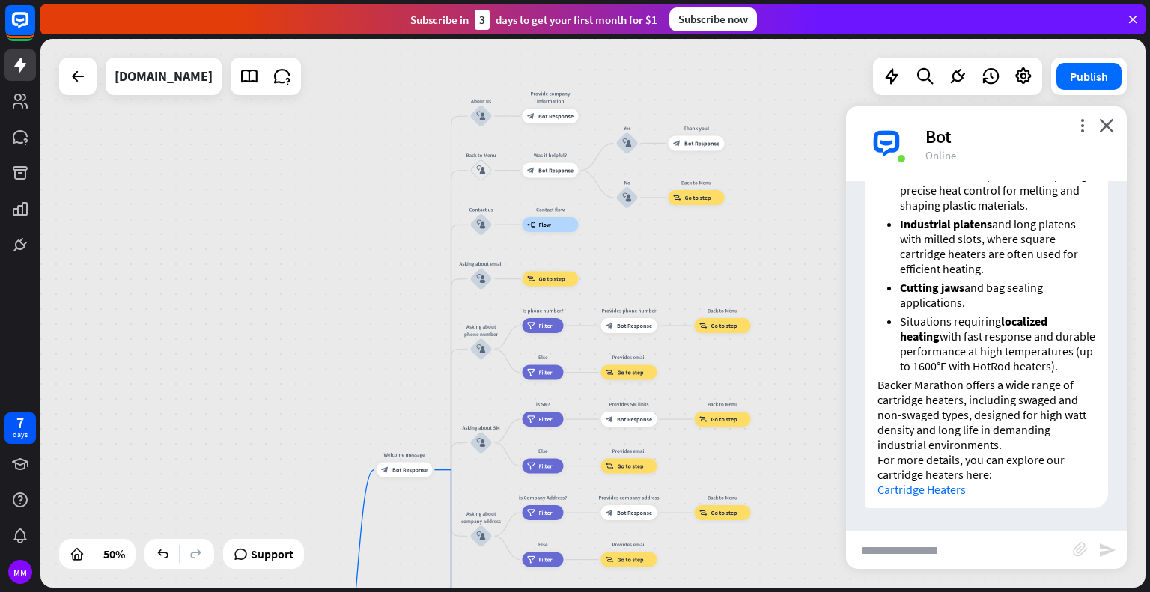
drag, startPoint x: 326, startPoint y: 231, endPoint x: 315, endPoint y: 242, distance: 15.4
click at [315, 242] on div "home_2 Start point Welcome message block_bot_response Bot Response About us blo…" at bounding box center [592, 313] width 1105 height 549
click at [413, 469] on span "Bot Response" at bounding box center [409, 470] width 35 height 7
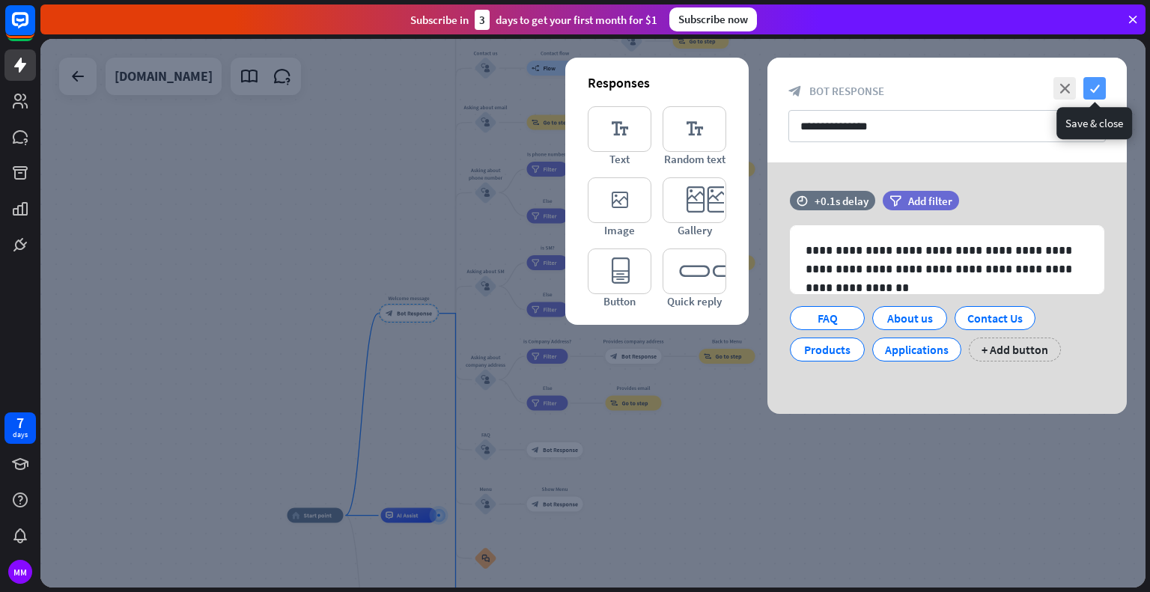
click at [1101, 86] on icon "check" at bounding box center [1095, 88] width 22 height 22
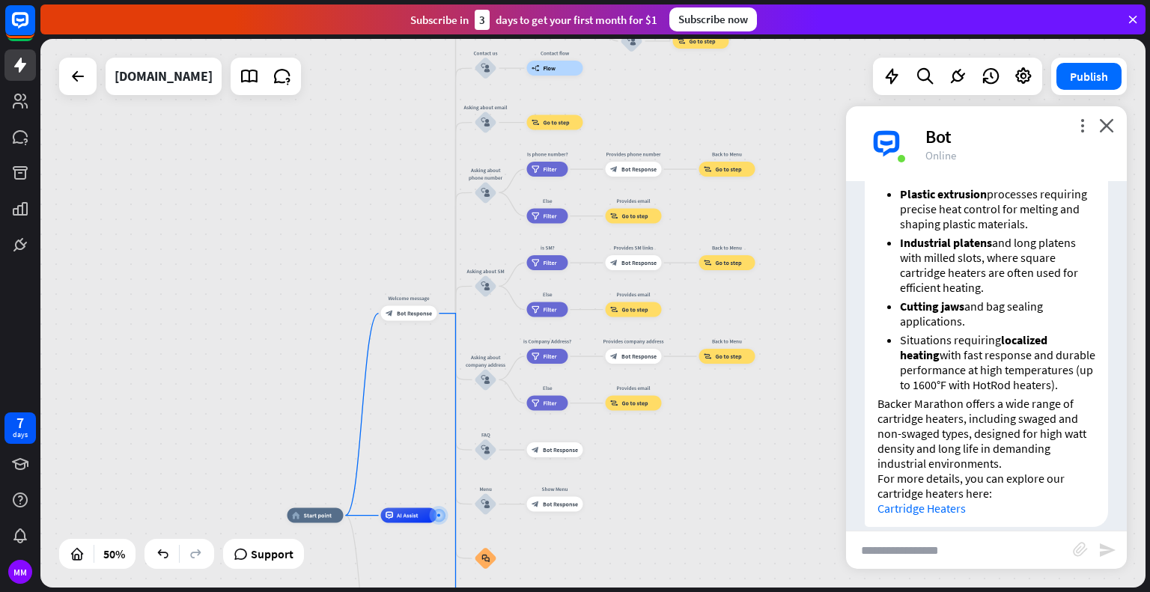
scroll to position [510, 0]
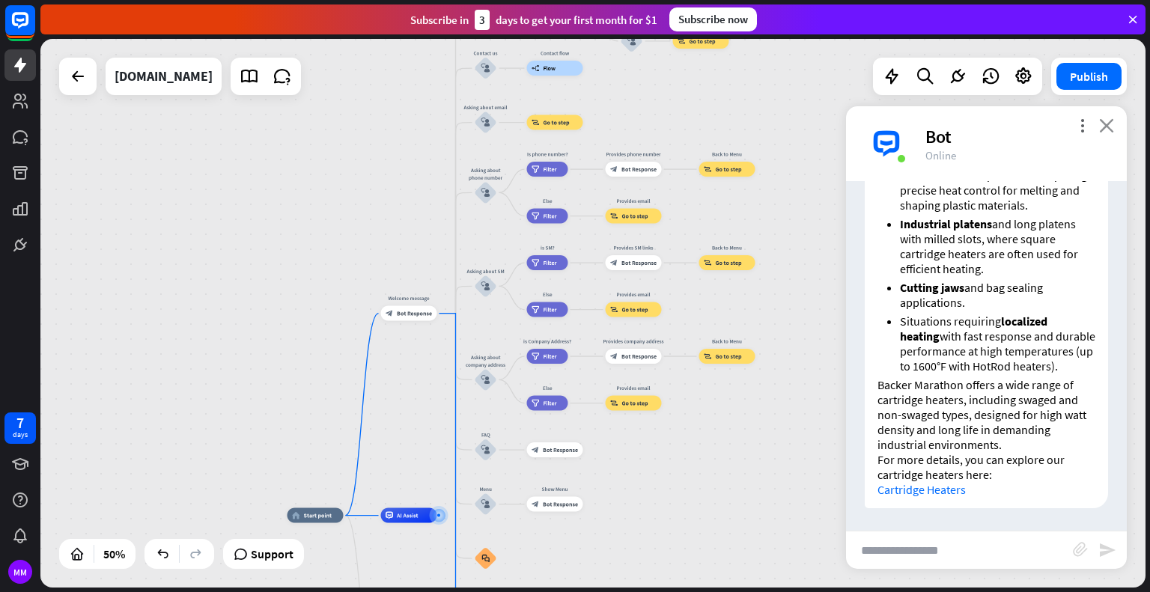
click at [1108, 121] on icon "close" at bounding box center [1106, 125] width 15 height 14
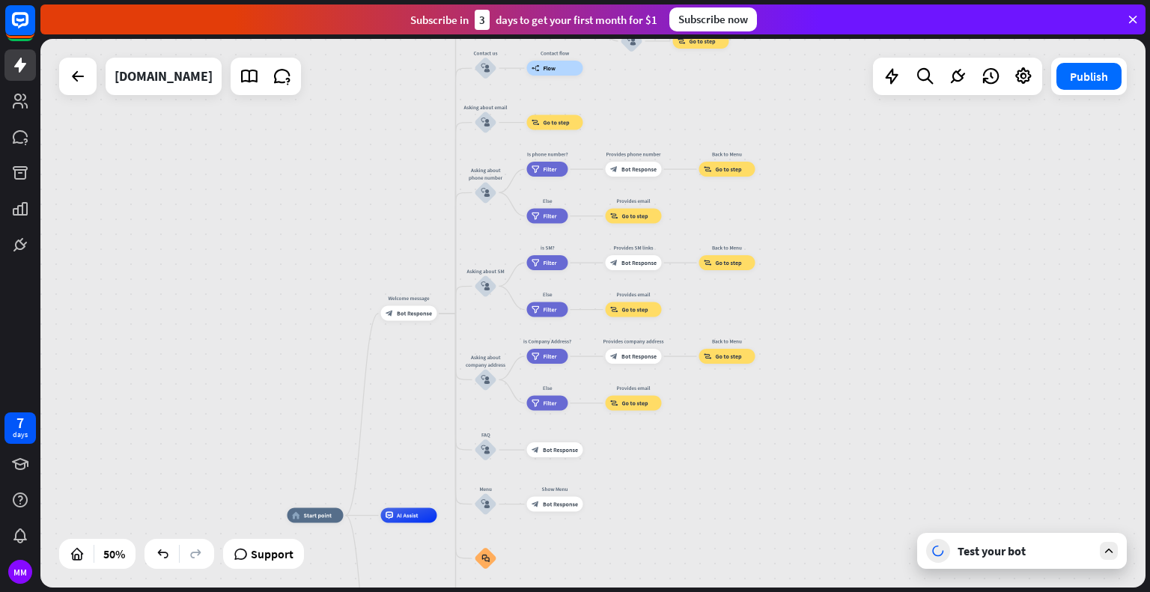
click at [1027, 553] on div "Test your bot" at bounding box center [1025, 551] width 135 height 15
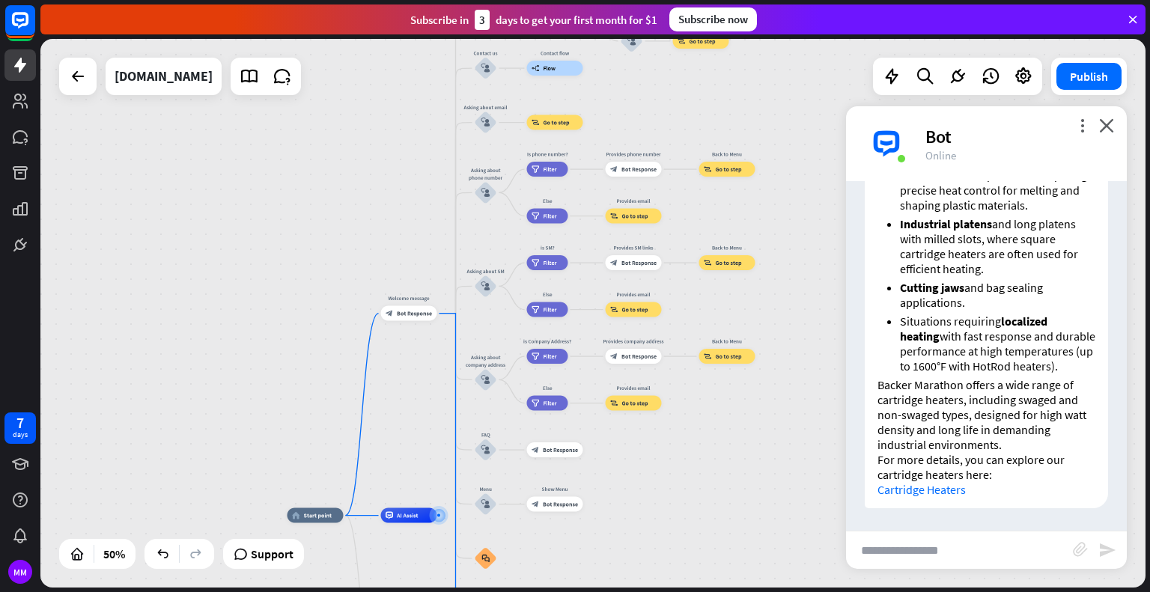
click at [929, 496] on link "Cartridge Heaters" at bounding box center [922, 489] width 88 height 15
click at [752, 503] on div "home_2 Start point Welcome message block_bot_response Bot Response About us blo…" at bounding box center [592, 313] width 1105 height 549
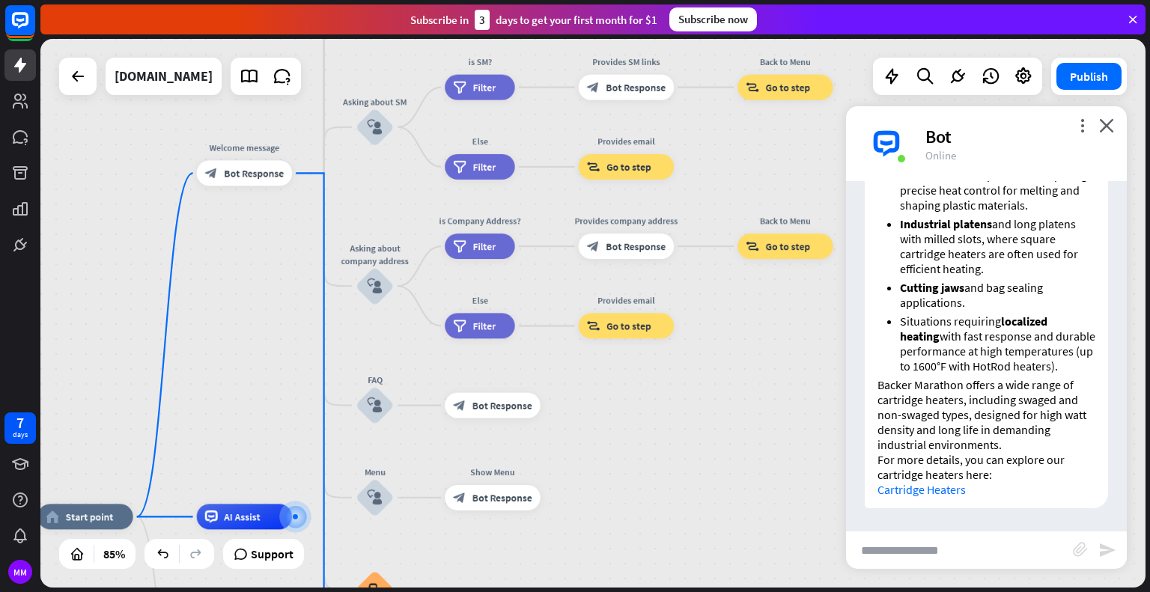
drag, startPoint x: 651, startPoint y: 443, endPoint x: 684, endPoint y: 431, distance: 35.8
click at [684, 431] on div "home_2 Start point Welcome message block_bot_response Bot Response About us blo…" at bounding box center [592, 313] width 1105 height 549
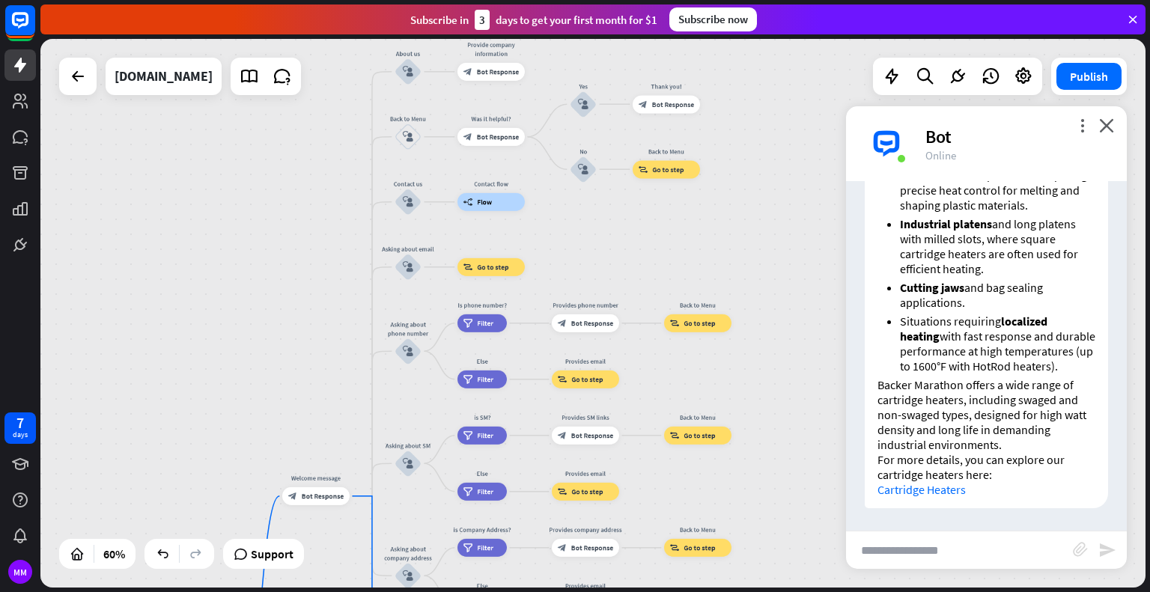
drag, startPoint x: 762, startPoint y: 354, endPoint x: 704, endPoint y: 626, distance: 277.9
click at [704, 592] on html "7 days MM close Product Help First steps Get started with ChatBot Help Center F…" at bounding box center [575, 296] width 1150 height 592
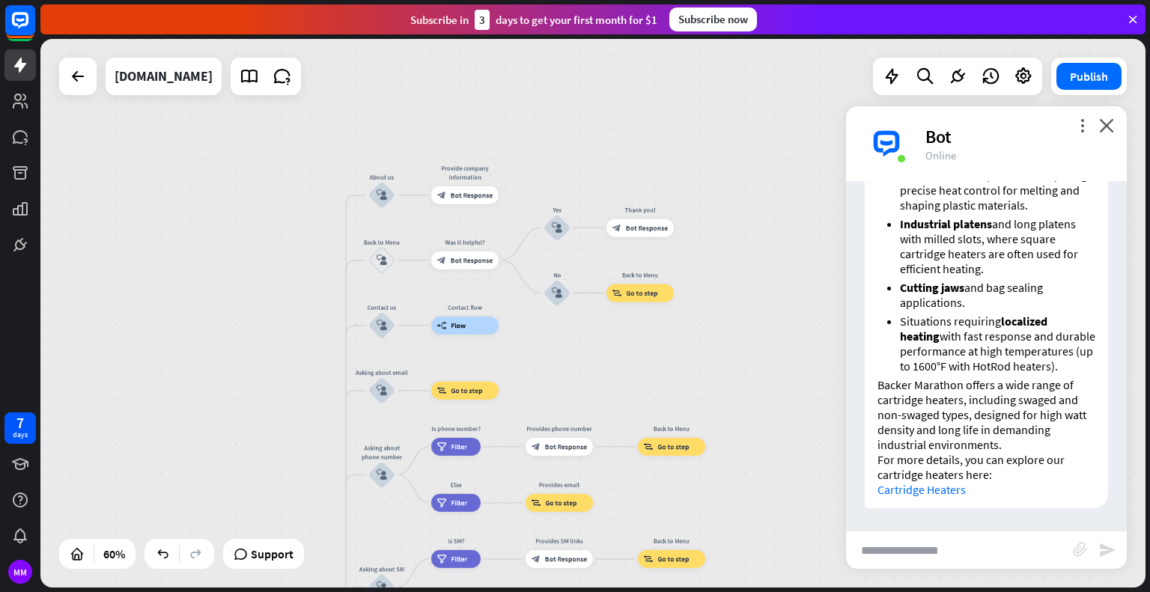
drag, startPoint x: 731, startPoint y: 257, endPoint x: 705, endPoint y: 344, distance: 90.7
click at [705, 344] on div "home_2 Start point Welcome message block_bot_response Bot Response About us blo…" at bounding box center [592, 313] width 1105 height 549
click at [985, 553] on input "text" at bounding box center [959, 550] width 227 height 37
type input "****"
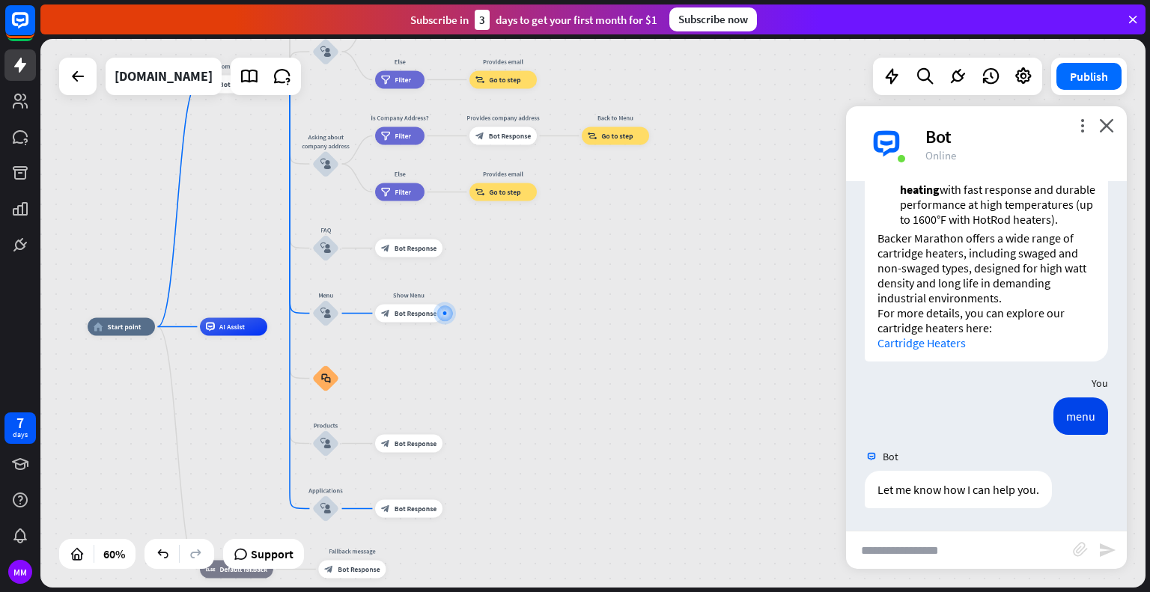
scroll to position [657, 0]
click at [991, 556] on input "text" at bounding box center [959, 550] width 227 height 37
type input "**********"
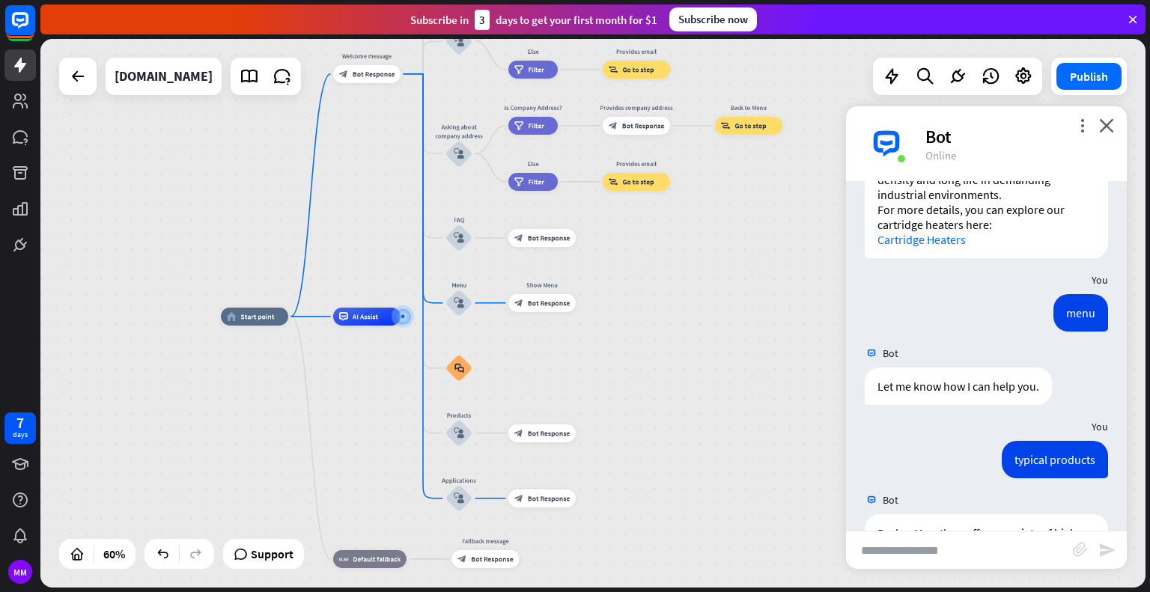
scroll to position [1204, 0]
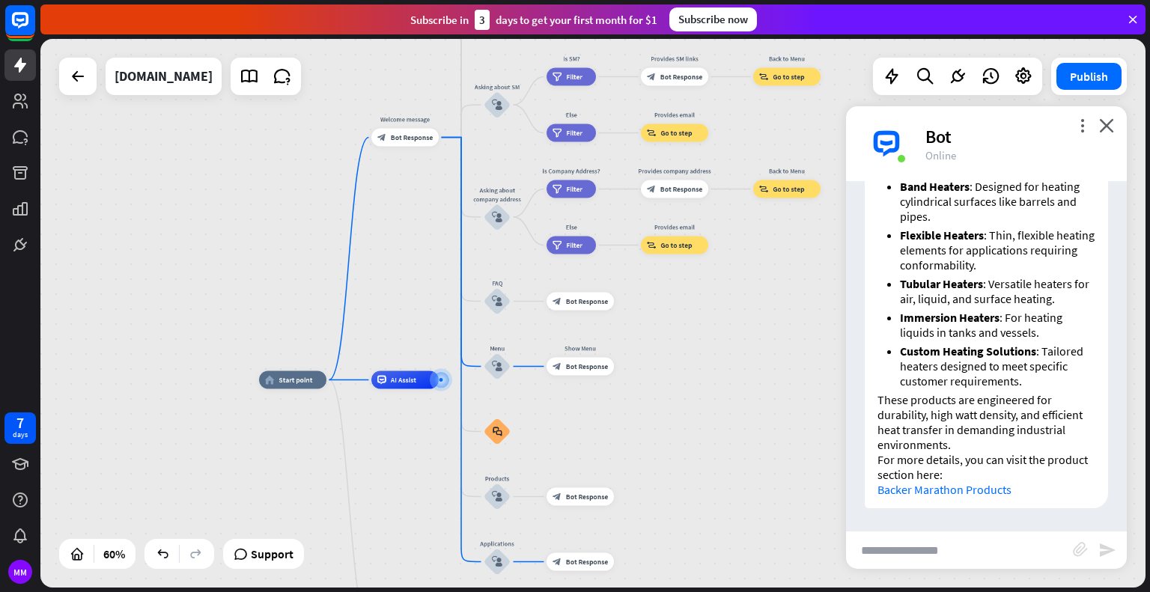
drag, startPoint x: 705, startPoint y: 278, endPoint x: 702, endPoint y: 344, distance: 66.7
click at [702, 344] on div "home_2 Start point Welcome message block_bot_response Bot Response About us blo…" at bounding box center [592, 313] width 1105 height 549
click at [932, 553] on input "text" at bounding box center [959, 550] width 227 height 37
type input "********"
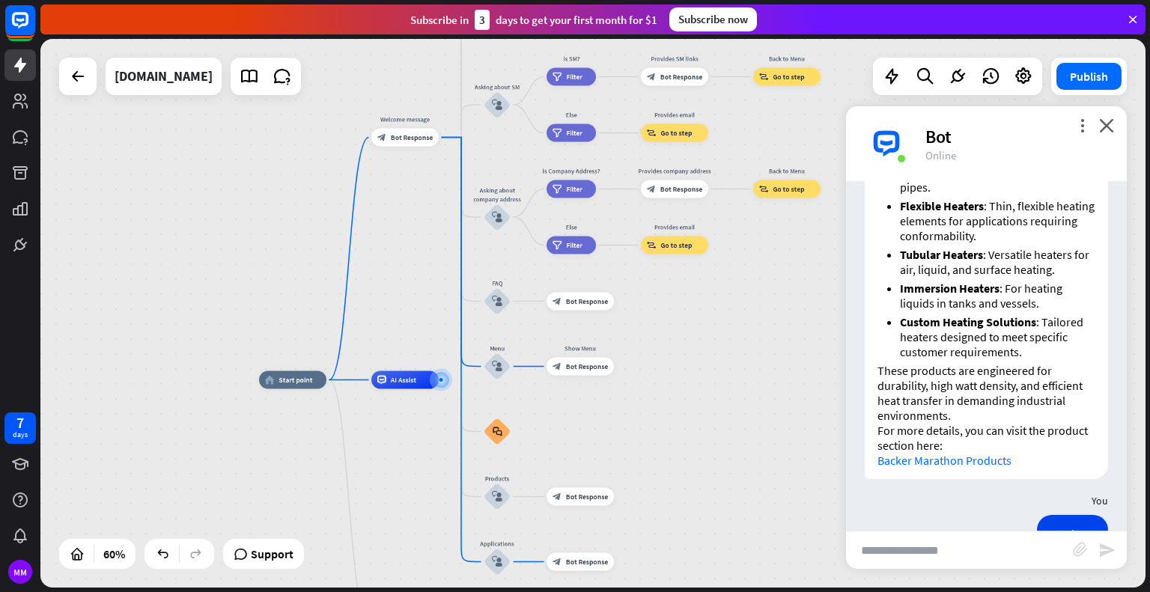
scroll to position [1278, 0]
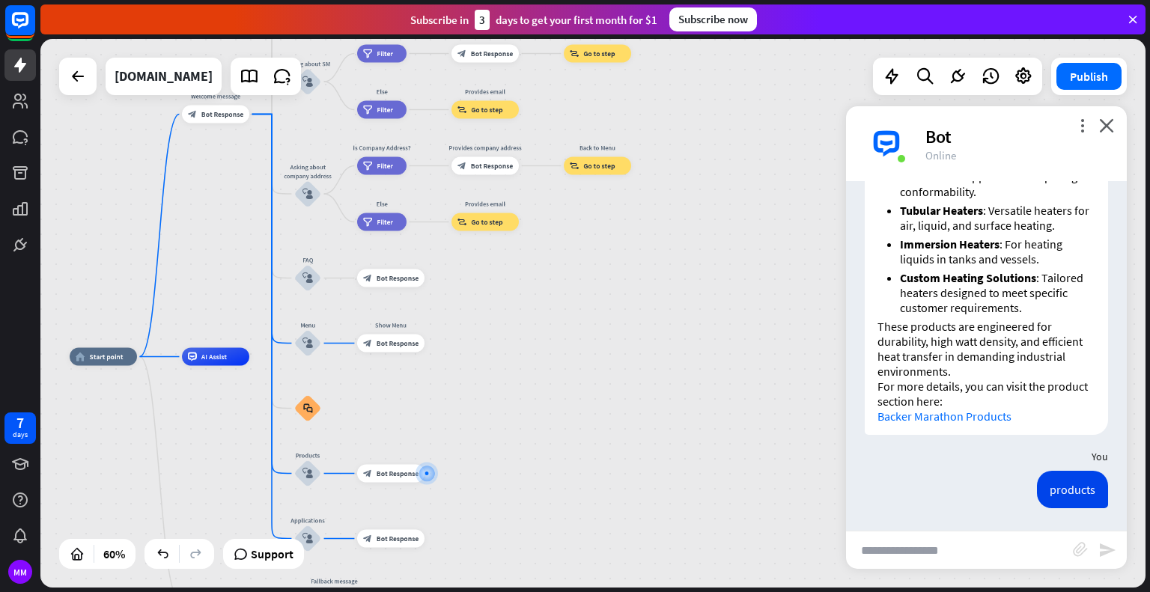
drag, startPoint x: 686, startPoint y: 295, endPoint x: 673, endPoint y: 403, distance: 108.6
click at [668, 455] on div "home_2 Start point Welcome message block_bot_response Bot Response About us blo…" at bounding box center [401, 521] width 663 height 329
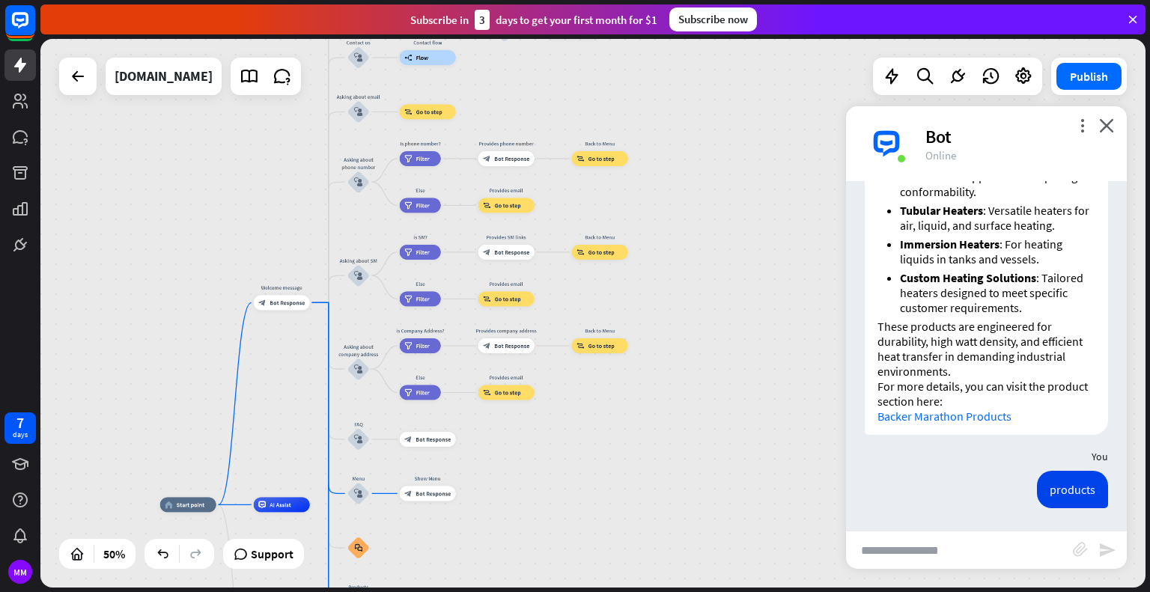
drag, startPoint x: 686, startPoint y: 330, endPoint x: 675, endPoint y: 472, distance: 142.7
click at [675, 472] on div "home_2 Start point Welcome message block_bot_response Bot Response About us blo…" at bounding box center [592, 313] width 1105 height 549
click at [1098, 72] on button "Publish" at bounding box center [1089, 76] width 65 height 27
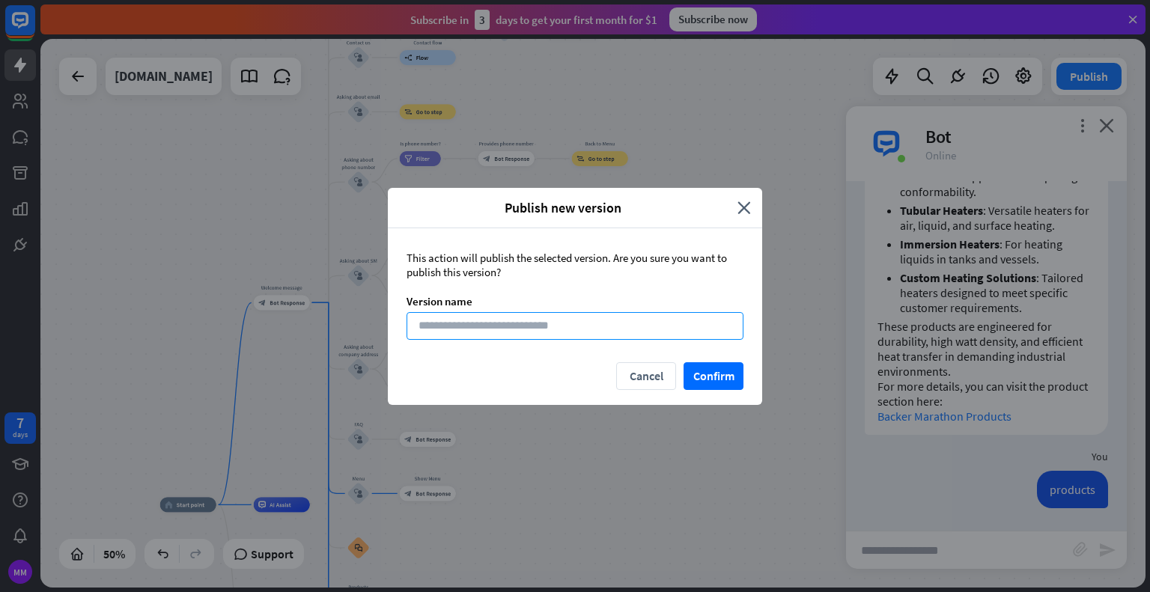
click at [568, 323] on input at bounding box center [575, 326] width 337 height 28
type input "*********"
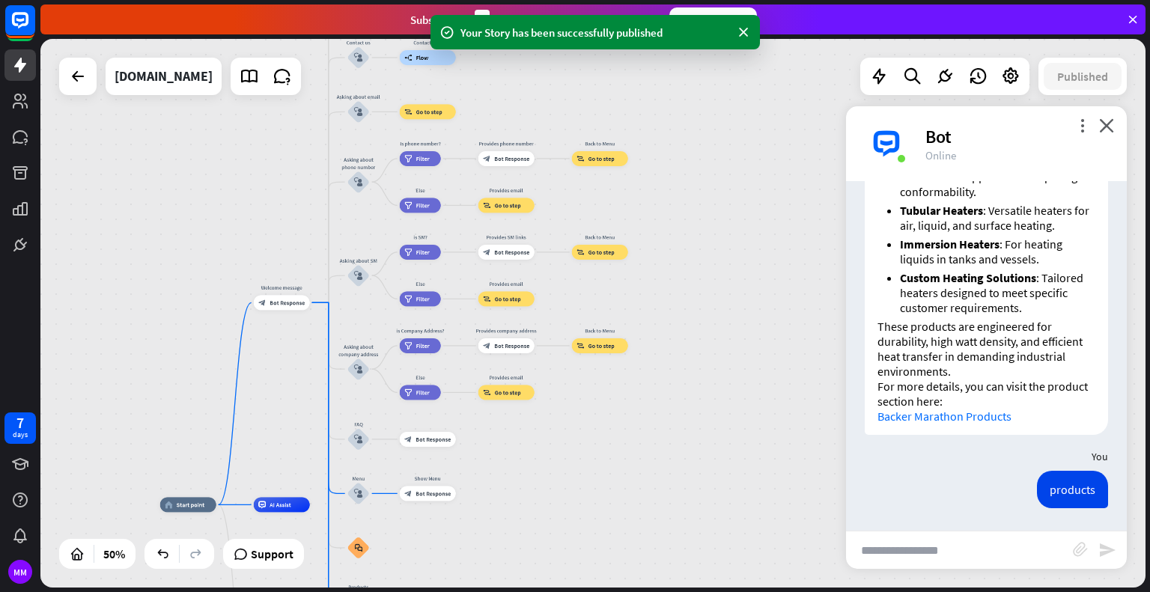
click at [952, 545] on input "text" at bounding box center [959, 550] width 227 height 37
type input "*****"
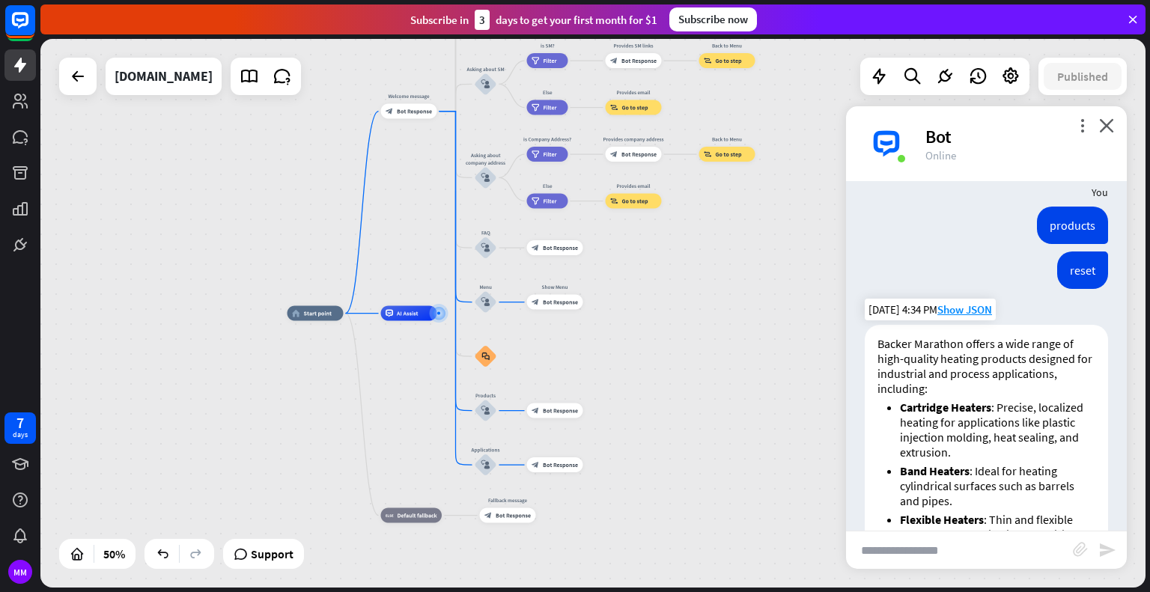
scroll to position [1961, 0]
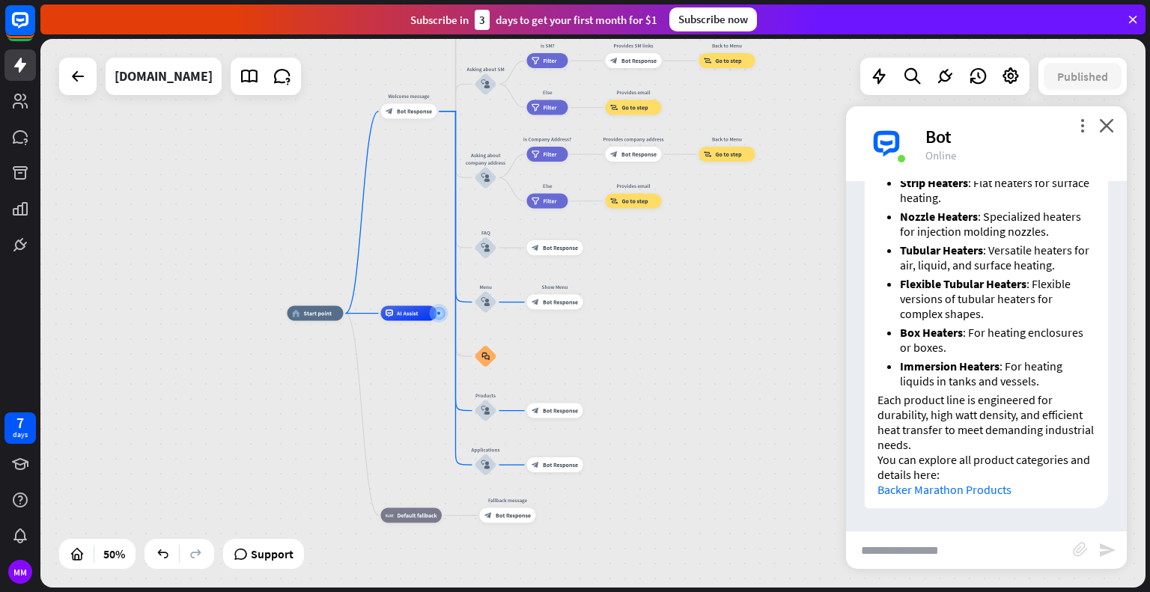
click at [920, 550] on input "text" at bounding box center [959, 550] width 227 height 37
type input "*******"
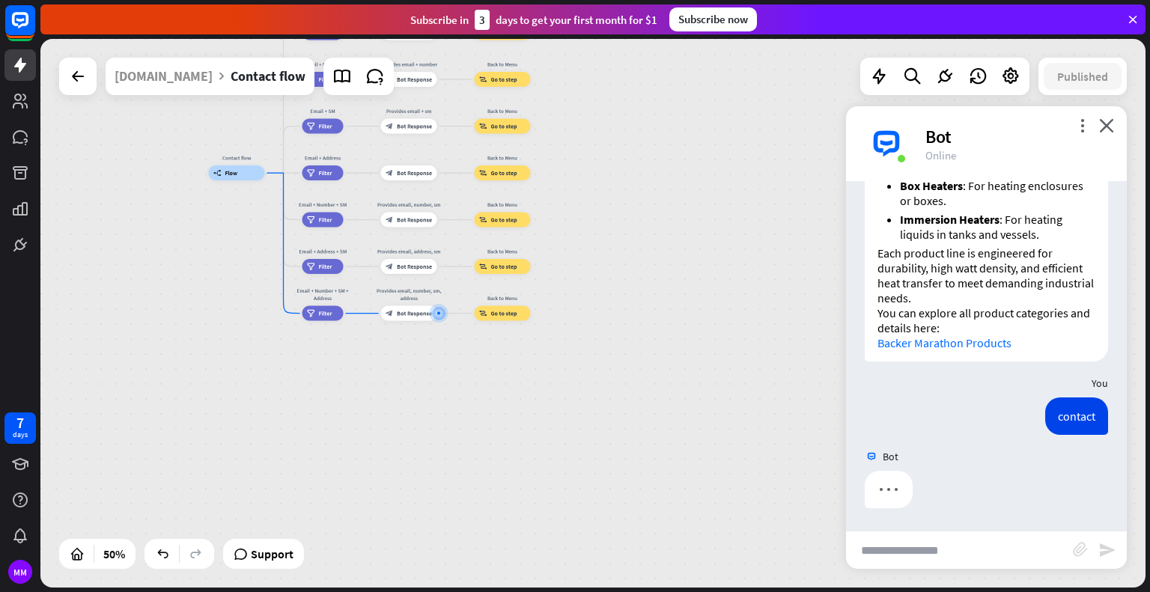
scroll to position [2109, 0]
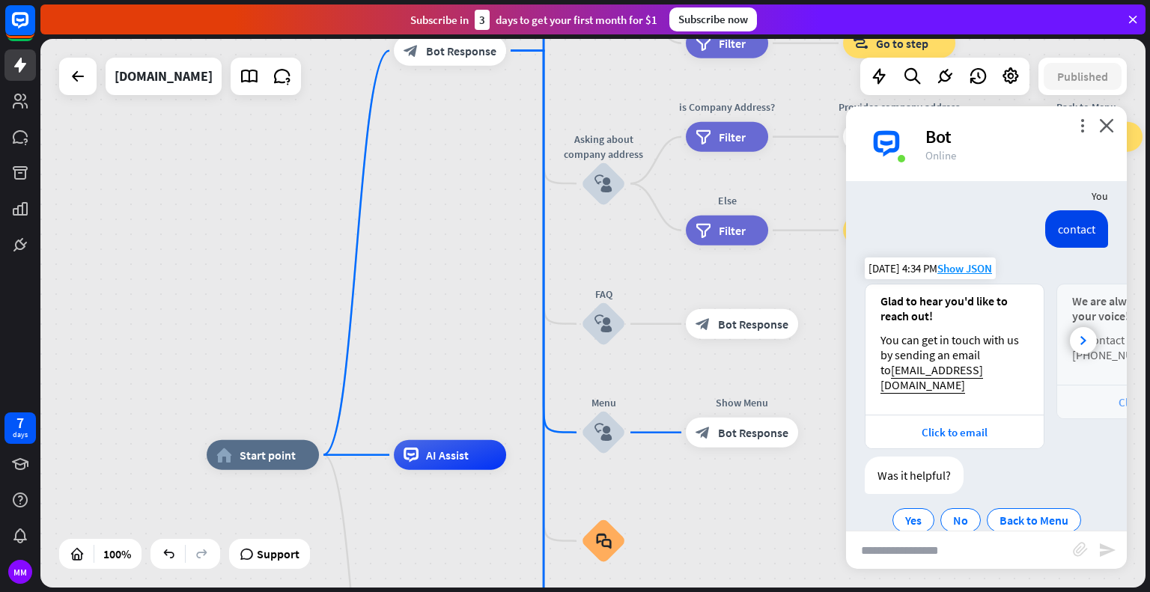
scroll to position [2307, 0]
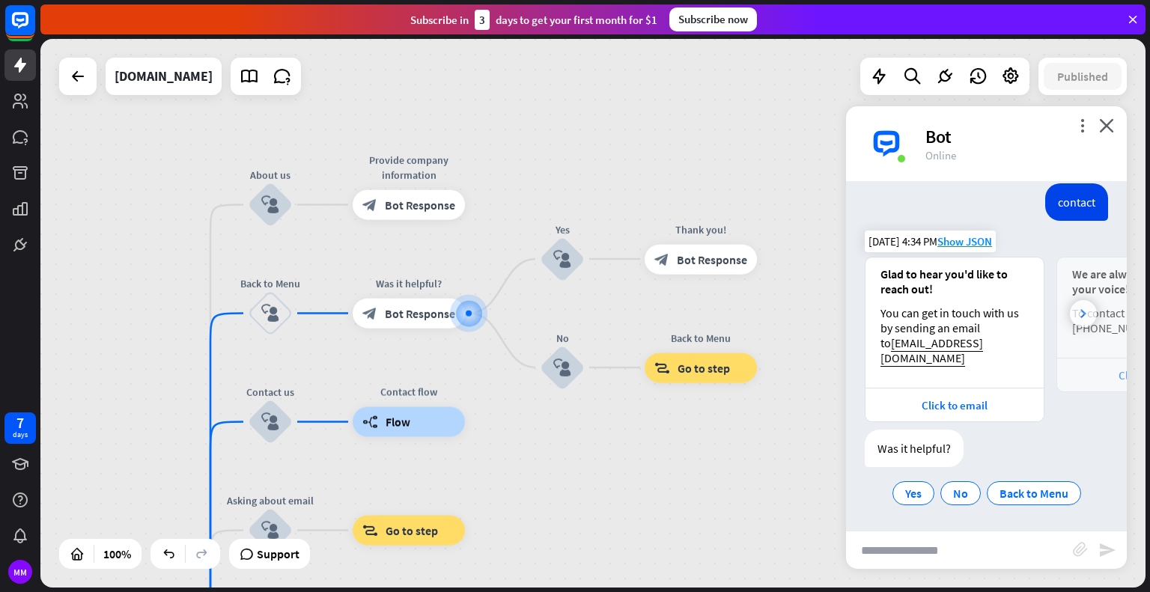
click at [1078, 317] on div at bounding box center [1083, 313] width 27 height 27
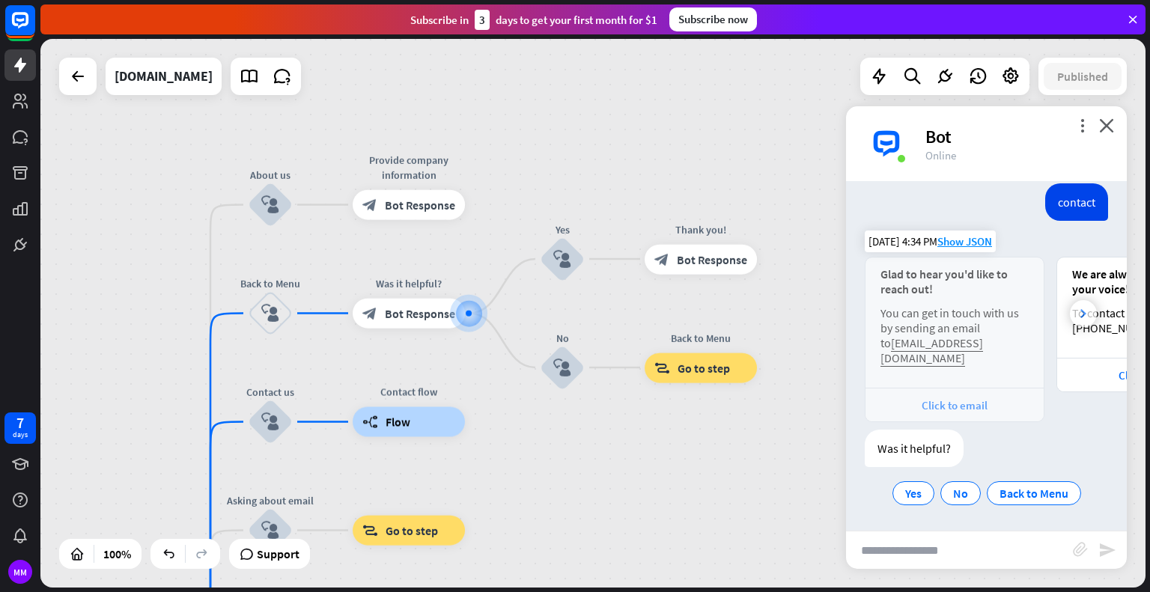
scroll to position [0, 165]
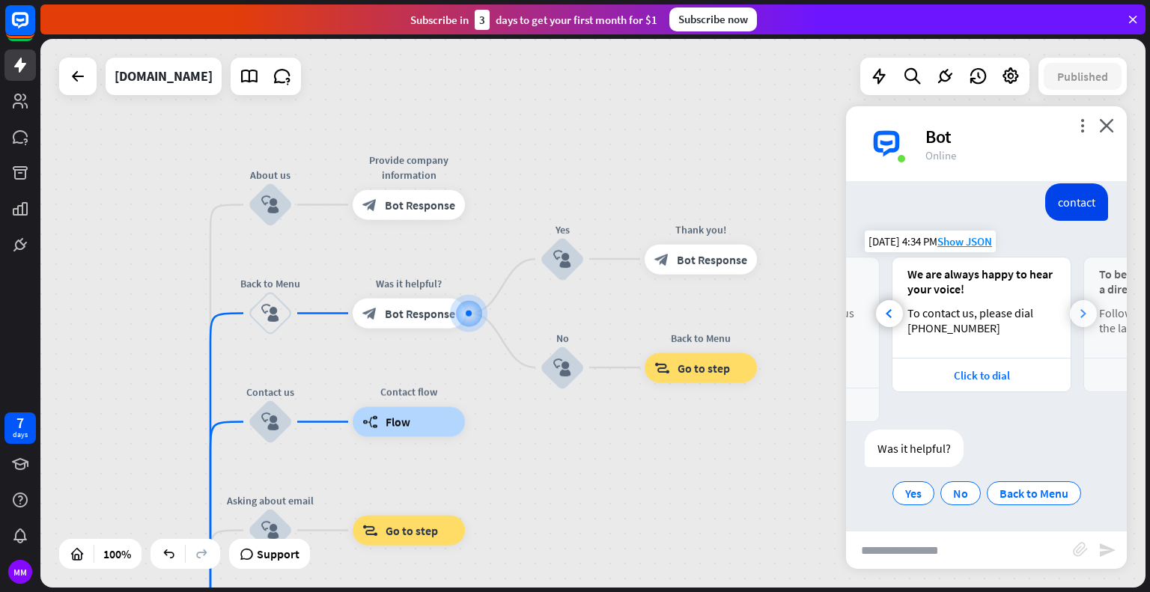
click at [1078, 317] on div at bounding box center [1083, 313] width 27 height 27
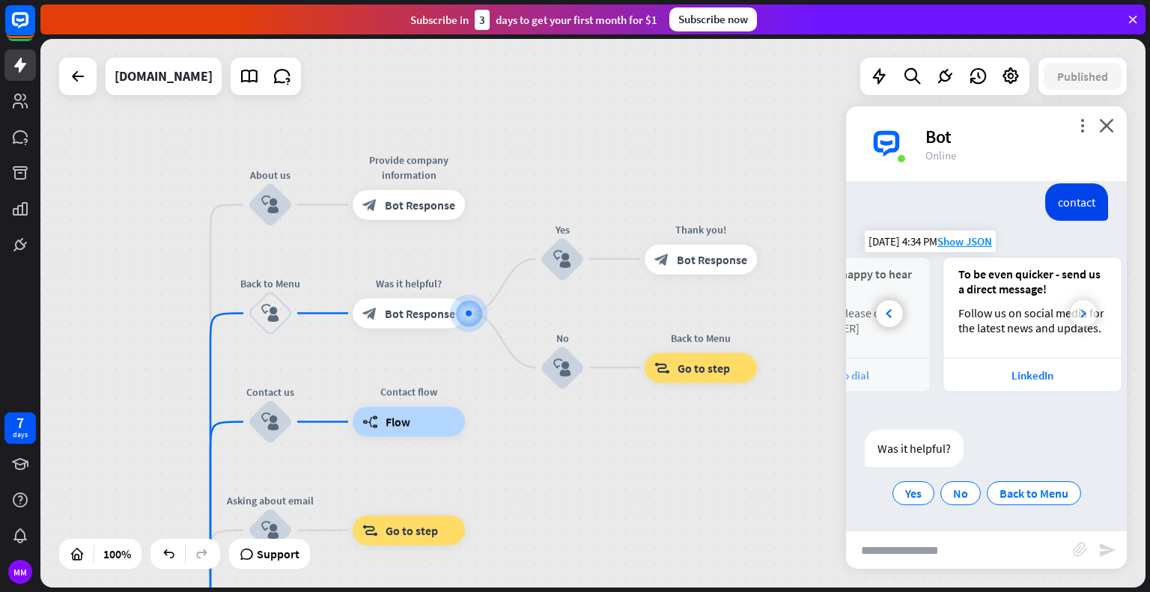
scroll to position [0, 356]
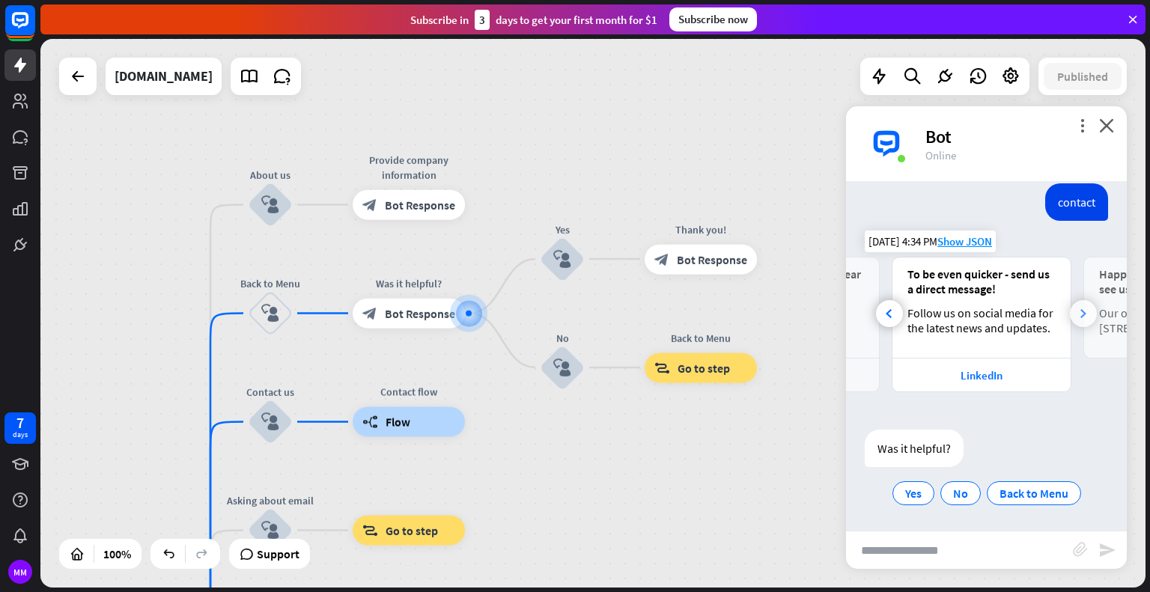
click at [1078, 317] on div at bounding box center [1083, 313] width 27 height 27
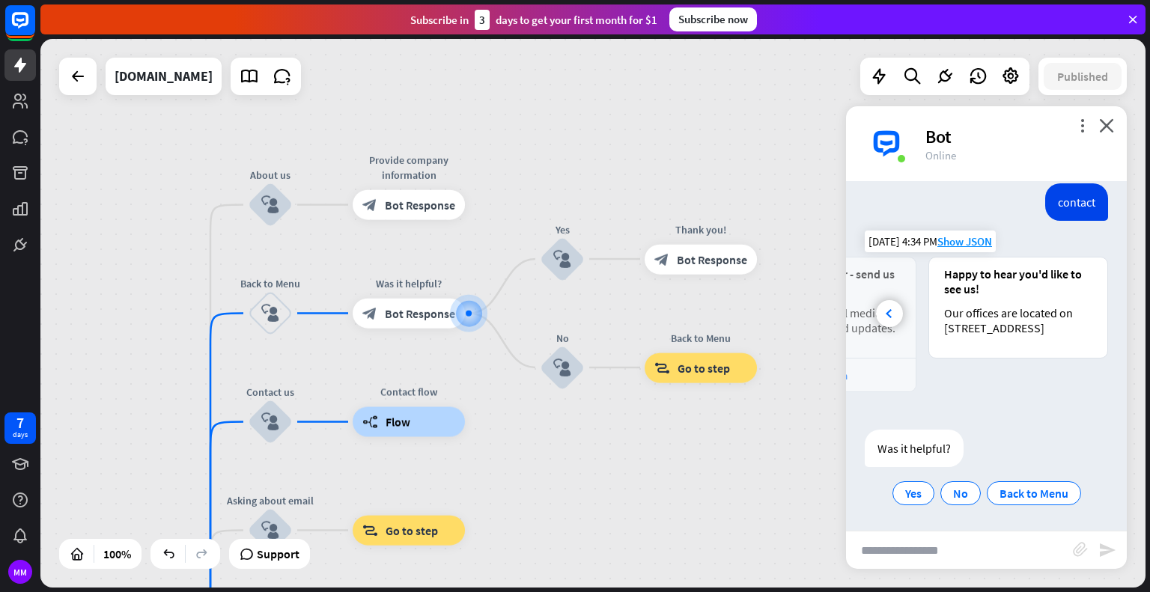
click at [905, 550] on input "text" at bounding box center [959, 550] width 227 height 37
type input "**********"
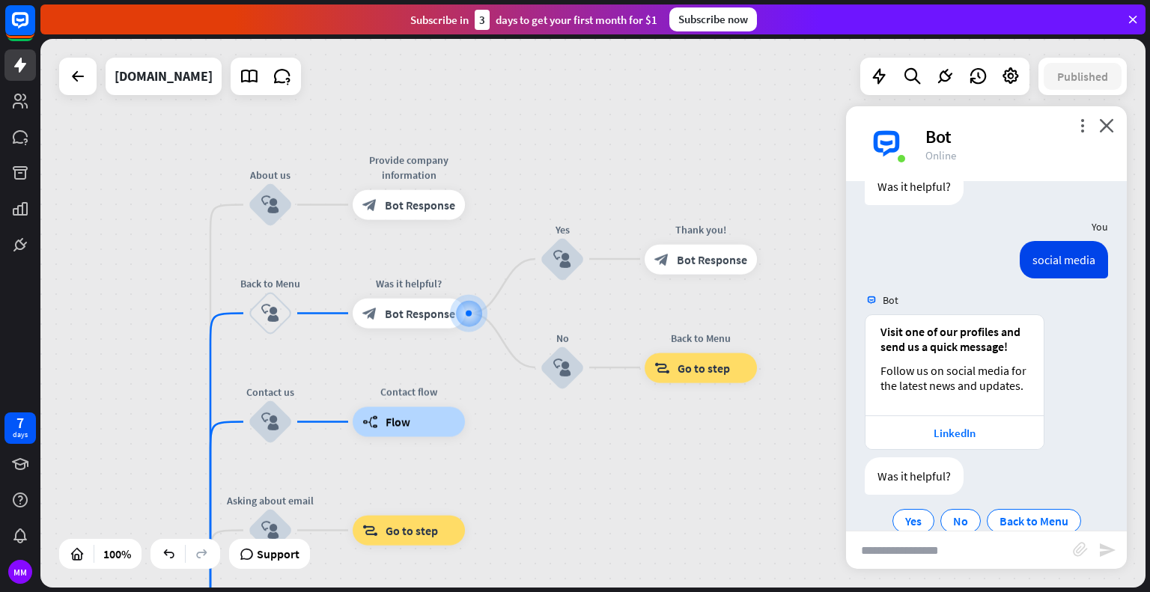
scroll to position [2597, 0]
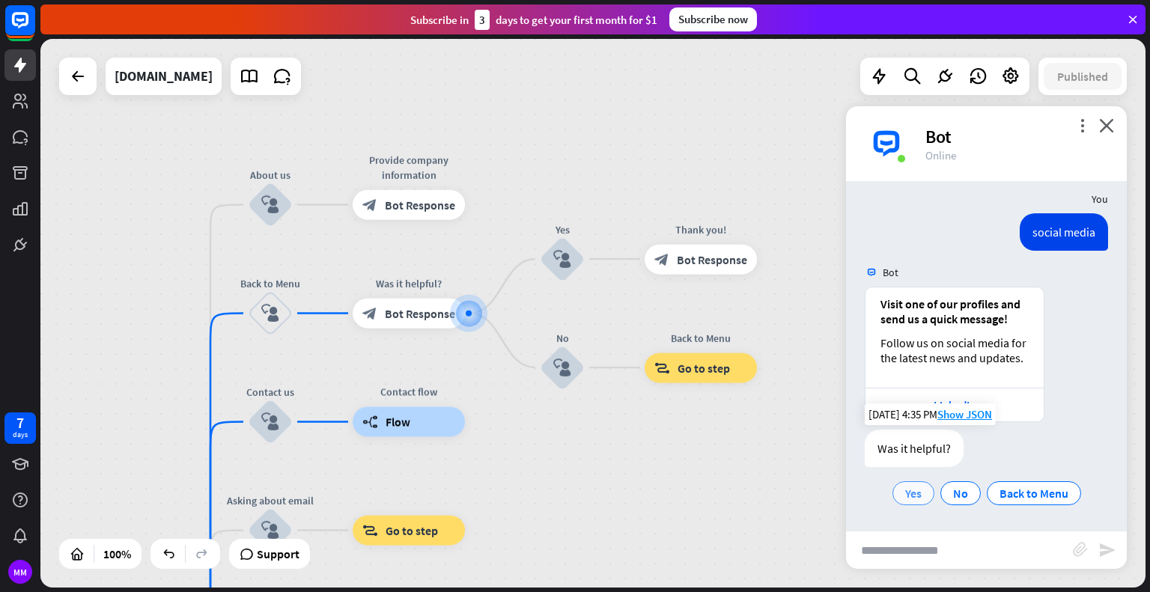
click at [896, 496] on div "Yes" at bounding box center [914, 493] width 42 height 24
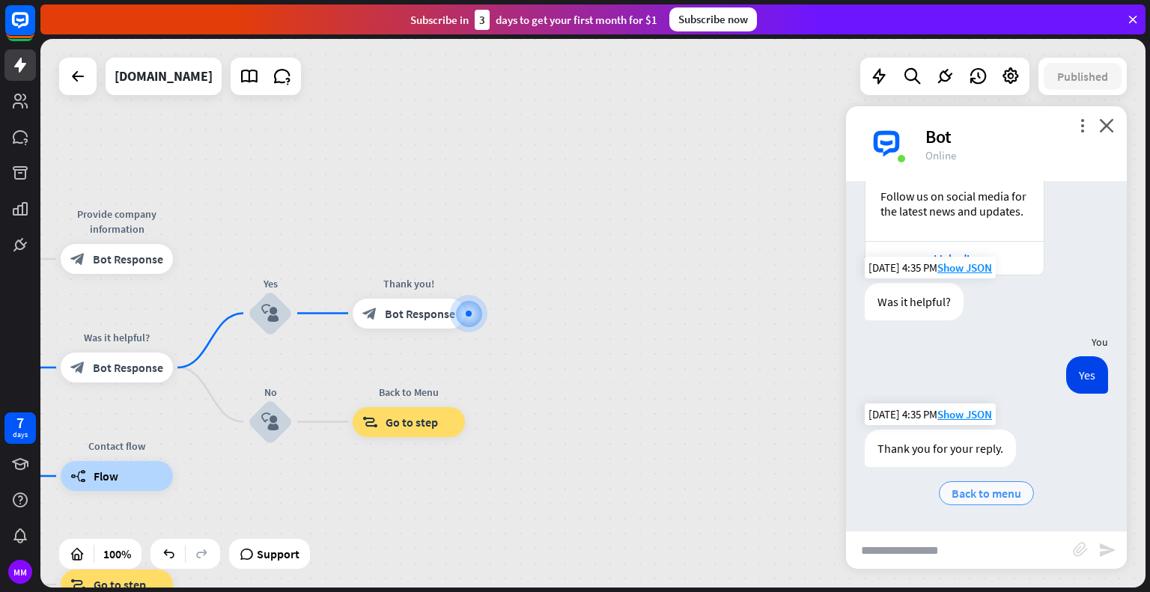
scroll to position [2744, 0]
click at [961, 500] on span "Back to menu" at bounding box center [987, 493] width 70 height 15
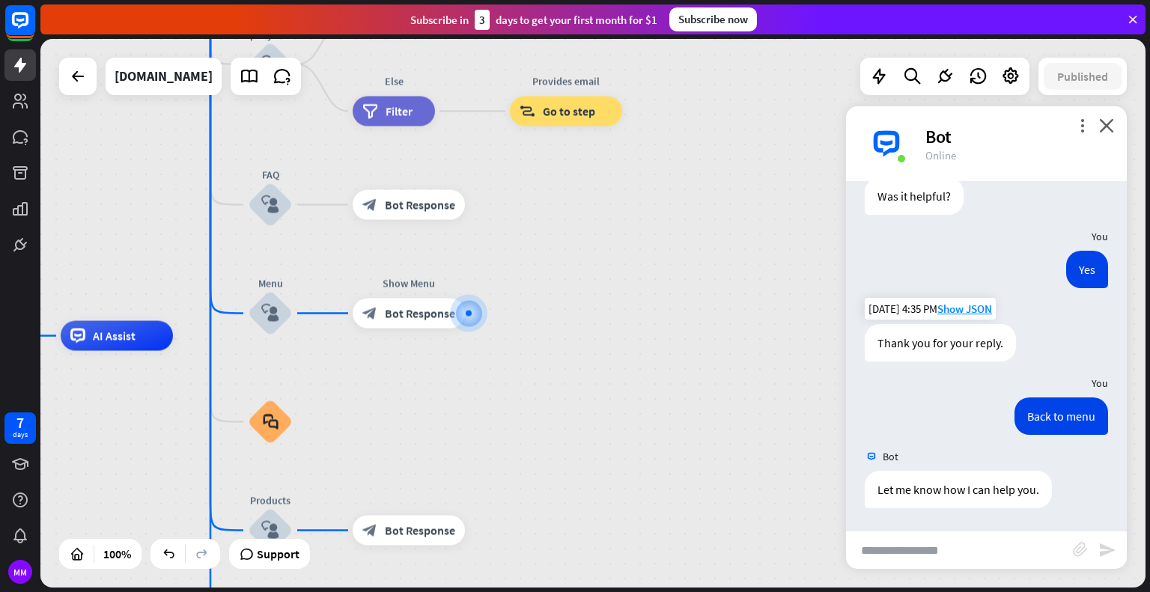
scroll to position [2848, 0]
click at [954, 489] on div "Let me know how I can help you." at bounding box center [958, 489] width 187 height 37
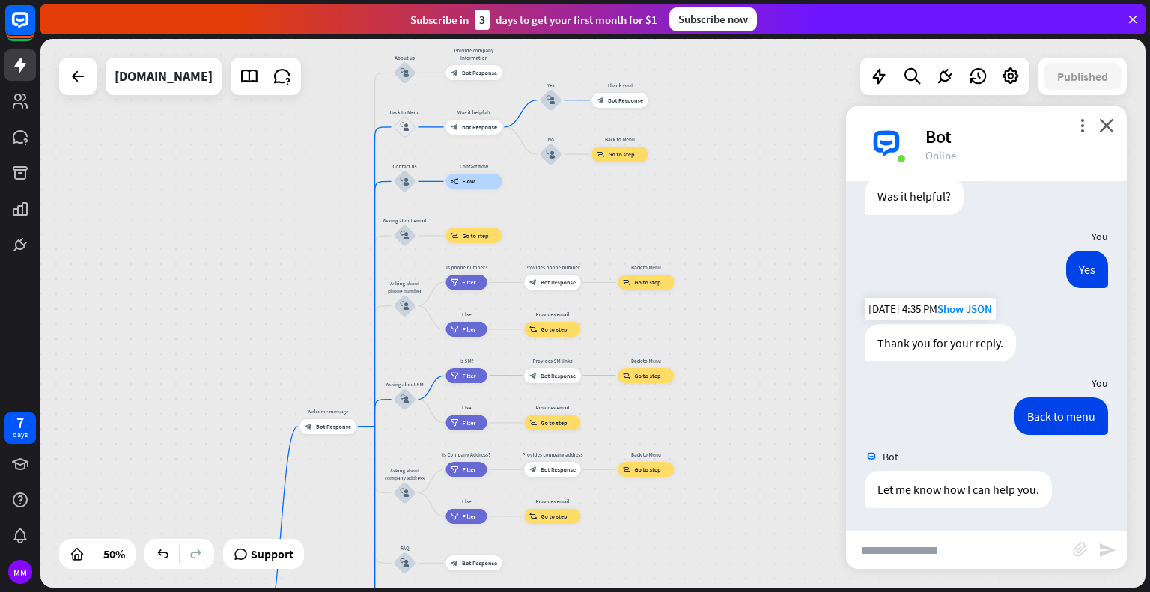
drag, startPoint x: 691, startPoint y: 408, endPoint x: 645, endPoint y: 627, distance: 224.1
click at [645, 592] on html "7 days MM close Product Help First steps Get started with ChatBot Help Center F…" at bounding box center [575, 296] width 1150 height 592
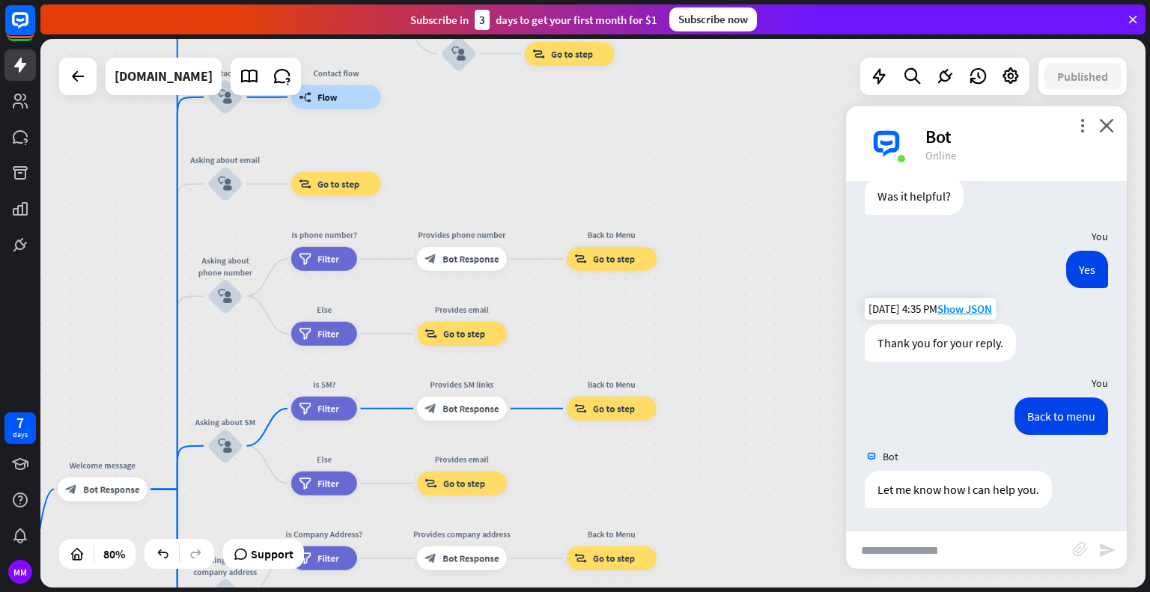
drag, startPoint x: 723, startPoint y: 426, endPoint x: 755, endPoint y: 469, distance: 54.1
click at [755, 469] on div "home_2 Start point Welcome message block_bot_response Bot Response About us blo…" at bounding box center [592, 313] width 1105 height 549
click at [1107, 134] on div "Bot" at bounding box center [1017, 136] width 183 height 23
click at [1106, 125] on icon "close" at bounding box center [1106, 125] width 15 height 14
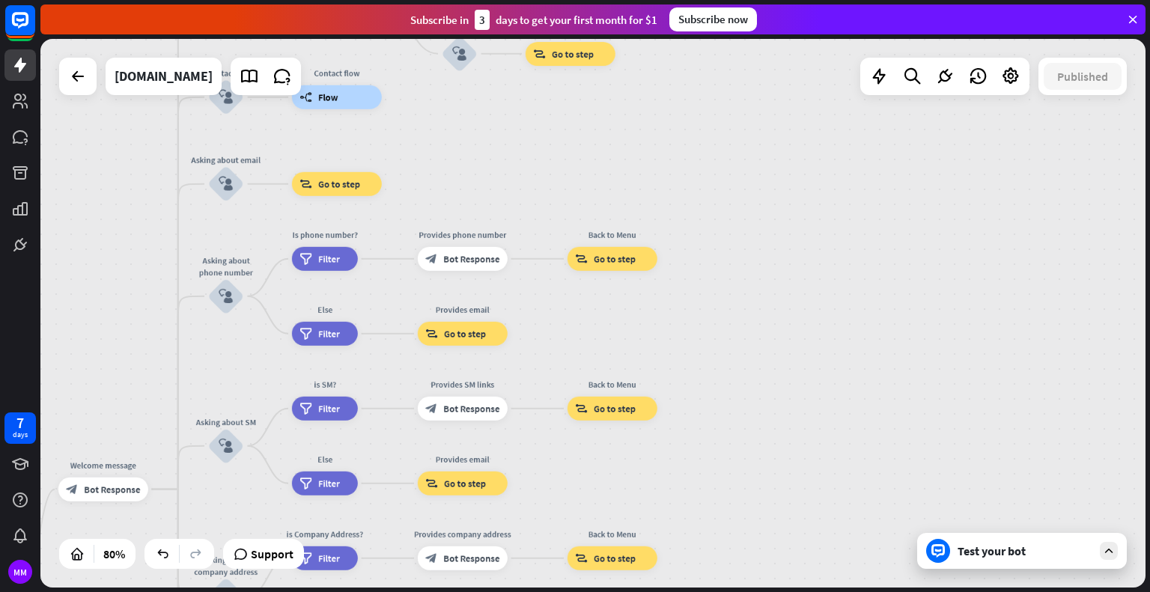
drag, startPoint x: 1045, startPoint y: 365, endPoint x: 1066, endPoint y: 439, distance: 77.0
click at [1045, 365] on div "home_2 Start point Welcome message block_bot_response Bot Response About us blo…" at bounding box center [592, 313] width 1105 height 549
click at [1102, 553] on icon at bounding box center [1108, 550] width 13 height 13
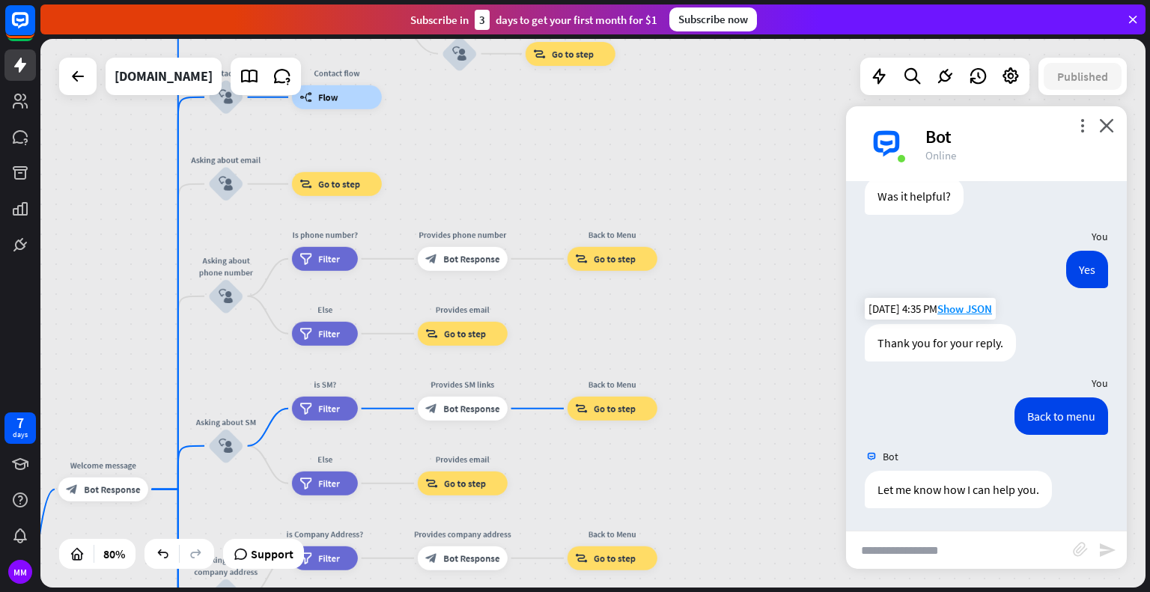
click at [943, 544] on input "text" at bounding box center [959, 550] width 227 height 37
click at [900, 541] on input "text" at bounding box center [959, 550] width 227 height 37
type input "**********"
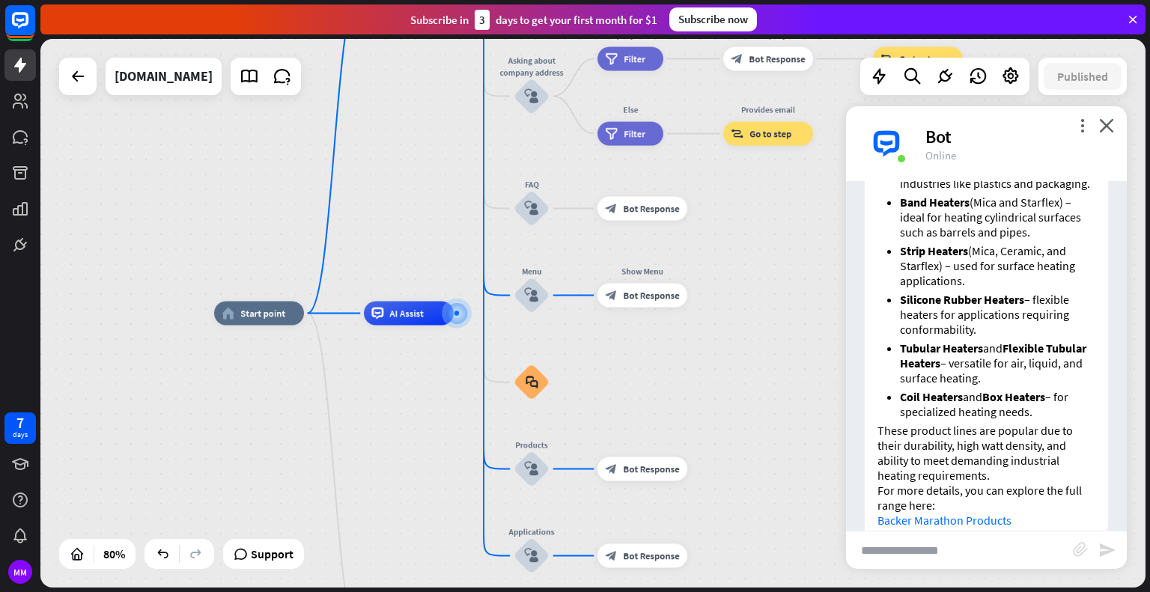
scroll to position [3441, 0]
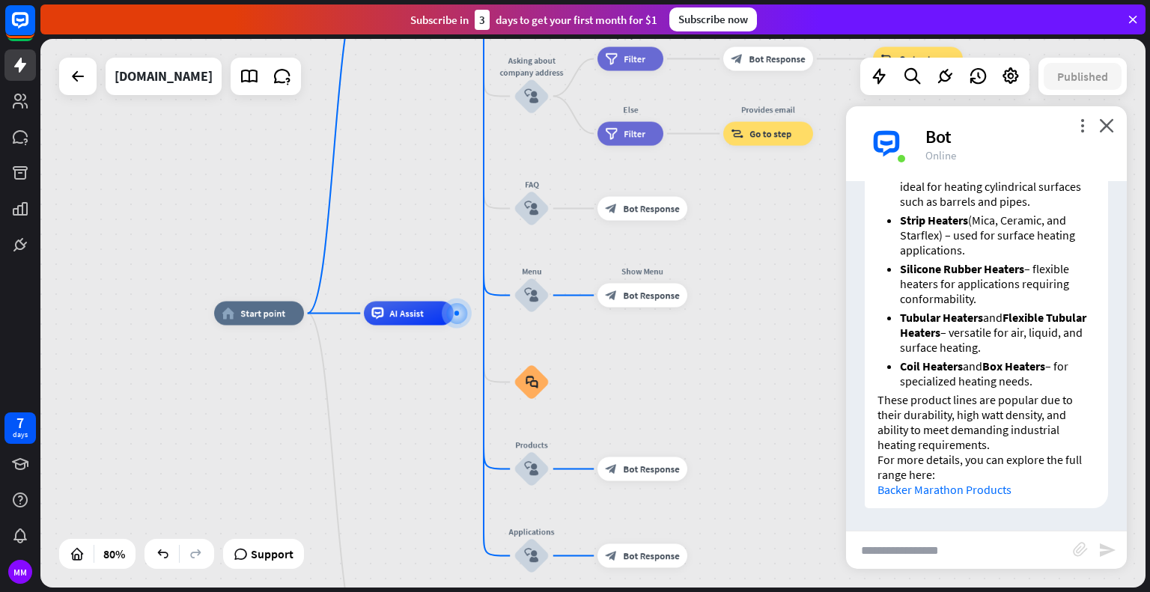
click at [930, 553] on input "text" at bounding box center [959, 550] width 227 height 37
type input "**********"
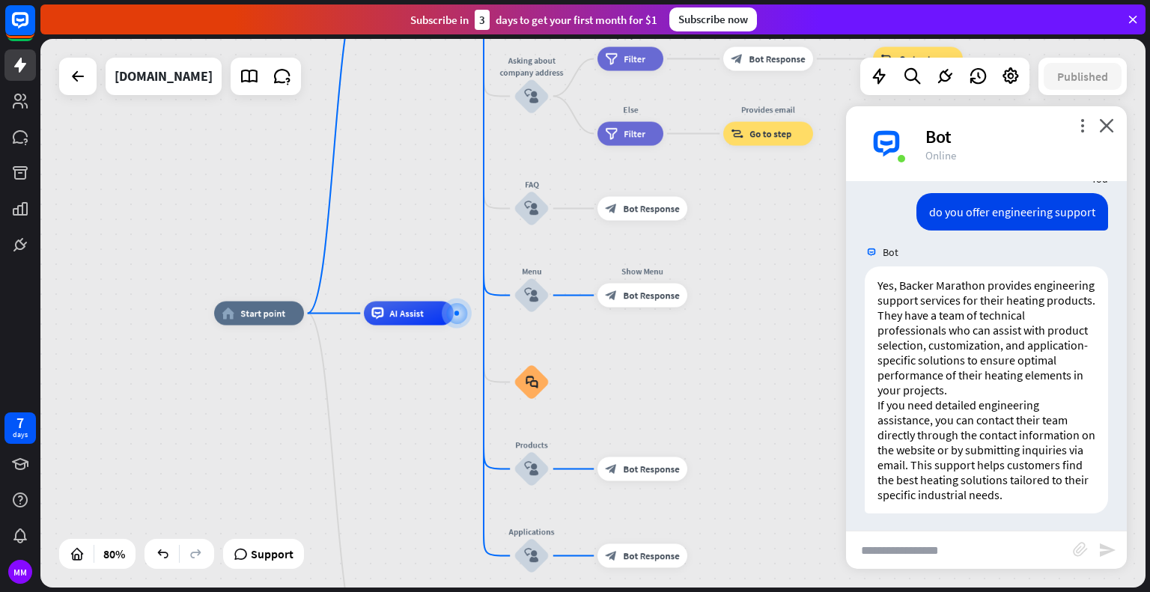
scroll to position [3798, 0]
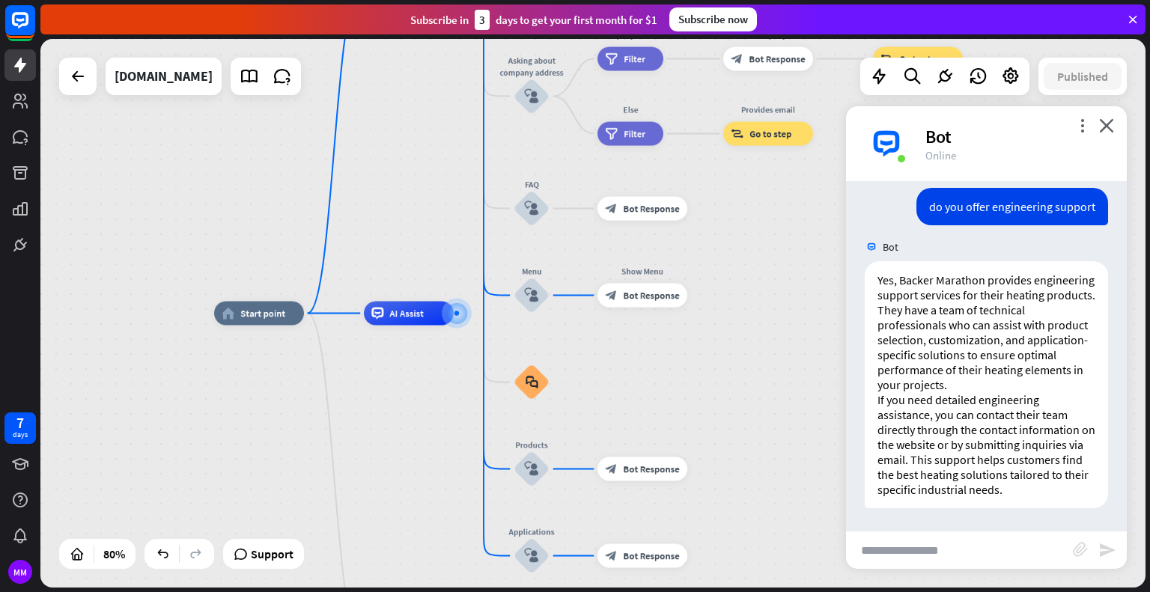
click at [952, 545] on input "text" at bounding box center [959, 550] width 227 height 37
type input "*"
type input "**********"
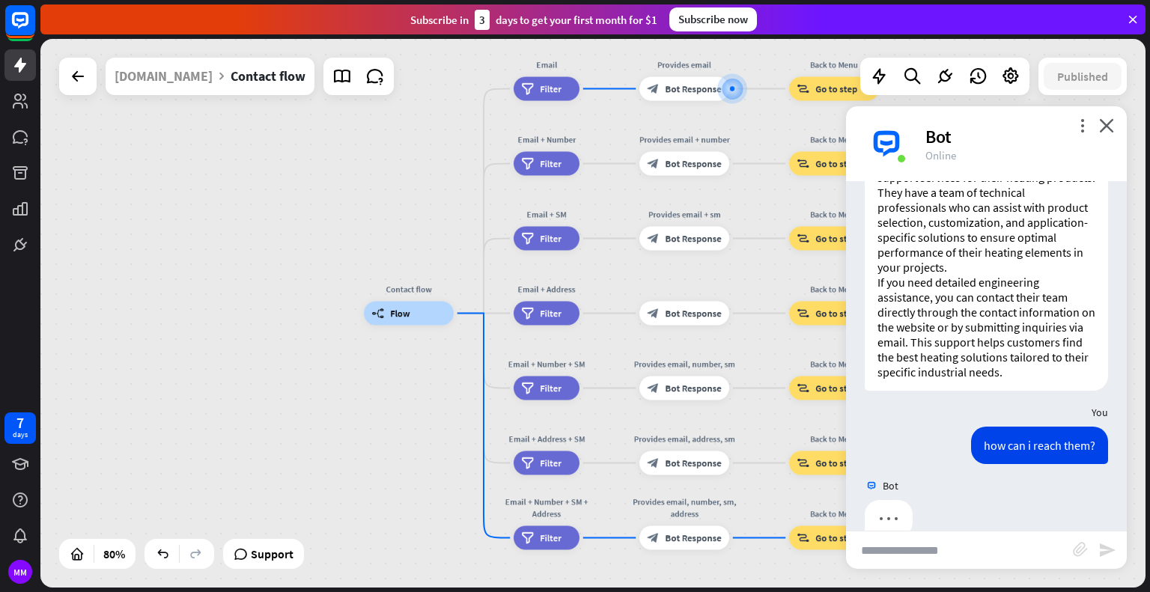
scroll to position [3945, 0]
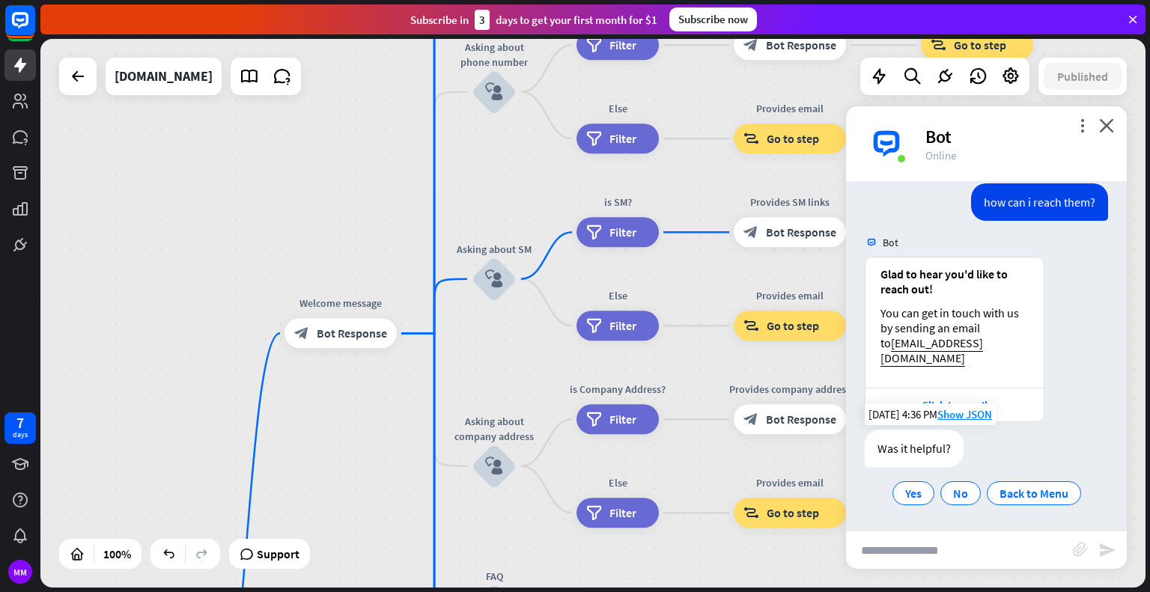
scroll to position [4143, 0]
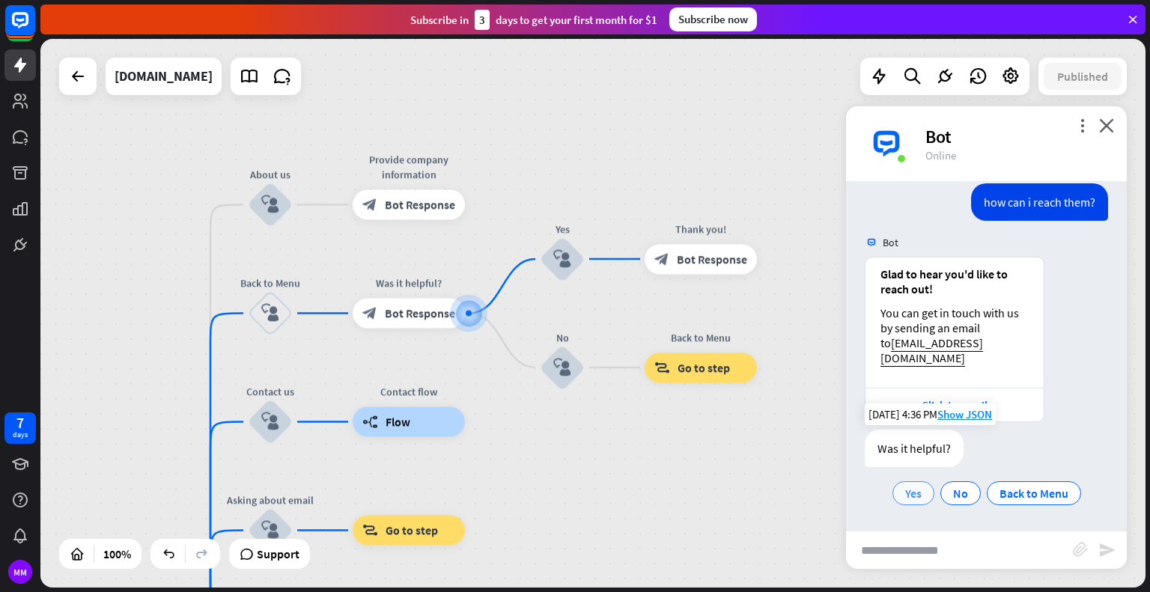
click at [905, 490] on span "Yes" at bounding box center [913, 493] width 16 height 15
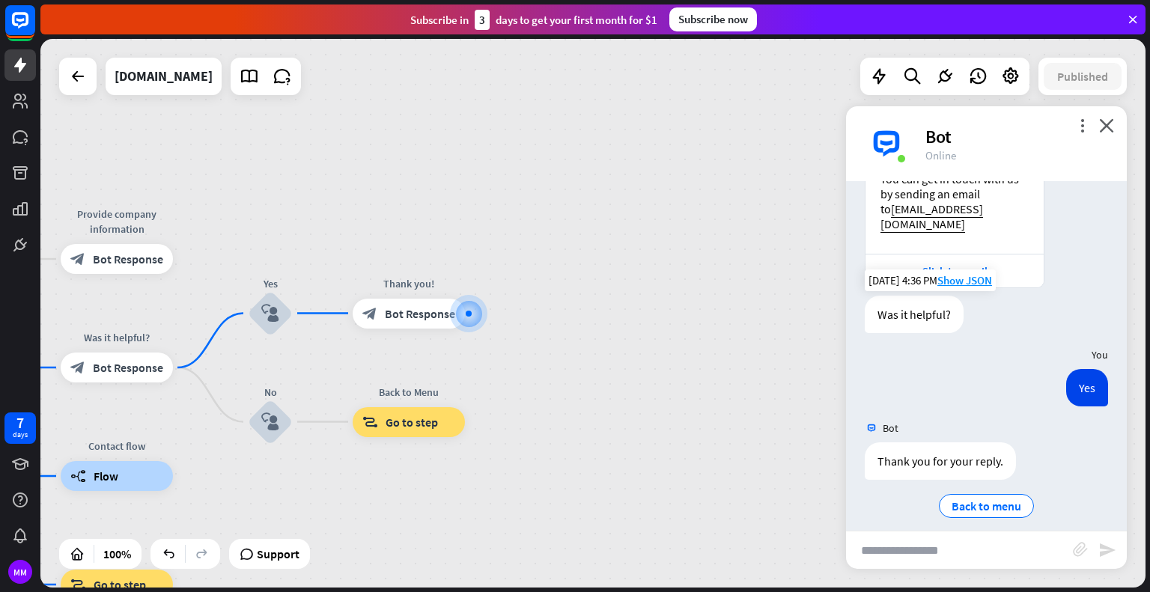
scroll to position [4290, 0]
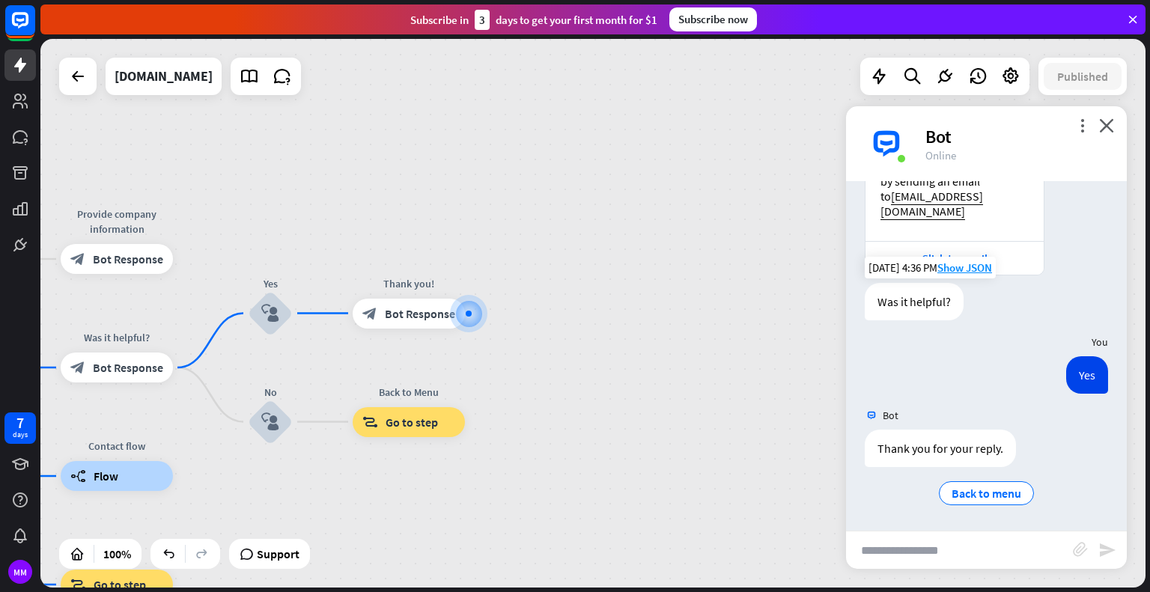
click at [908, 547] on input "text" at bounding box center [959, 550] width 227 height 37
type input "**********"
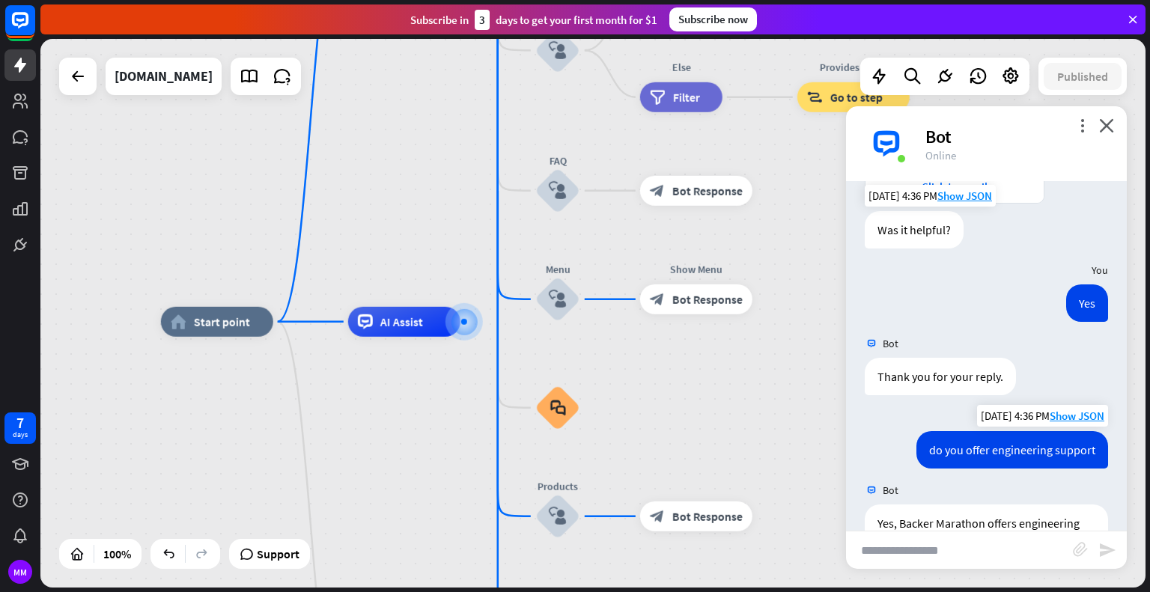
scroll to position [4560, 0]
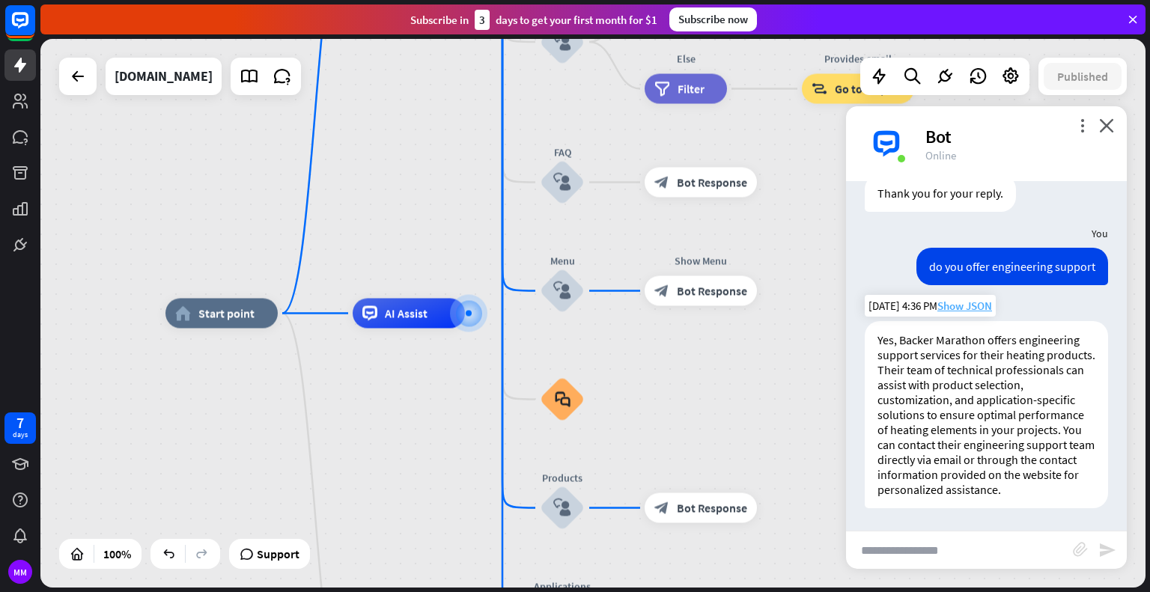
click at [962, 299] on span "Show JSON" at bounding box center [964, 306] width 55 height 14
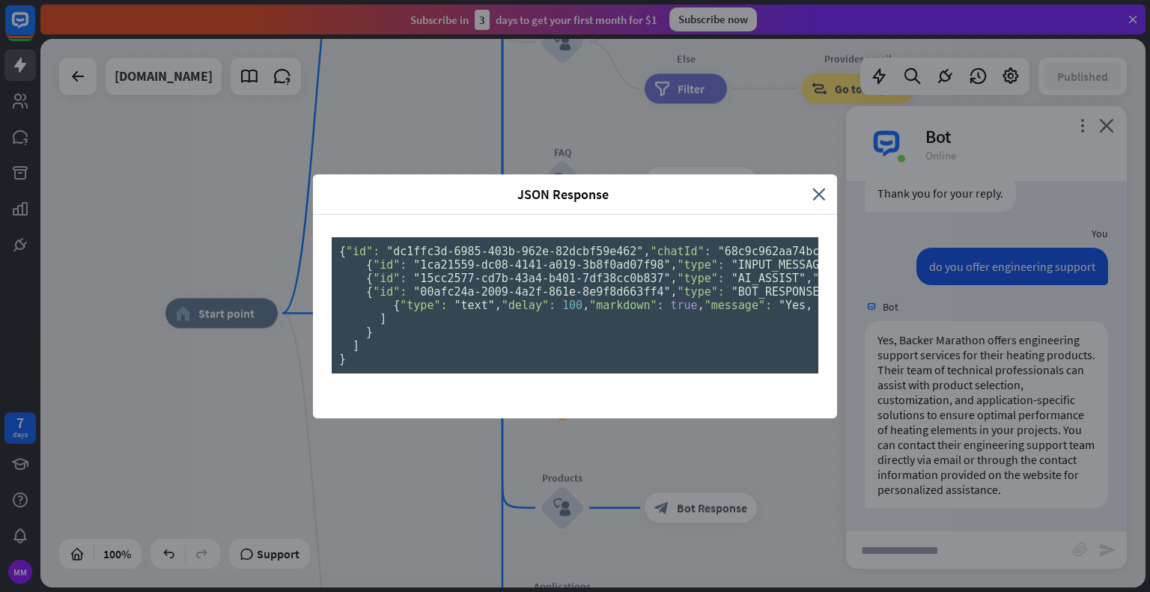
scroll to position [0, 0]
click at [812, 174] on div "JSON Response close" at bounding box center [575, 194] width 524 height 40
click at [812, 186] on icon "close" at bounding box center [818, 194] width 13 height 17
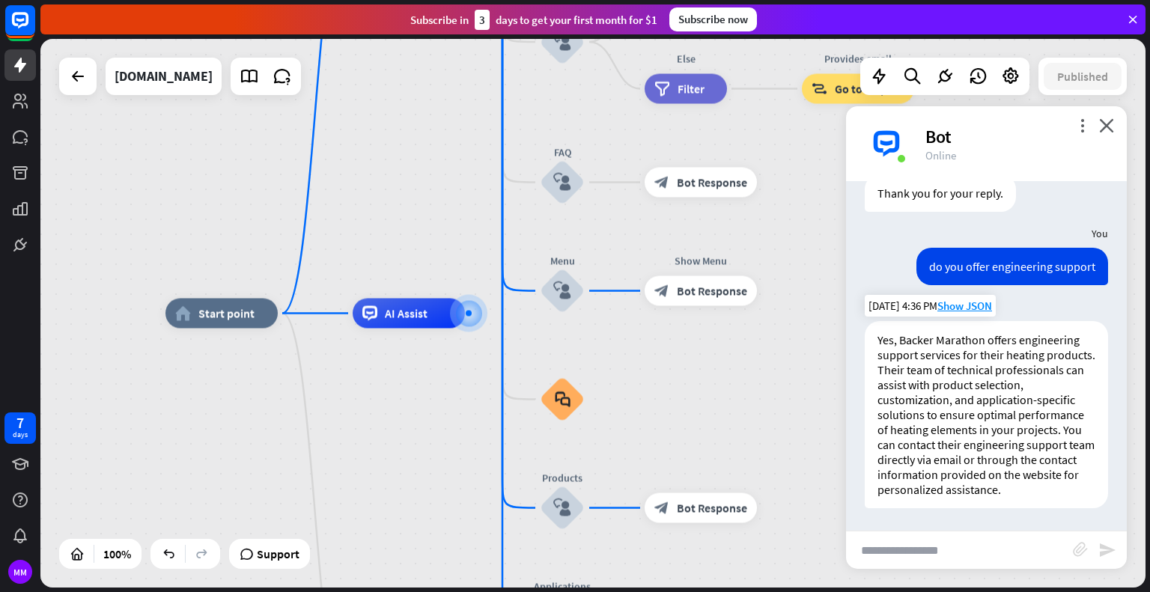
click at [943, 434] on p "Yes, Backer Marathon offers engineering support services for their heating prod…" at bounding box center [987, 414] width 218 height 165
click at [884, 496] on p "Yes, Backer Marathon offers engineering support services for their heating prod…" at bounding box center [987, 414] width 218 height 165
click at [434, 316] on div "AI Assist" at bounding box center [409, 314] width 112 height 30
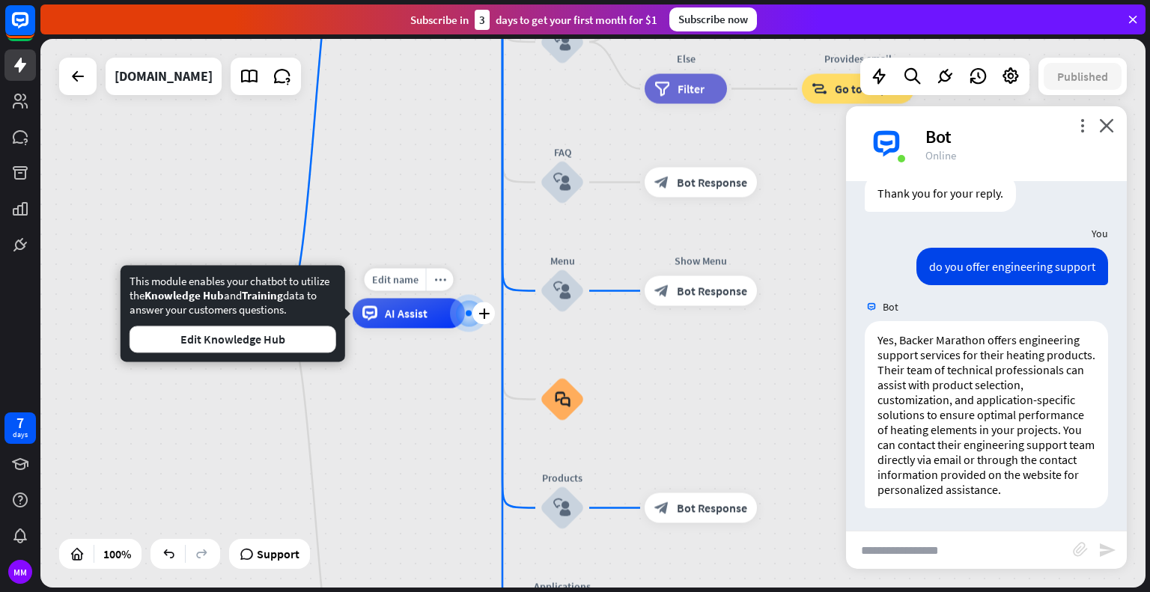
click at [431, 317] on div "AI Assist" at bounding box center [409, 314] width 112 height 30
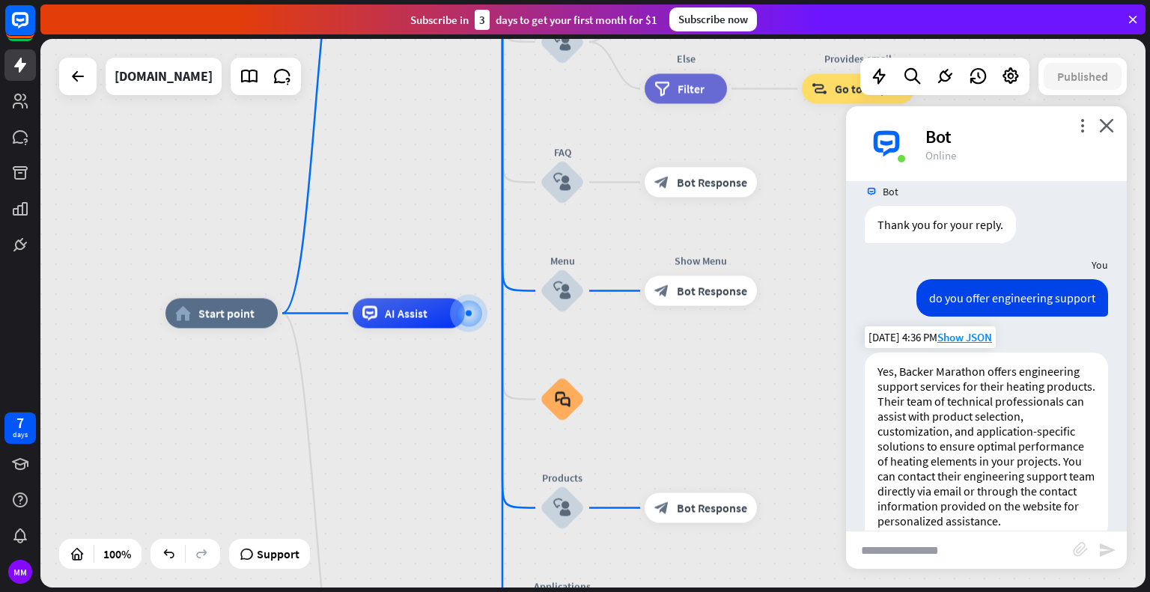
scroll to position [4560, 0]
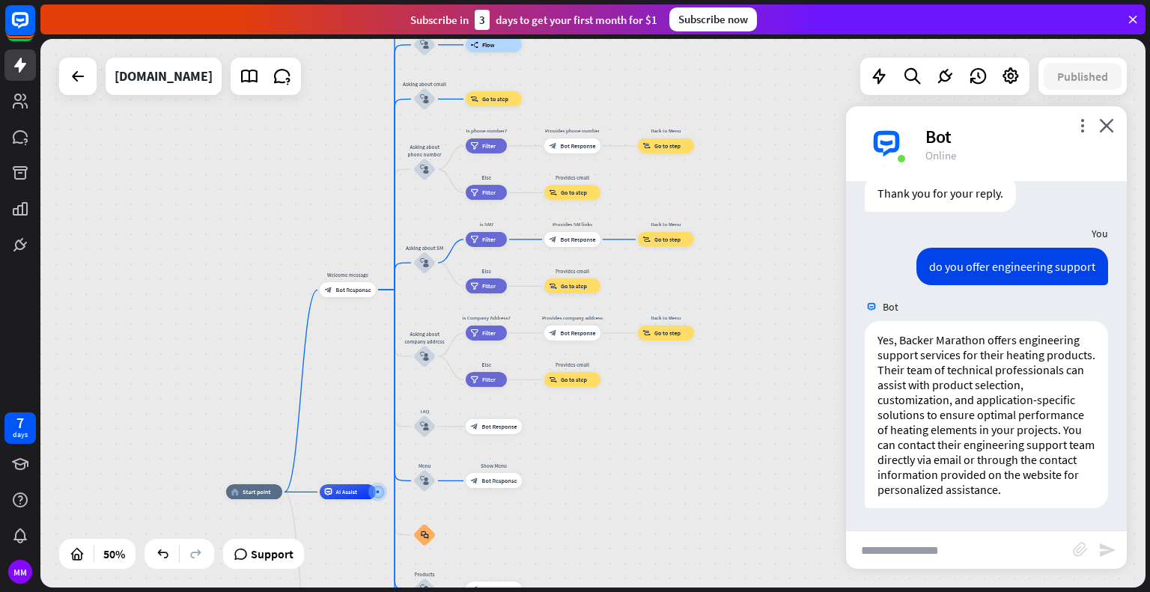
drag, startPoint x: 749, startPoint y: 433, endPoint x: 522, endPoint y: 557, distance: 258.7
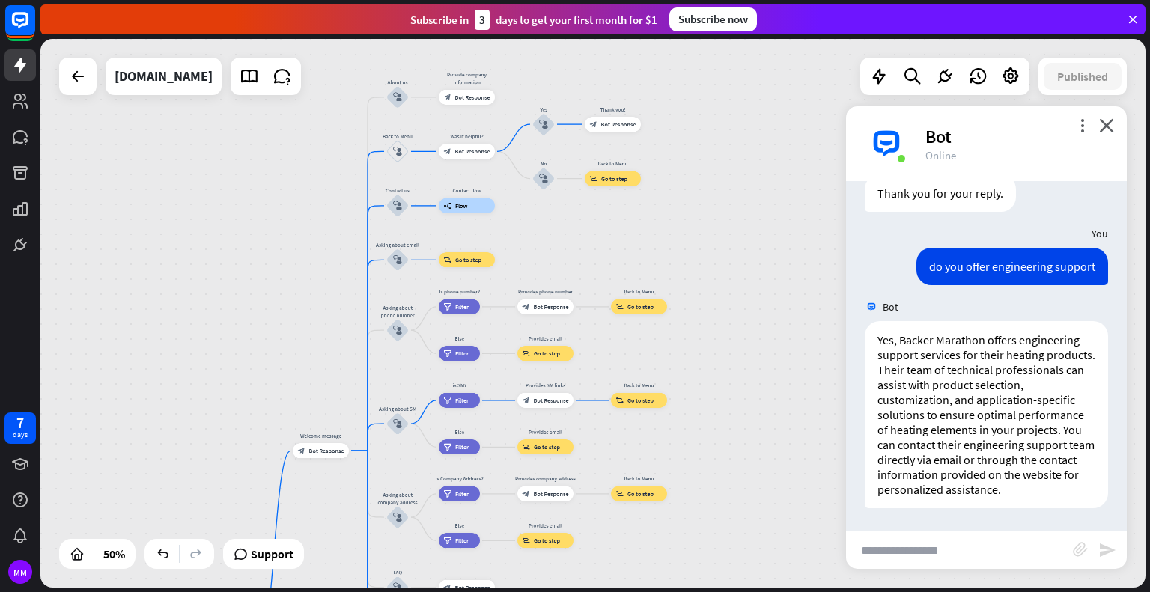
drag, startPoint x: 743, startPoint y: 207, endPoint x: 727, endPoint y: 355, distance: 148.3
click at [727, 355] on div "home_2 Start point Welcome message block_bot_response Bot Response About us blo…" at bounding box center [592, 313] width 1105 height 549
click at [478, 209] on div "builder_tree Flow" at bounding box center [467, 205] width 56 height 15
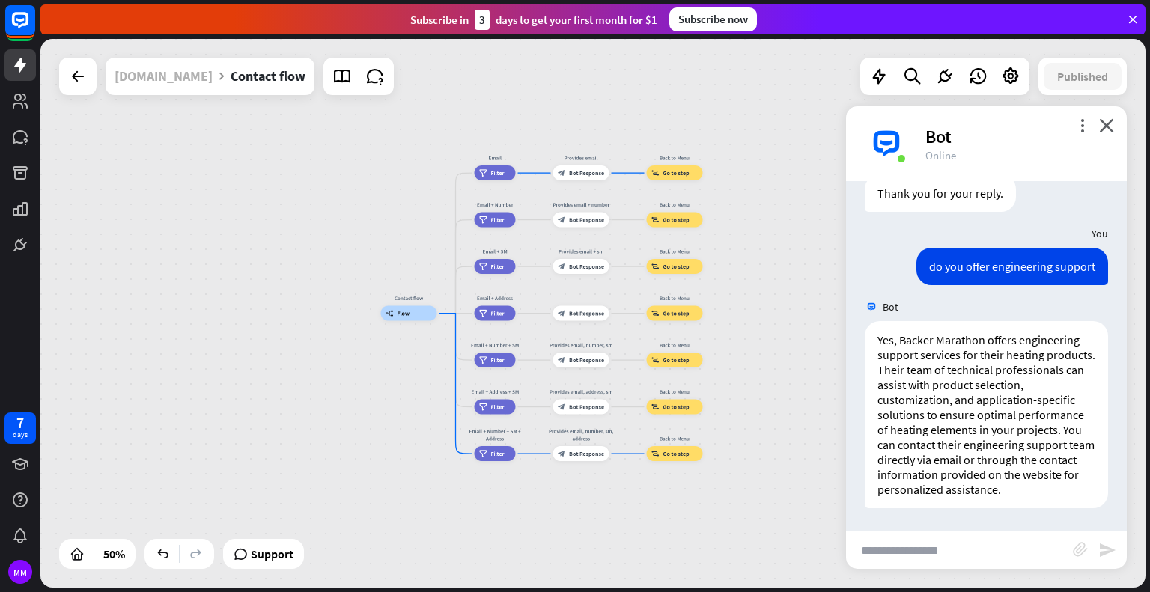
click at [168, 82] on div "[DOMAIN_NAME]" at bounding box center [164, 76] width 98 height 37
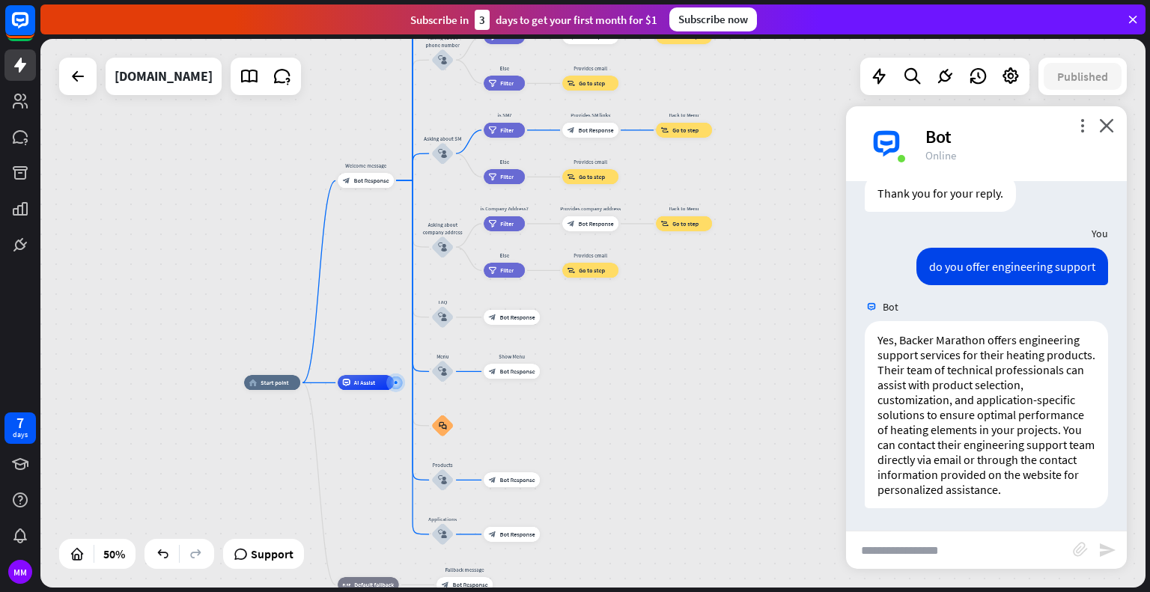
drag, startPoint x: 800, startPoint y: 335, endPoint x: 659, endPoint y: 381, distance: 148.2
click at [659, 381] on div "home_2 Start point Welcome message block_bot_response Bot Response About us blo…" at bounding box center [592, 313] width 1105 height 549
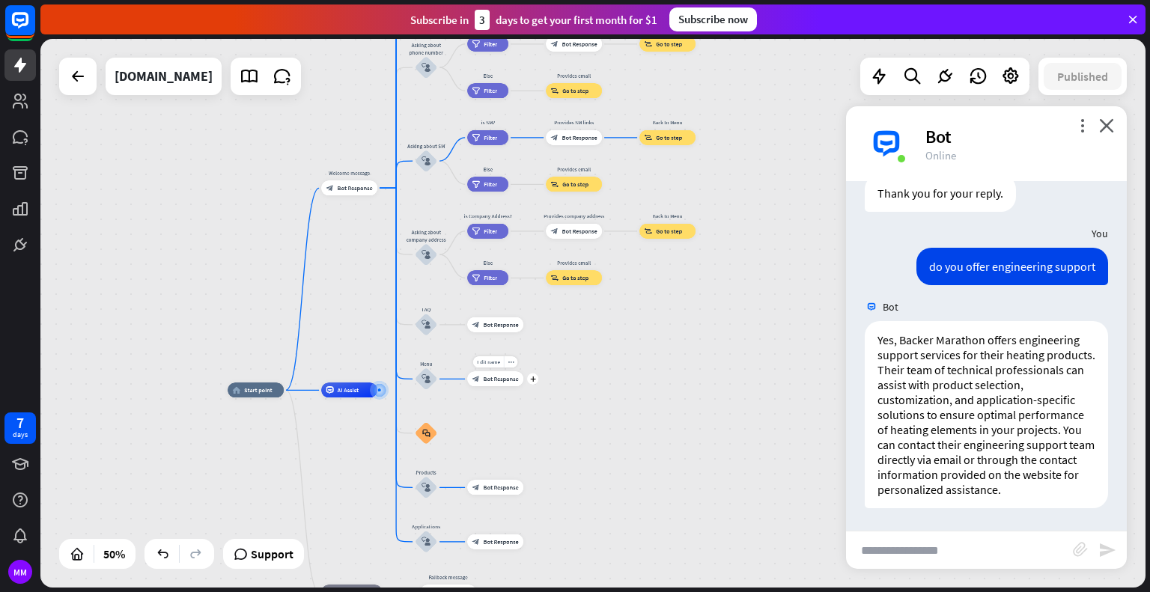
click at [517, 386] on div "block_bot_response Bot Response" at bounding box center [495, 378] width 56 height 15
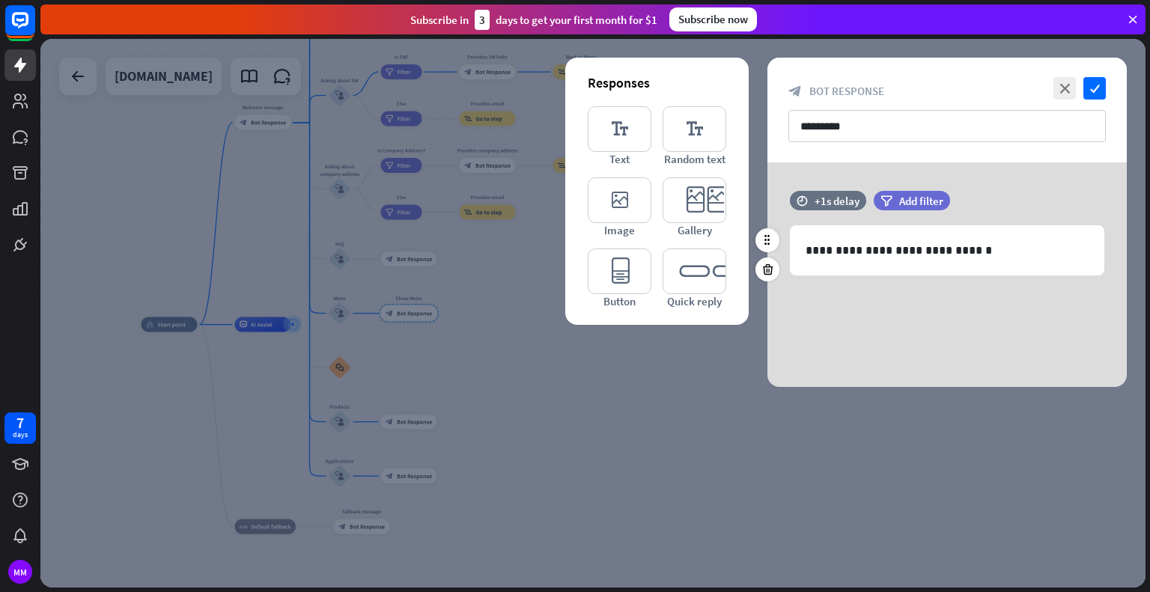
click at [906, 282] on div "**********" at bounding box center [947, 241] width 359 height 100
click at [616, 265] on icon "editor_button" at bounding box center [620, 272] width 64 height 46
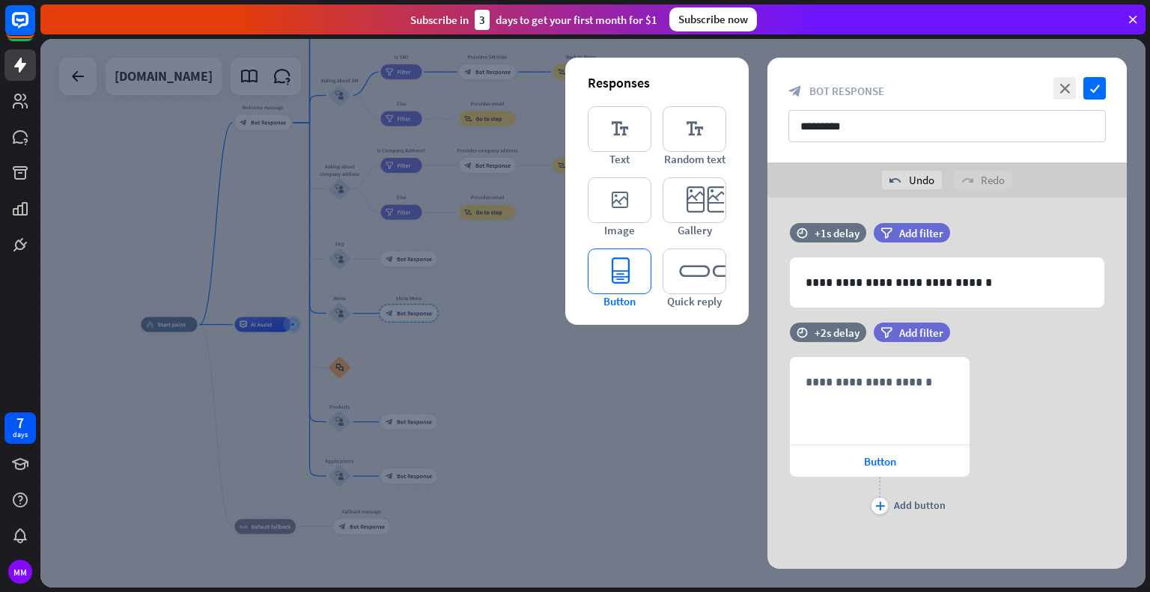
scroll to position [3, 0]
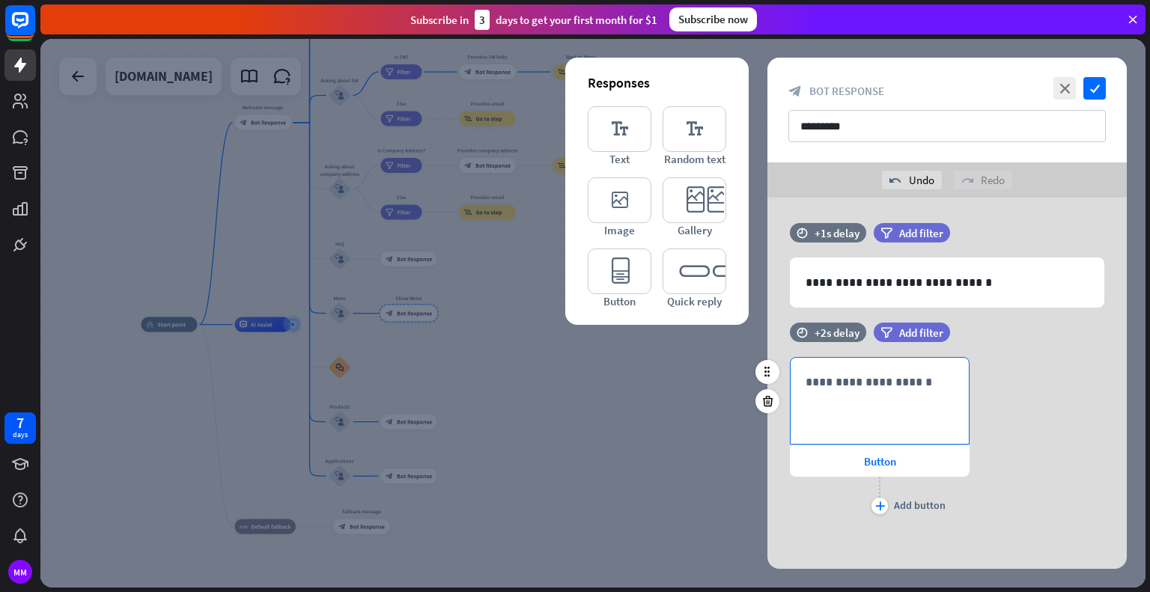
click at [851, 411] on div "**********" at bounding box center [880, 401] width 178 height 86
click at [872, 464] on span "Button" at bounding box center [880, 462] width 32 height 14
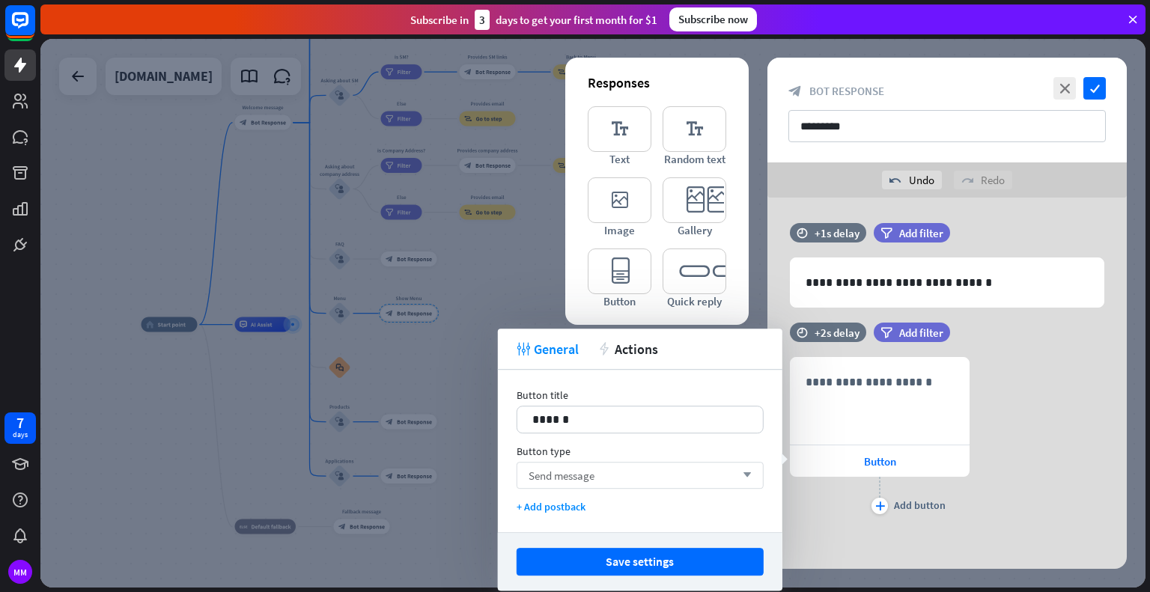
click at [609, 475] on div "Send message arrow_down" at bounding box center [640, 475] width 247 height 27
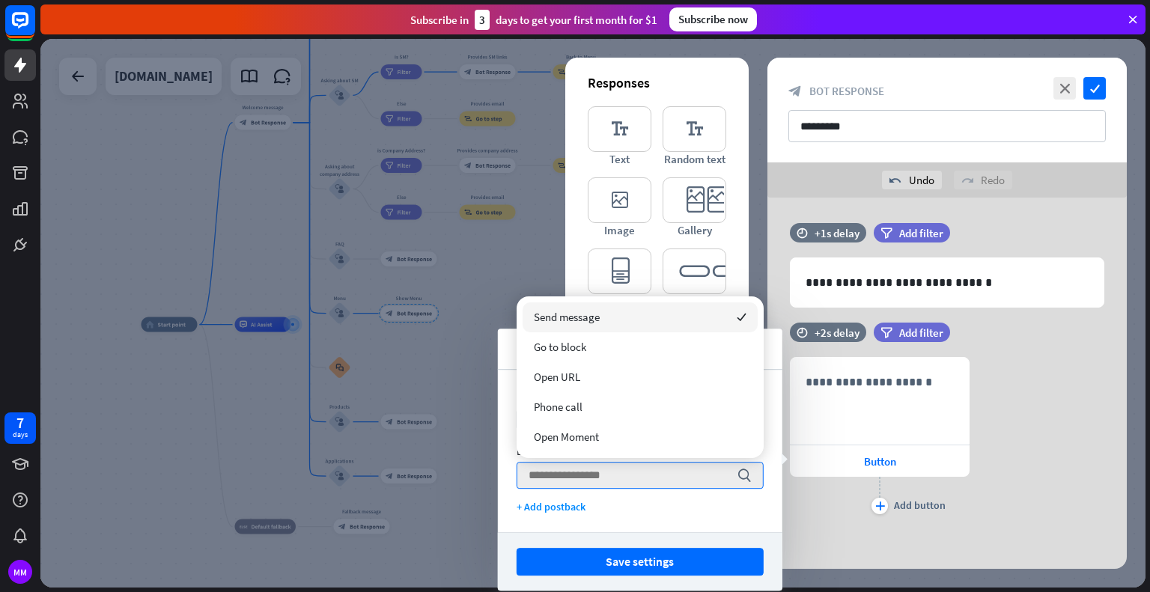
click at [616, 313] on div "Send message checked" at bounding box center [640, 318] width 235 height 30
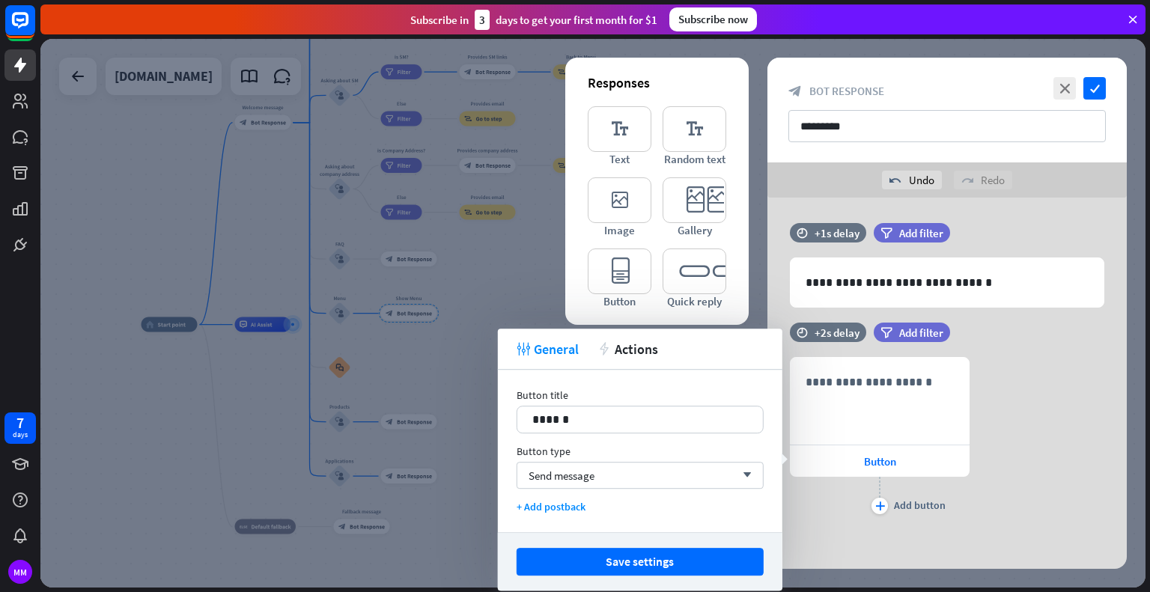
click at [607, 558] on button "Save settings" at bounding box center [640, 562] width 247 height 28
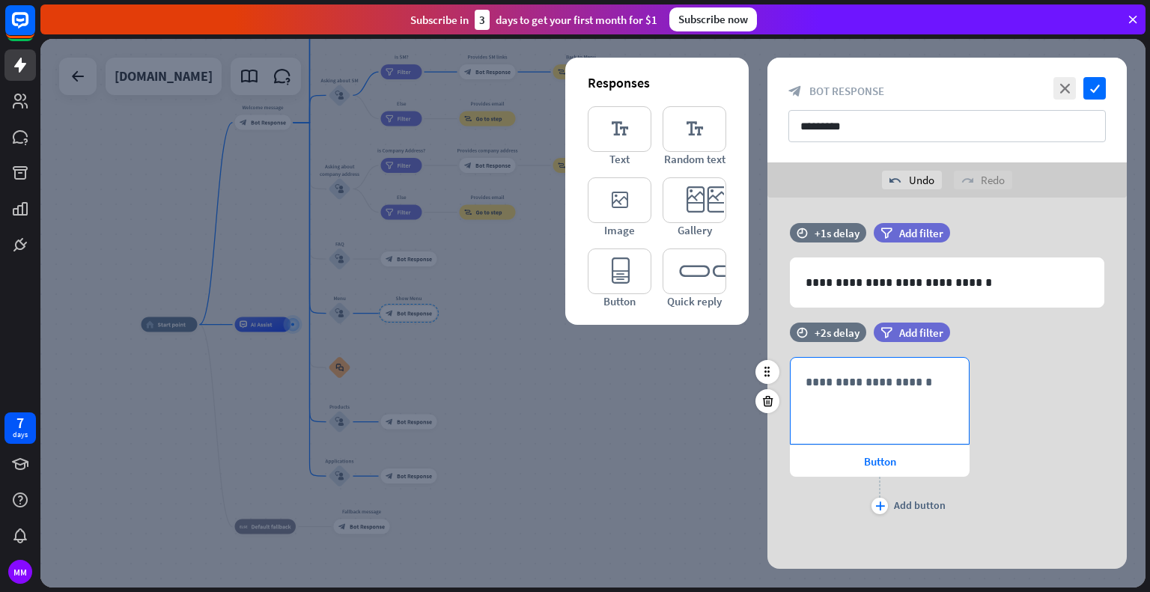
click at [902, 385] on p "**********" at bounding box center [880, 382] width 148 height 19
click at [861, 460] on div "Button" at bounding box center [880, 461] width 180 height 31
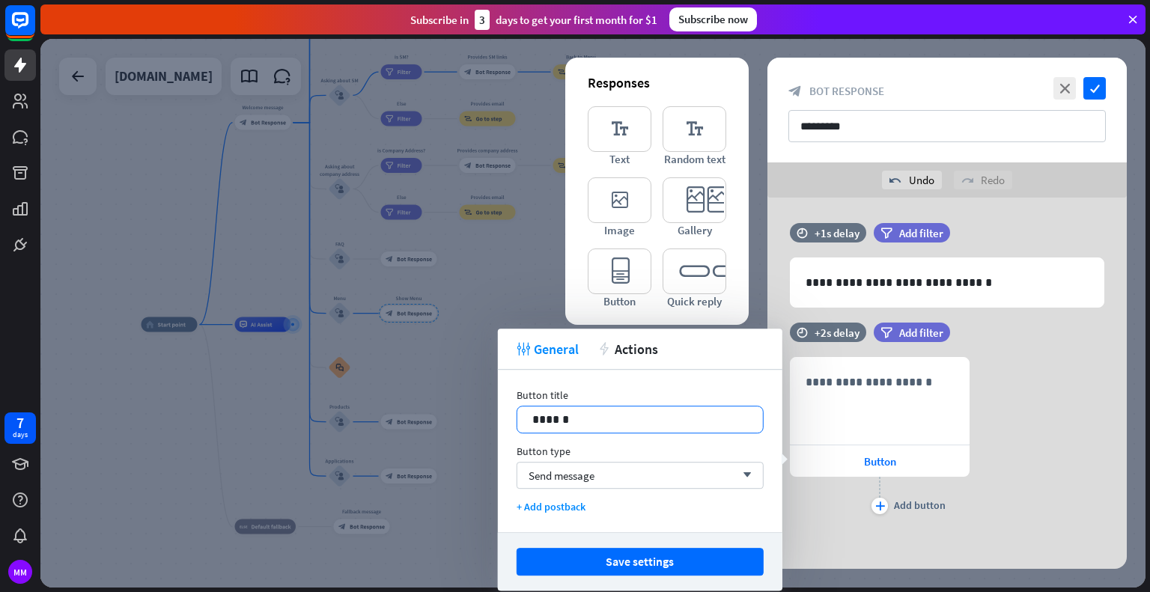
click at [658, 425] on p "******" at bounding box center [640, 419] width 216 height 19
click at [622, 490] on div "Button title 14 ****** Button type Send message arrow_down + Add postback" at bounding box center [640, 451] width 285 height 162
click at [614, 477] on div "Send message arrow_down" at bounding box center [640, 475] width 247 height 27
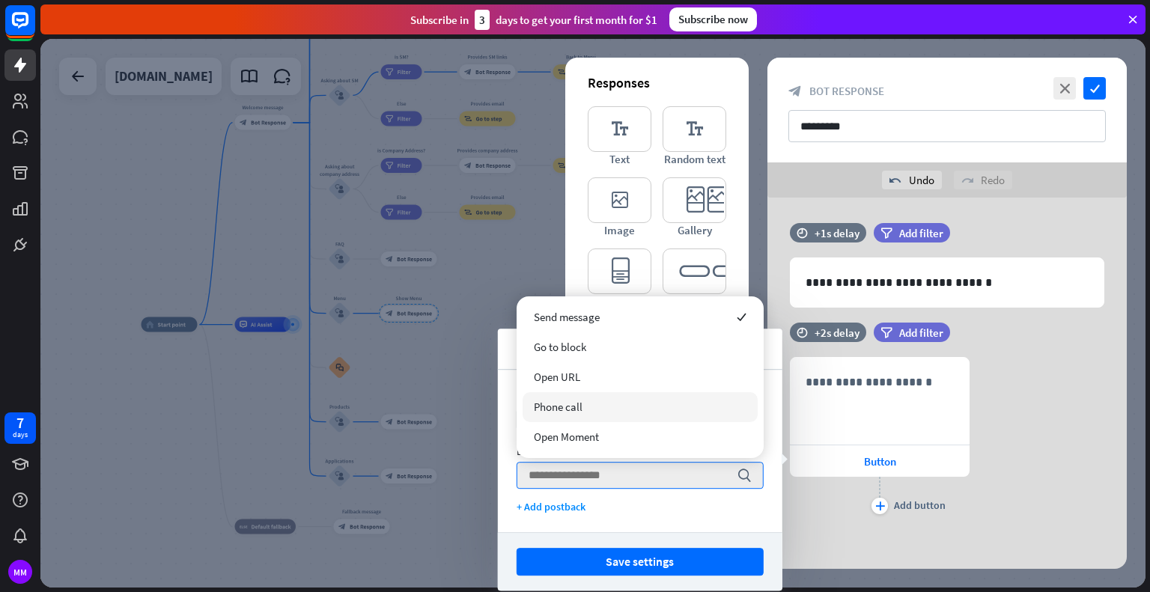
click at [605, 401] on div "Phone call" at bounding box center [640, 407] width 235 height 30
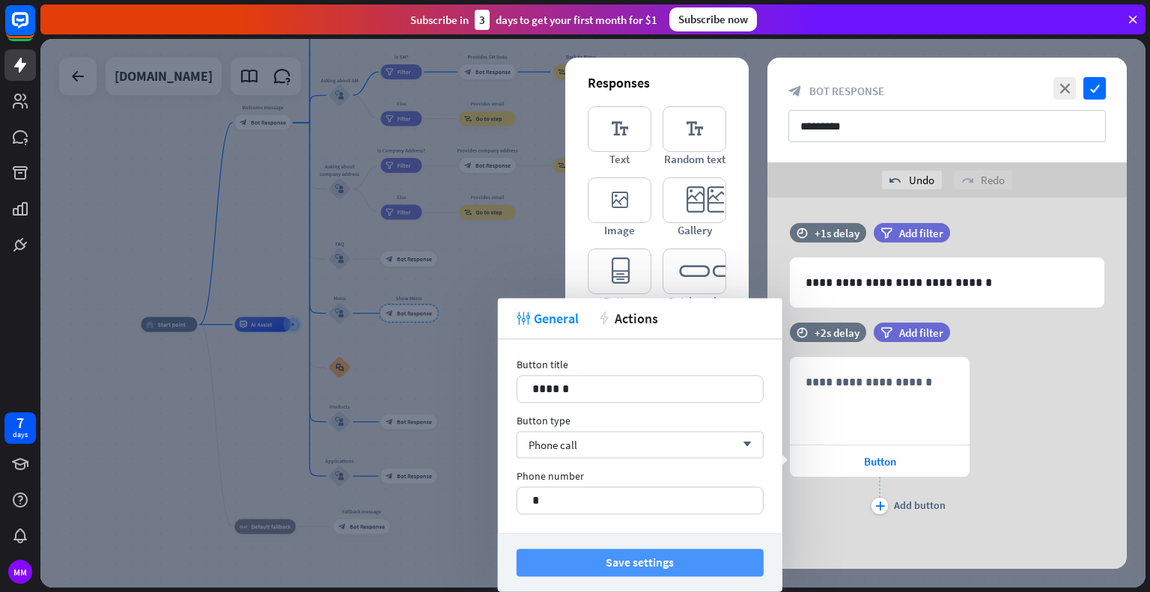
click at [642, 549] on button "Save settings" at bounding box center [640, 563] width 247 height 28
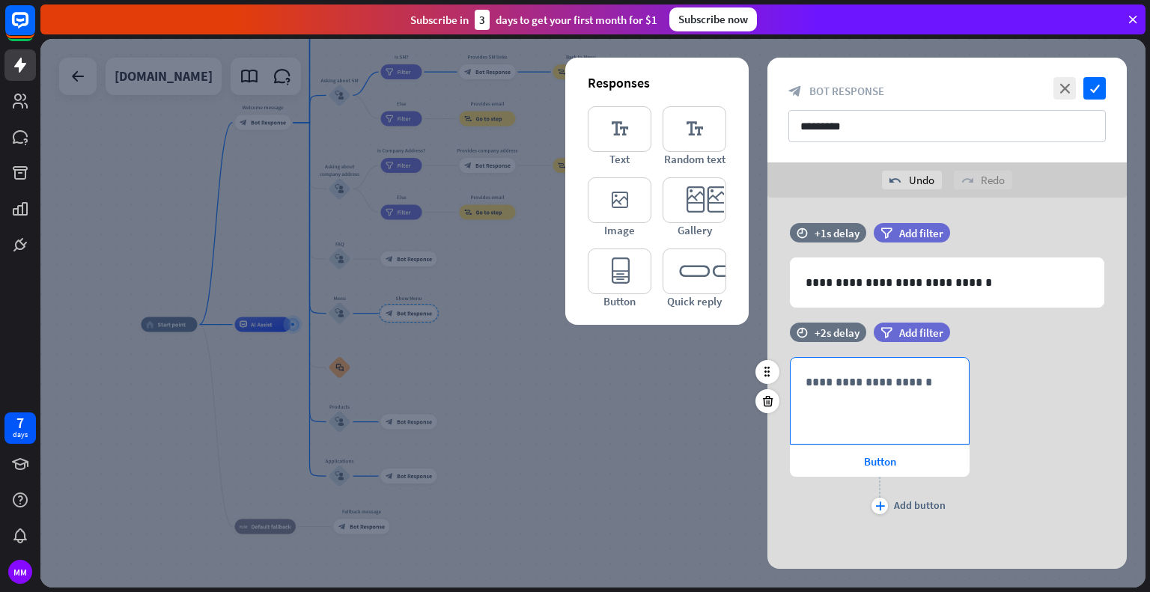
click at [839, 397] on div "**********" at bounding box center [880, 401] width 178 height 86
click at [869, 461] on span "Button" at bounding box center [880, 462] width 32 height 14
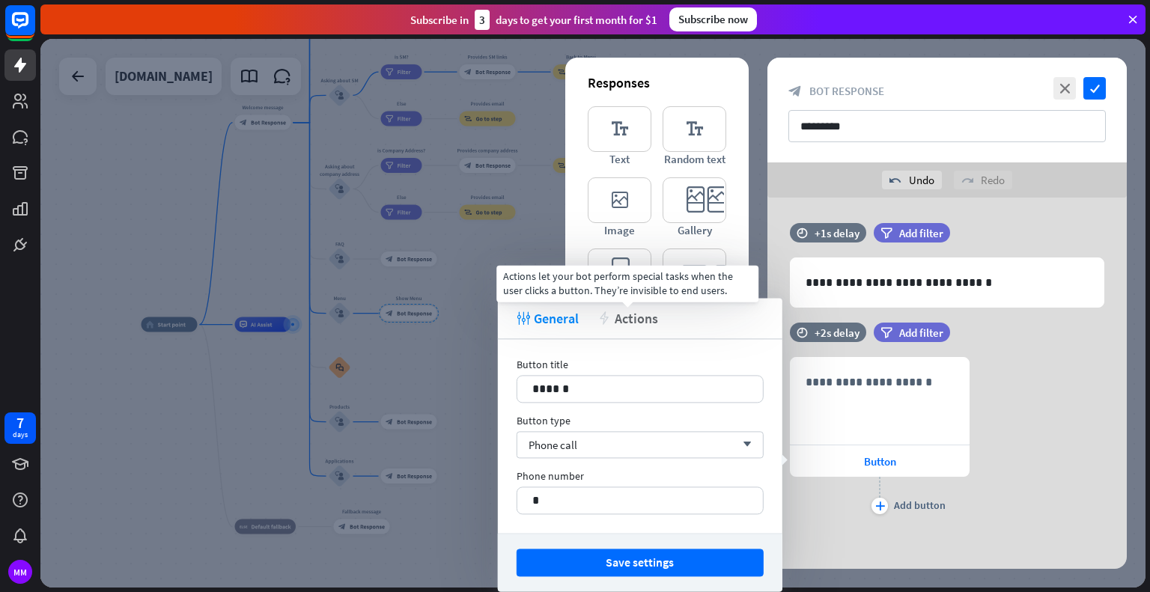
click at [610, 314] on icon "action" at bounding box center [604, 317] width 13 height 13
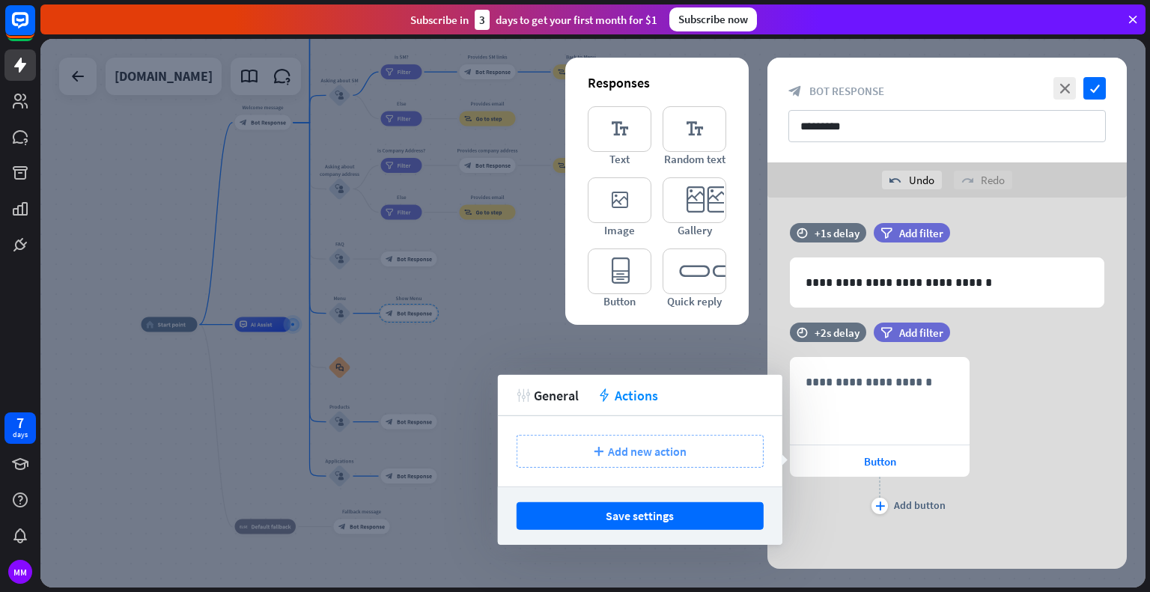
click at [624, 462] on div "plus Add new action" at bounding box center [640, 451] width 247 height 33
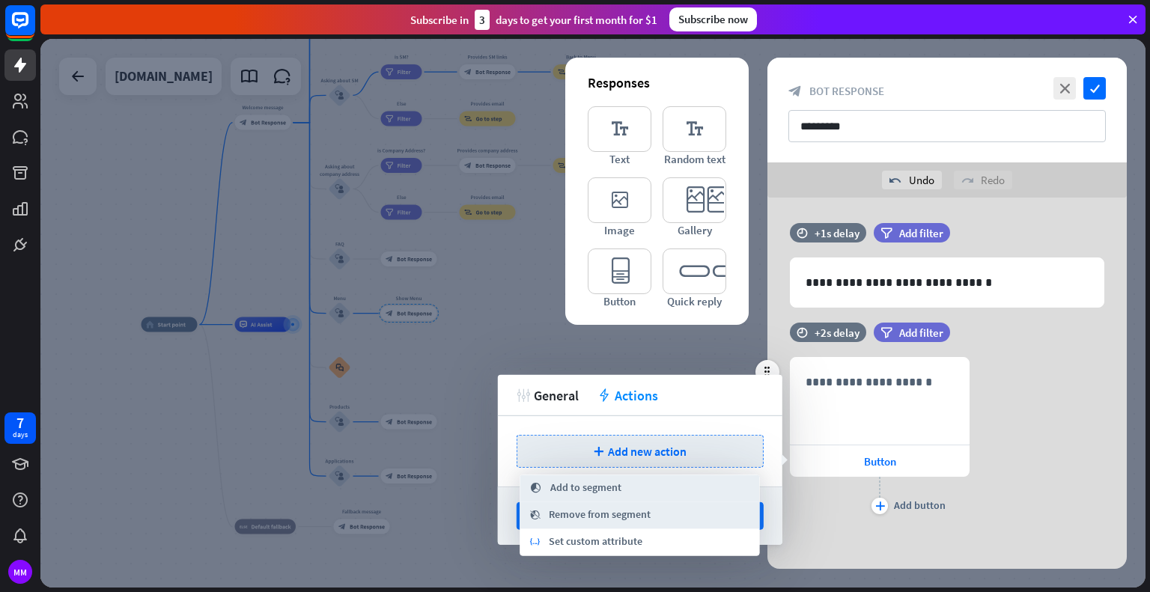
click at [993, 452] on div "**********" at bounding box center [947, 437] width 359 height 161
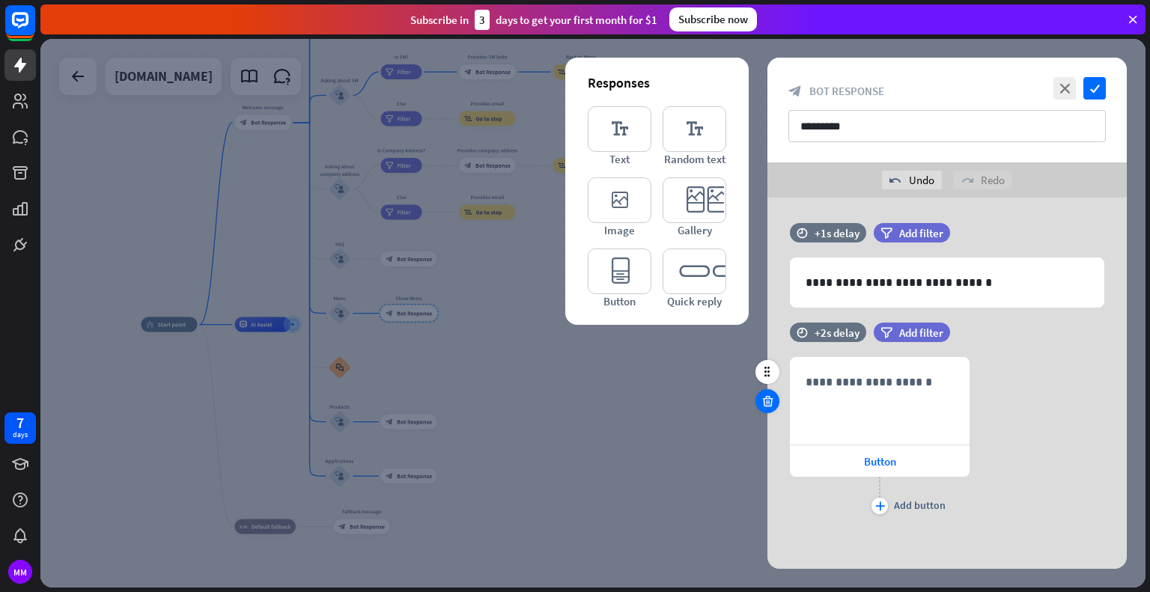
click at [769, 401] on icon at bounding box center [768, 401] width 14 height 13
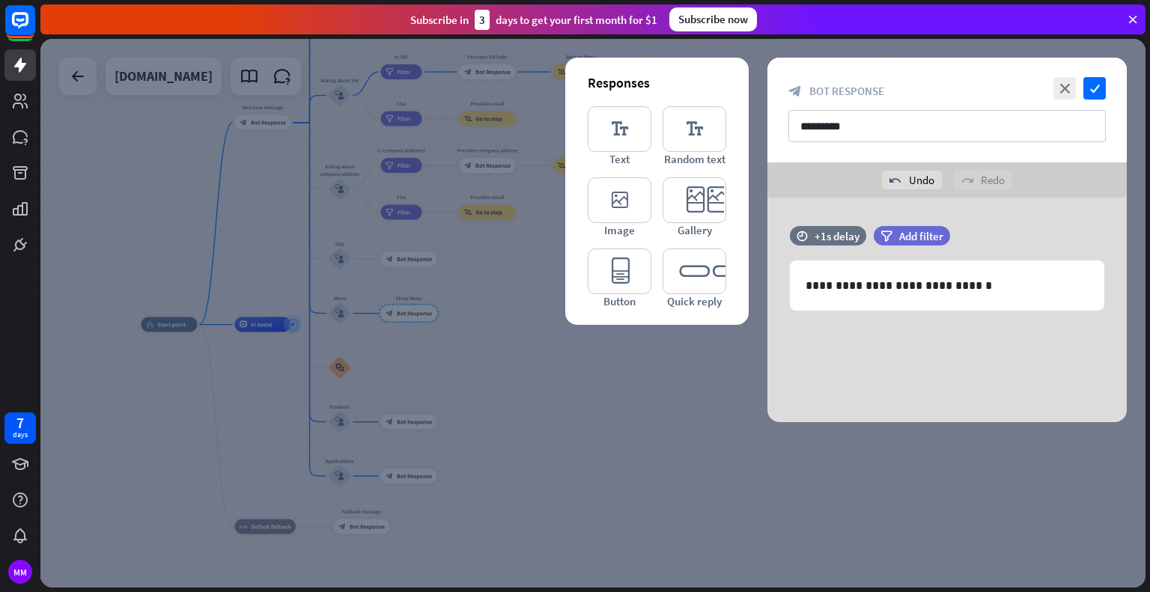
scroll to position [0, 0]
click at [860, 356] on div "**********" at bounding box center [947, 310] width 359 height 225
click at [715, 278] on icon "editor_quick_replies" at bounding box center [695, 272] width 64 height 46
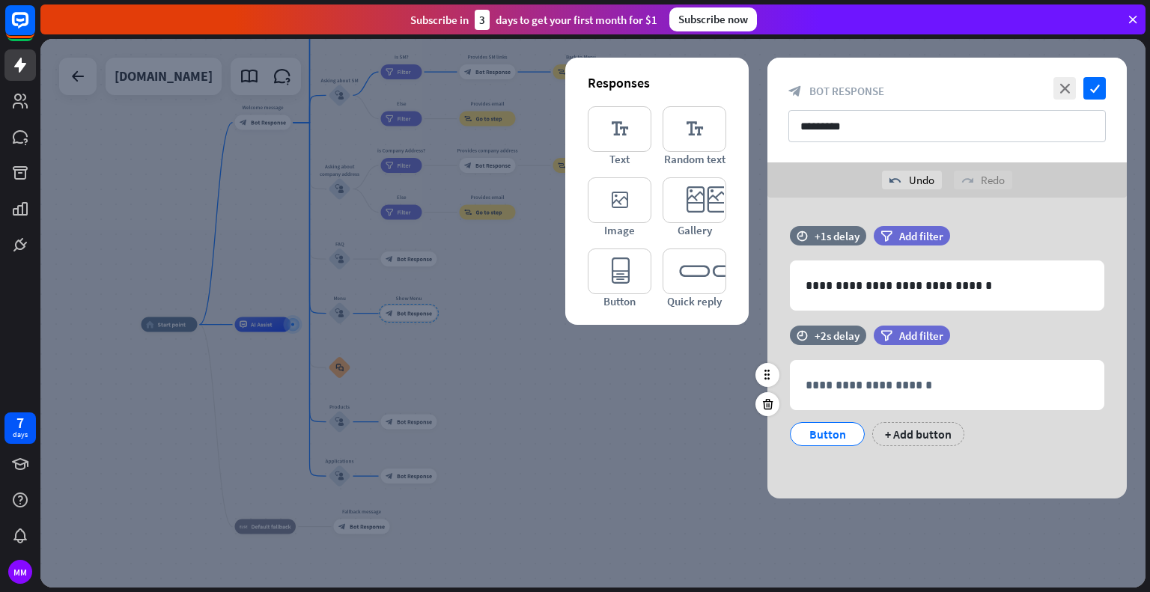
click at [829, 434] on div "Button" at bounding box center [827, 434] width 49 height 22
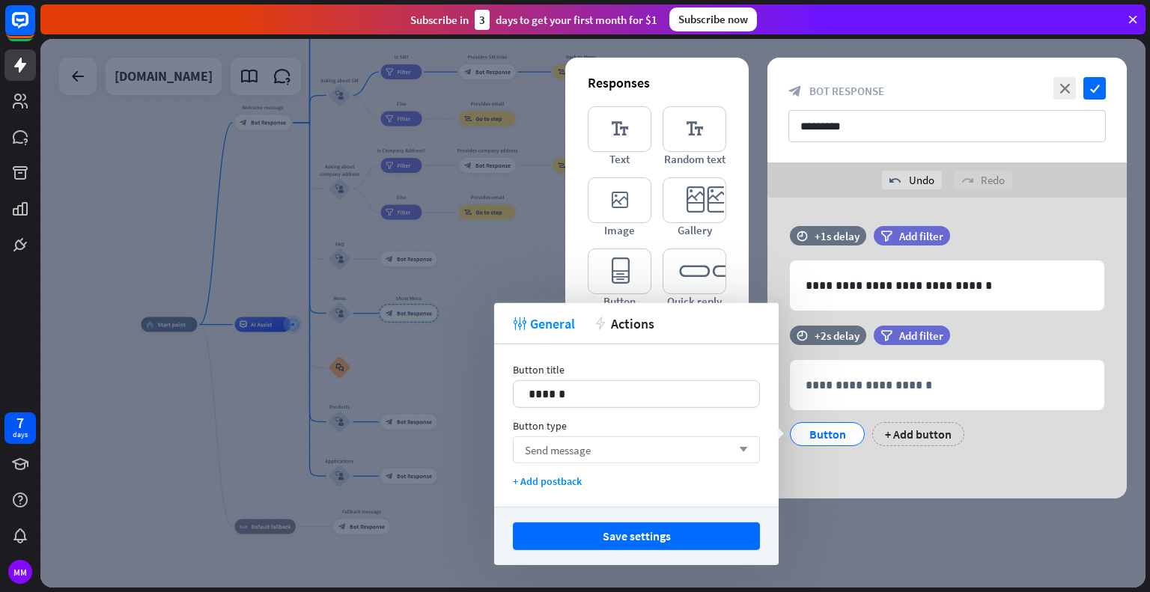
click at [644, 447] on div "Send message arrow_down" at bounding box center [636, 450] width 247 height 27
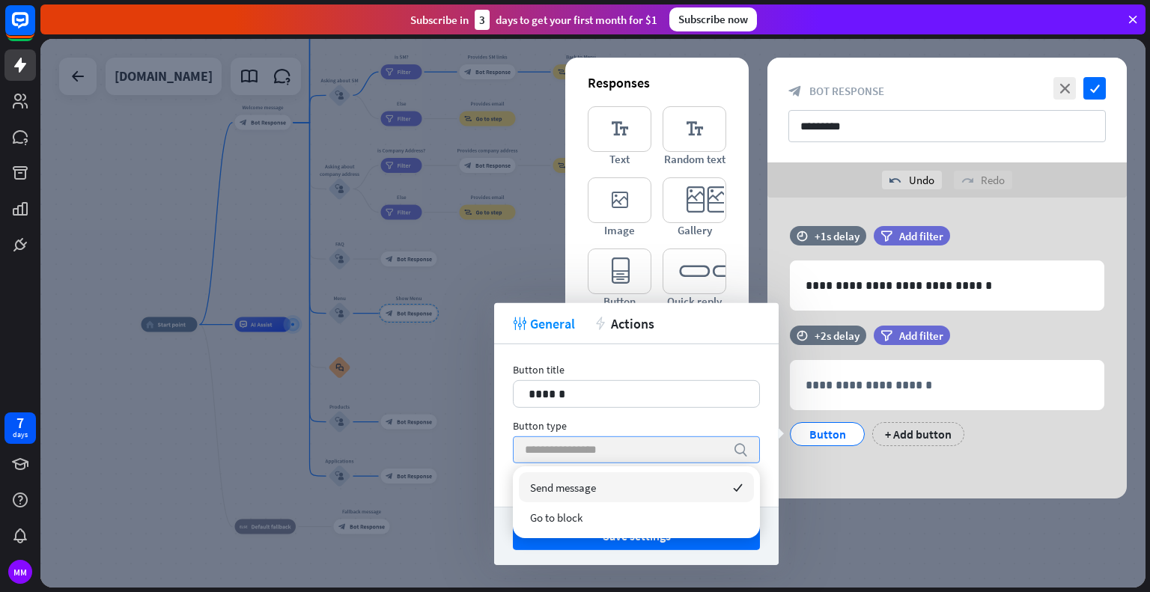
click at [644, 447] on input "search" at bounding box center [625, 449] width 201 height 25
click at [518, 420] on div "Button type" at bounding box center [636, 425] width 247 height 13
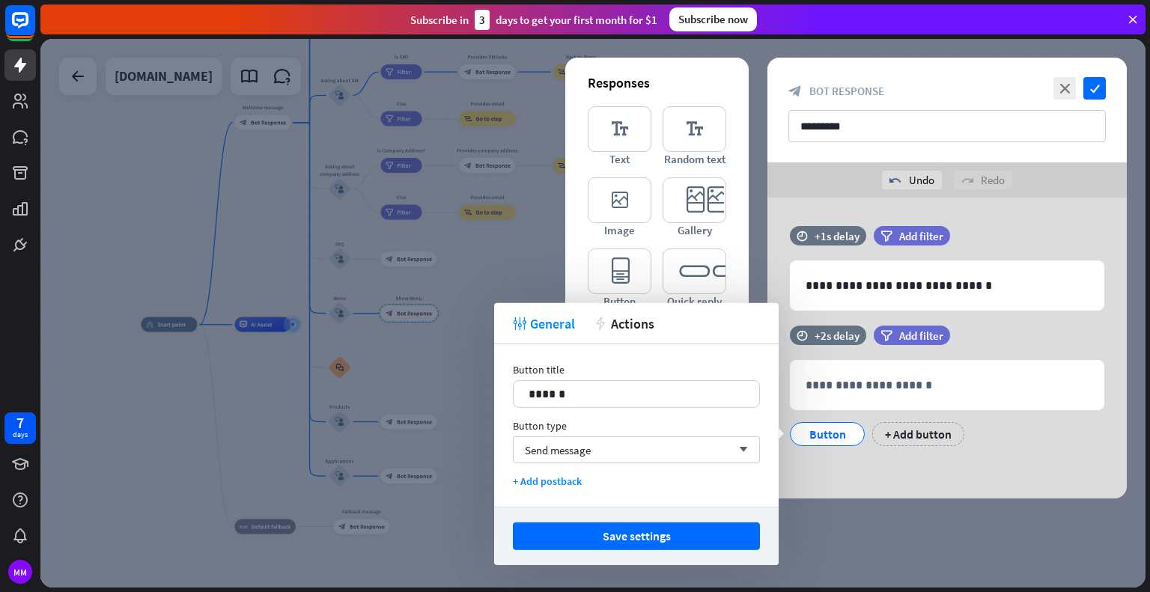
click at [611, 544] on button "Save settings" at bounding box center [636, 537] width 247 height 28
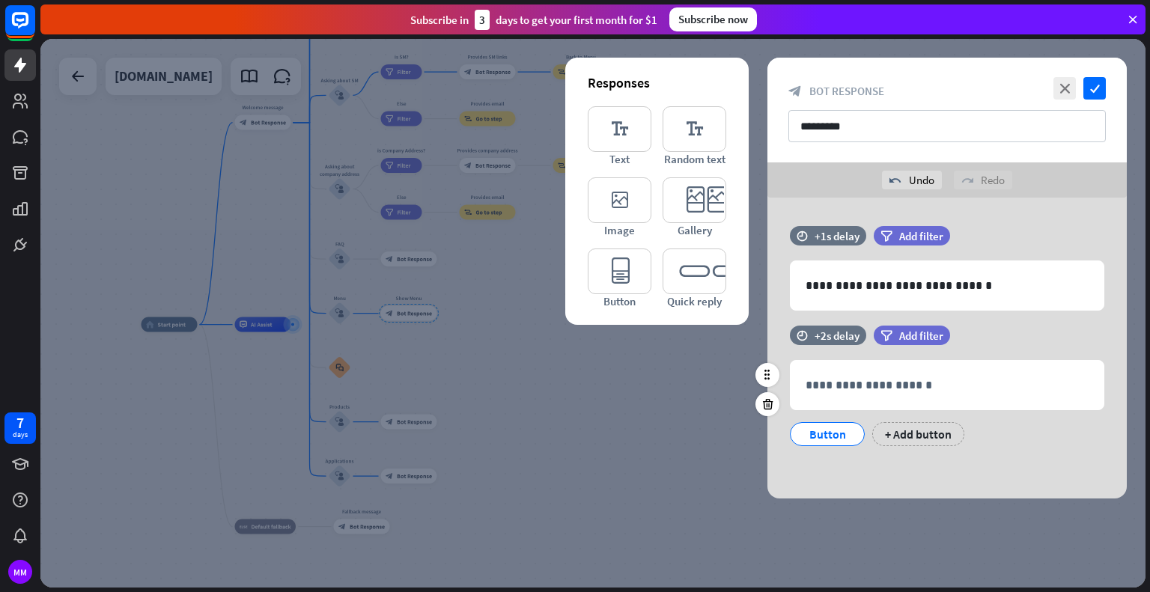
click at [814, 428] on div "Button" at bounding box center [827, 434] width 49 height 22
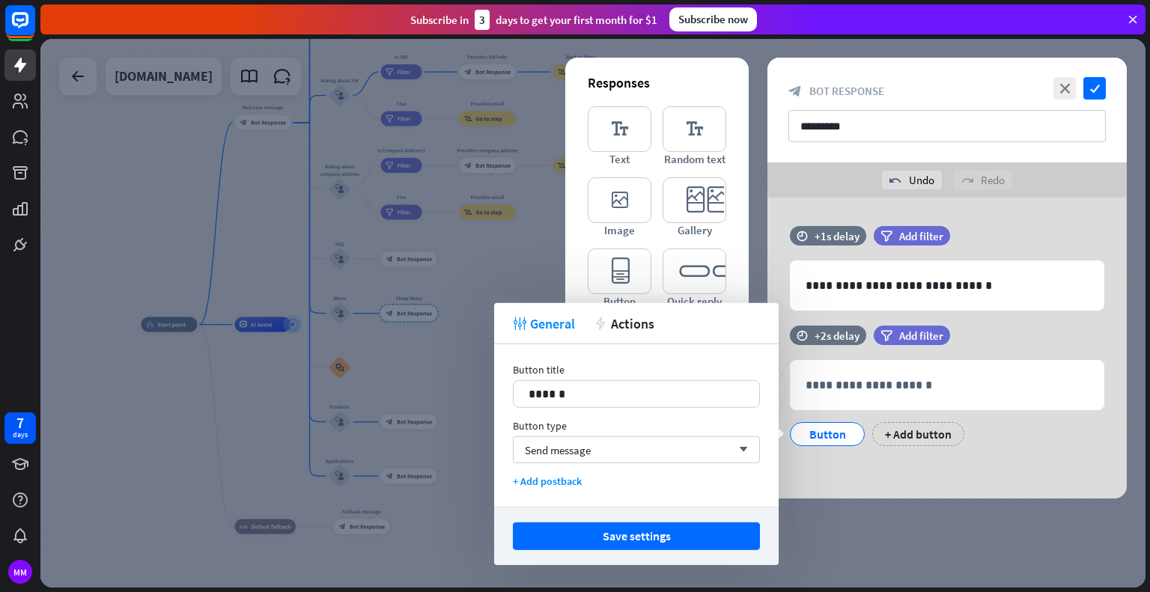
click at [866, 446] on div "**********" at bounding box center [947, 394] width 359 height 136
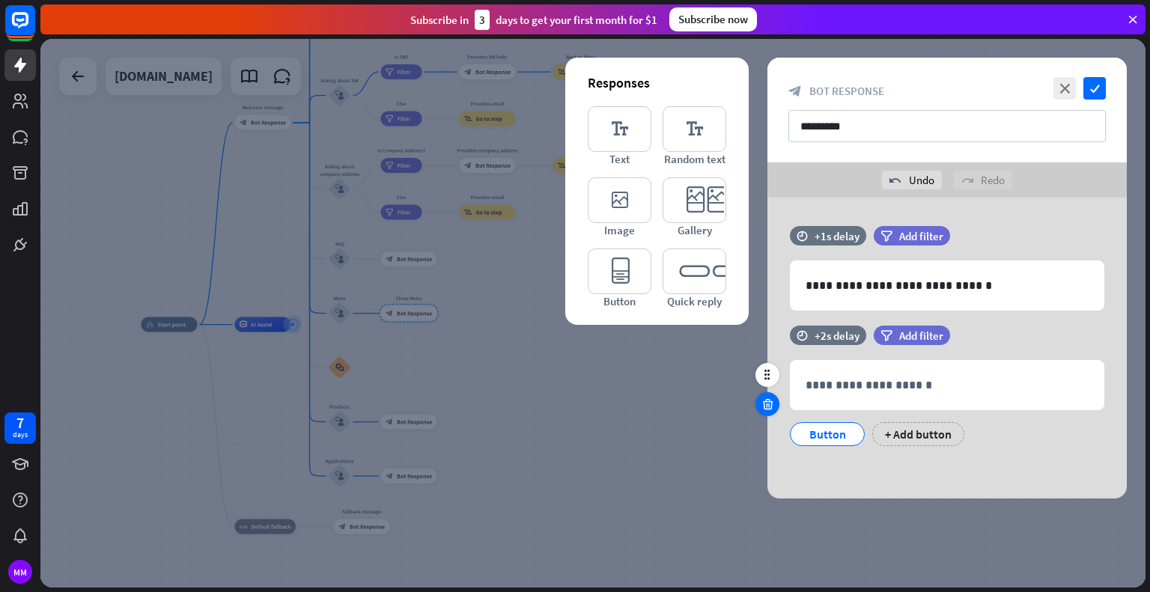
click at [765, 405] on icon at bounding box center [768, 404] width 14 height 13
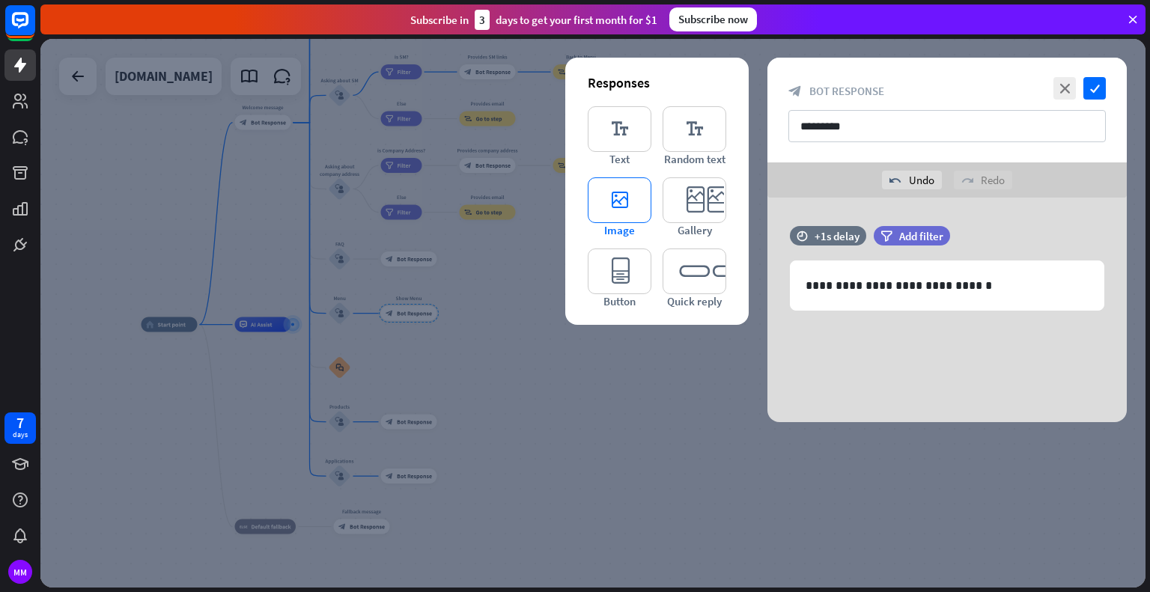
click at [633, 204] on icon "editor_image" at bounding box center [620, 200] width 64 height 46
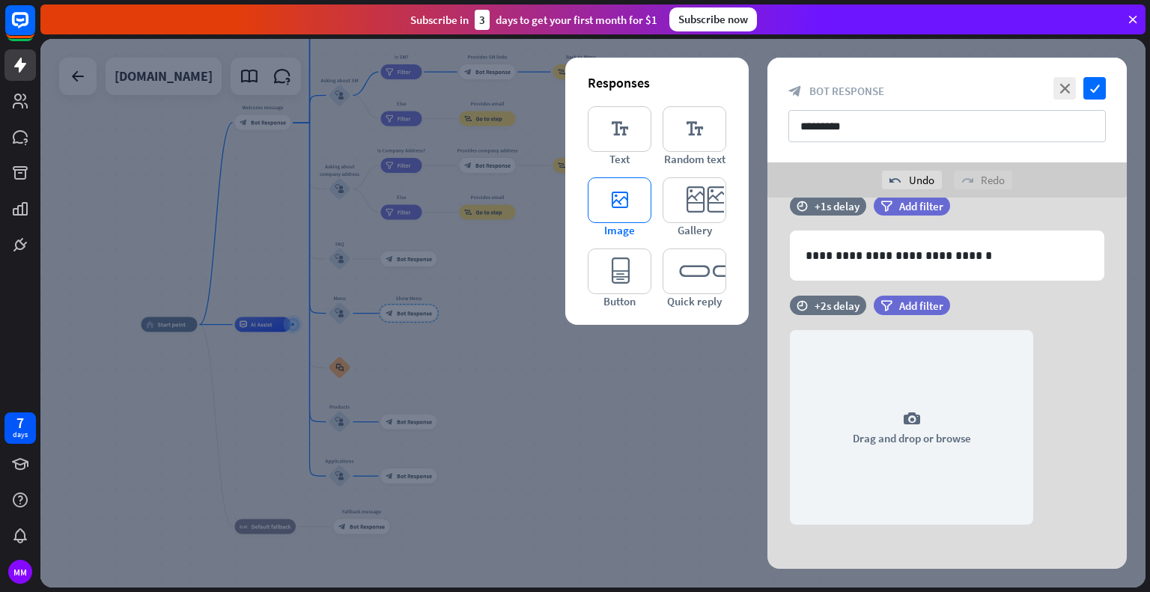
scroll to position [37, 0]
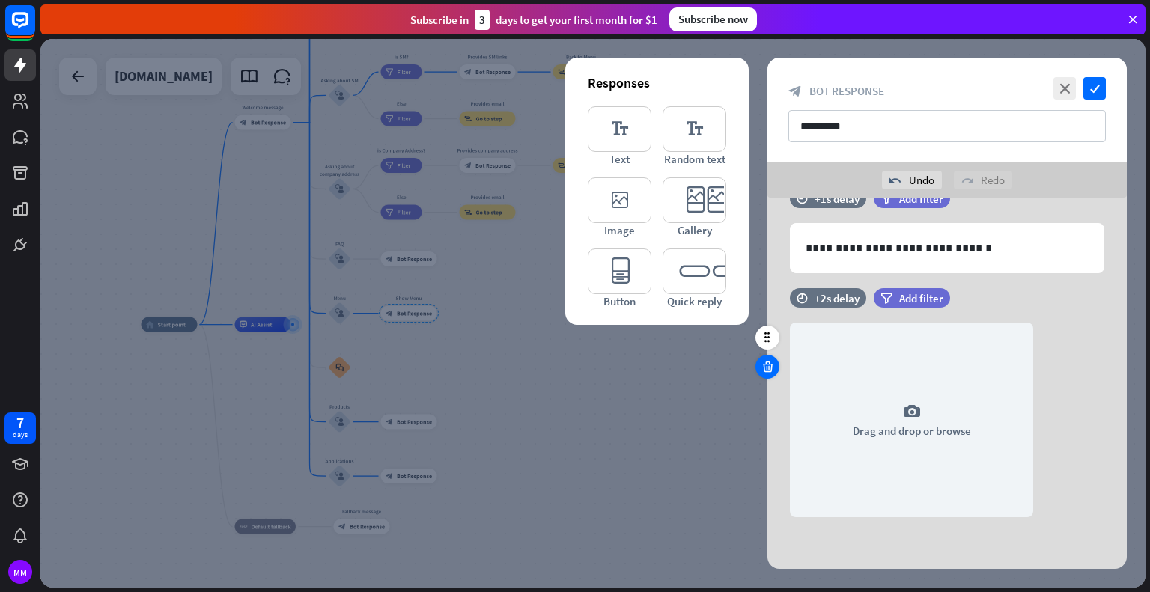
click at [758, 362] on div at bounding box center [768, 367] width 24 height 24
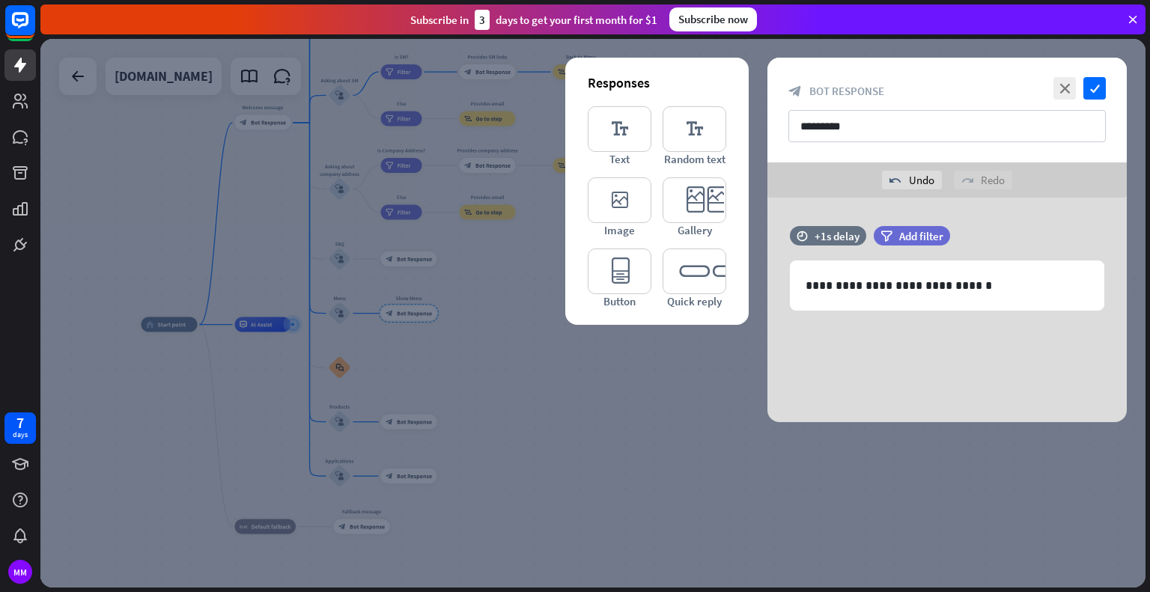
scroll to position [0, 0]
click at [727, 369] on div at bounding box center [592, 313] width 1105 height 549
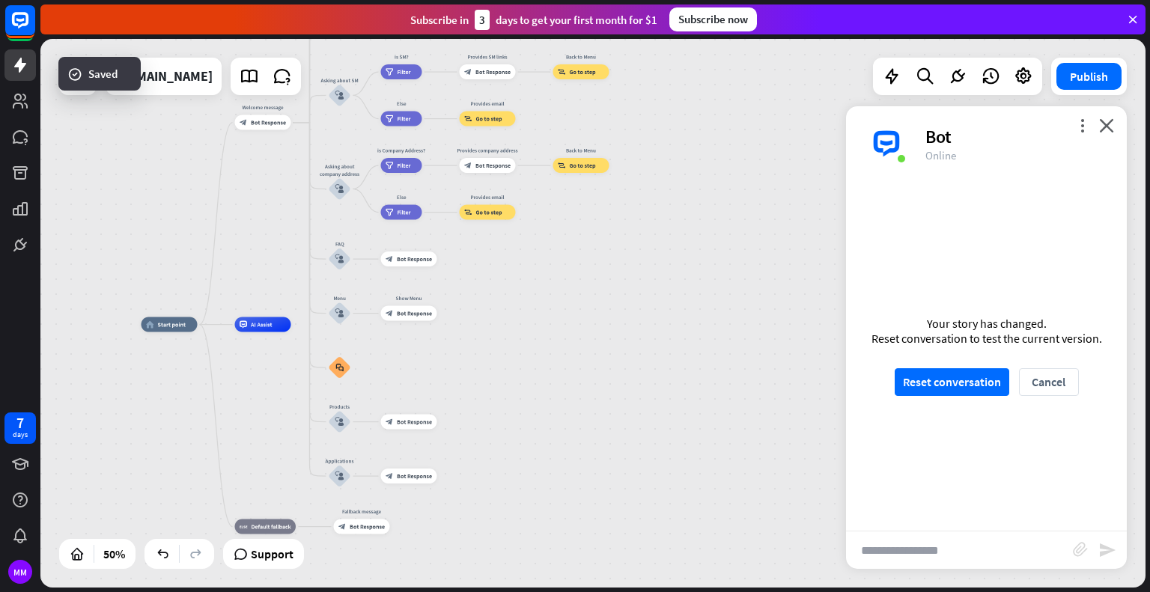
click at [717, 242] on div "home_2 Start point Welcome message block_bot_response Bot Response About us blo…" at bounding box center [592, 313] width 1105 height 549
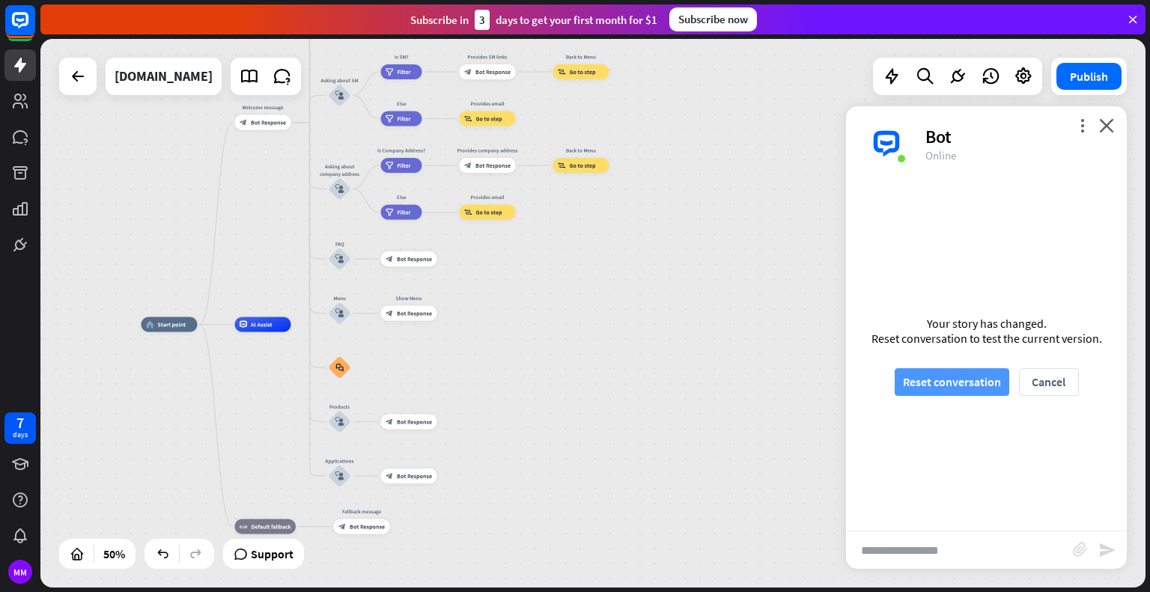
click at [926, 382] on button "Reset conversation" at bounding box center [952, 382] width 115 height 28
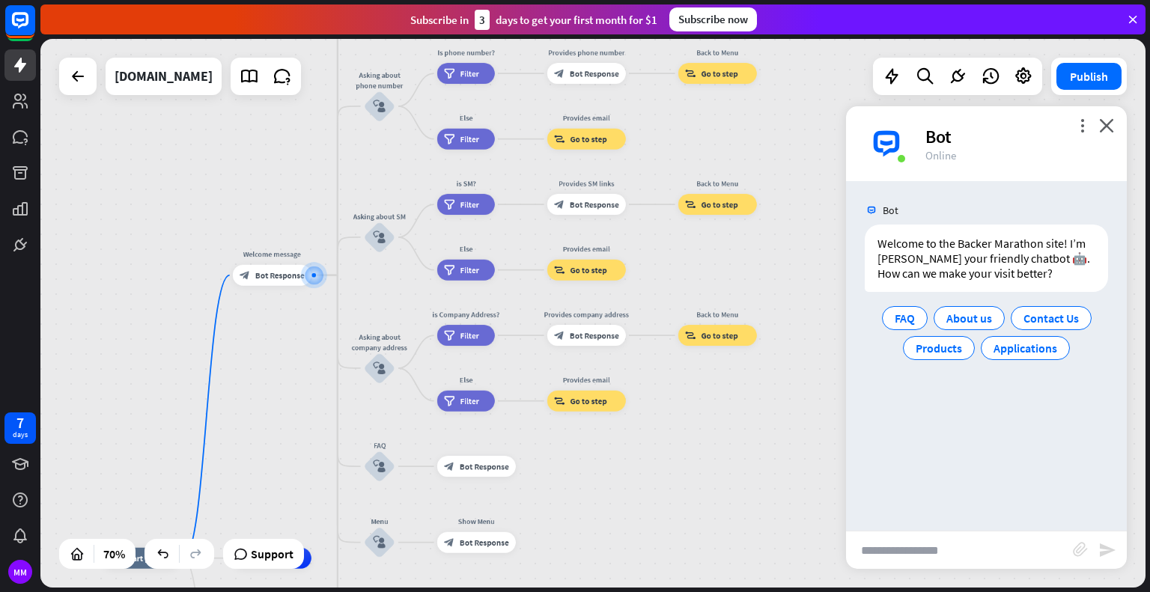
click at [881, 553] on input "text" at bounding box center [959, 550] width 227 height 37
click at [973, 550] on input "text" at bounding box center [959, 550] width 227 height 37
click at [1030, 356] on div "Applications" at bounding box center [1025, 348] width 89 height 24
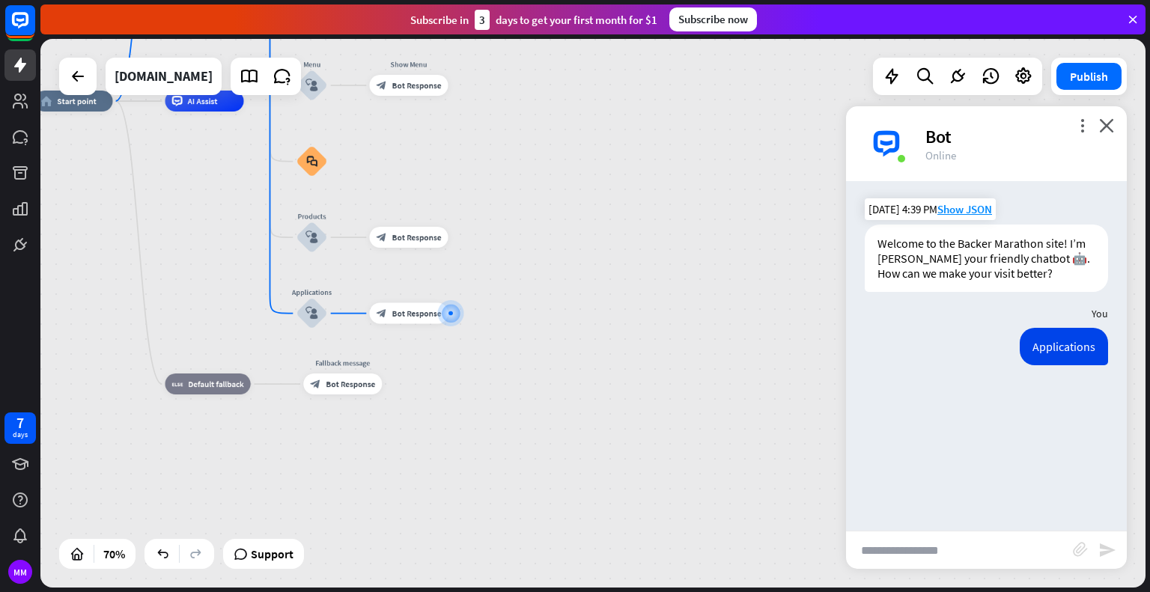
click at [899, 556] on input "text" at bounding box center [959, 550] width 227 height 37
type input "**********"
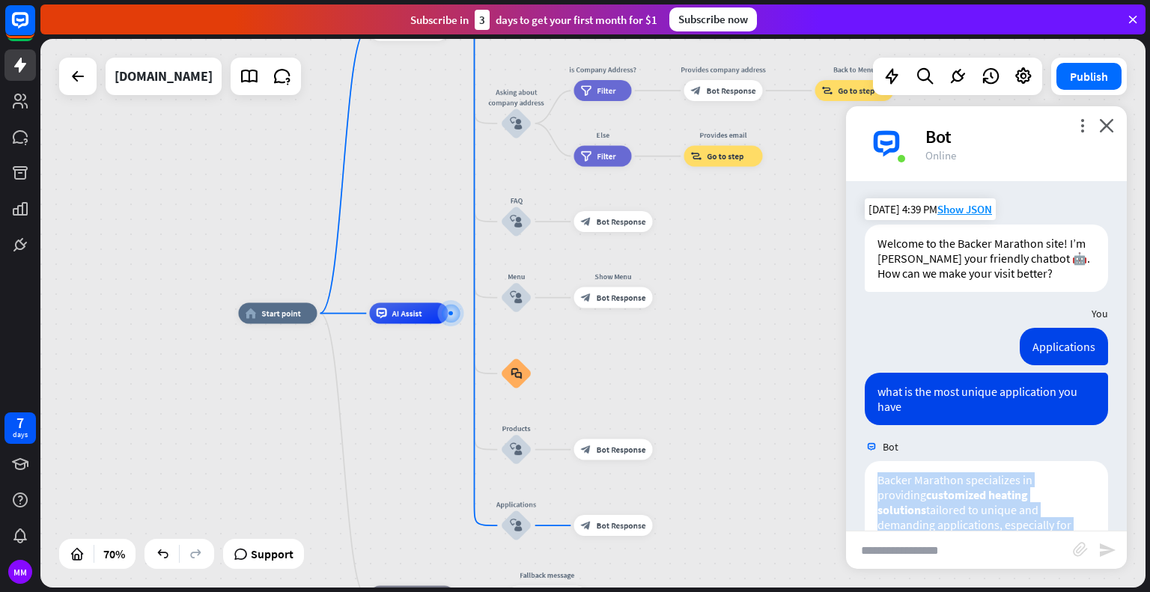
drag, startPoint x: 1009, startPoint y: 500, endPoint x: 753, endPoint y: 416, distance: 270.4
click at [752, 414] on div "home_2 Start point Welcome message block_bot_response Bot Response About us blo…" at bounding box center [626, 506] width 774 height 384
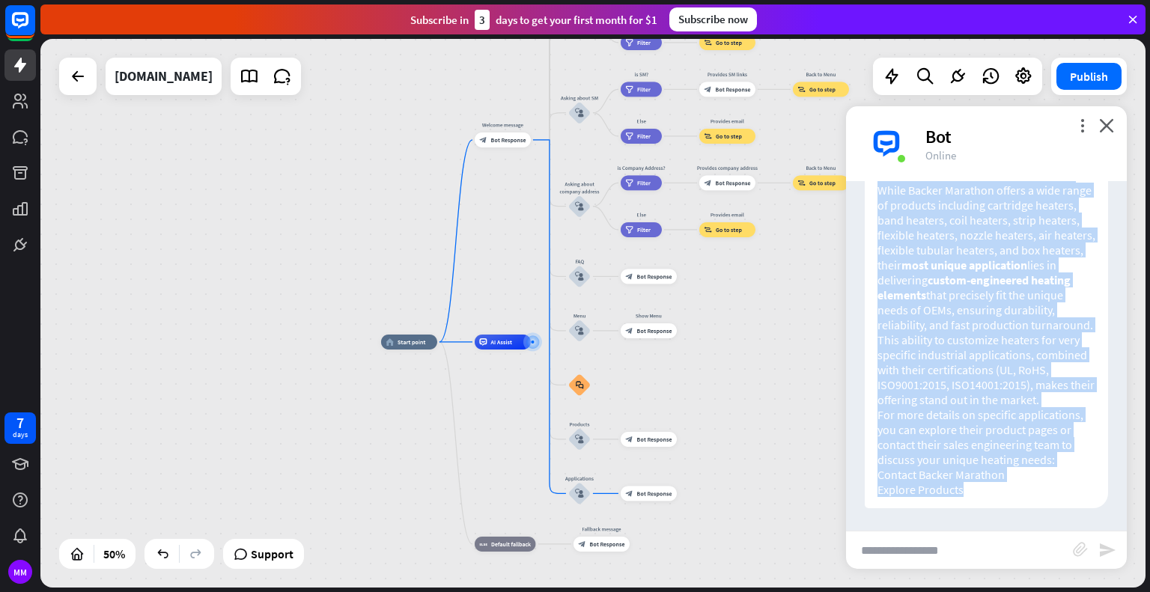
scroll to position [244, 0]
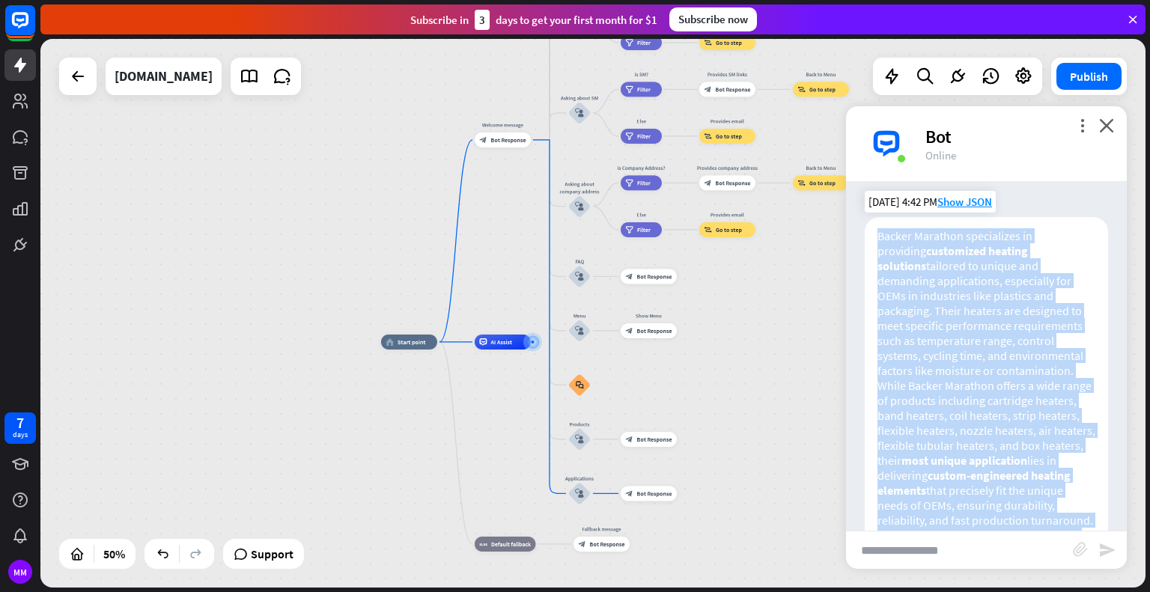
click at [879, 390] on p "While Backer Marathon offers a wide range of products including cartridge heate…" at bounding box center [987, 453] width 218 height 150
click at [915, 371] on p "Backer Marathon specializes in providing customized heating solutions tailored …" at bounding box center [987, 303] width 218 height 150
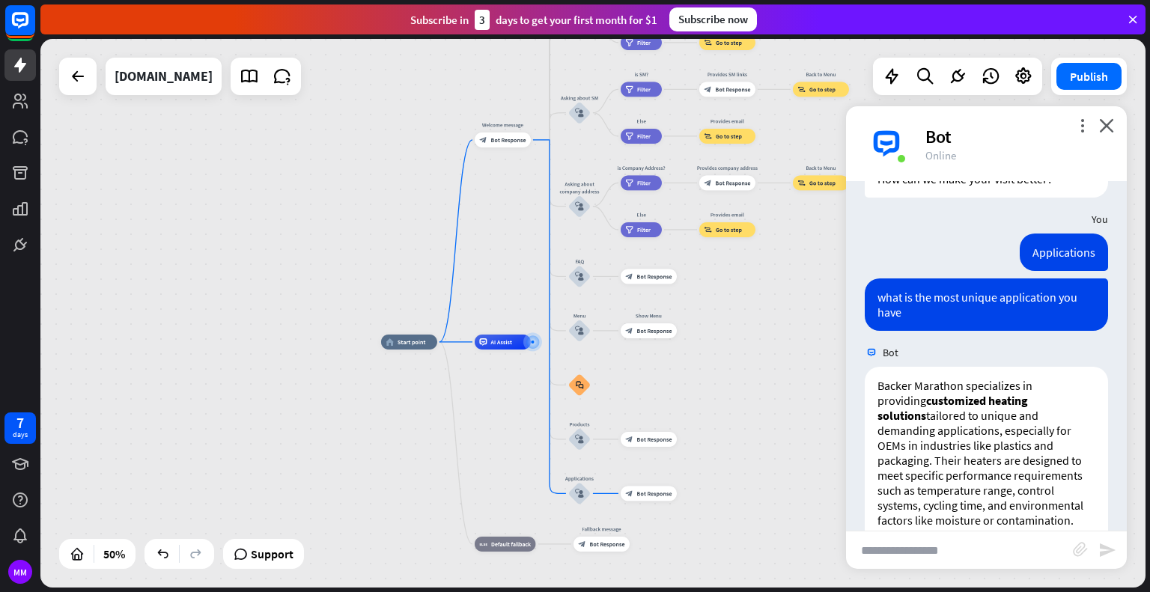
scroll to position [0, 0]
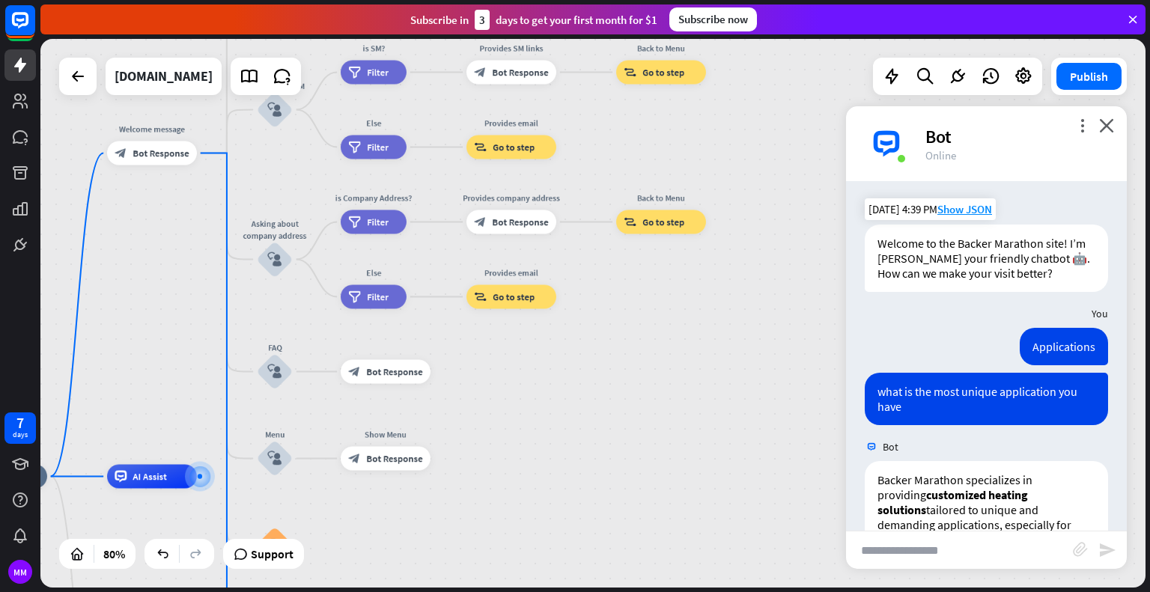
drag, startPoint x: 723, startPoint y: 317, endPoint x: 625, endPoint y: 392, distance: 123.3
click at [568, 443] on div "home_2 Start point Welcome message block_bot_response Bot Response About us blo…" at bounding box center [592, 313] width 1105 height 549
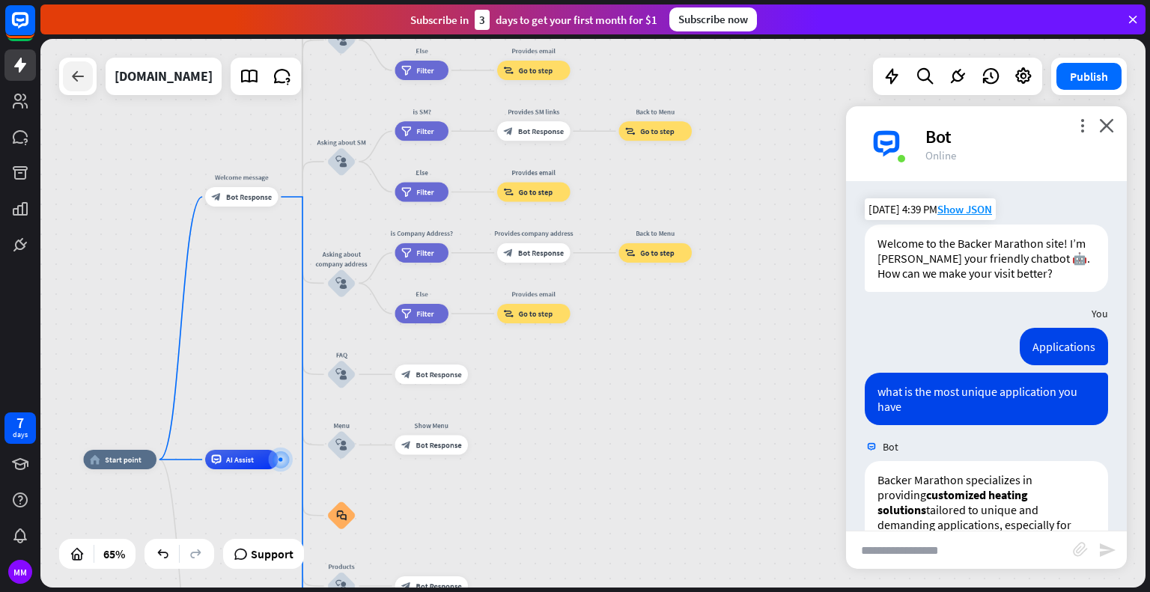
click at [79, 90] on div at bounding box center [78, 76] width 30 height 30
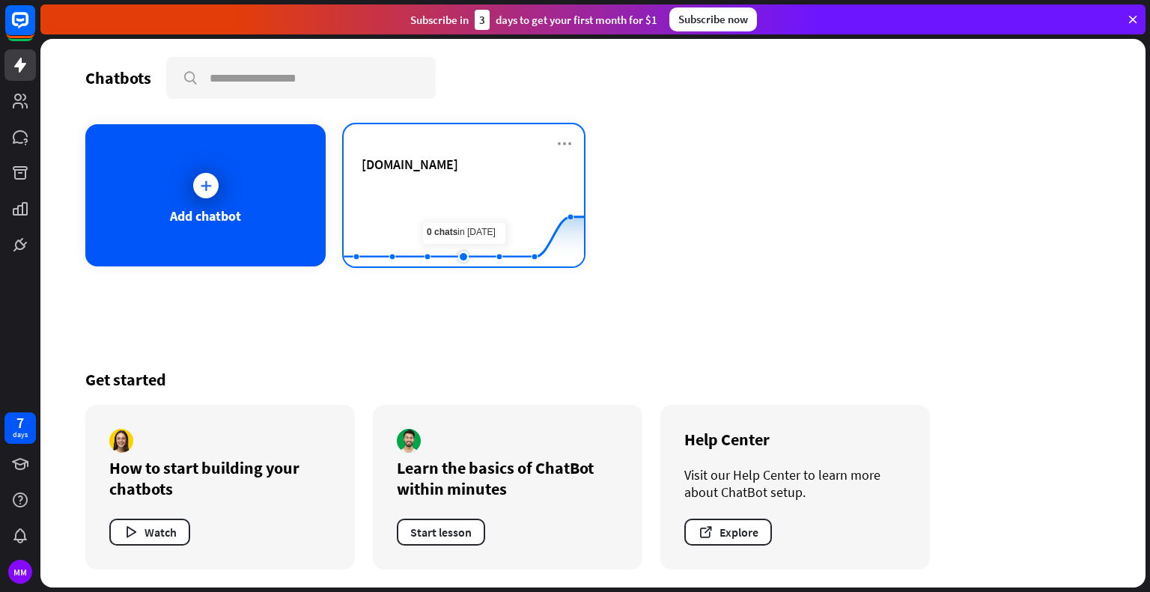
click at [465, 235] on rect at bounding box center [464, 230] width 240 height 94
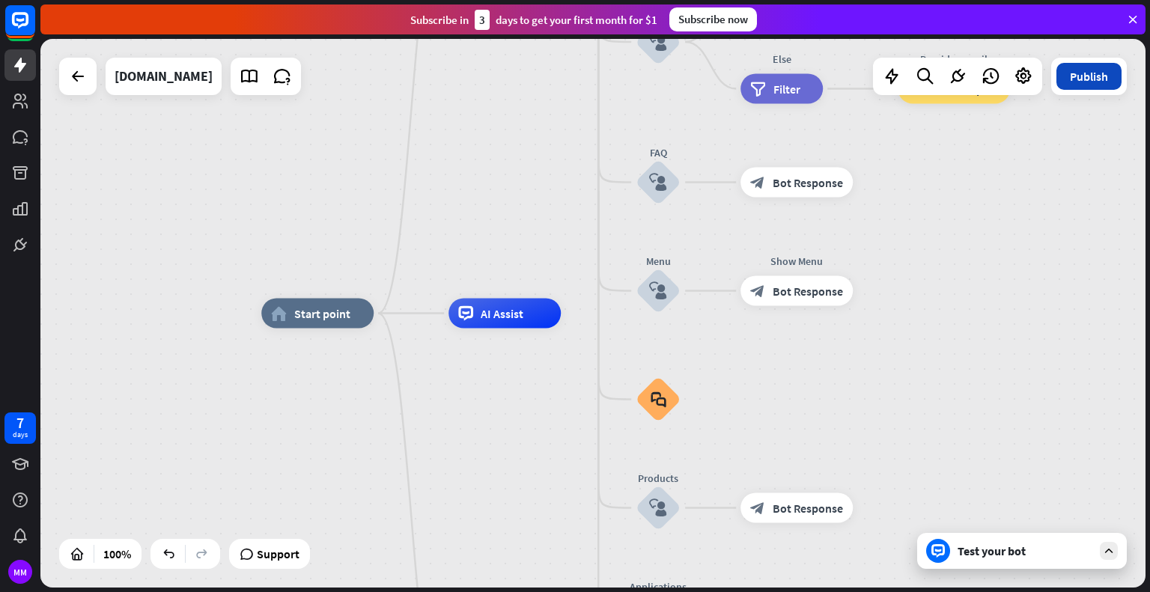
click at [1084, 80] on button "Publish" at bounding box center [1089, 76] width 65 height 27
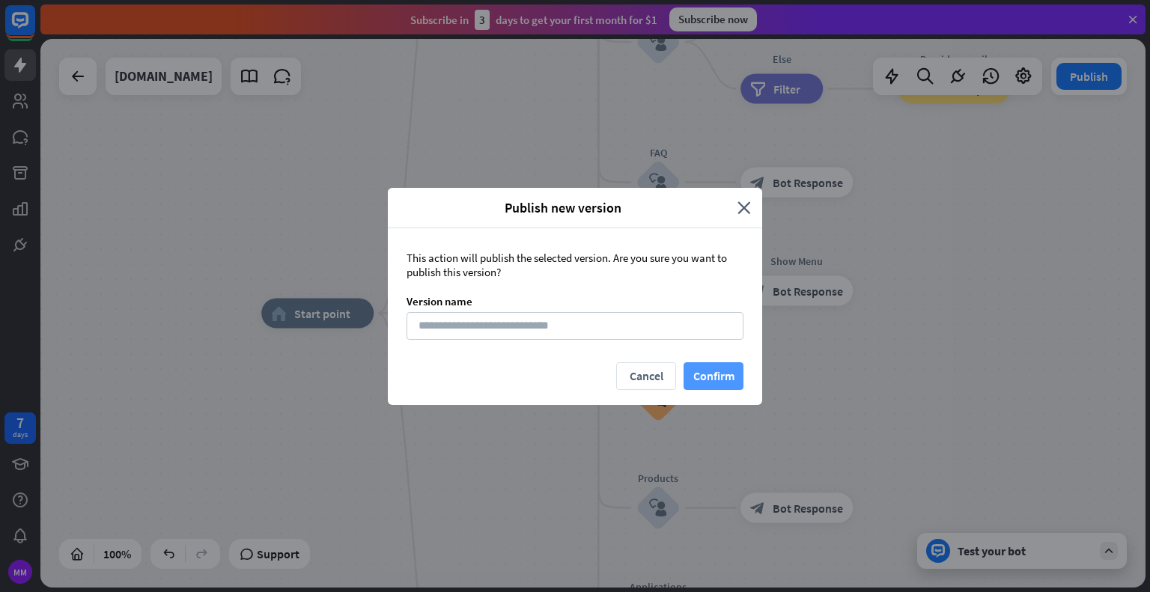
click at [723, 384] on button "Confirm" at bounding box center [714, 376] width 60 height 28
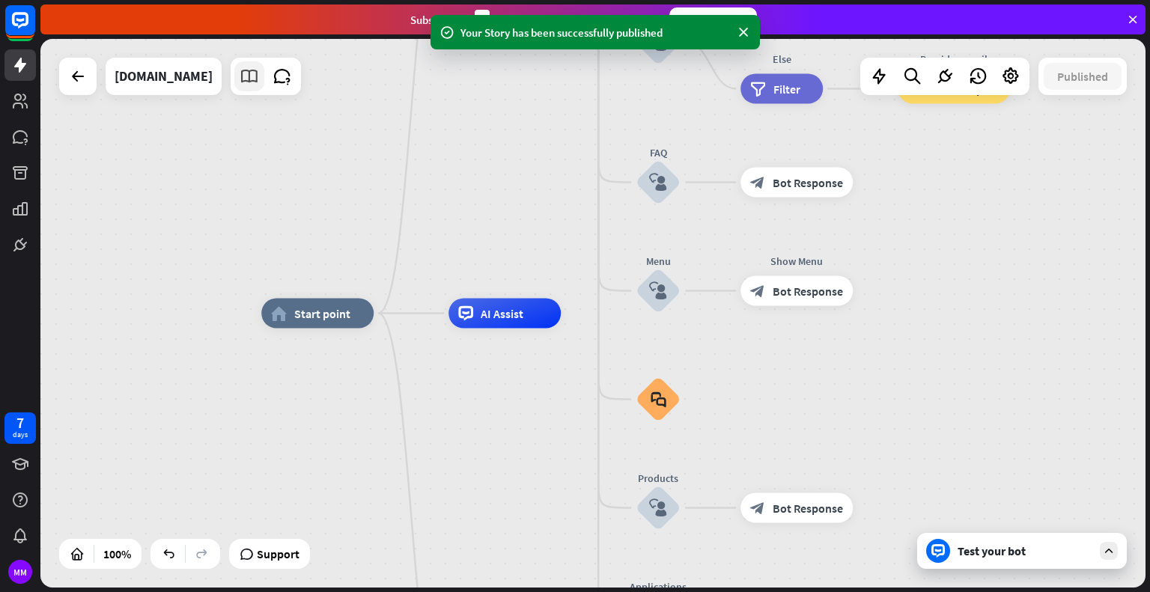
click at [259, 77] on icon at bounding box center [249, 76] width 19 height 19
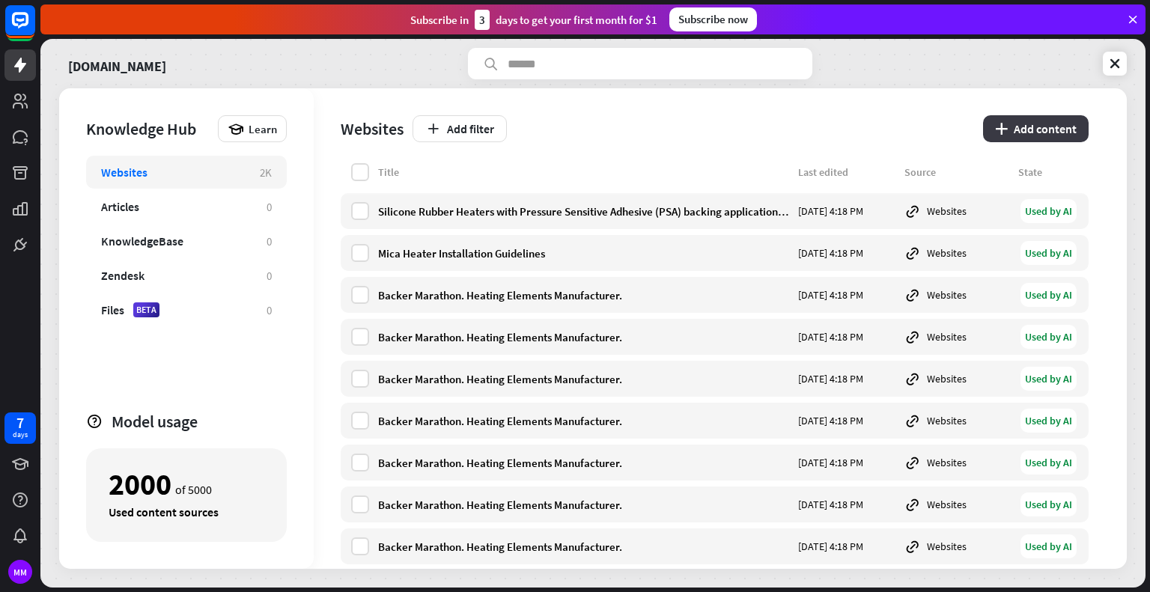
click at [1020, 118] on button "plus Add content" at bounding box center [1036, 128] width 106 height 27
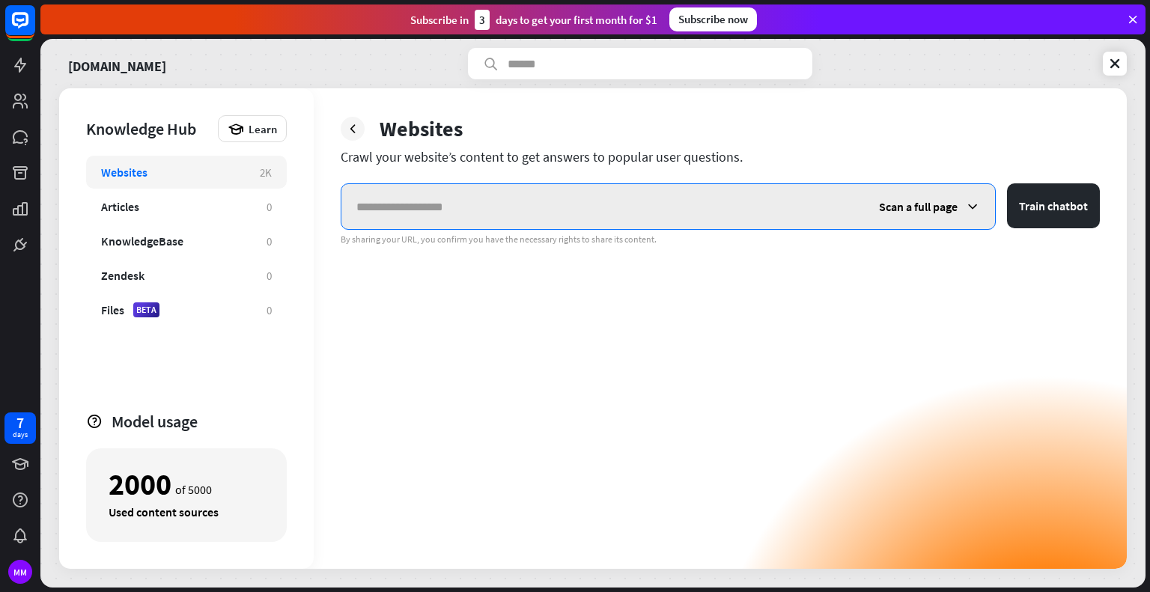
click at [449, 214] on input "text" at bounding box center [602, 206] width 523 height 45
paste input "**********"
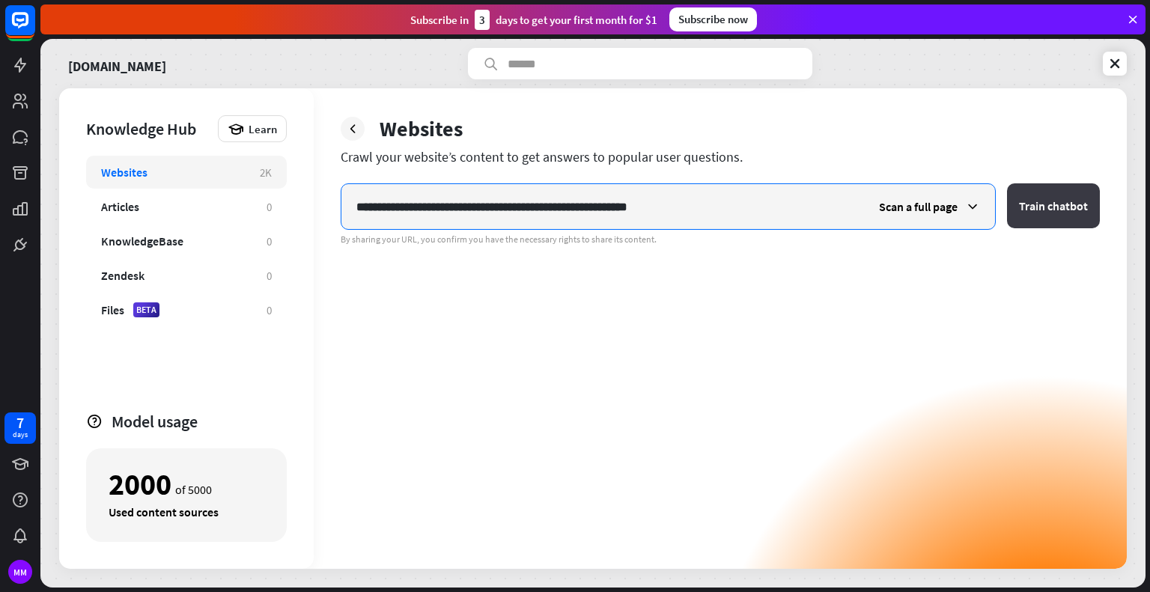
type input "**********"
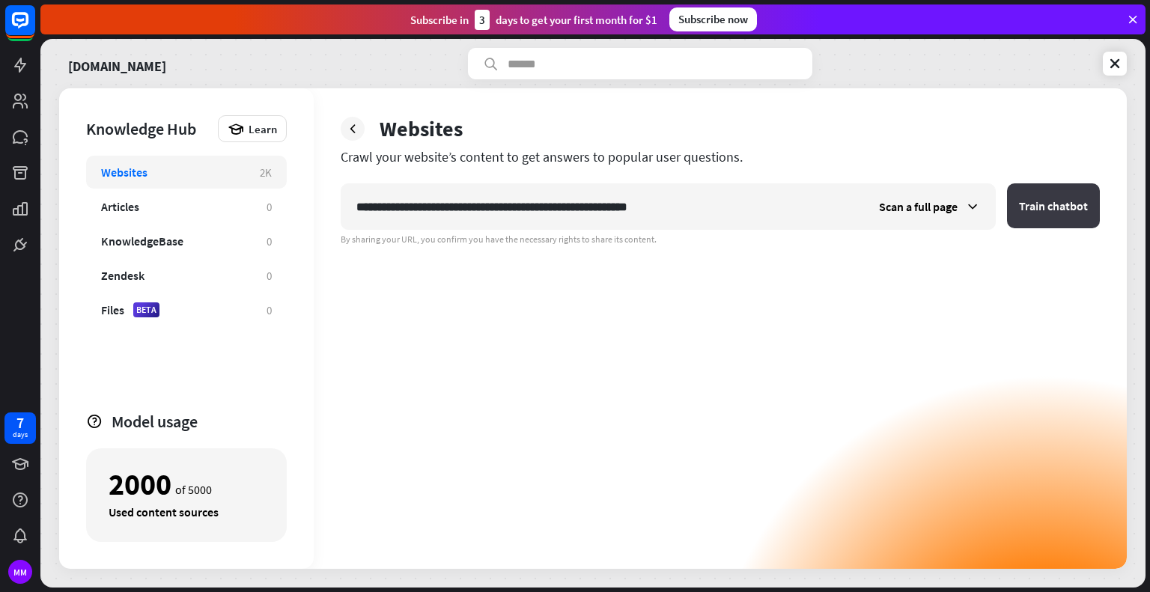
click at [1024, 206] on button "Train chatbot" at bounding box center [1053, 205] width 93 height 45
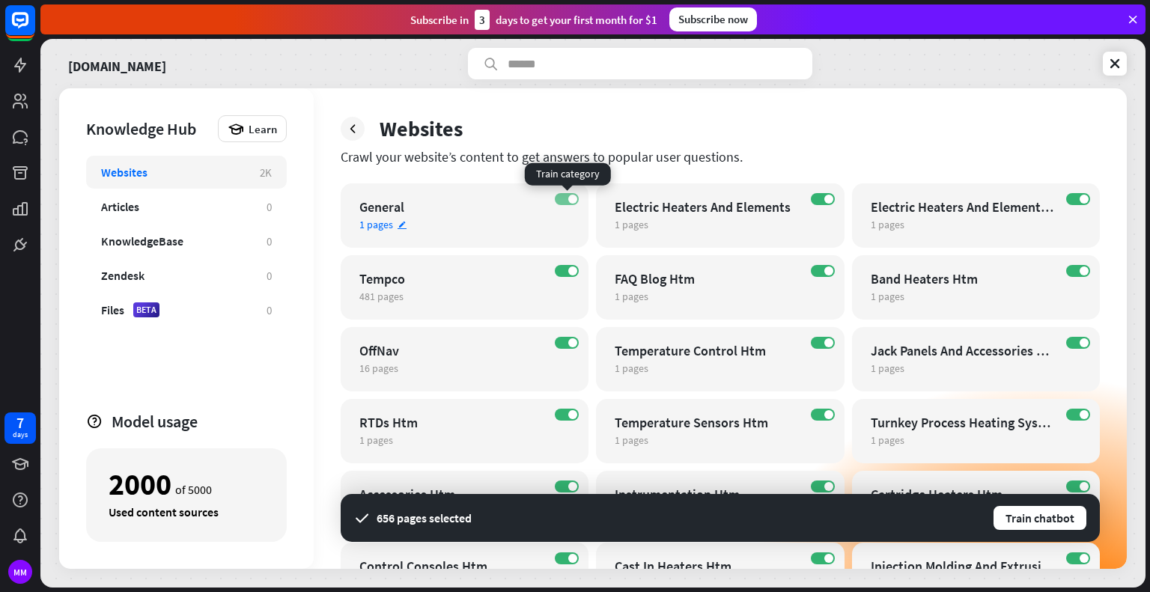
click at [570, 200] on span at bounding box center [572, 199] width 9 height 9
click at [815, 200] on label "ON" at bounding box center [823, 199] width 24 height 12
click at [1065, 203] on div "ON Electric Heaters And Elements Htm 1 pages edit" at bounding box center [976, 215] width 248 height 64
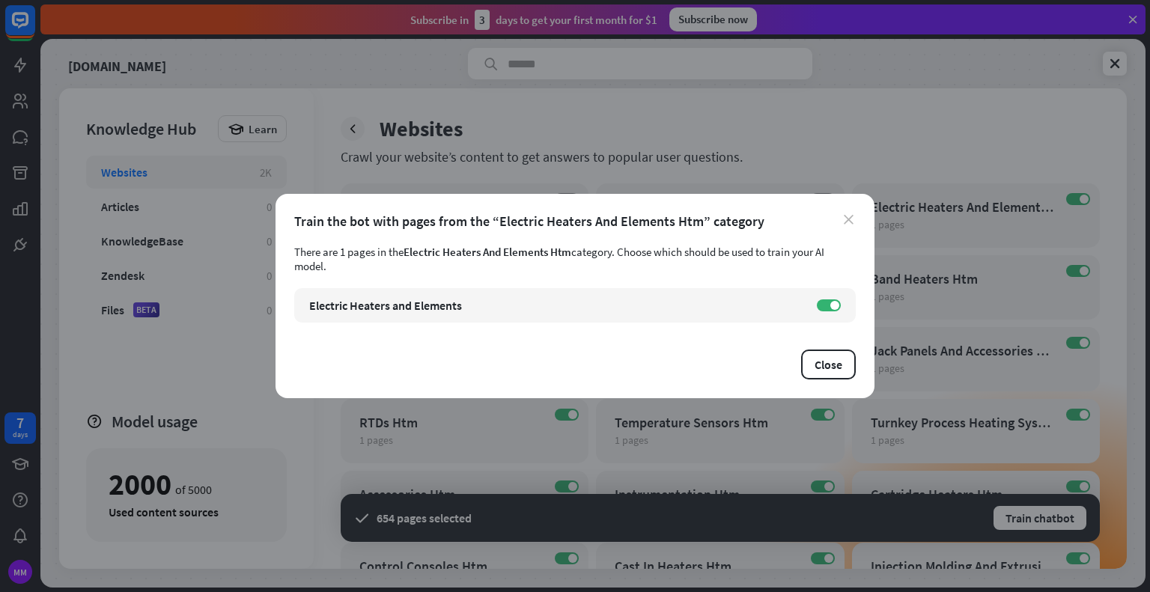
click at [849, 222] on icon "close" at bounding box center [849, 220] width 10 height 10
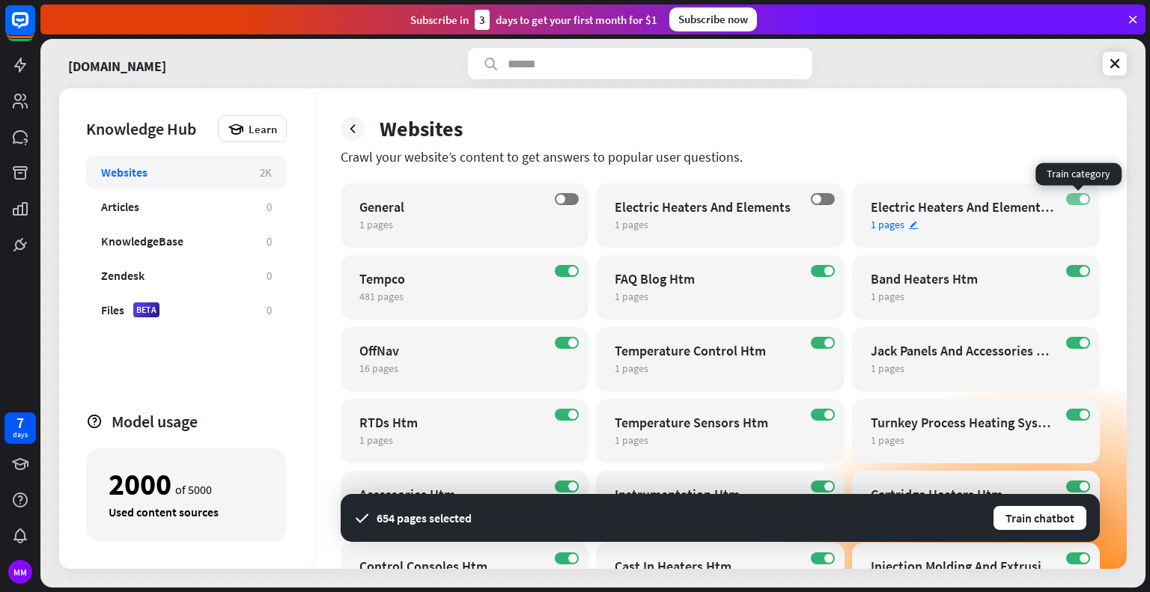
click at [1084, 198] on span at bounding box center [1084, 199] width 9 height 9
click at [564, 269] on label "ON" at bounding box center [567, 271] width 24 height 12
click at [1075, 275] on label "ON" at bounding box center [1078, 271] width 24 height 12
click at [565, 344] on label "ON" at bounding box center [567, 343] width 24 height 12
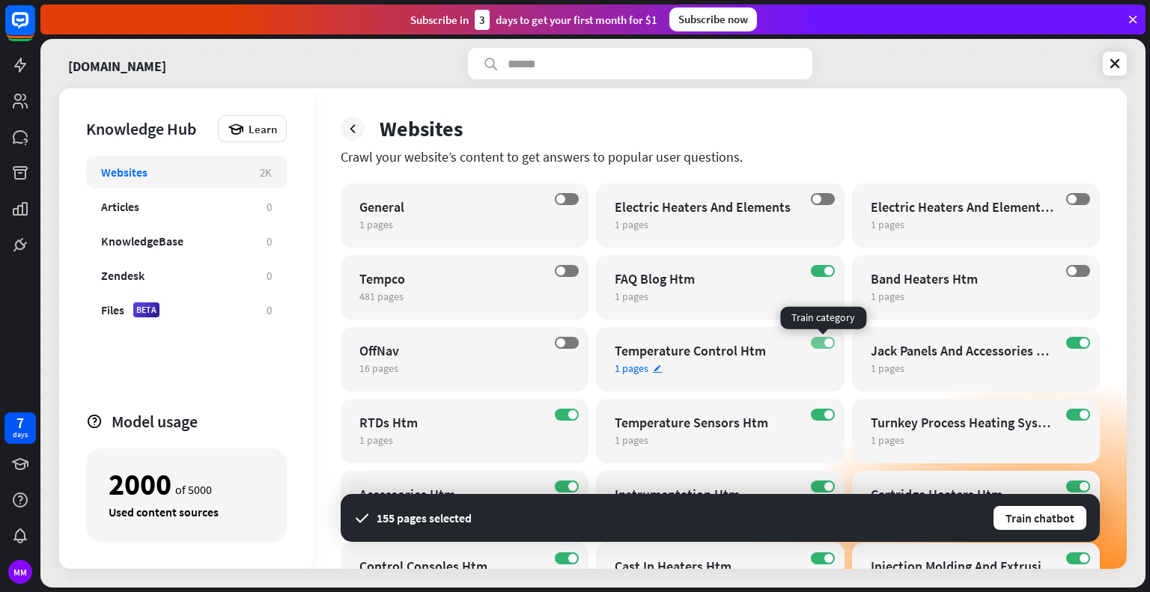
click at [830, 347] on span at bounding box center [828, 342] width 9 height 9
click at [1070, 342] on label "ON" at bounding box center [1078, 343] width 24 height 12
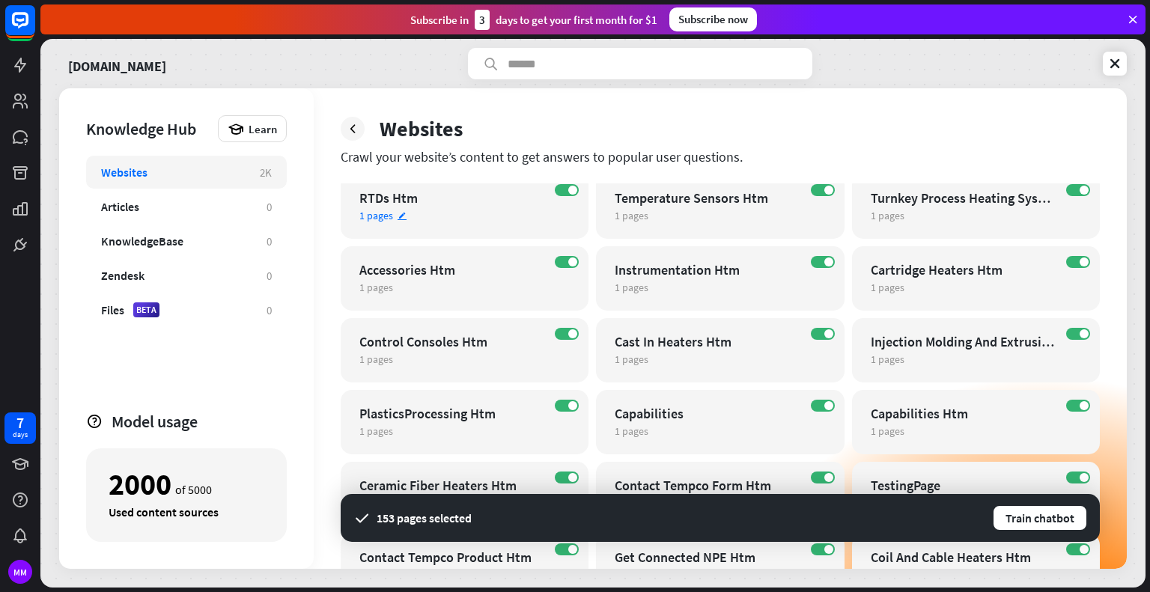
scroll to position [150, 0]
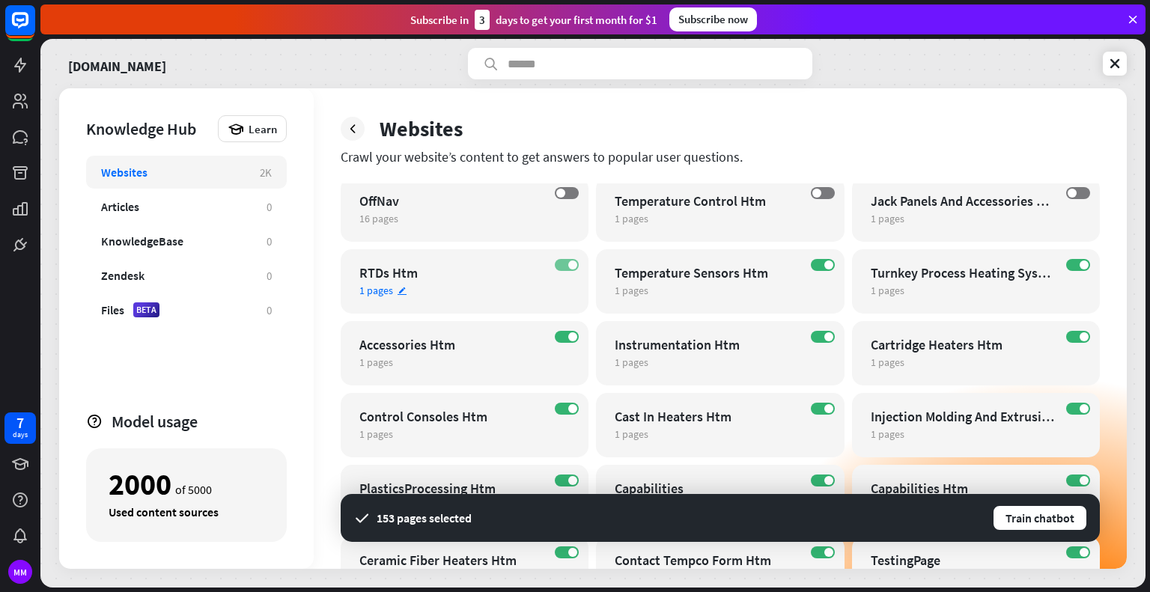
click at [560, 267] on label "ON" at bounding box center [567, 265] width 24 height 12
click at [1073, 267] on label "ON" at bounding box center [1078, 265] width 24 height 12
click at [554, 336] on div "ON Accessories Htm 1 pages edit" at bounding box center [465, 353] width 248 height 64
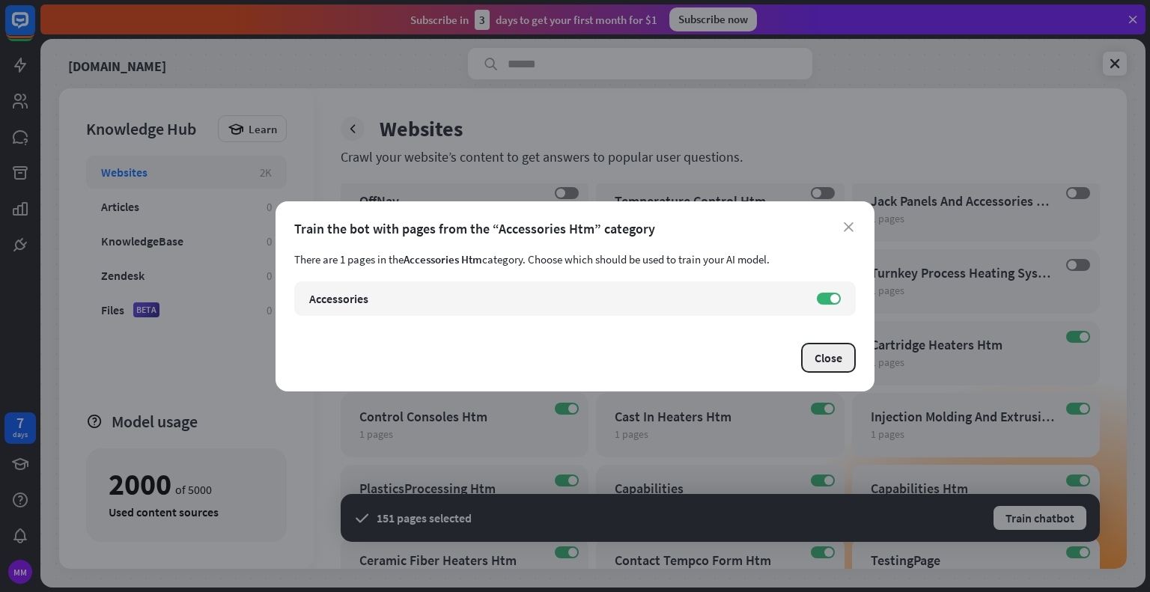
click at [827, 358] on button "Close" at bounding box center [828, 358] width 55 height 30
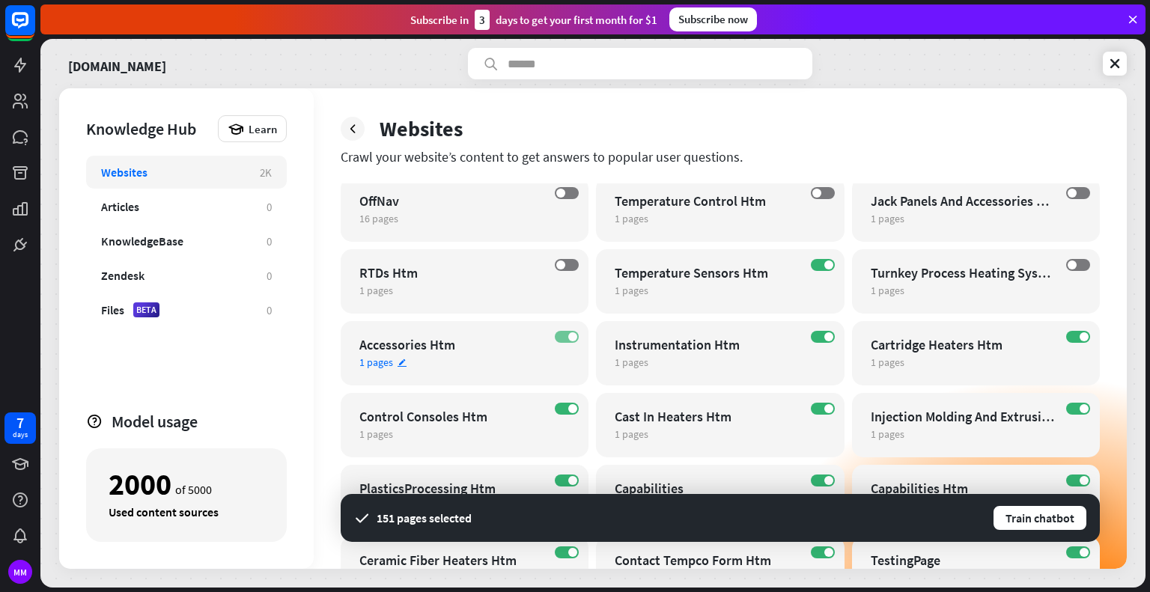
click at [564, 335] on label "ON" at bounding box center [567, 337] width 24 height 12
click at [827, 332] on label "ON" at bounding box center [823, 337] width 24 height 12
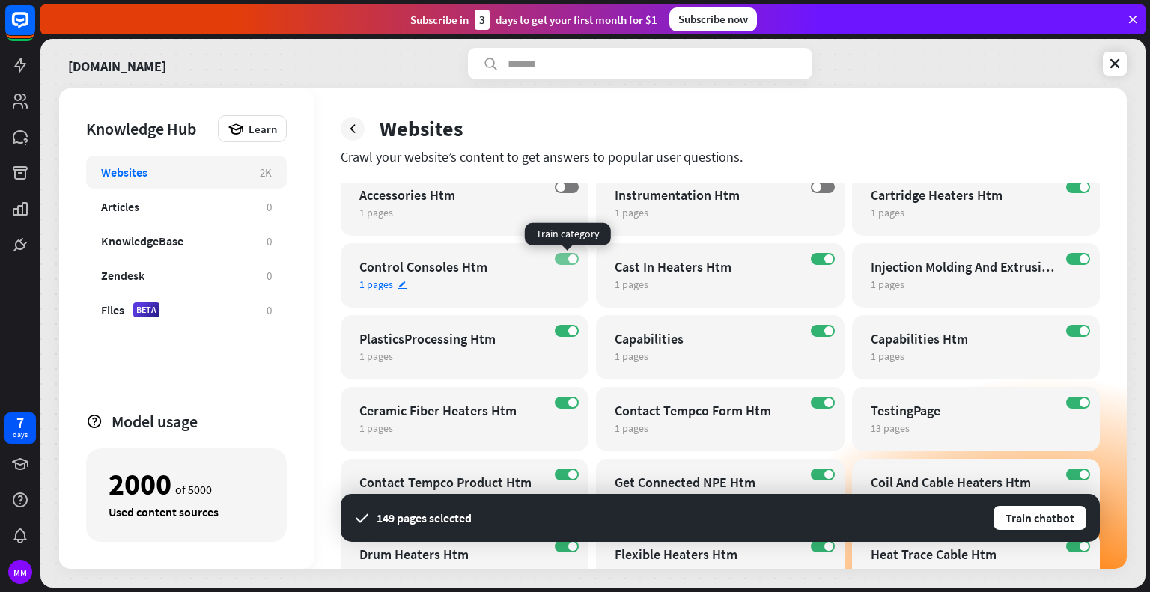
click at [569, 259] on span at bounding box center [572, 259] width 9 height 9
click at [830, 257] on span at bounding box center [828, 259] width 9 height 9
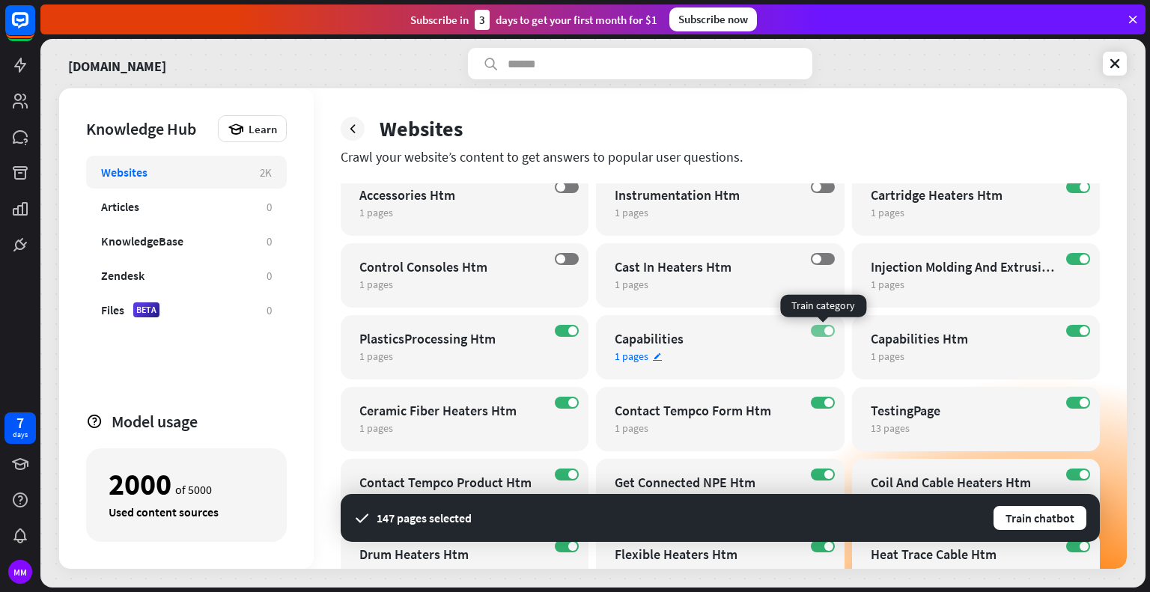
click at [833, 331] on label "ON" at bounding box center [823, 331] width 24 height 12
click at [1072, 331] on label "ON" at bounding box center [1078, 331] width 24 height 12
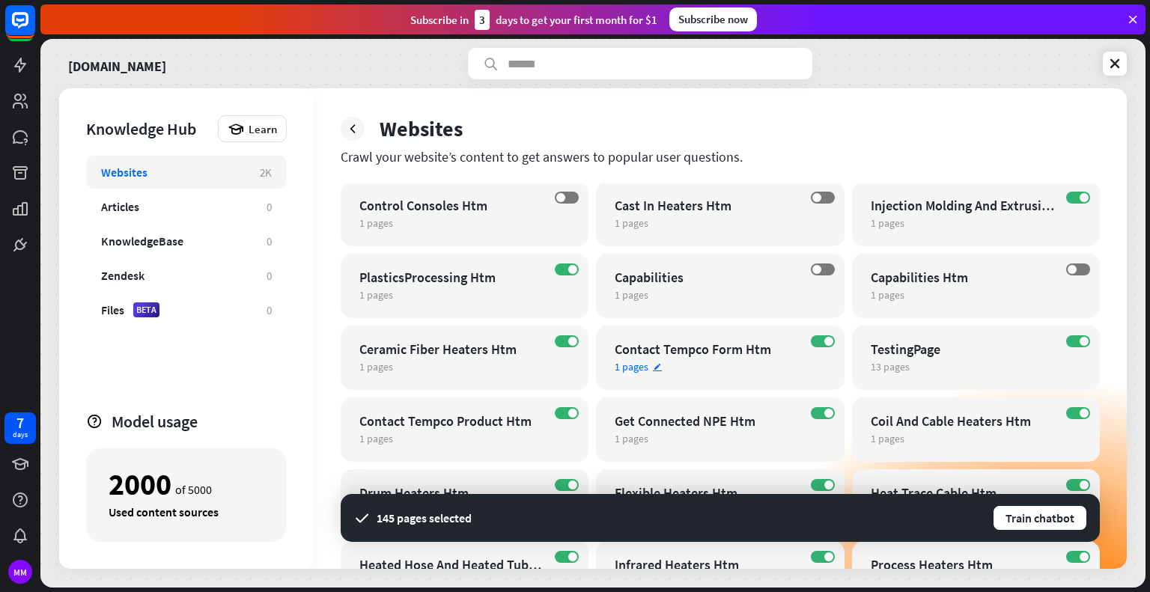
scroll to position [449, 0]
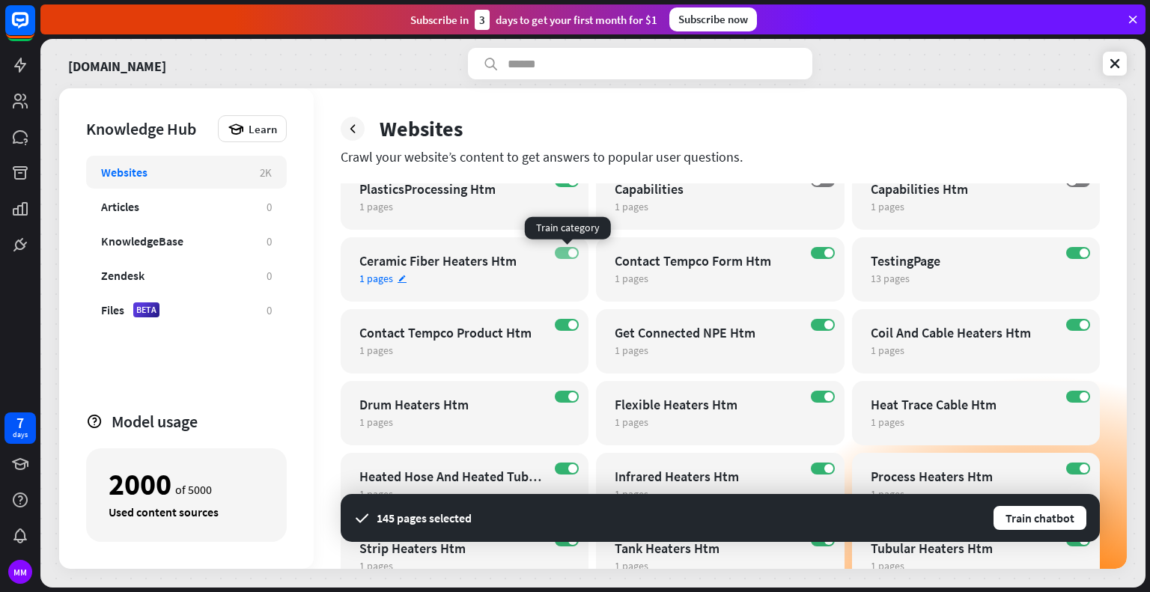
click at [569, 254] on span at bounding box center [572, 253] width 9 height 9
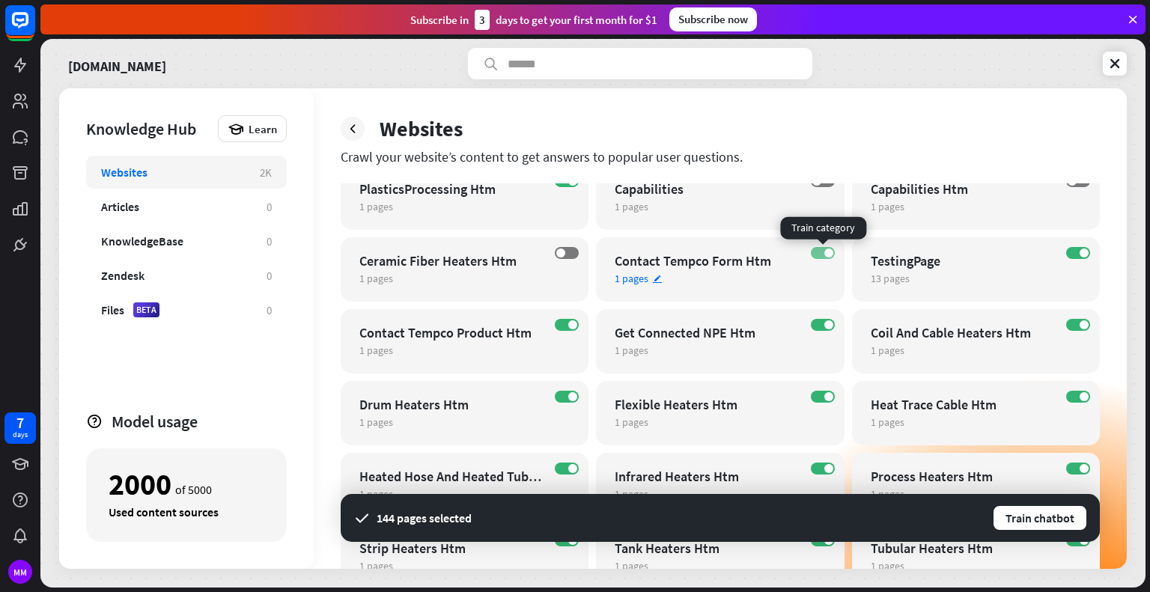
click at [821, 252] on label "ON" at bounding box center [823, 253] width 24 height 12
click at [1078, 251] on label "ON" at bounding box center [1078, 253] width 24 height 12
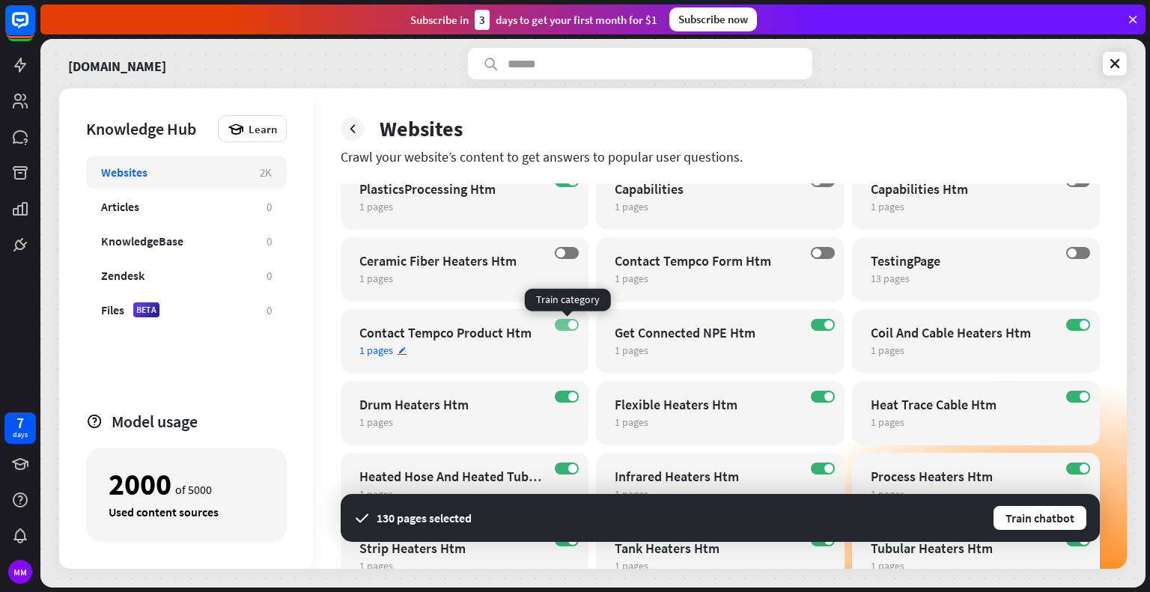
click at [562, 327] on label "ON" at bounding box center [567, 325] width 24 height 12
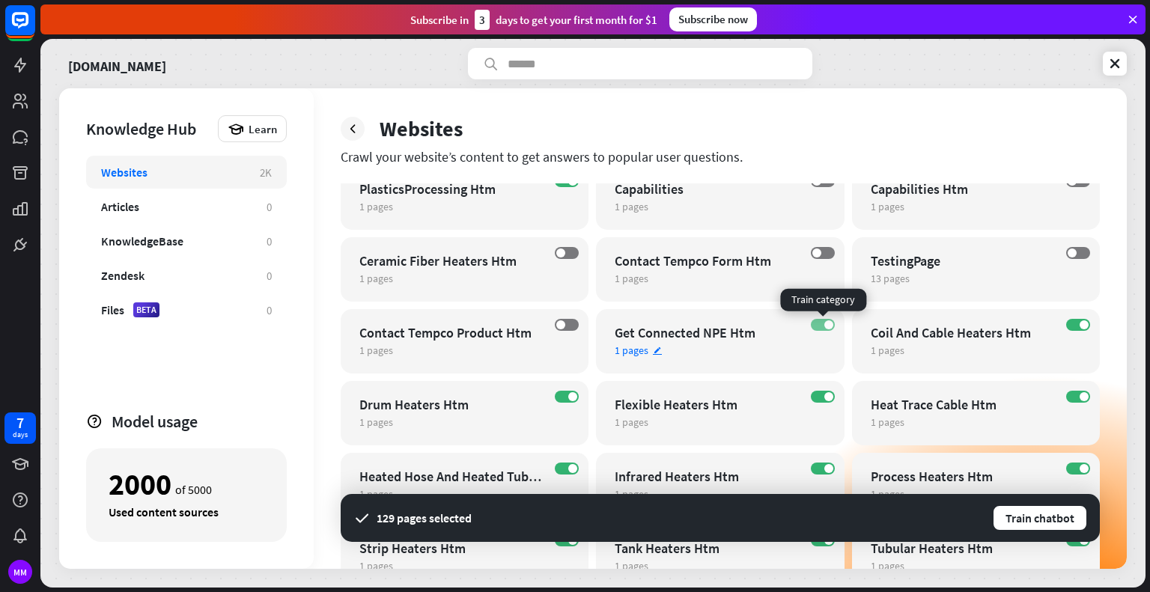
click at [823, 324] on label "ON" at bounding box center [823, 325] width 24 height 12
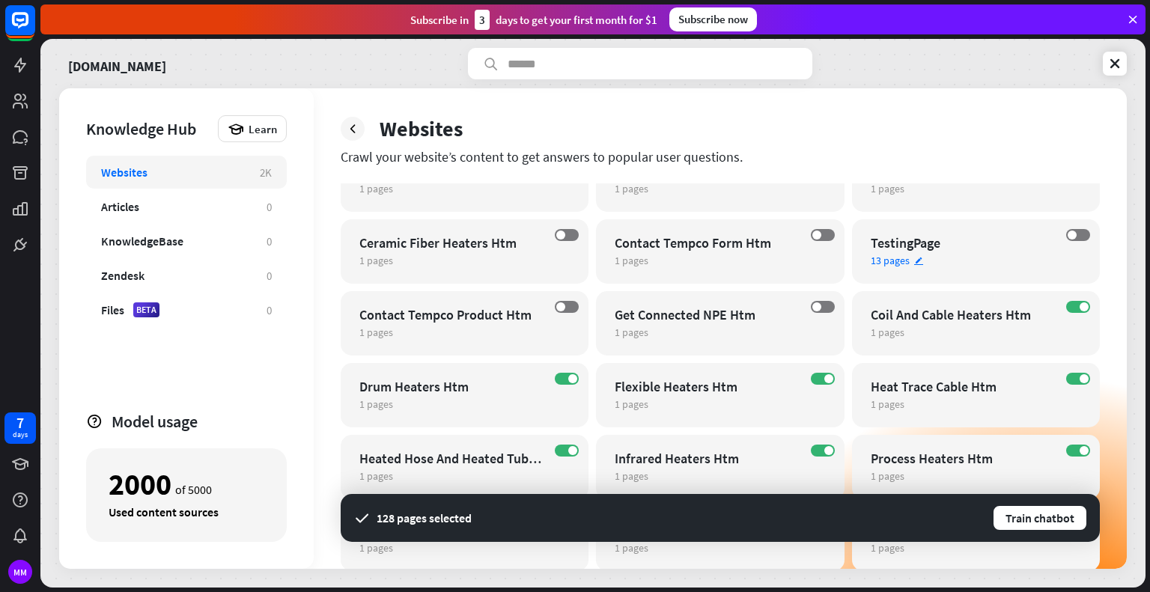
scroll to position [524, 0]
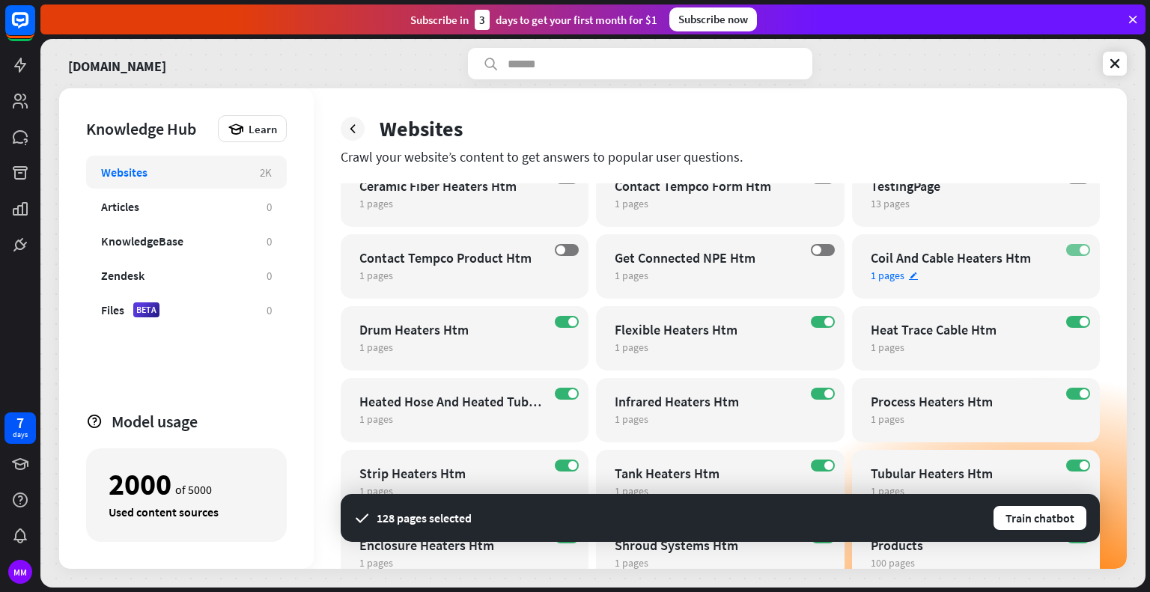
click at [1080, 245] on label "ON" at bounding box center [1078, 250] width 24 height 12
click at [827, 320] on span at bounding box center [828, 321] width 9 height 9
click at [827, 320] on label "OFF" at bounding box center [823, 322] width 24 height 12
click at [827, 320] on span at bounding box center [828, 321] width 9 height 9
click at [829, 318] on label "OFF" at bounding box center [823, 322] width 24 height 12
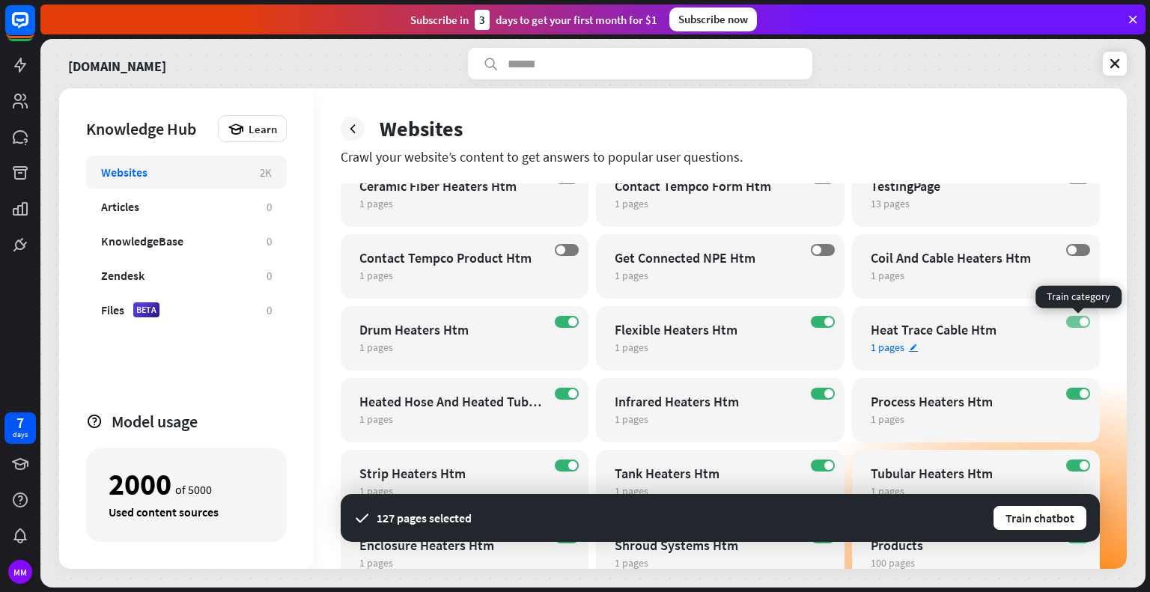
click at [1069, 321] on label "ON" at bounding box center [1078, 322] width 24 height 12
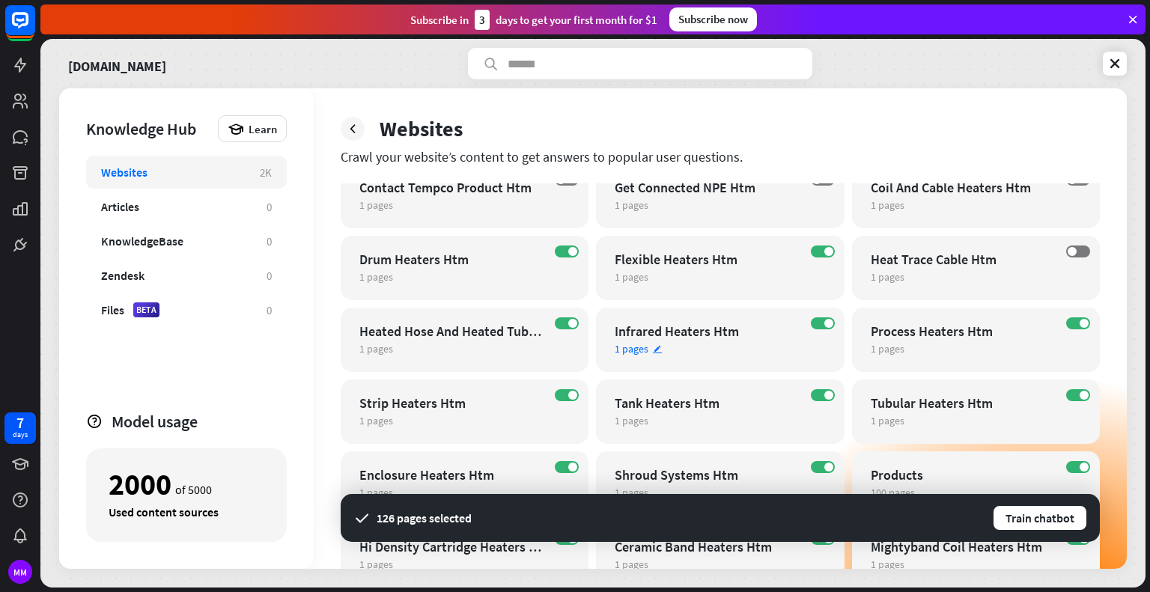
scroll to position [674, 0]
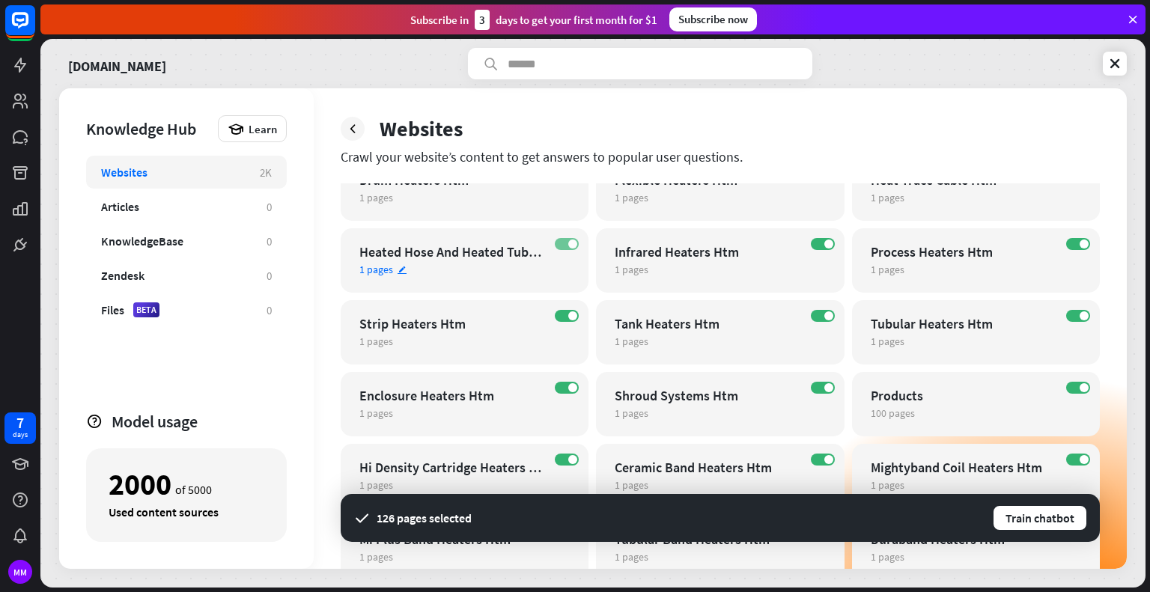
click at [563, 243] on label "ON" at bounding box center [567, 244] width 24 height 12
click at [833, 247] on label "ON" at bounding box center [823, 244] width 24 height 12
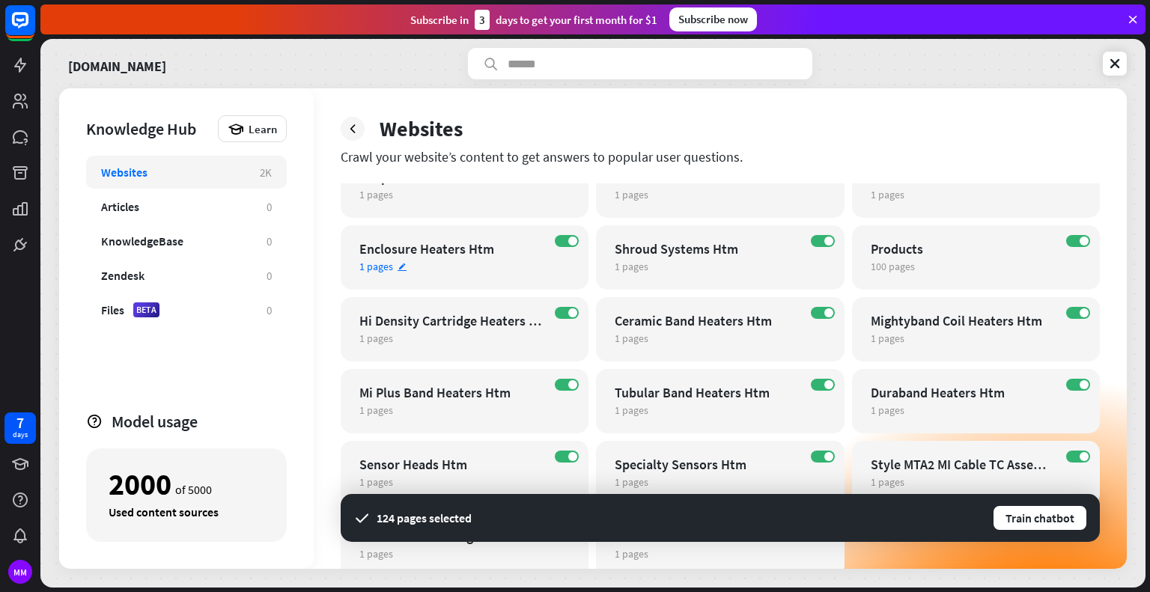
scroll to position [824, 0]
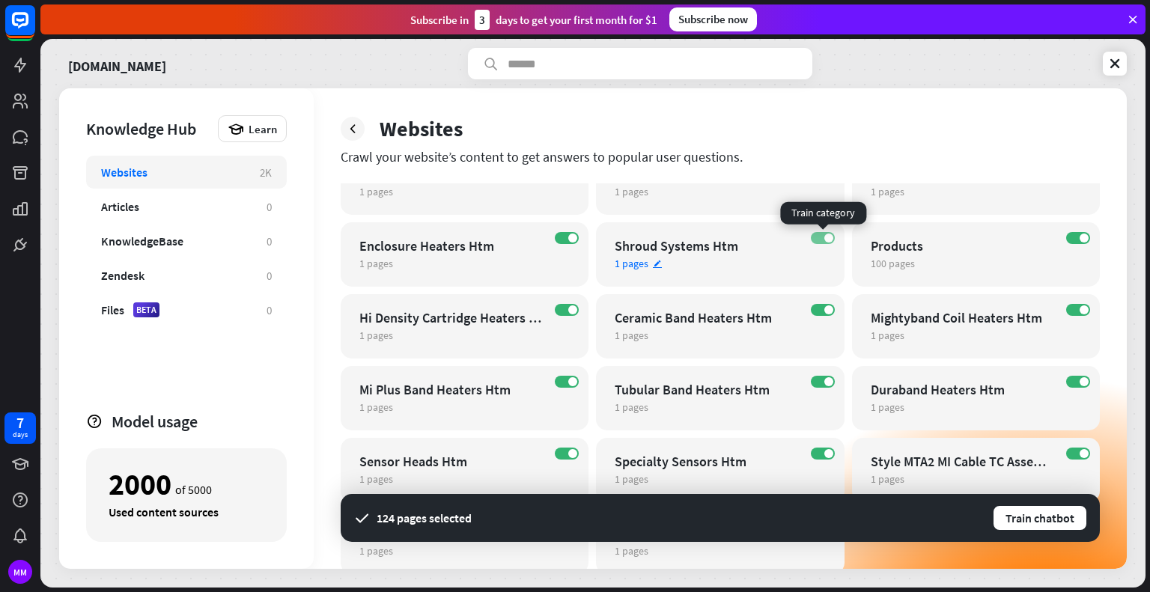
click at [830, 237] on span at bounding box center [828, 238] width 9 height 9
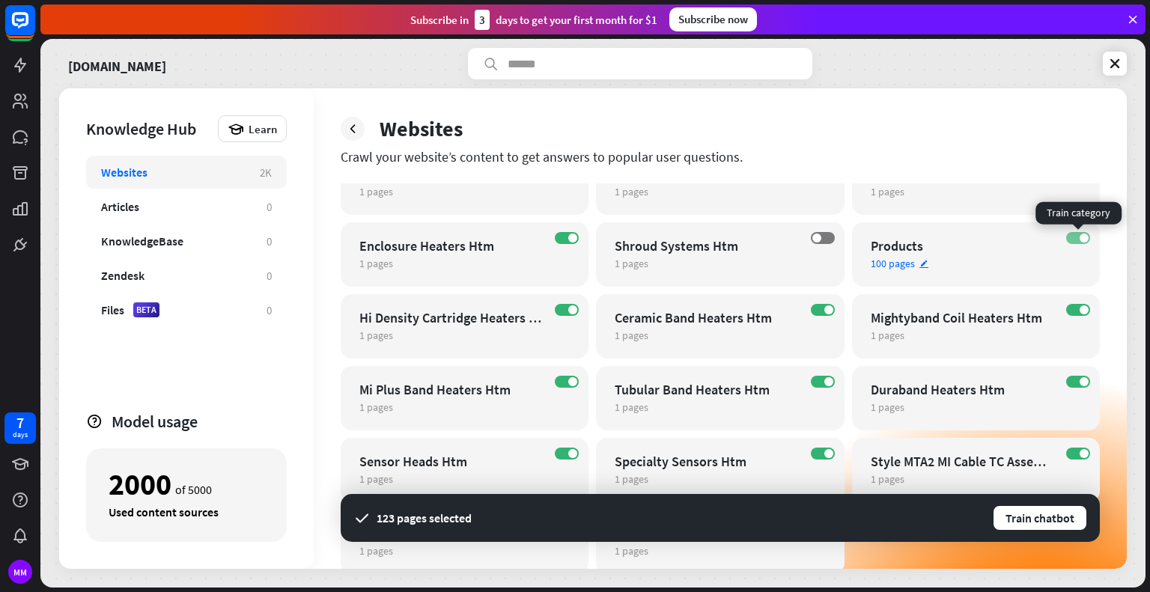
click at [1078, 236] on label "ON" at bounding box center [1078, 238] width 24 height 12
click at [1081, 312] on span at bounding box center [1084, 310] width 9 height 9
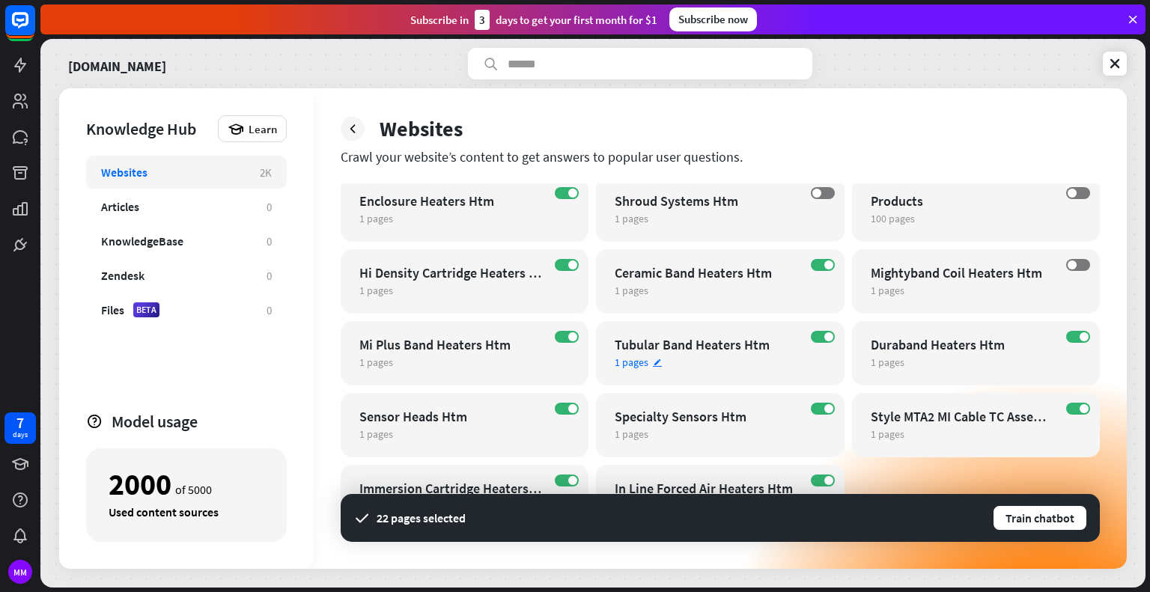
scroll to position [911, 0]
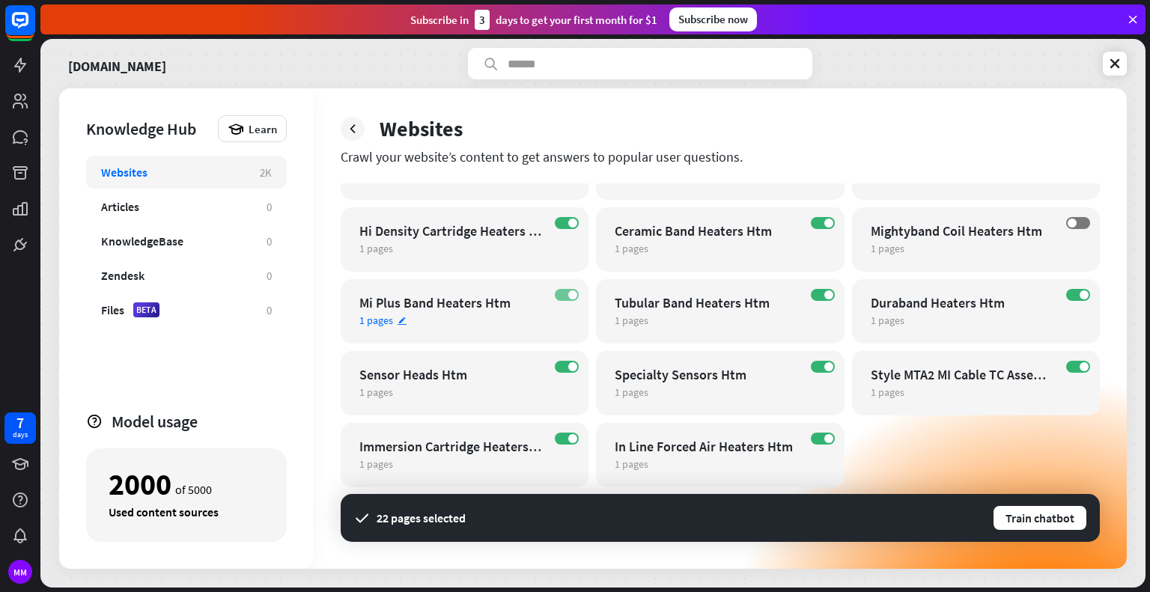
click at [571, 299] on label "ON" at bounding box center [567, 295] width 24 height 12
click at [821, 293] on label "ON" at bounding box center [823, 295] width 24 height 12
click at [1081, 294] on span at bounding box center [1084, 295] width 9 height 9
click at [565, 367] on label "ON" at bounding box center [567, 367] width 24 height 12
click at [1073, 362] on label "ON" at bounding box center [1078, 367] width 24 height 12
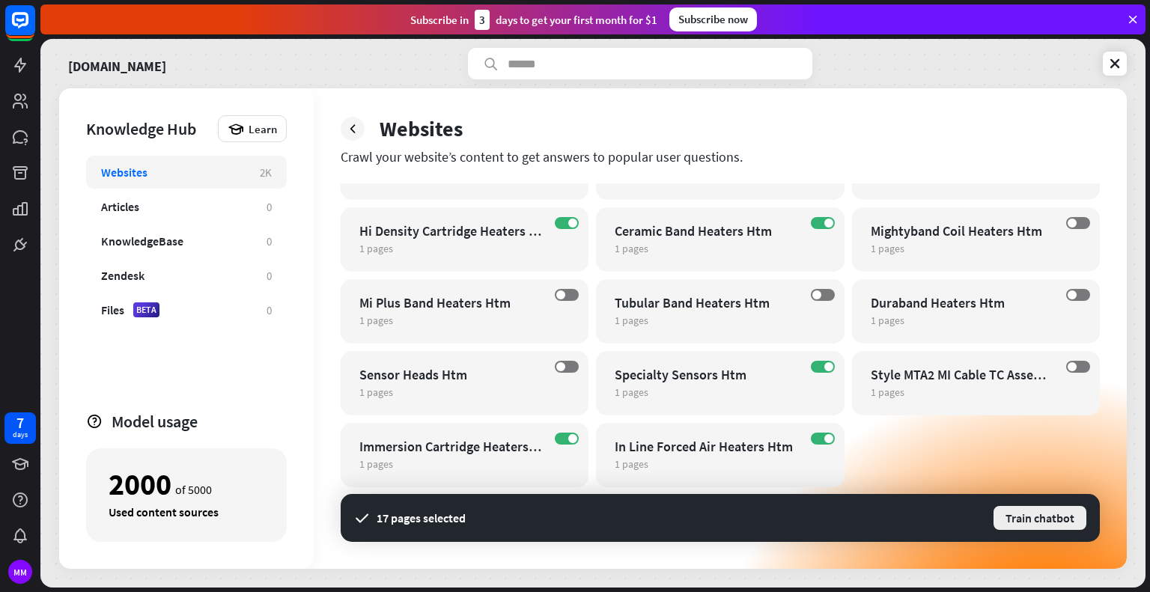
click at [1018, 527] on button "Train chatbot" at bounding box center [1040, 518] width 96 height 27
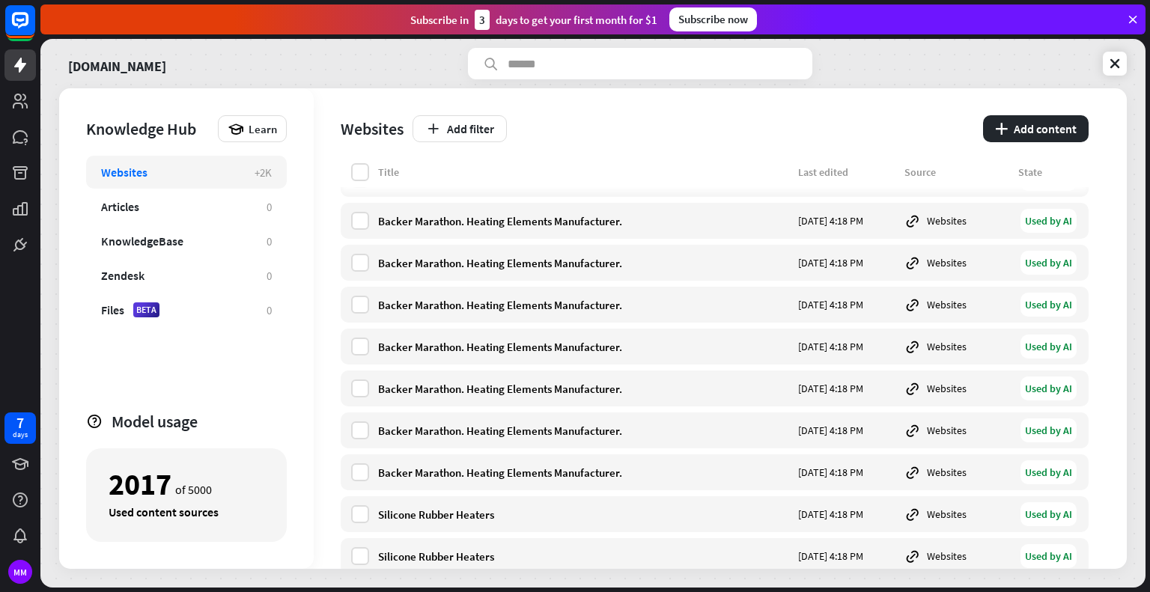
scroll to position [30352, 0]
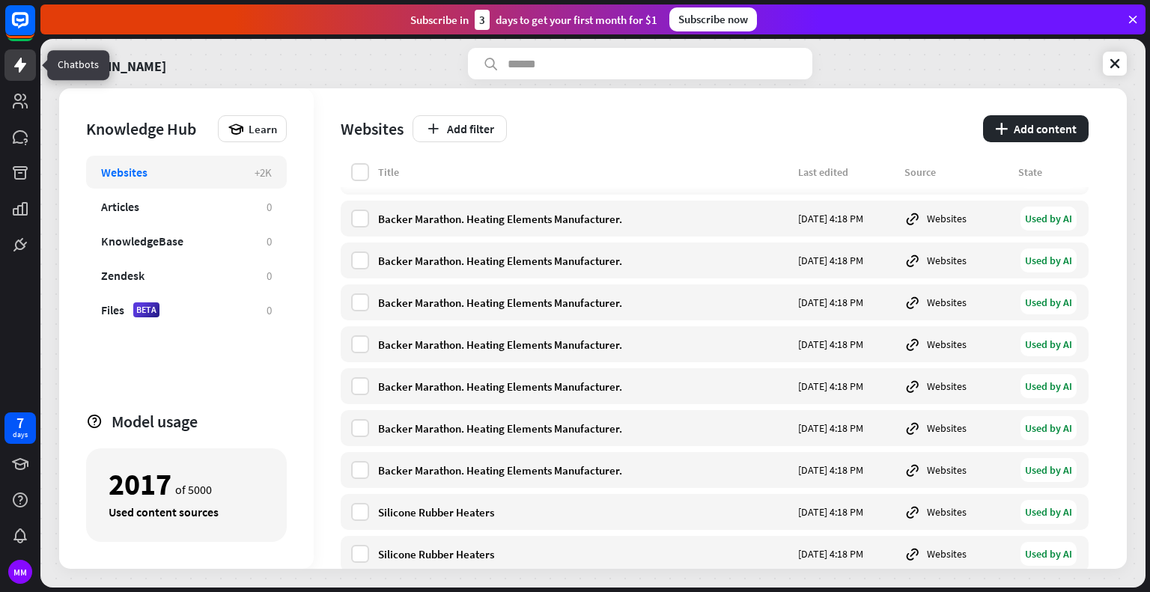
click at [24, 63] on icon at bounding box center [20, 65] width 18 height 18
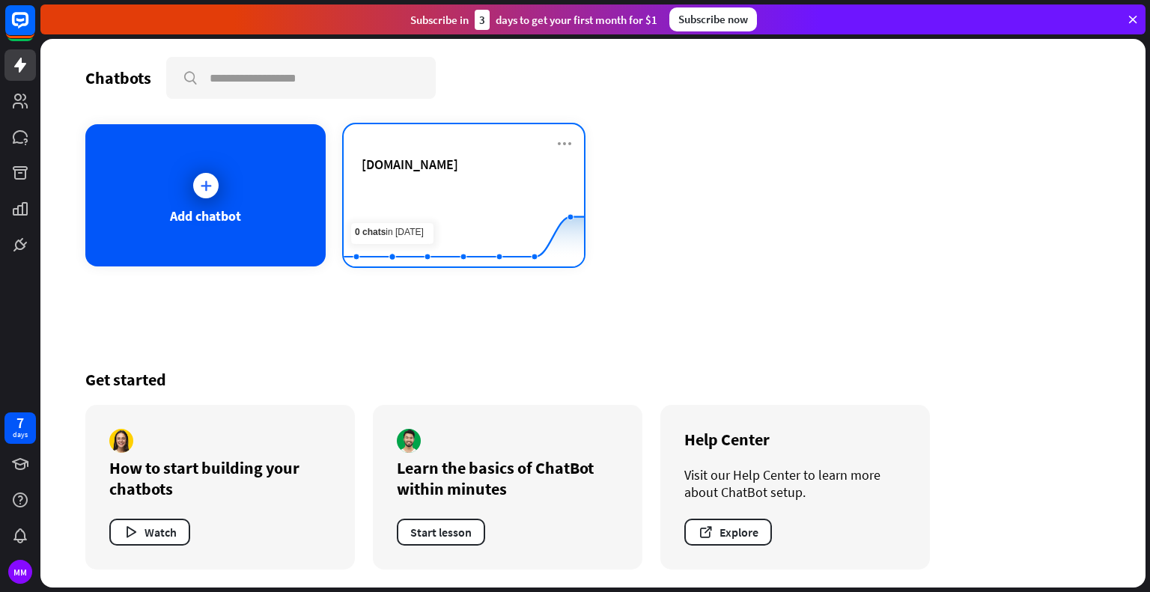
click at [551, 170] on div "[DOMAIN_NAME]" at bounding box center [464, 164] width 204 height 17
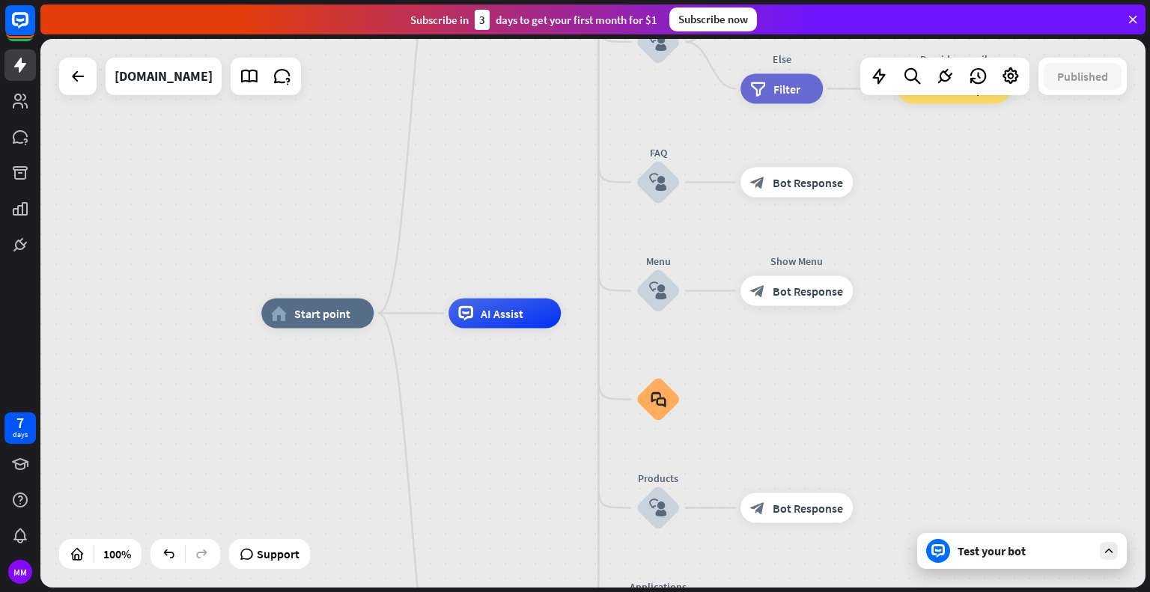
click at [1006, 556] on div "Test your bot" at bounding box center [1025, 551] width 135 height 15
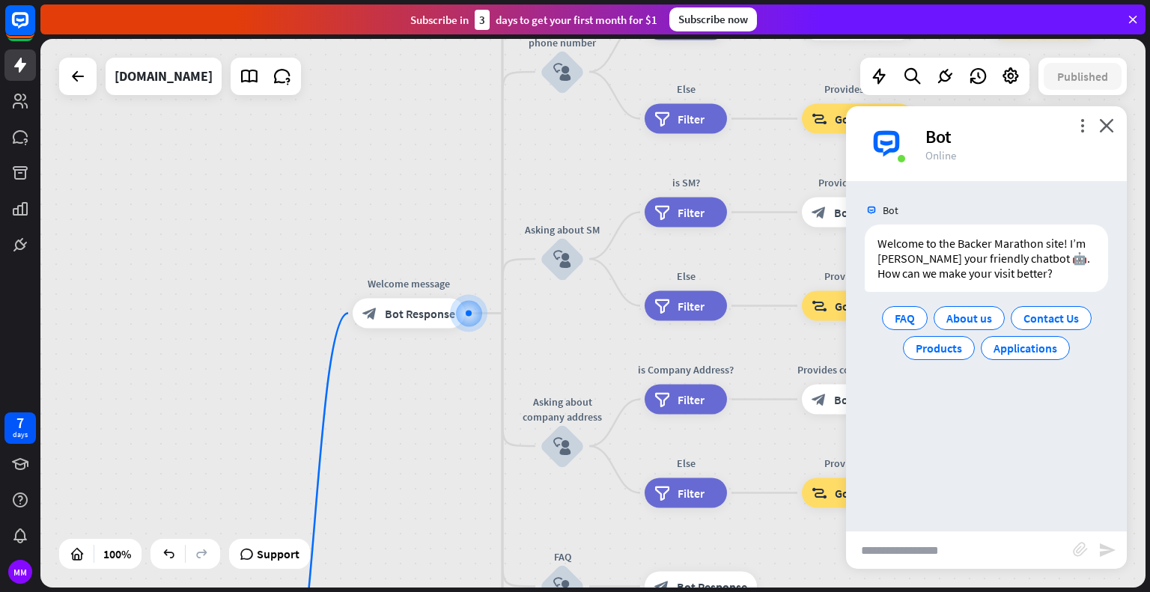
click at [988, 540] on input "text" at bounding box center [959, 550] width 227 height 37
click at [952, 347] on span "Products" at bounding box center [939, 348] width 46 height 15
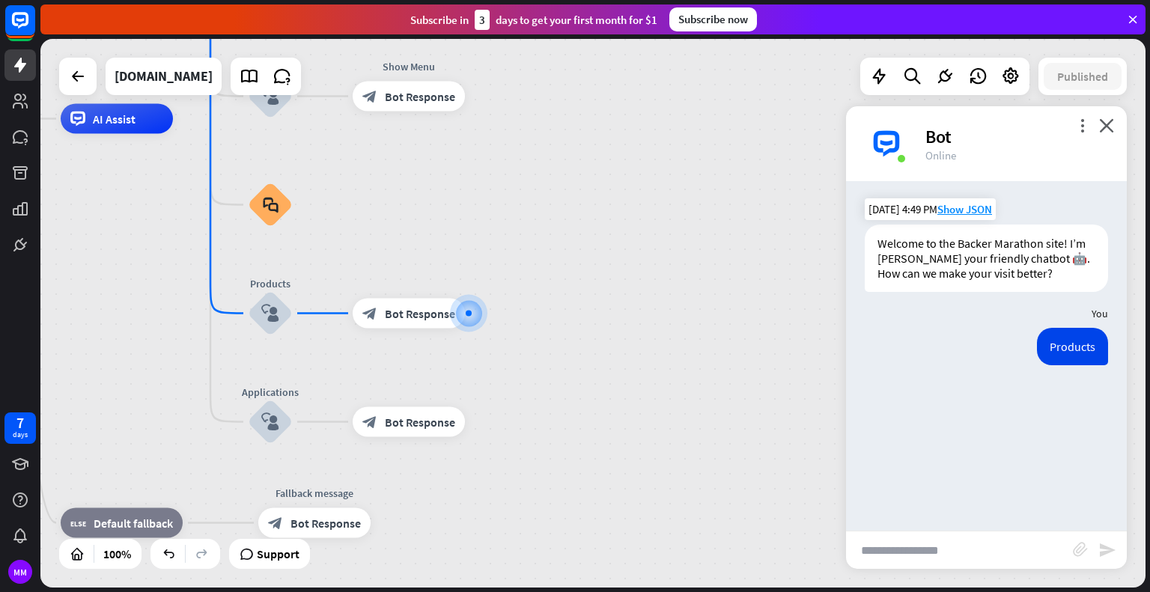
click at [967, 538] on input "text" at bounding box center [959, 550] width 227 height 37
type input "**********"
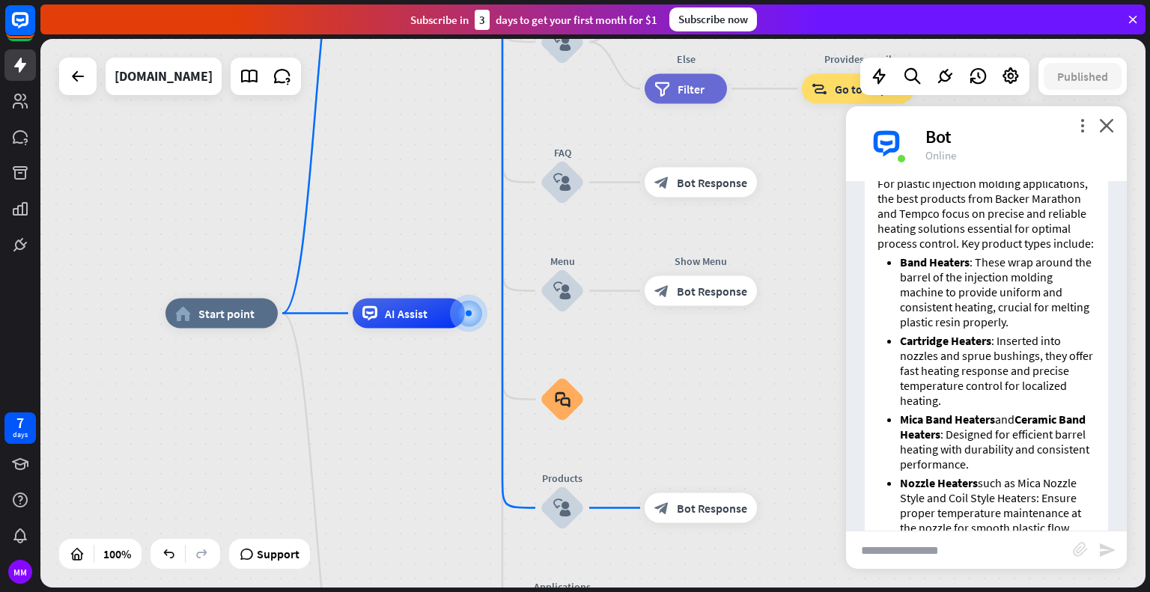
scroll to position [731, 0]
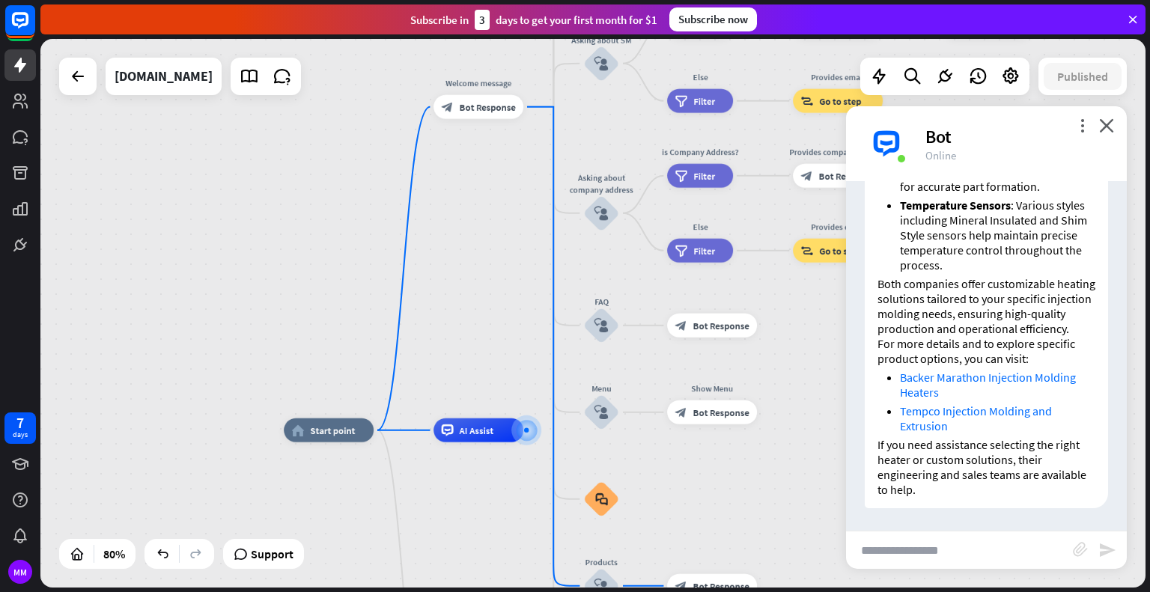
drag, startPoint x: 812, startPoint y: 219, endPoint x: 812, endPoint y: 346, distance: 127.3
click at [800, 353] on div "home_2 Start point Welcome message block_bot_response Bot Response About us blo…" at bounding box center [592, 313] width 1105 height 549
click at [10, 61] on link at bounding box center [19, 64] width 31 height 31
